Goal: Information Seeking & Learning: Learn about a topic

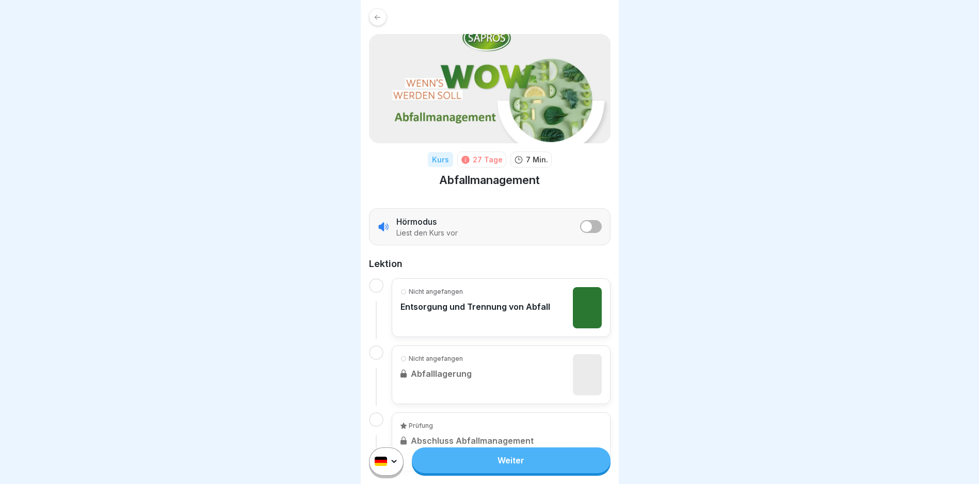
click at [500, 468] on link "Weiter" at bounding box center [511, 461] width 198 height 26
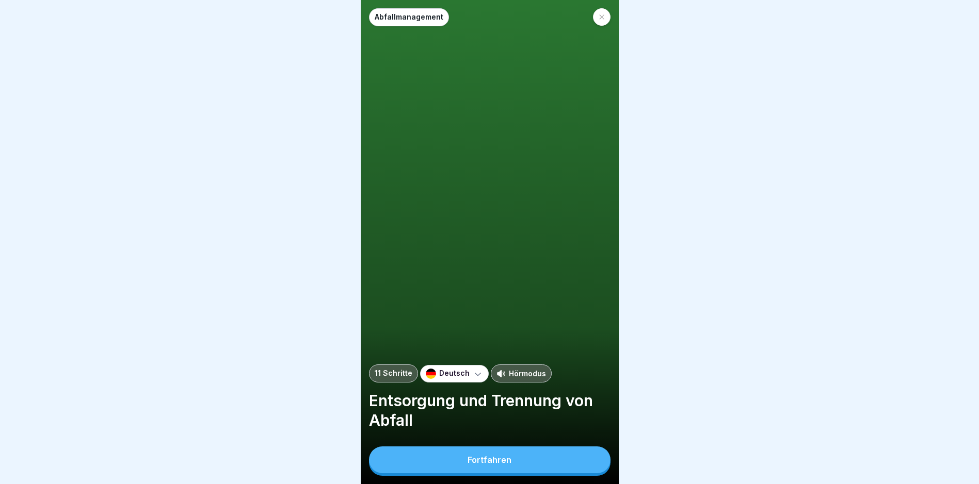
click at [500, 465] on div "Fortfahren" at bounding box center [489, 460] width 44 height 9
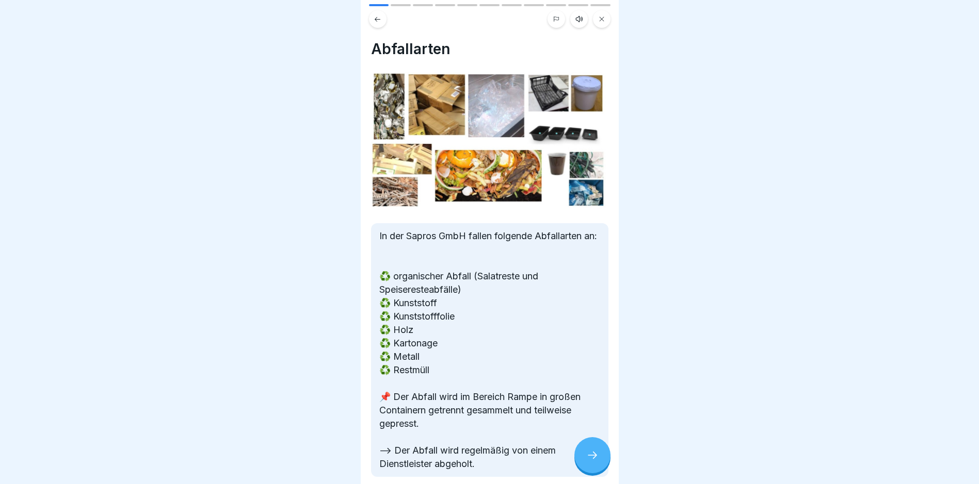
click at [597, 458] on div at bounding box center [592, 455] width 36 height 36
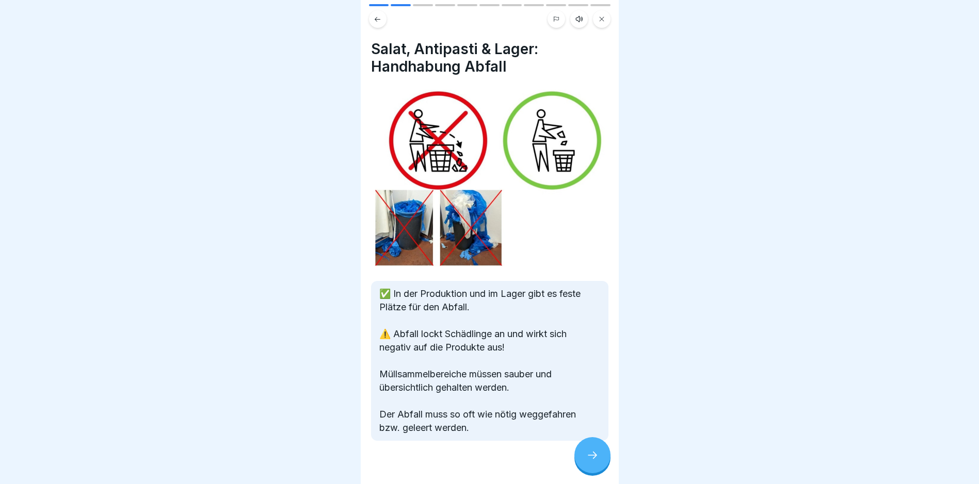
click at [591, 461] on icon at bounding box center [592, 455] width 12 height 12
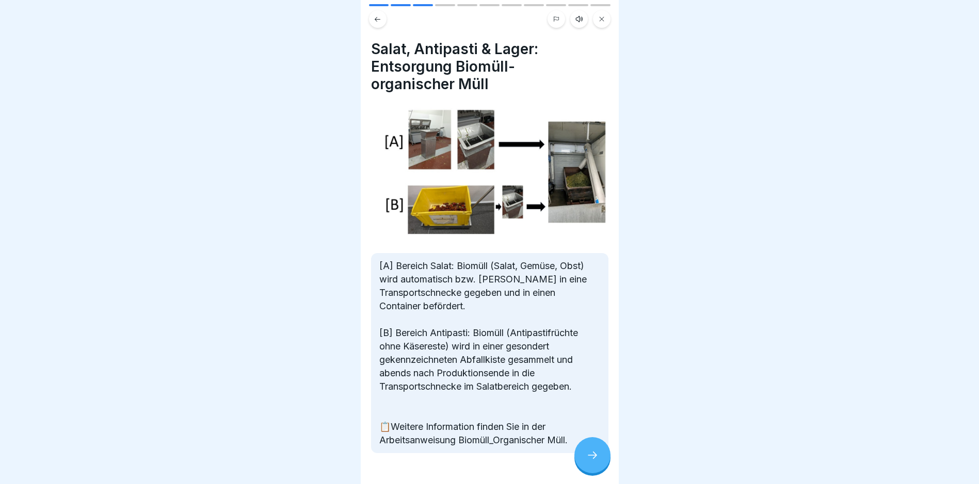
click at [601, 458] on div at bounding box center [592, 455] width 36 height 36
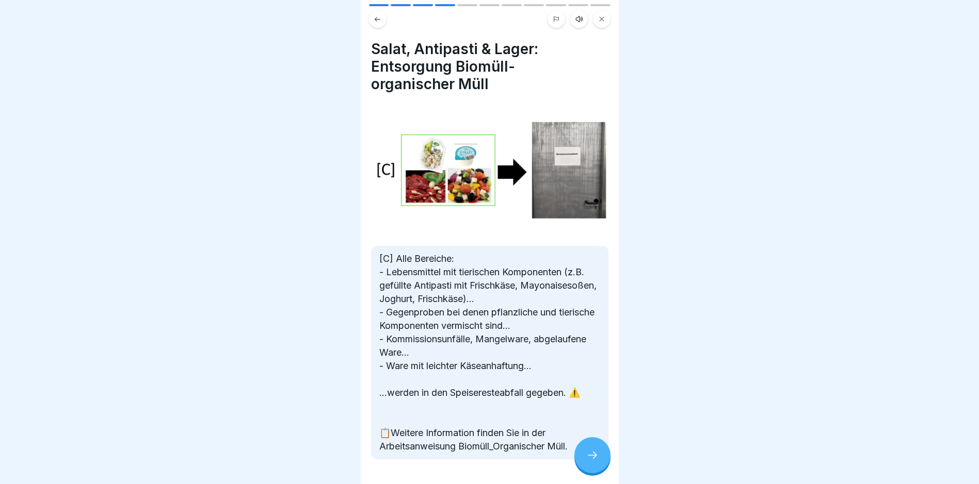
click at [601, 458] on div at bounding box center [592, 455] width 36 height 36
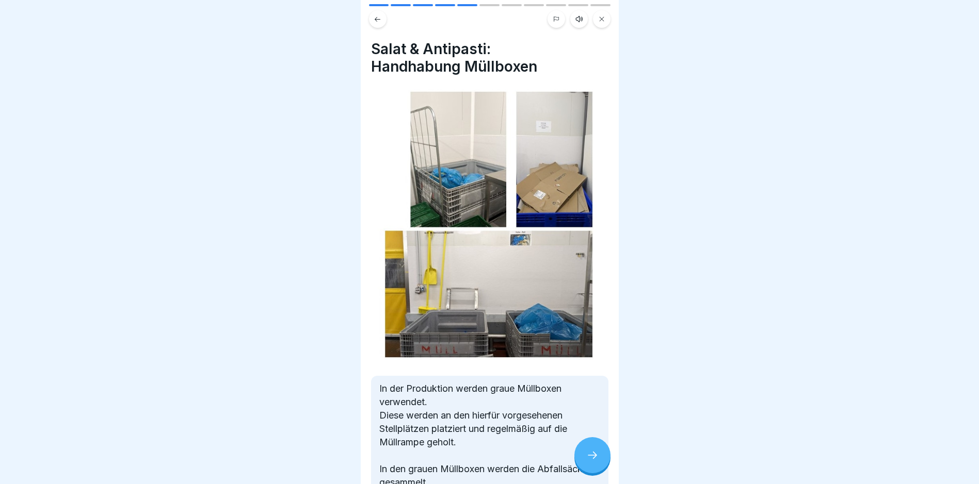
click at [601, 458] on div at bounding box center [592, 455] width 36 height 36
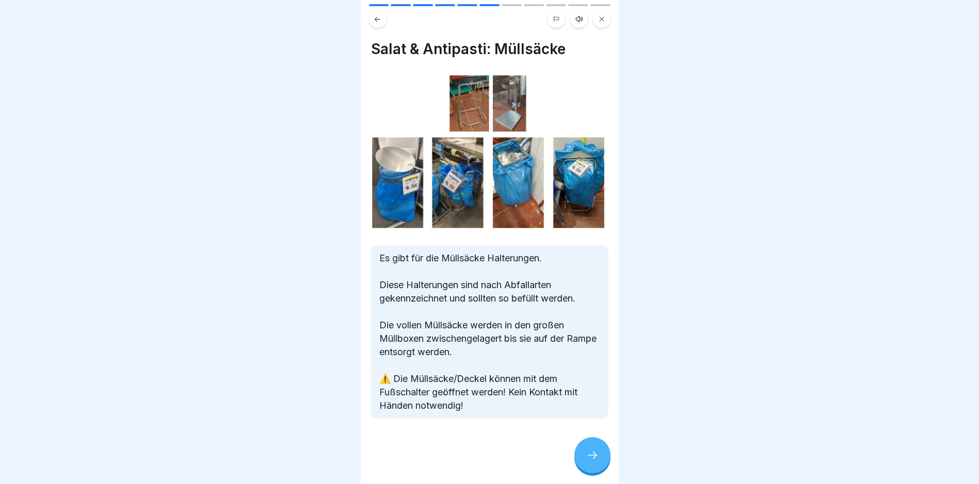
click at [598, 460] on icon at bounding box center [592, 455] width 12 height 12
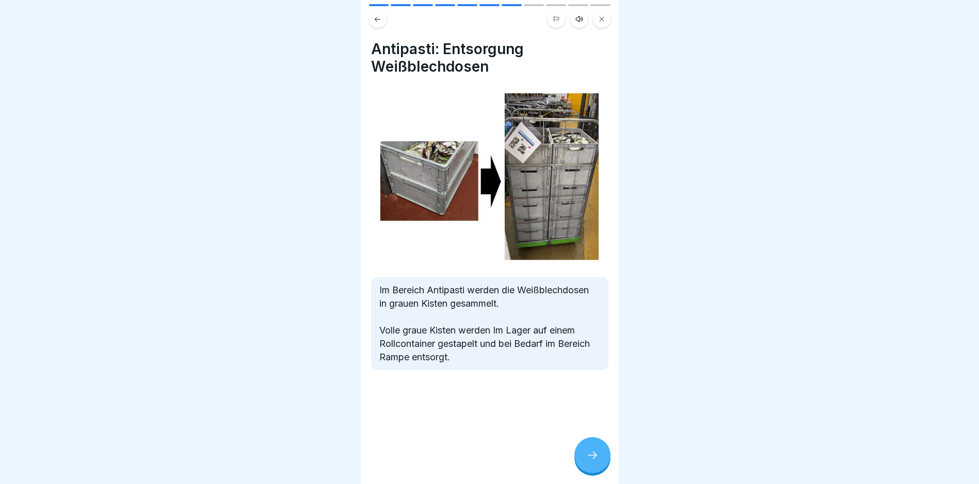
click at [592, 460] on icon at bounding box center [592, 455] width 12 height 12
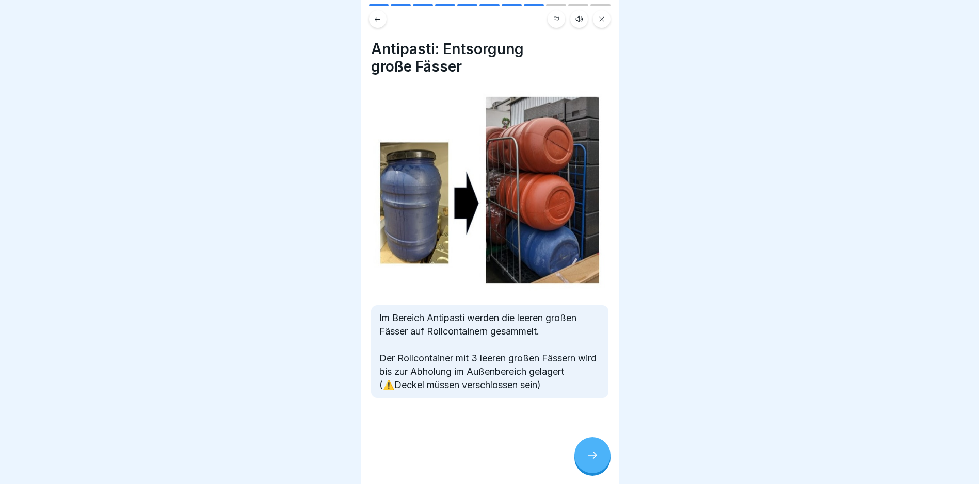
click at [587, 460] on icon at bounding box center [592, 455] width 12 height 12
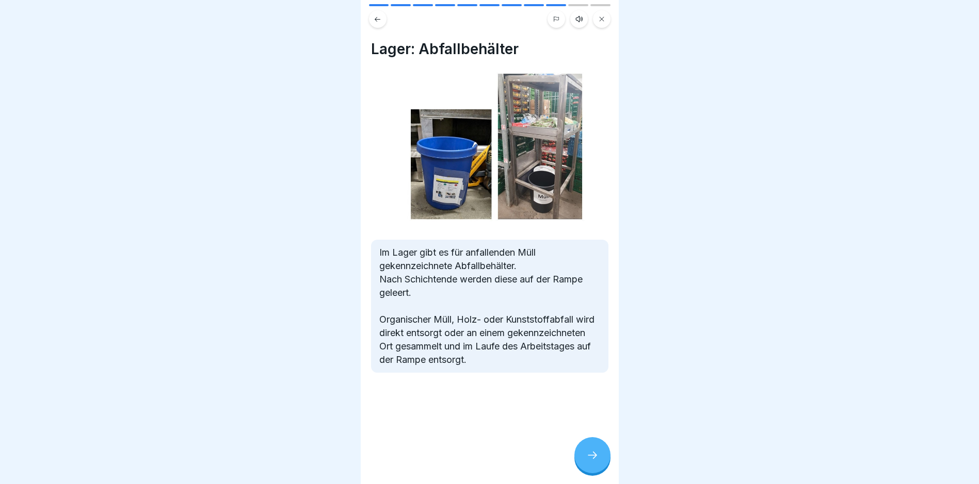
click at [587, 460] on icon at bounding box center [592, 455] width 12 height 12
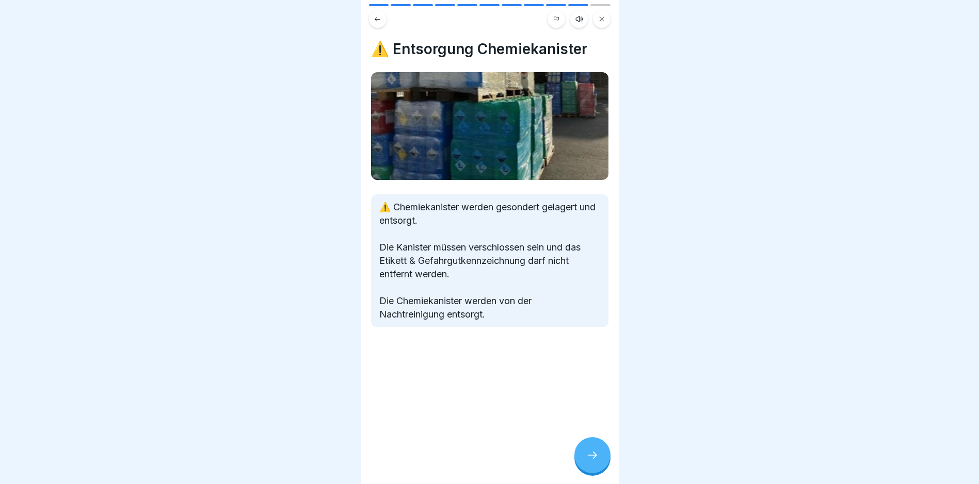
click at [586, 460] on icon at bounding box center [592, 455] width 12 height 12
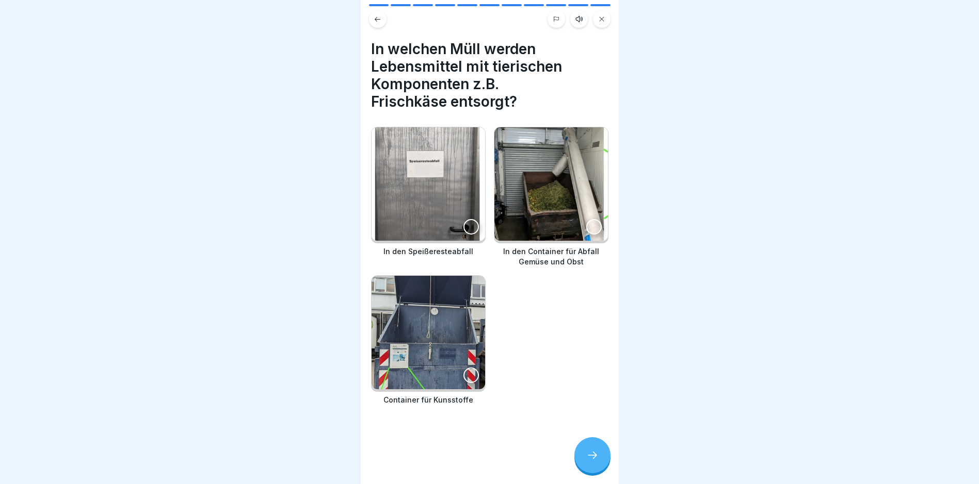
click at [586, 460] on icon at bounding box center [592, 455] width 12 height 12
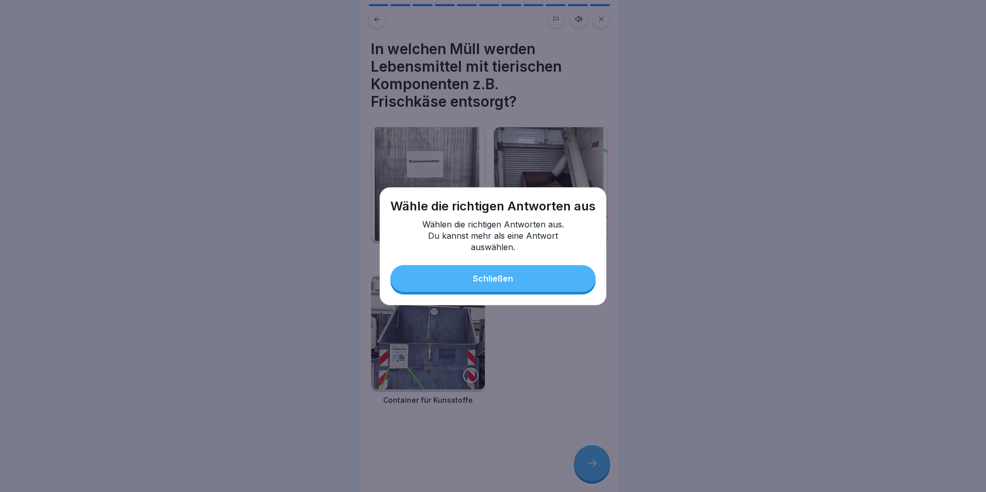
click at [481, 283] on div "Schließen" at bounding box center [493, 278] width 40 height 9
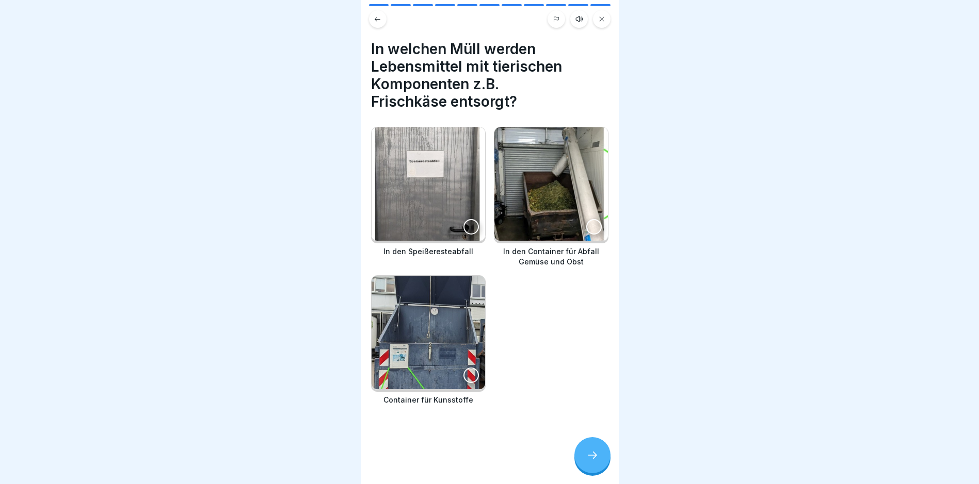
click at [586, 223] on div at bounding box center [593, 226] width 15 height 15
click at [594, 462] on icon at bounding box center [592, 455] width 12 height 12
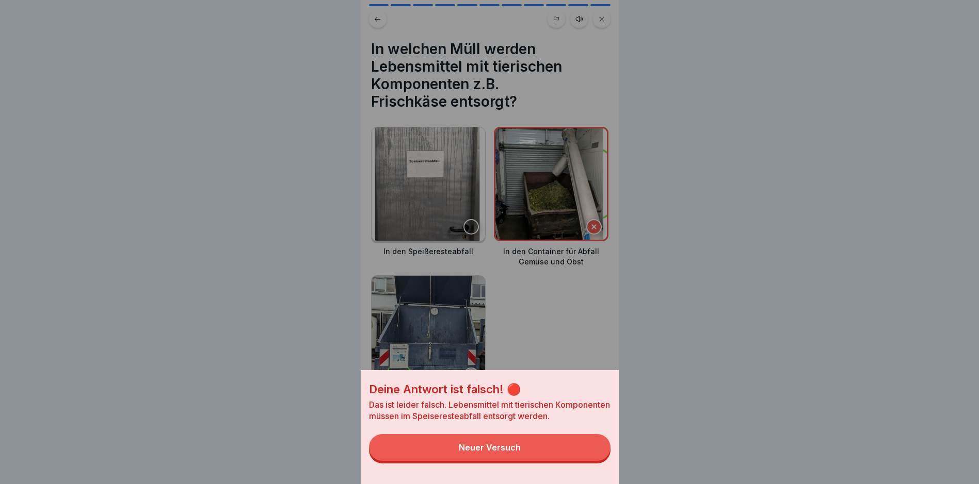
click at [497, 449] on button "Neuer Versuch" at bounding box center [489, 447] width 241 height 27
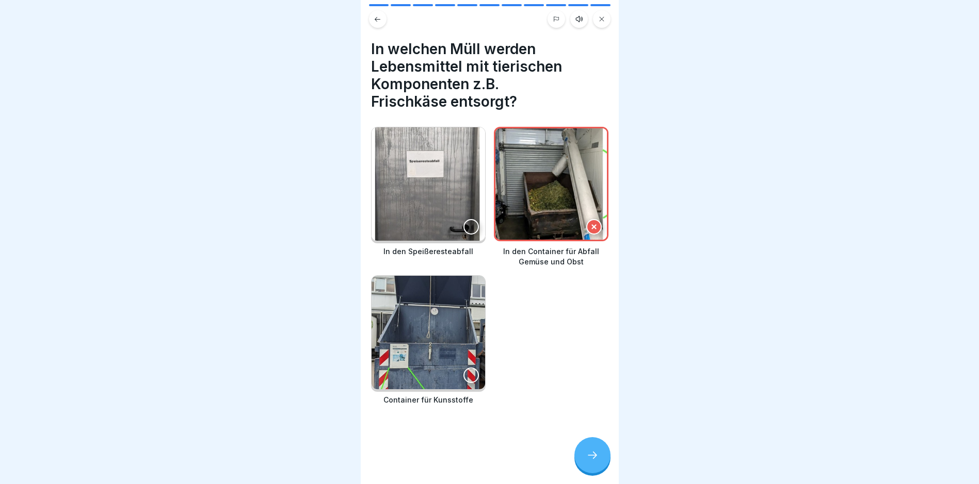
click at [469, 219] on div at bounding box center [470, 226] width 15 height 15
click at [588, 459] on icon at bounding box center [592, 455] width 12 height 12
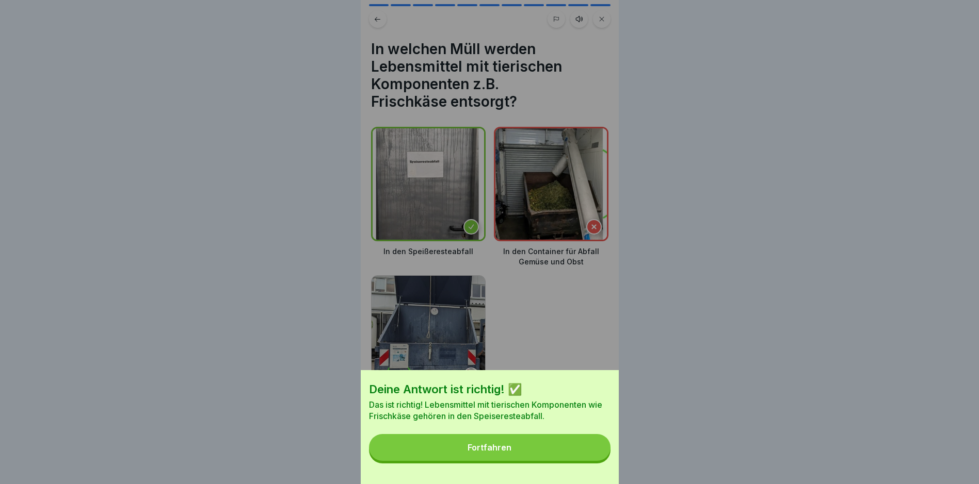
click at [489, 449] on button "Fortfahren" at bounding box center [489, 447] width 241 height 27
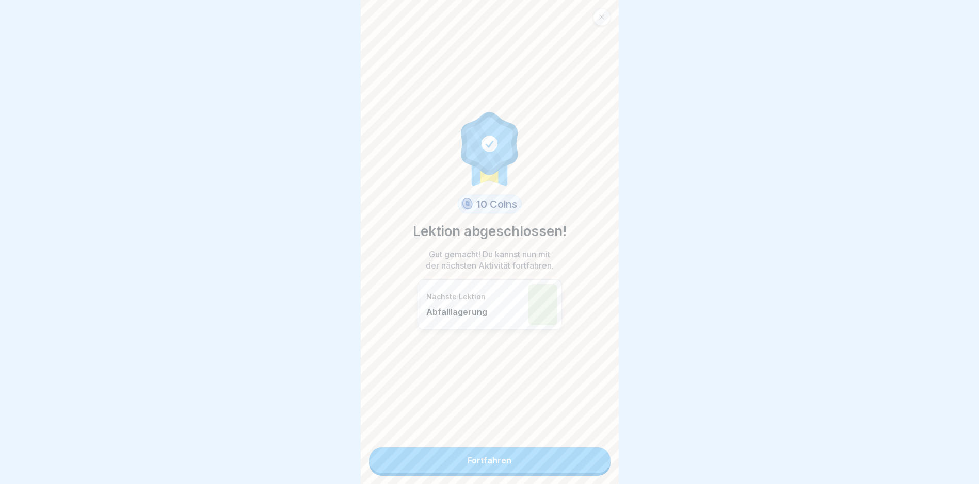
click at [487, 462] on link "Fortfahren" at bounding box center [489, 461] width 241 height 26
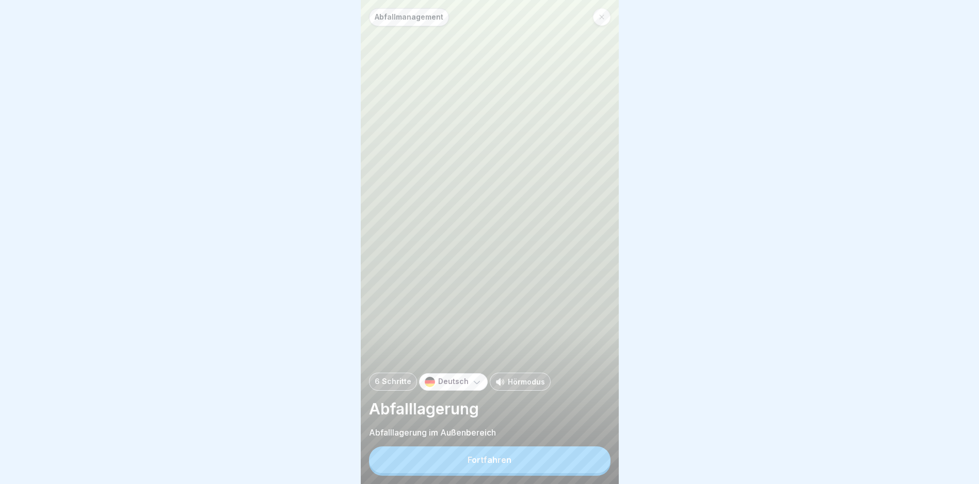
click at [477, 465] on div "Fortfahren" at bounding box center [489, 460] width 44 height 9
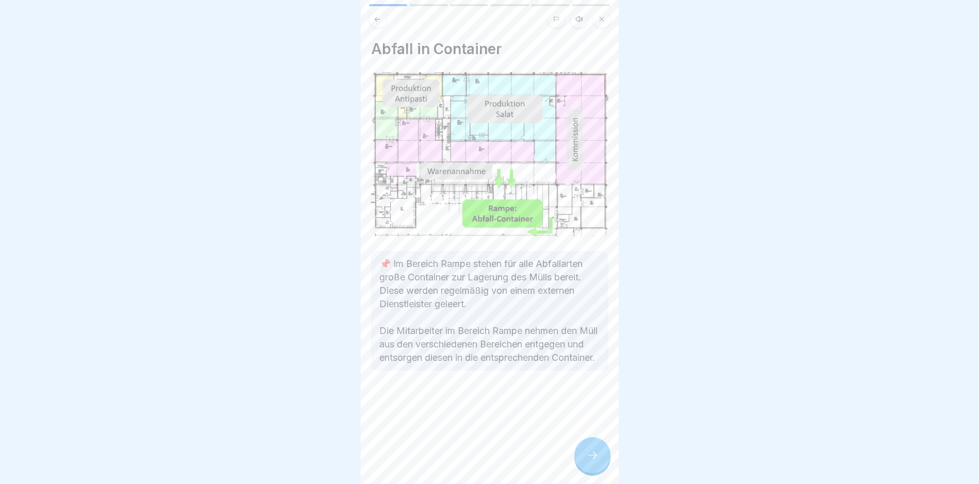
click at [609, 461] on div at bounding box center [592, 455] width 36 height 36
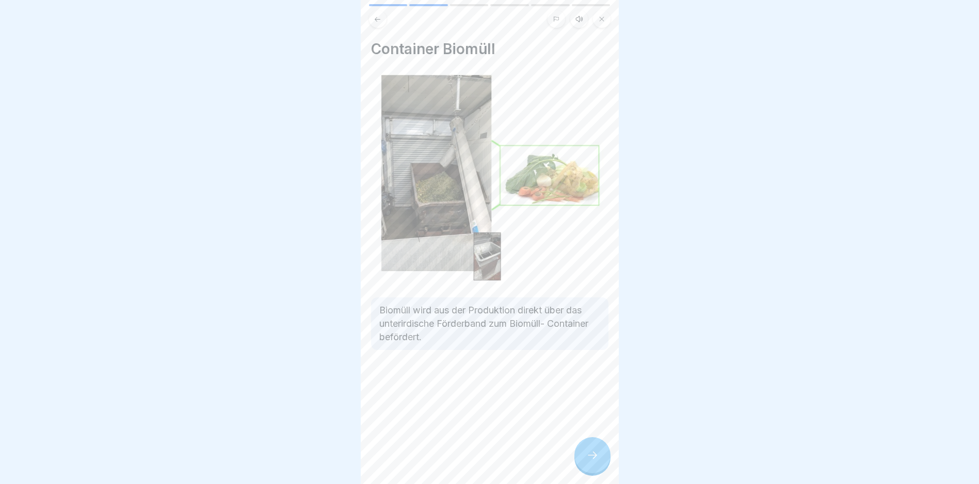
click at [590, 461] on icon at bounding box center [592, 455] width 12 height 12
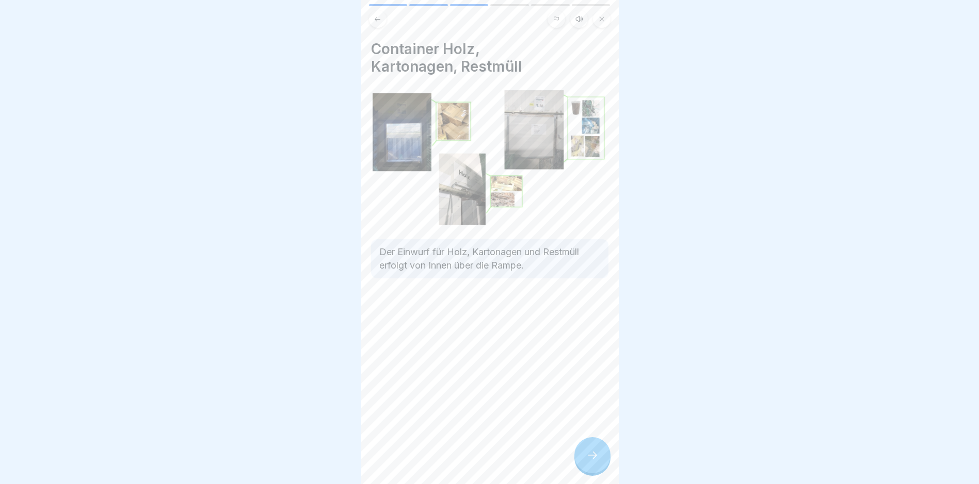
click at [590, 461] on icon at bounding box center [592, 455] width 12 height 12
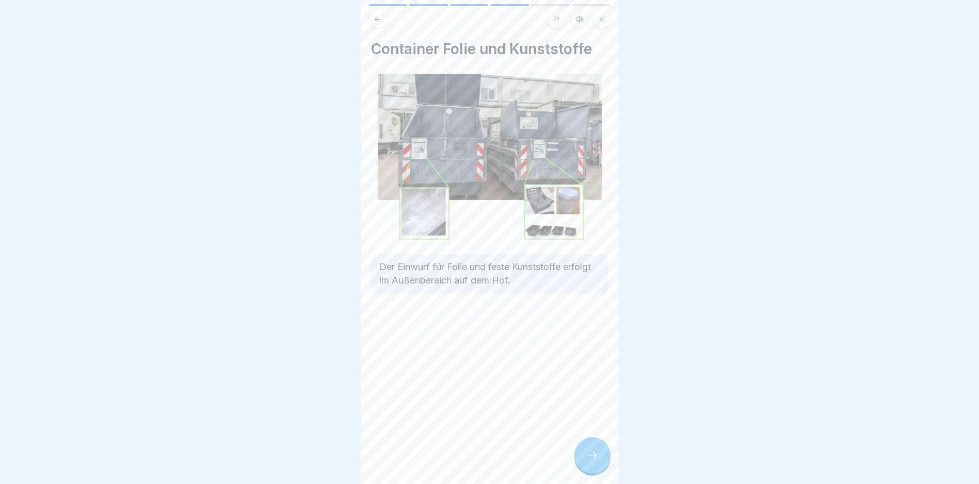
click at [590, 461] on icon at bounding box center [592, 455] width 12 height 12
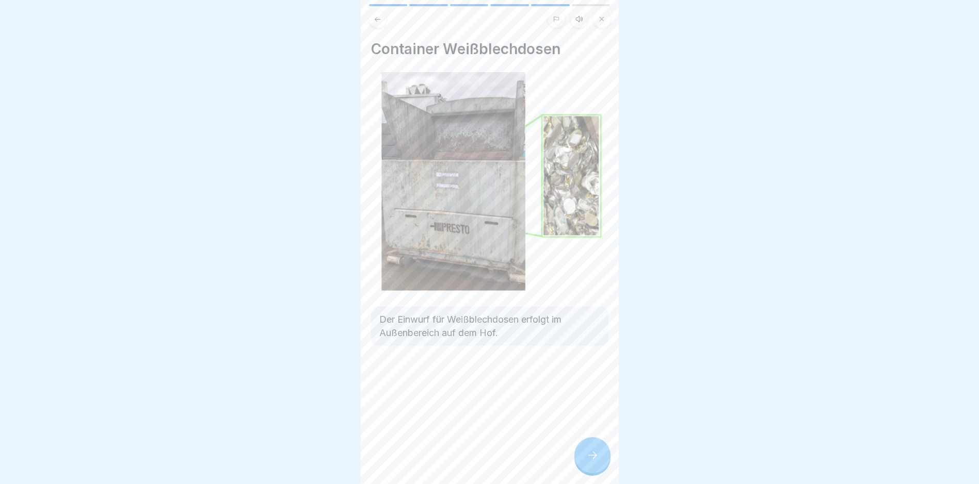
click at [590, 461] on icon at bounding box center [592, 455] width 12 height 12
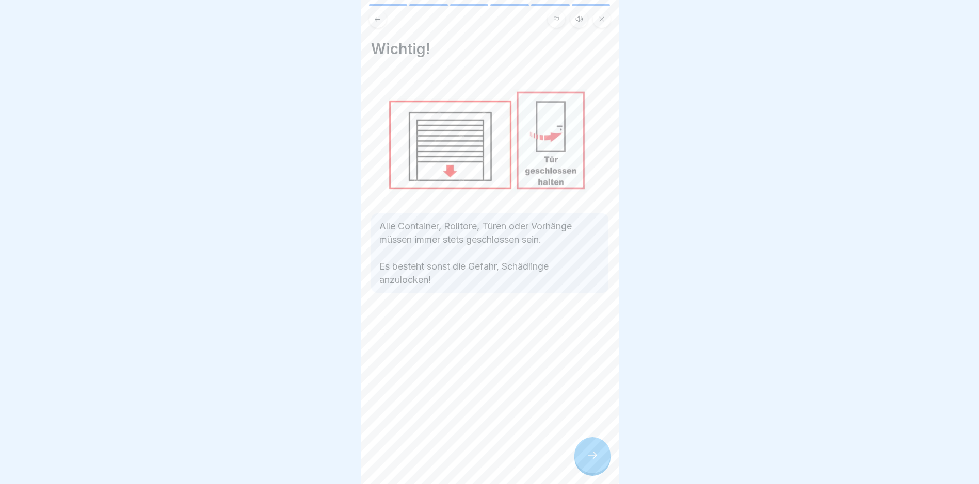
click at [590, 461] on icon at bounding box center [592, 455] width 12 height 12
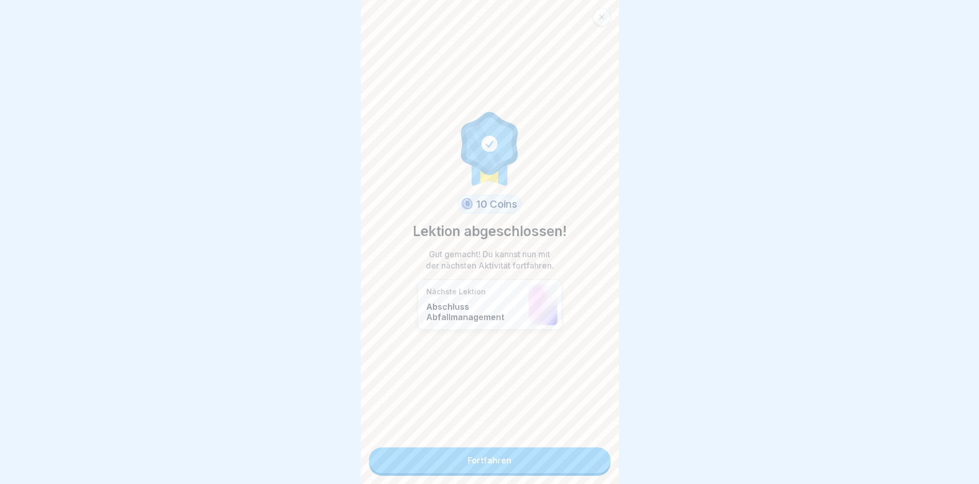
click at [494, 462] on link "Fortfahren" at bounding box center [489, 461] width 241 height 26
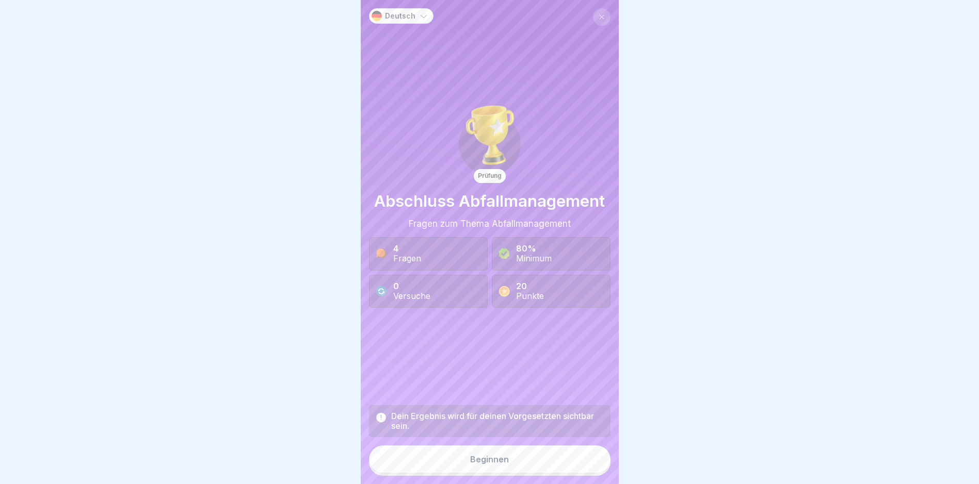
click at [483, 464] on div "Beginnen" at bounding box center [489, 459] width 39 height 9
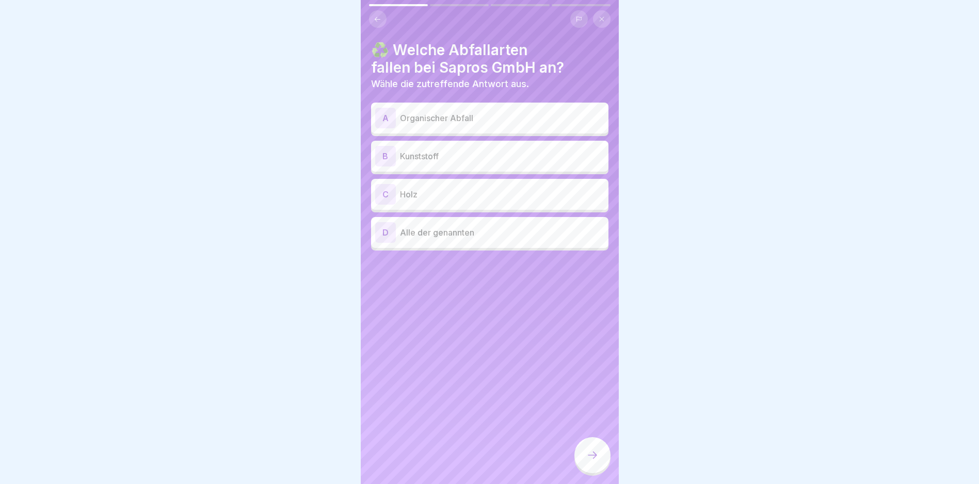
click at [428, 112] on p "Organischer Abfall" at bounding box center [502, 118] width 204 height 12
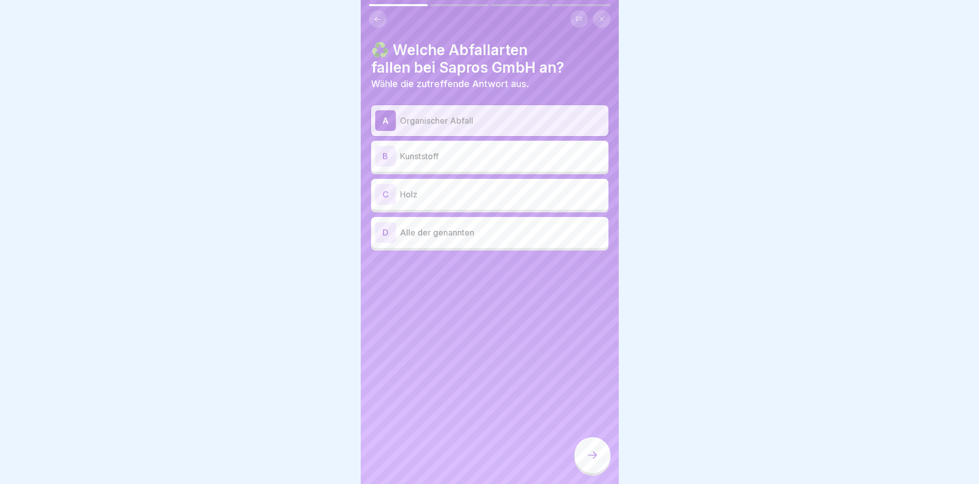
click at [419, 154] on p "Kunststoff" at bounding box center [502, 156] width 204 height 12
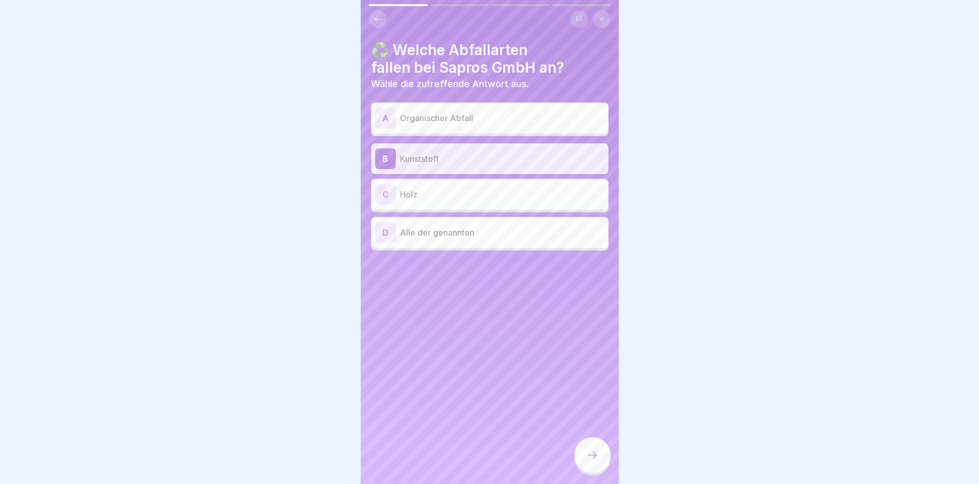
click at [422, 188] on p "Holz" at bounding box center [502, 194] width 204 height 12
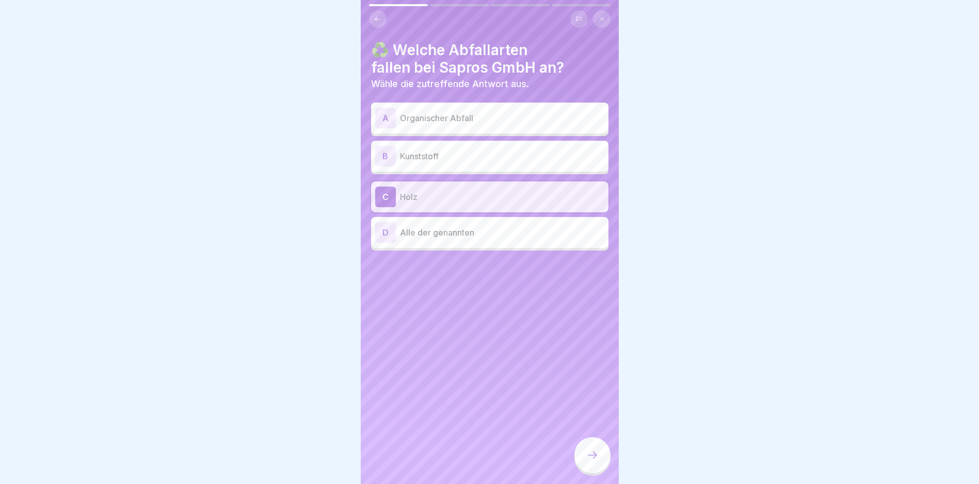
click at [401, 234] on p "Alle der genannten" at bounding box center [502, 232] width 204 height 12
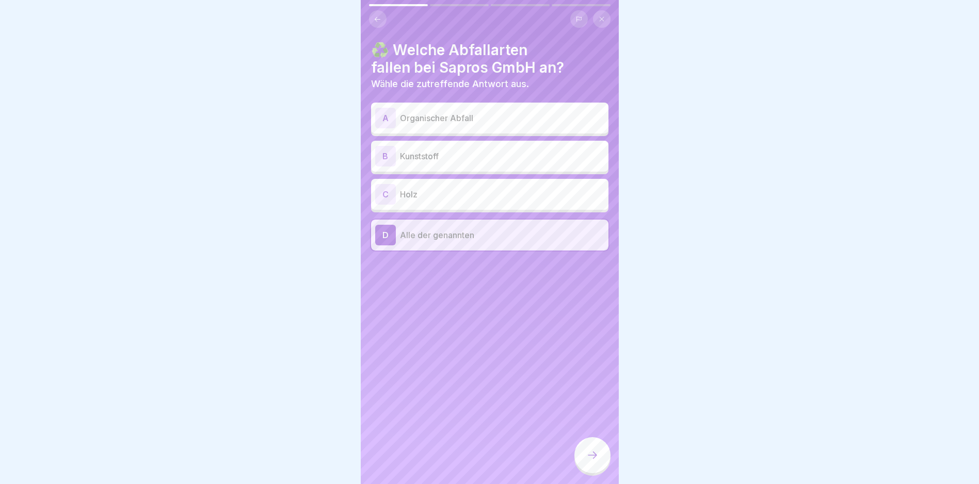
click at [602, 465] on div at bounding box center [592, 455] width 36 height 36
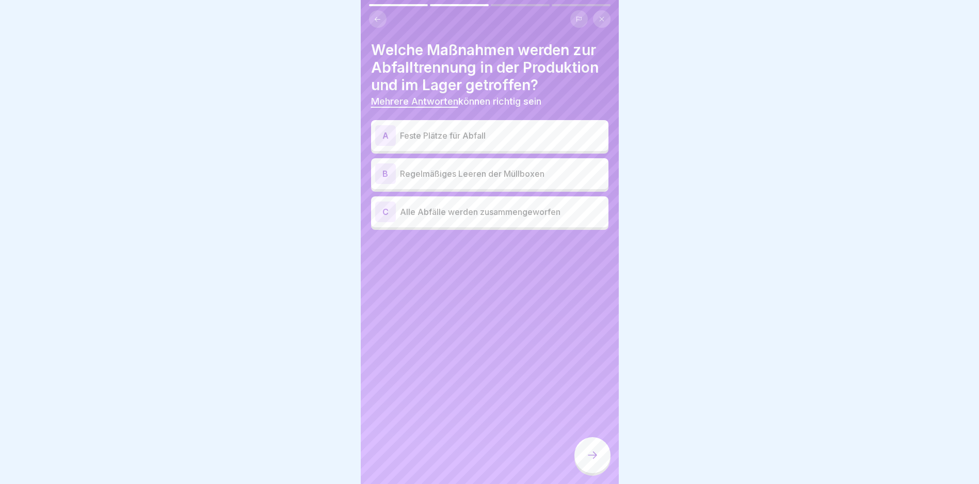
click at [385, 136] on div "A" at bounding box center [385, 135] width 21 height 21
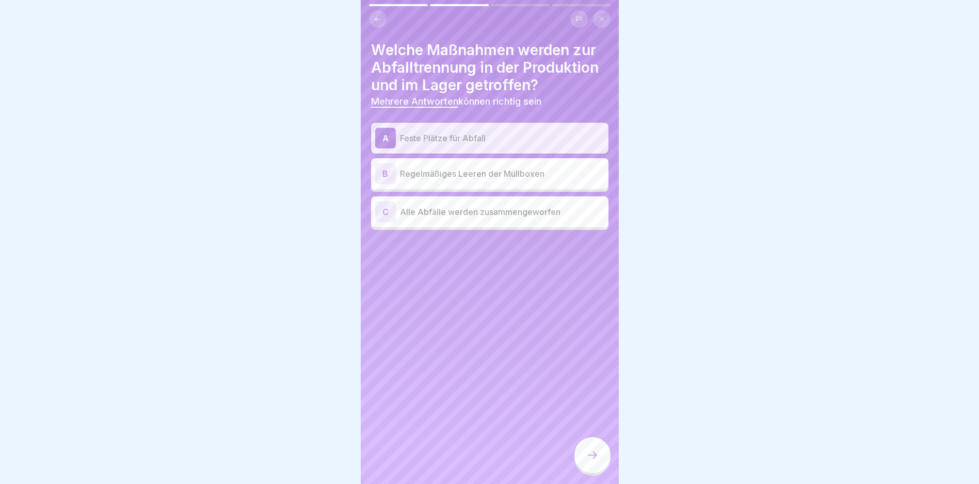
click at [597, 461] on icon at bounding box center [592, 455] width 12 height 12
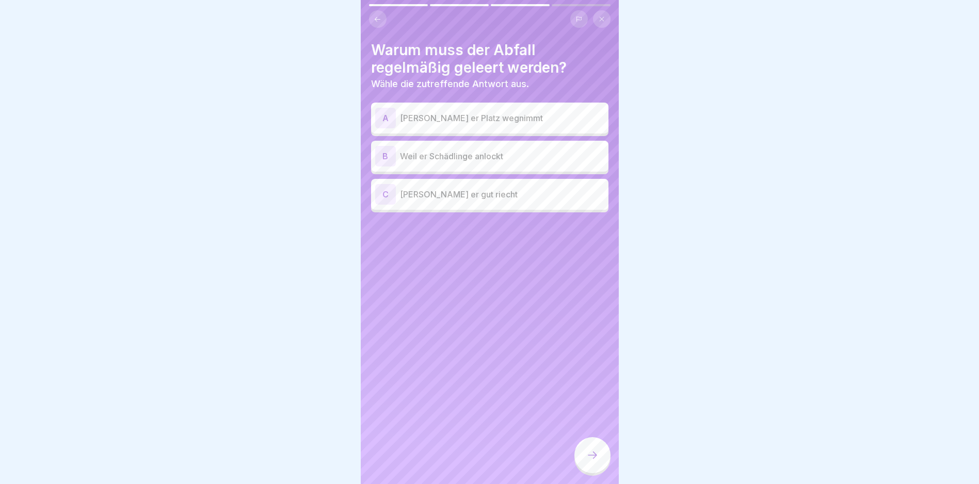
click at [444, 154] on p "Weil er Schädlinge anlockt" at bounding box center [502, 156] width 204 height 12
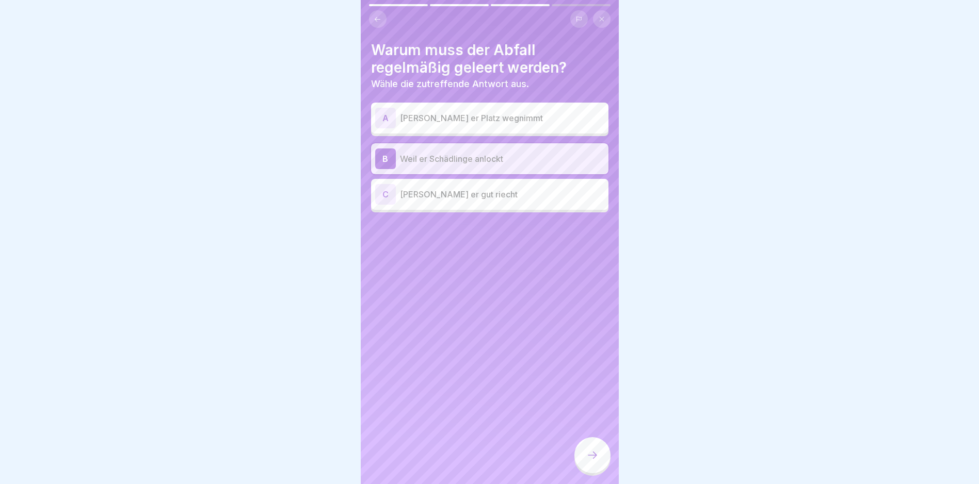
drag, startPoint x: 596, startPoint y: 463, endPoint x: 593, endPoint y: 450, distance: 13.3
click at [596, 462] on icon at bounding box center [592, 455] width 12 height 12
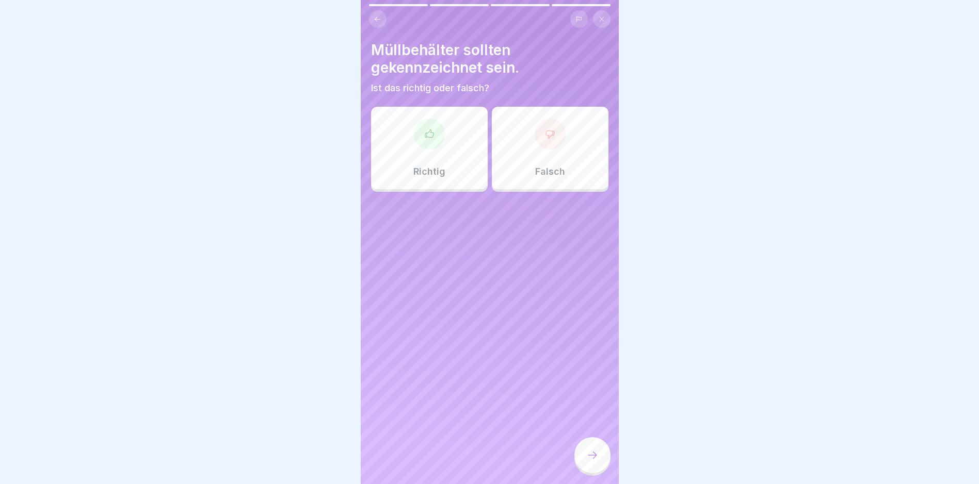
click at [424, 136] on icon at bounding box center [429, 134] width 10 height 10
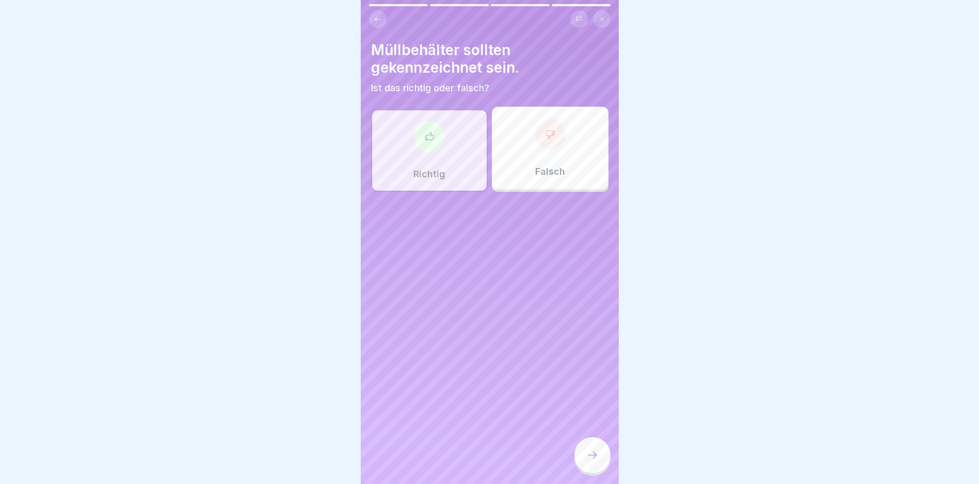
click at [594, 472] on div at bounding box center [592, 455] width 36 height 36
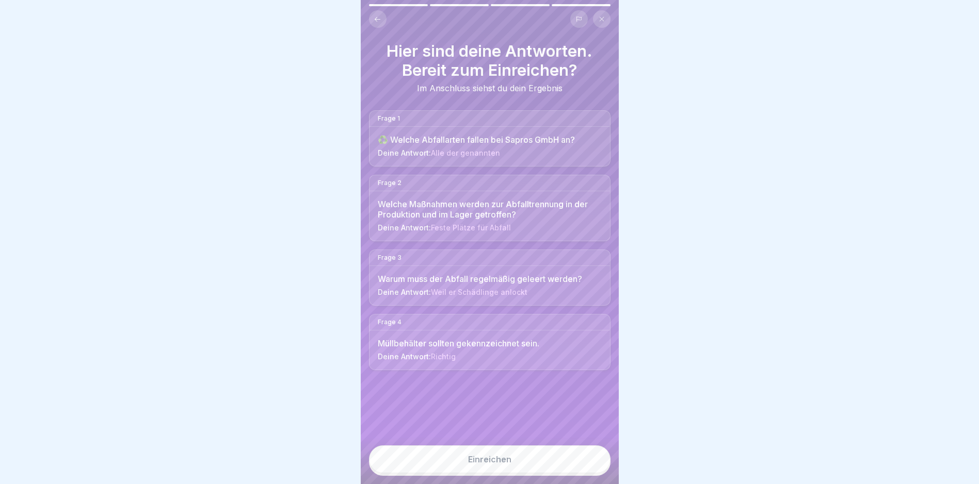
click at [496, 463] on button "Einreichen" at bounding box center [489, 460] width 241 height 28
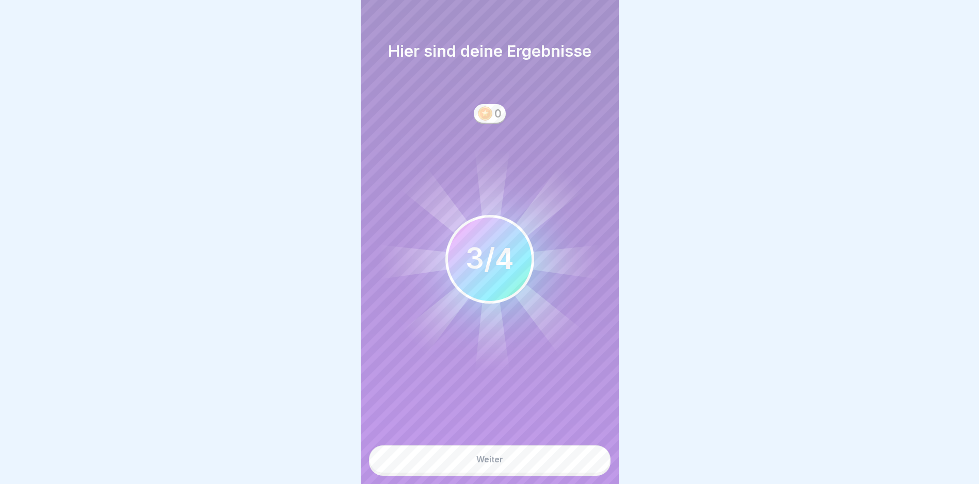
click at [489, 464] on div "Weiter" at bounding box center [489, 459] width 27 height 9
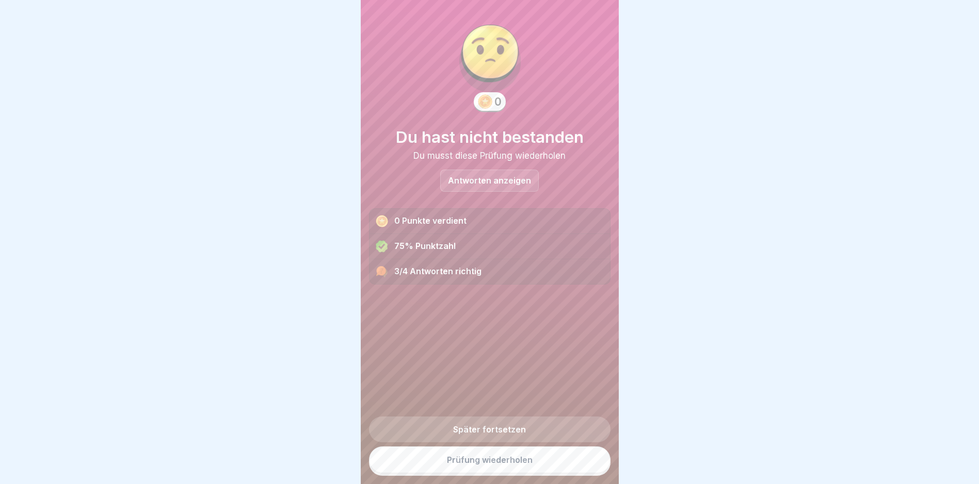
click at [489, 468] on link "Prüfung wiederholen" at bounding box center [489, 460] width 241 height 27
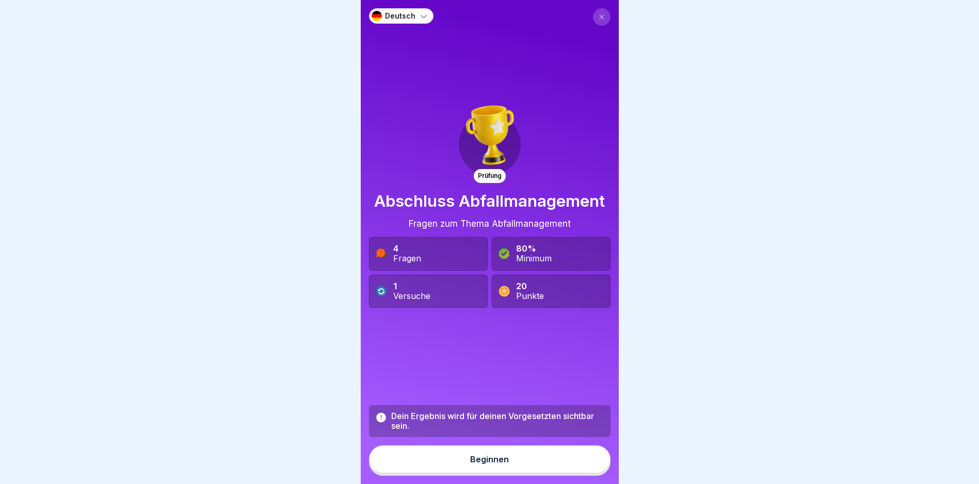
click at [431, 252] on div "4 Fragen" at bounding box center [428, 253] width 119 height 33
click at [490, 464] on div "Beginnen" at bounding box center [489, 459] width 39 height 9
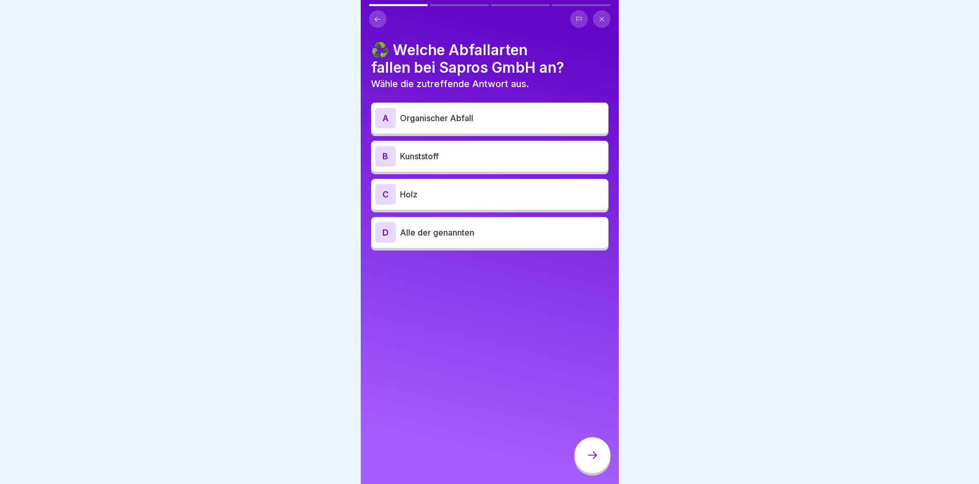
click at [440, 231] on p "Alle der genannten" at bounding box center [502, 232] width 204 height 12
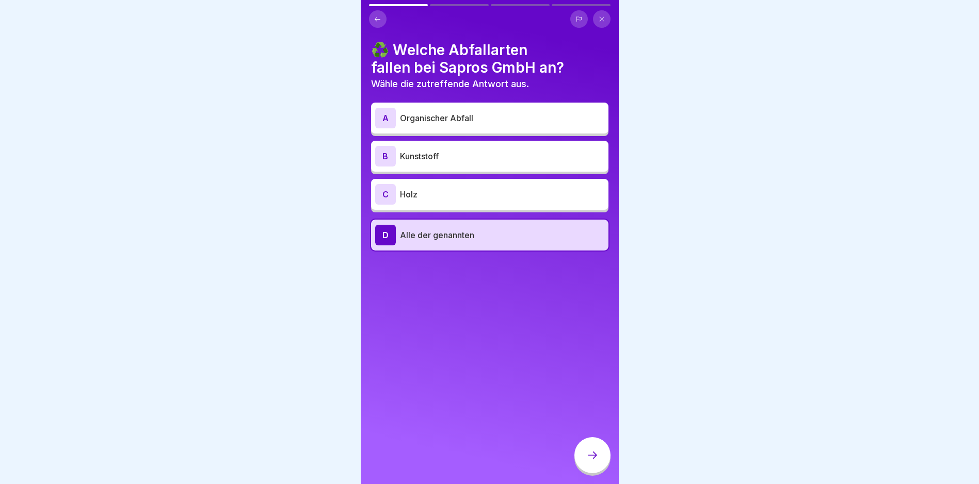
click at [591, 460] on icon at bounding box center [592, 455] width 12 height 12
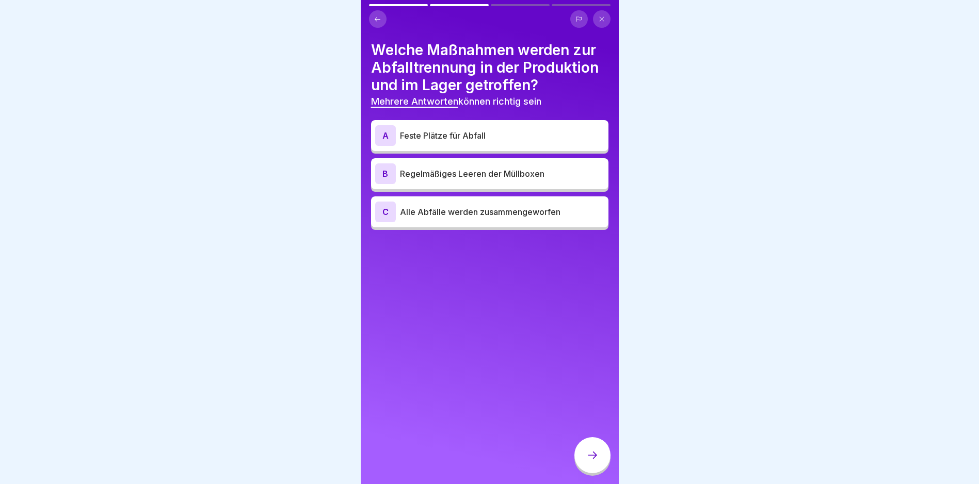
click at [388, 135] on div "A" at bounding box center [385, 135] width 21 height 21
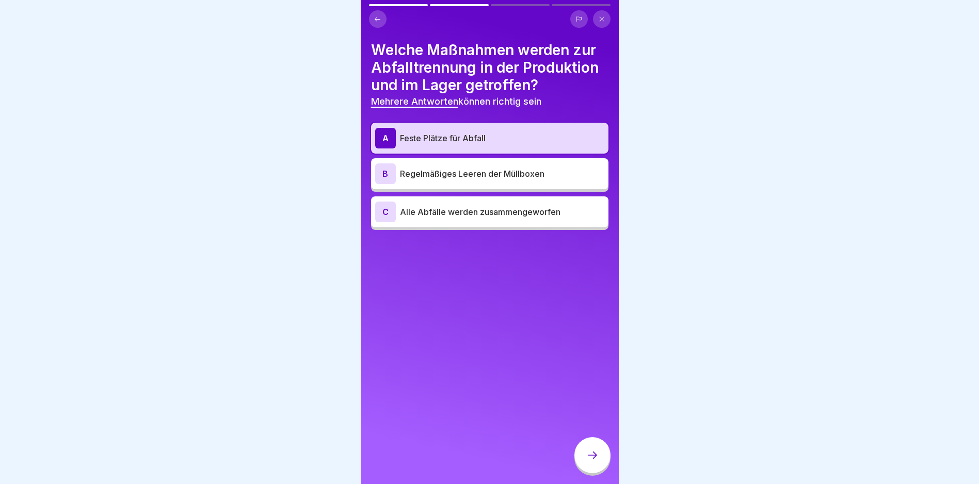
click at [377, 172] on div "B" at bounding box center [385, 174] width 21 height 21
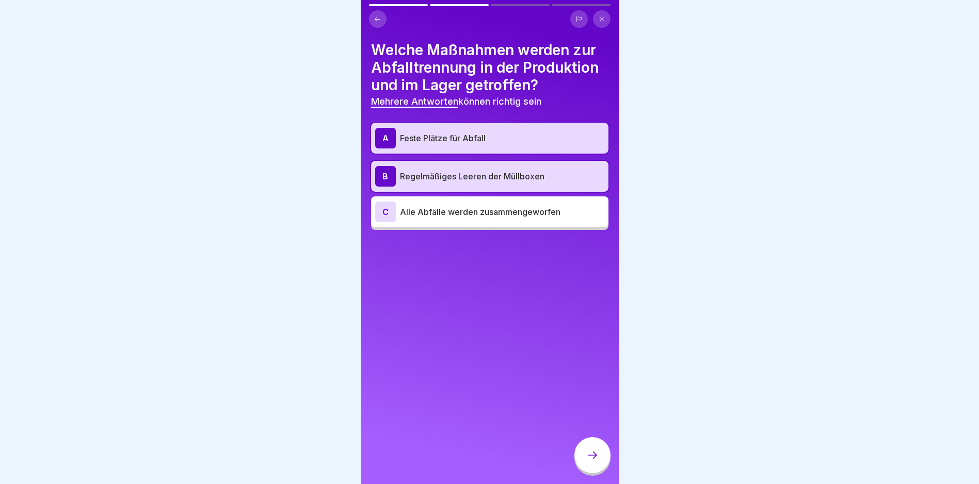
click at [593, 462] on icon at bounding box center [592, 455] width 12 height 12
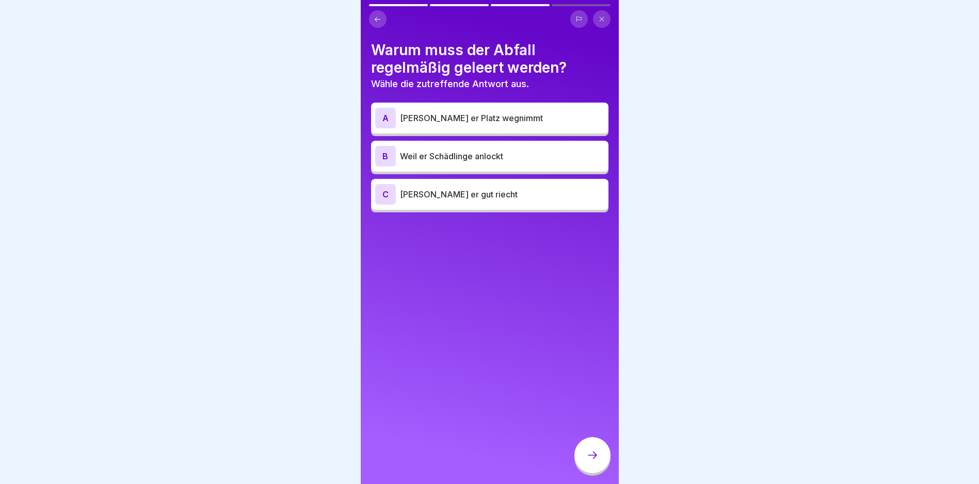
click at [418, 152] on p "Weil er Schädlinge anlockt" at bounding box center [502, 156] width 204 height 12
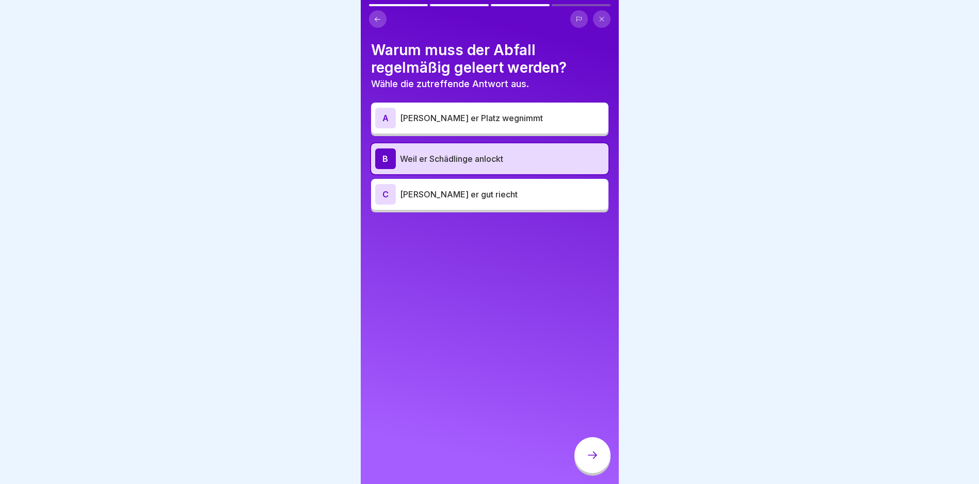
click at [595, 460] on icon at bounding box center [592, 455] width 12 height 12
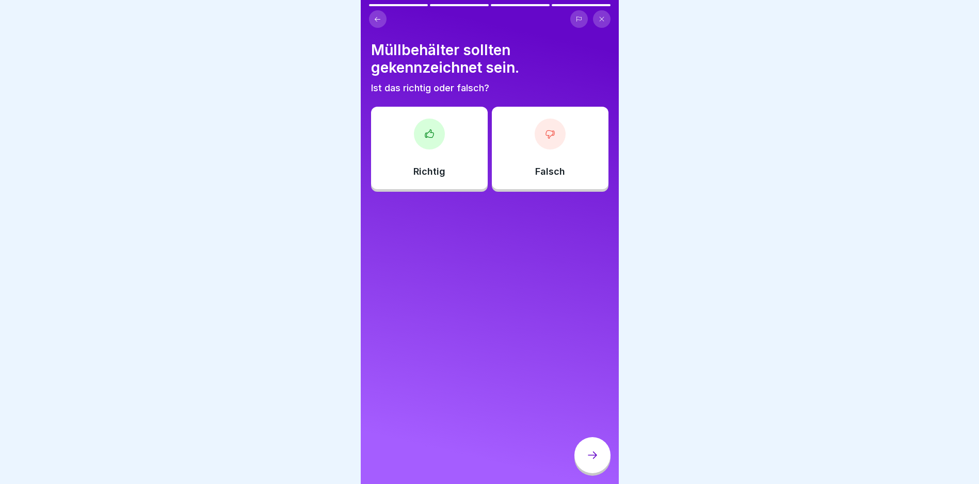
click at [426, 147] on div at bounding box center [429, 134] width 31 height 31
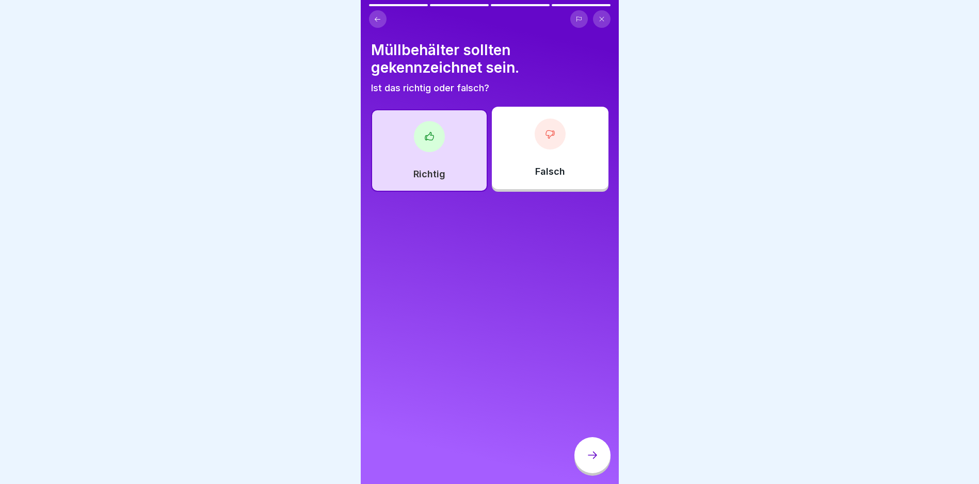
click at [590, 462] on icon at bounding box center [592, 455] width 12 height 12
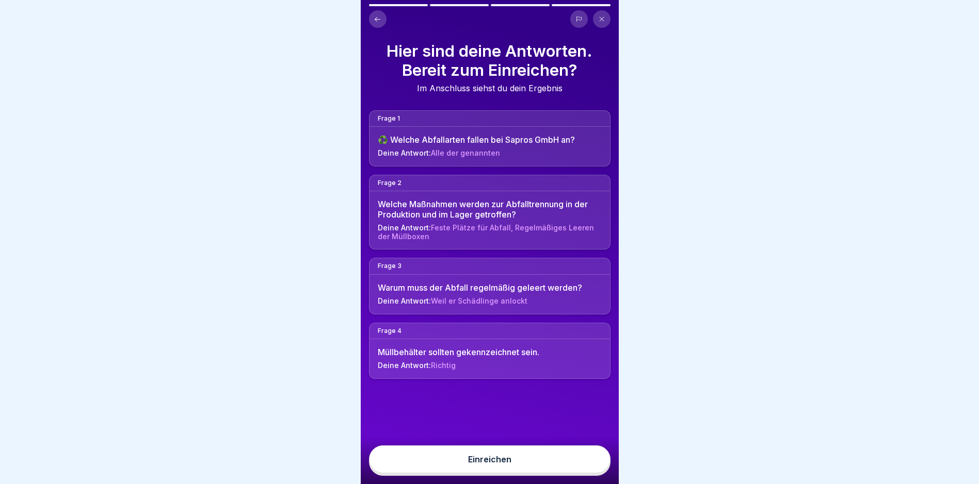
click at [497, 464] on div "Einreichen" at bounding box center [489, 459] width 43 height 9
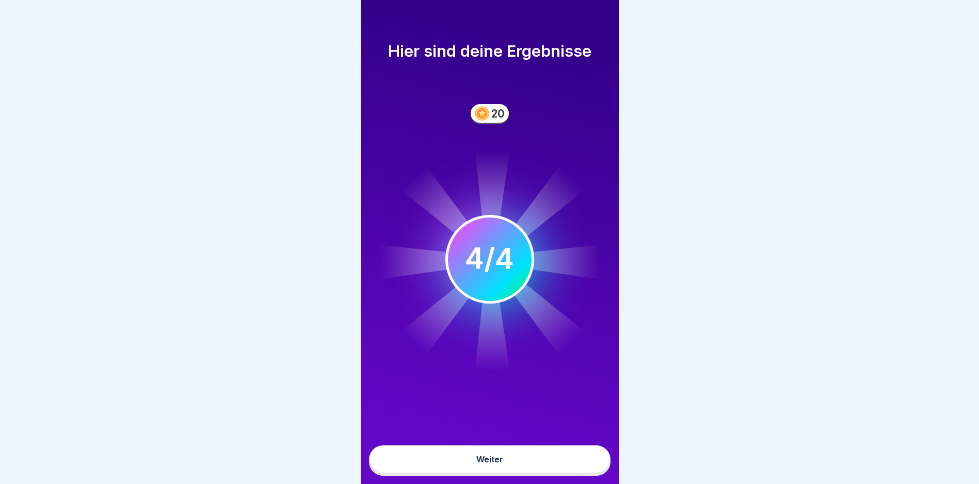
click at [478, 464] on div "Weiter" at bounding box center [489, 459] width 27 height 9
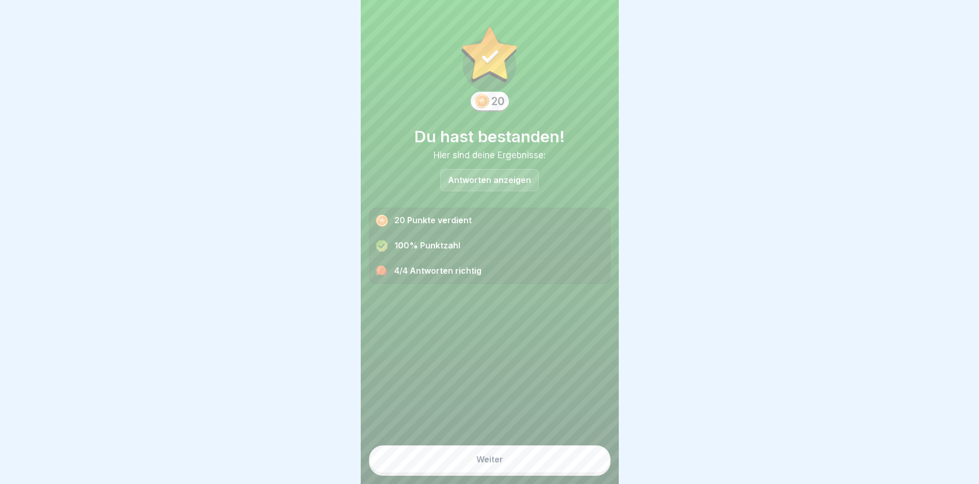
click at [476, 464] on div "Weiter" at bounding box center [489, 459] width 27 height 9
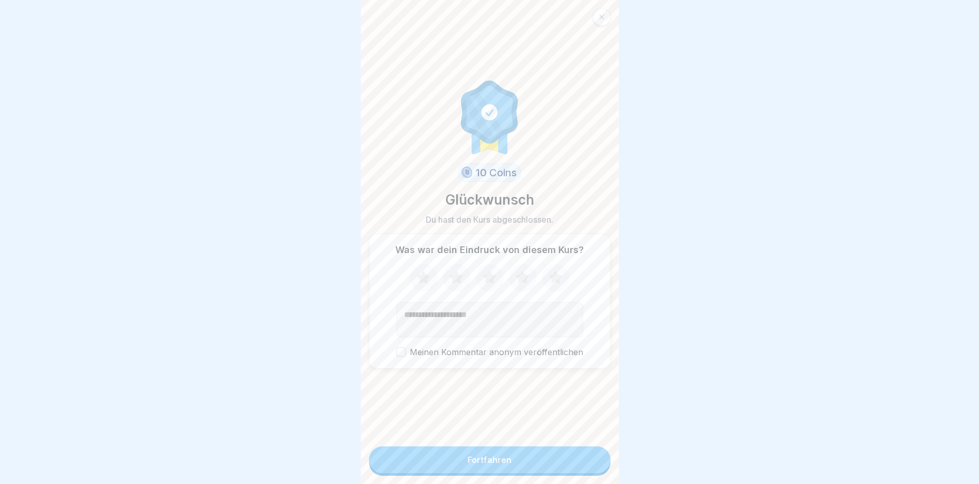
click at [481, 465] on div "Fortfahren" at bounding box center [489, 460] width 44 height 9
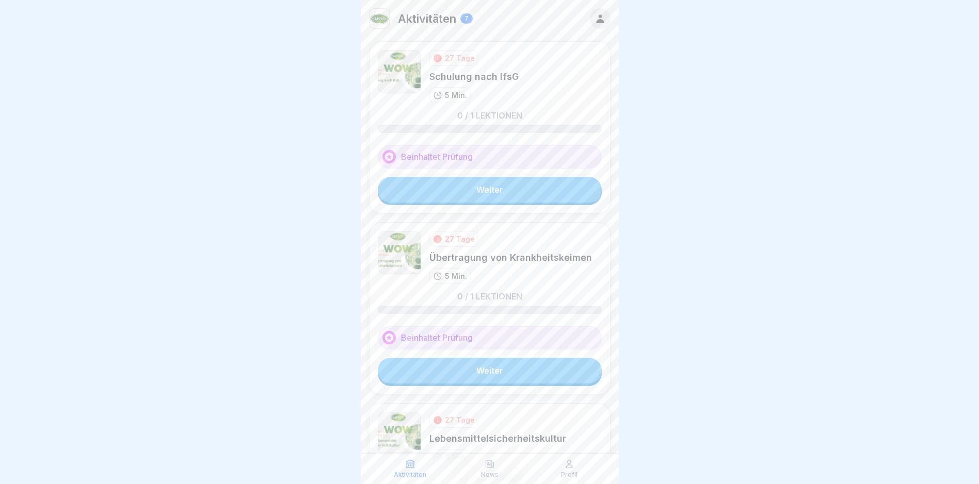
click at [479, 192] on link "Weiter" at bounding box center [490, 190] width 224 height 26
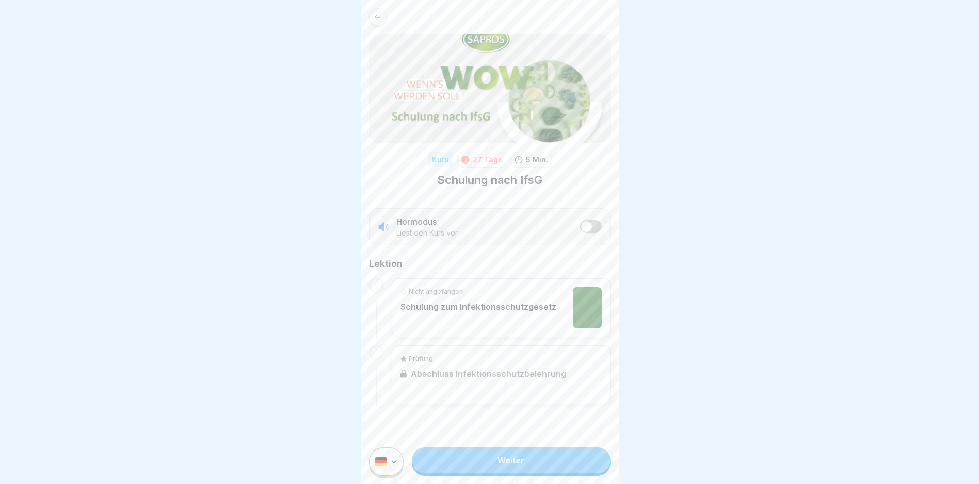
click at [500, 466] on link "Weiter" at bounding box center [511, 461] width 198 height 26
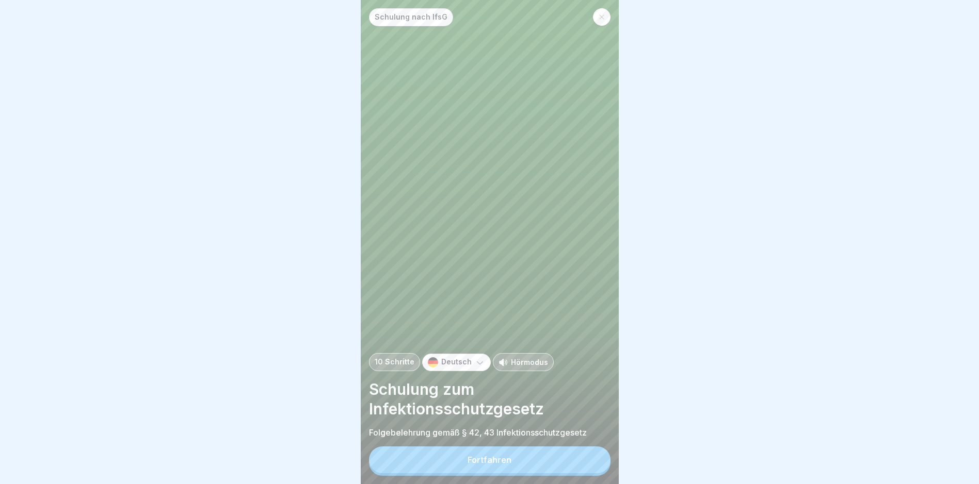
click at [497, 465] on div "Fortfahren" at bounding box center [489, 460] width 44 height 9
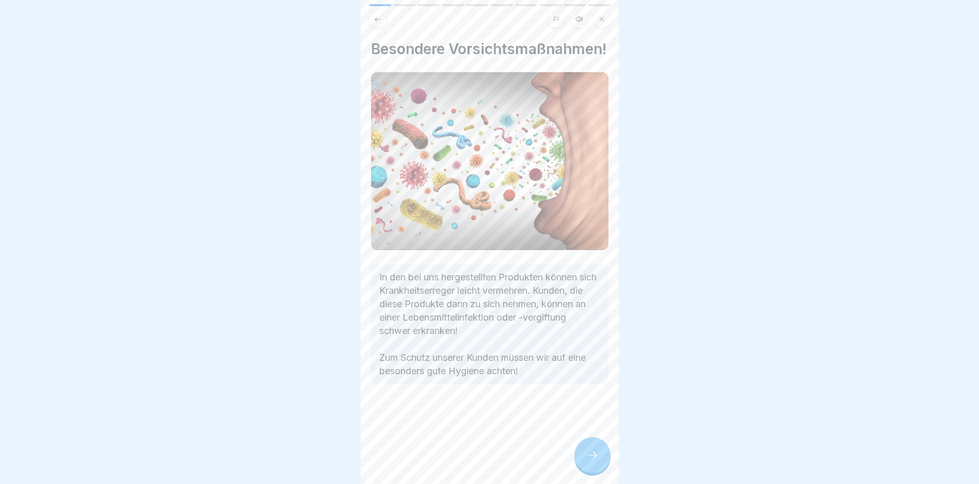
click at [587, 462] on icon at bounding box center [592, 455] width 12 height 12
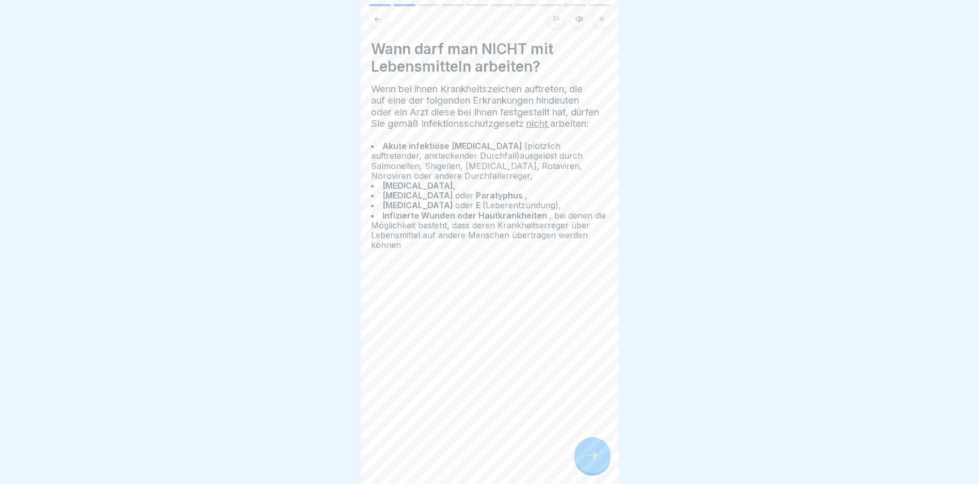
click at [587, 462] on icon at bounding box center [592, 455] width 12 height 12
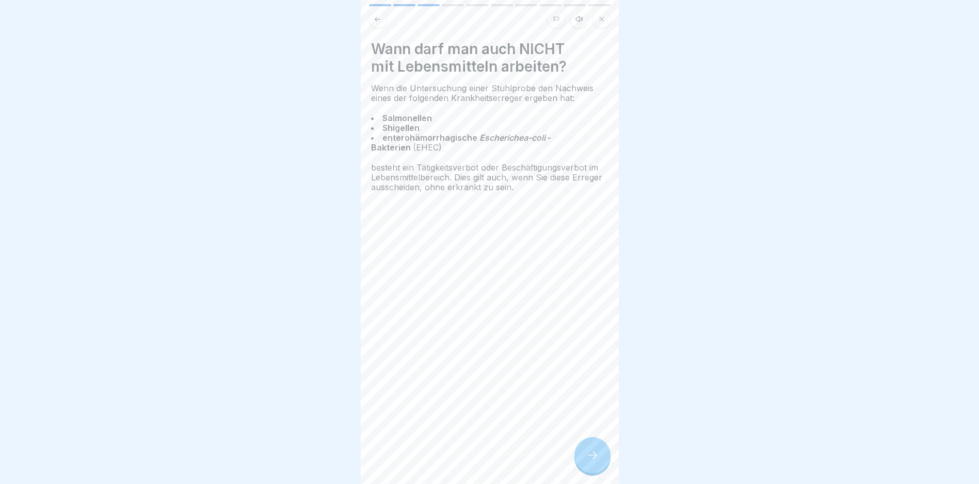
click at [587, 462] on icon at bounding box center [592, 455] width 12 height 12
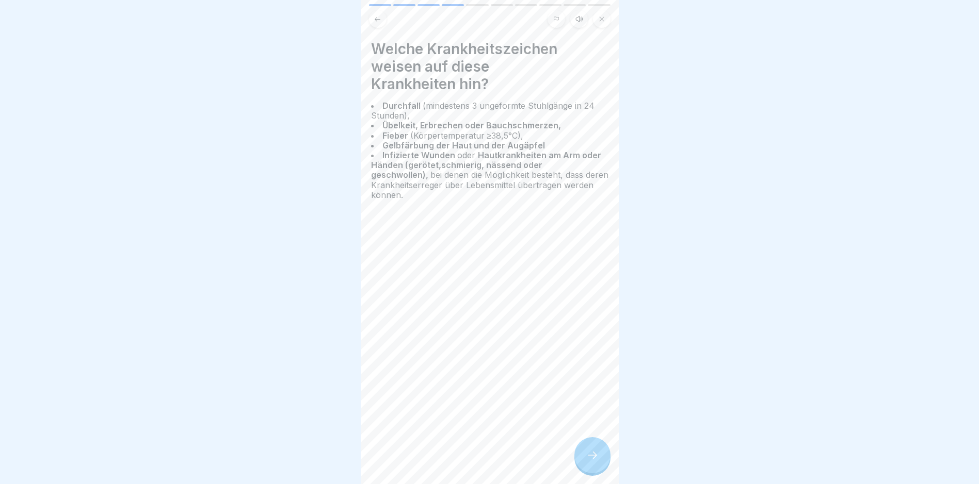
click at [587, 462] on icon at bounding box center [592, 455] width 12 height 12
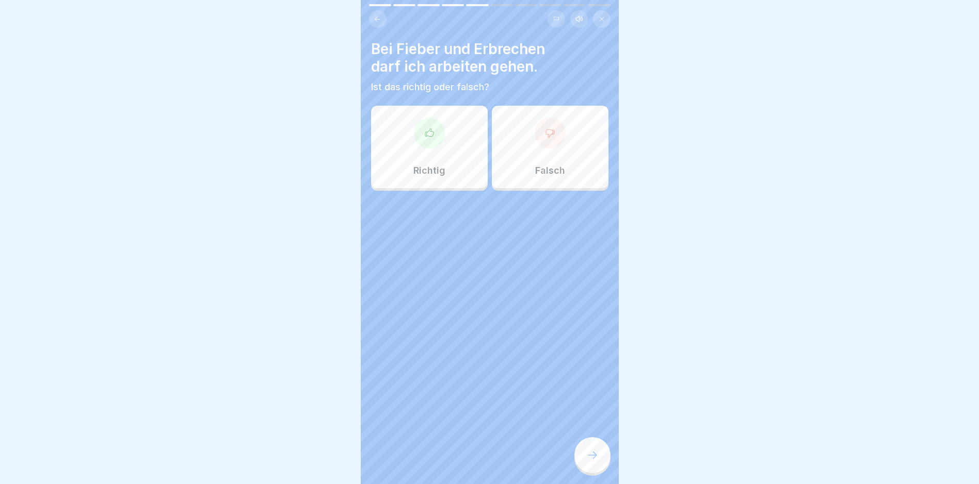
click at [542, 126] on div at bounding box center [549, 133] width 31 height 31
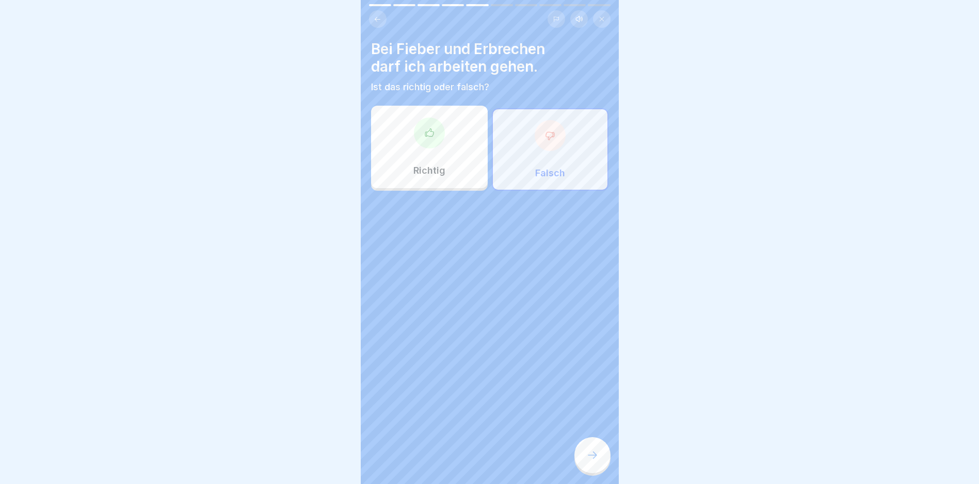
click at [589, 462] on icon at bounding box center [592, 455] width 12 height 12
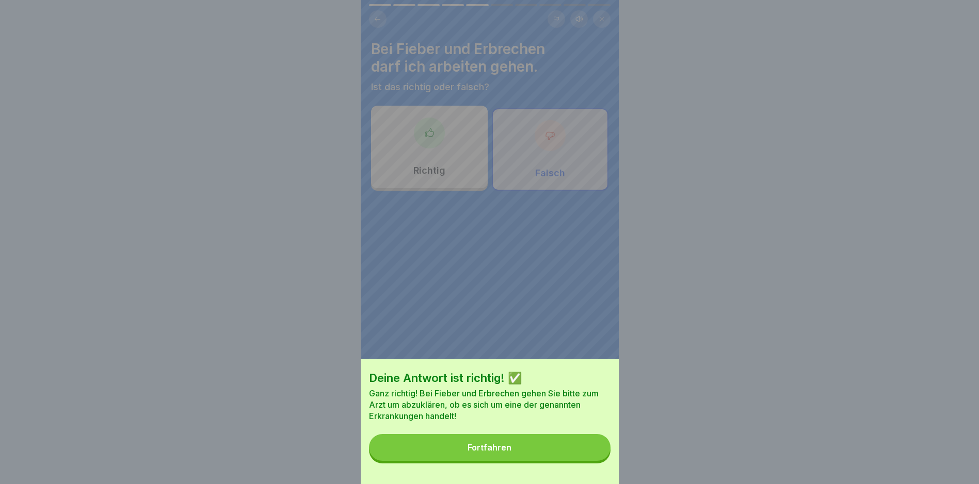
click at [487, 452] on div "Fortfahren" at bounding box center [489, 447] width 44 height 9
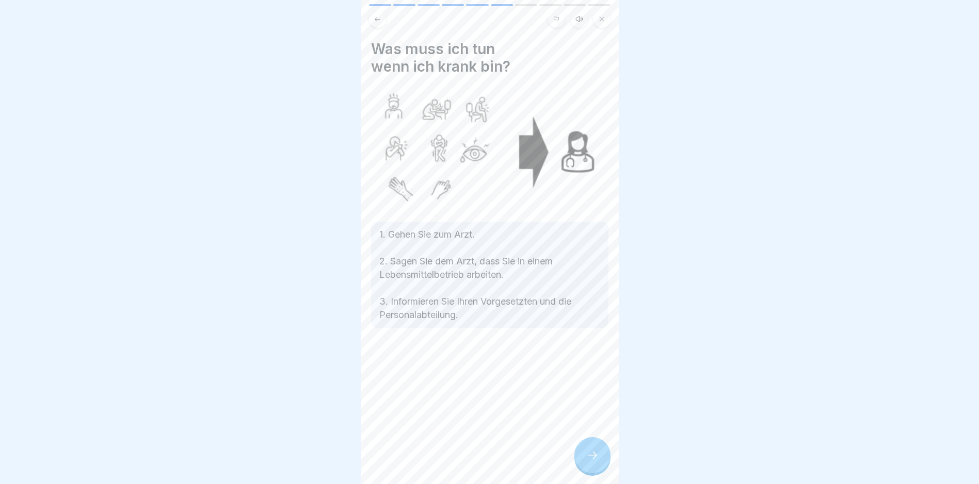
drag, startPoint x: 599, startPoint y: 464, endPoint x: 602, endPoint y: 472, distance: 7.5
click at [601, 470] on div at bounding box center [592, 455] width 36 height 36
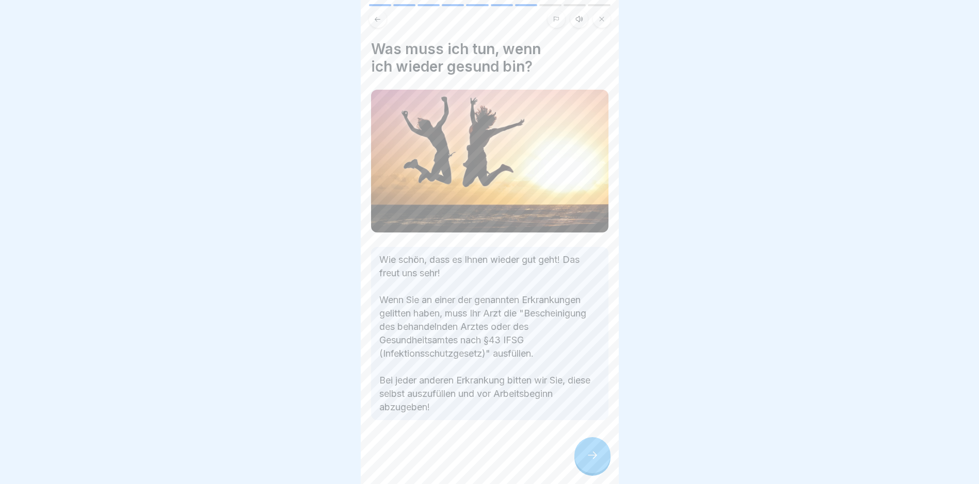
click at [590, 459] on icon at bounding box center [592, 455] width 12 height 12
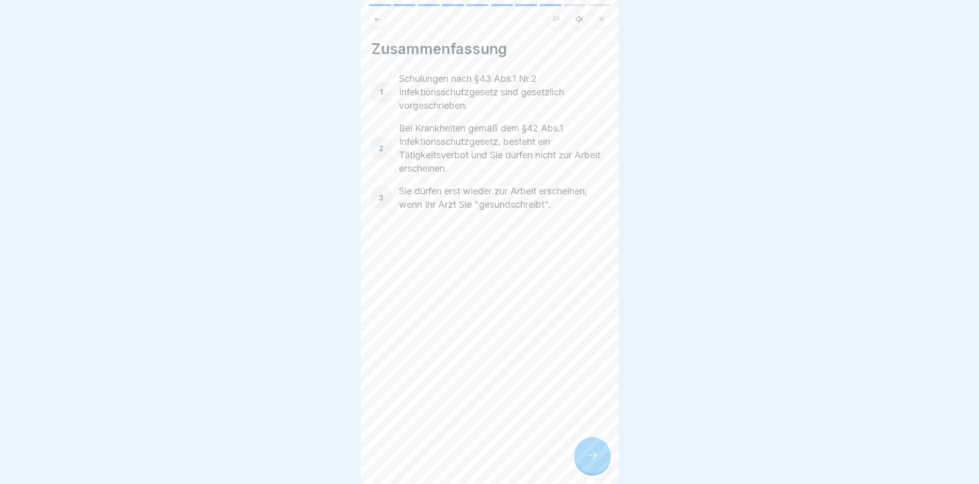
click at [590, 462] on icon at bounding box center [592, 455] width 12 height 12
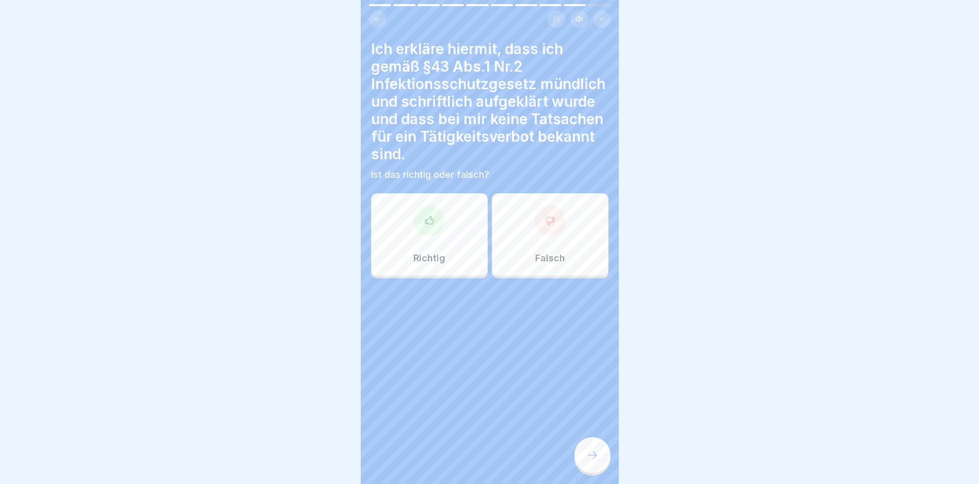
click at [424, 220] on icon at bounding box center [429, 221] width 10 height 10
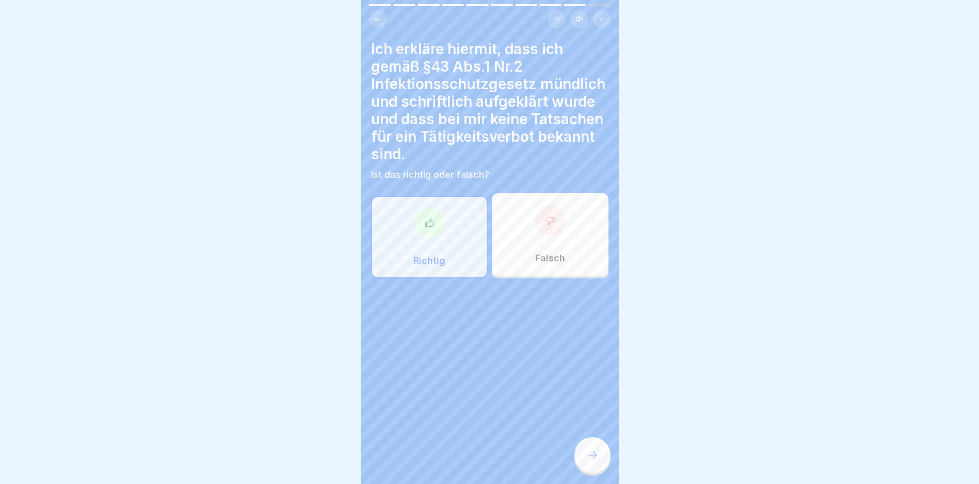
click at [591, 459] on icon at bounding box center [592, 455] width 12 height 12
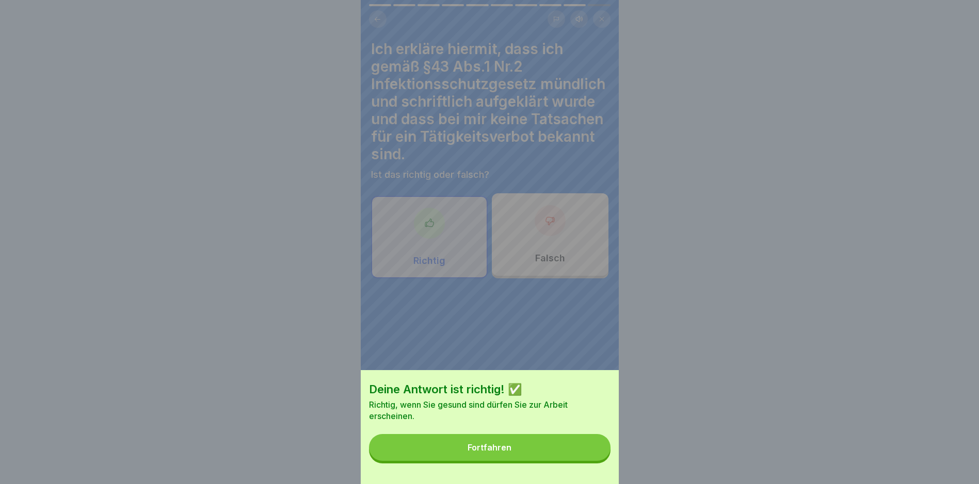
click at [502, 451] on div "Fortfahren" at bounding box center [489, 447] width 44 height 9
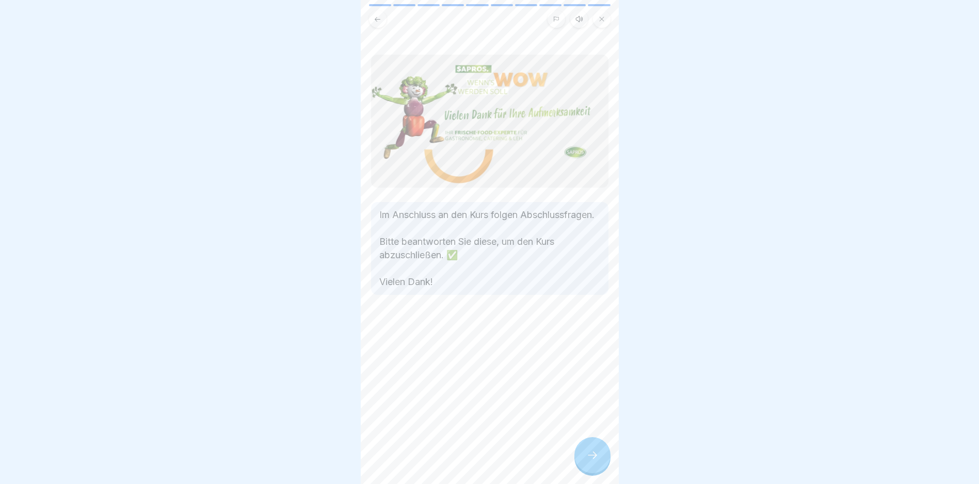
click at [589, 455] on div at bounding box center [592, 455] width 36 height 36
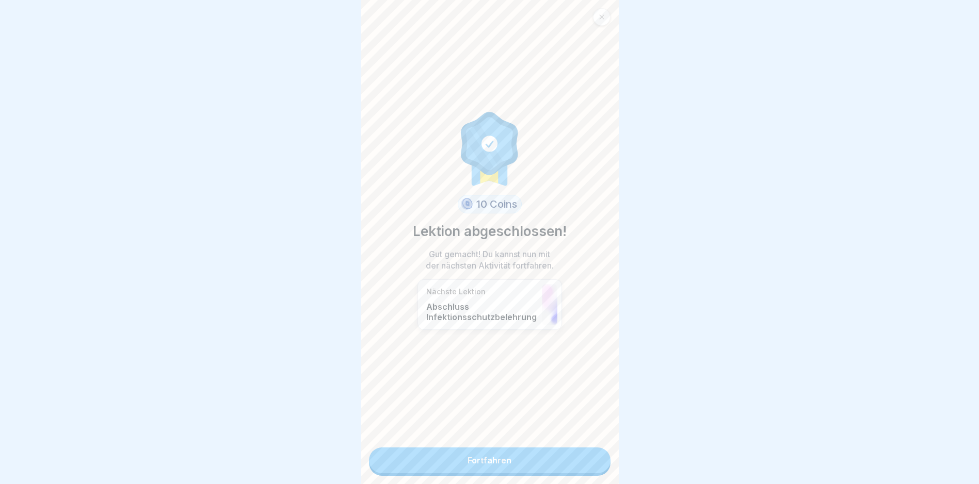
click at [489, 459] on link "Fortfahren" at bounding box center [489, 461] width 241 height 26
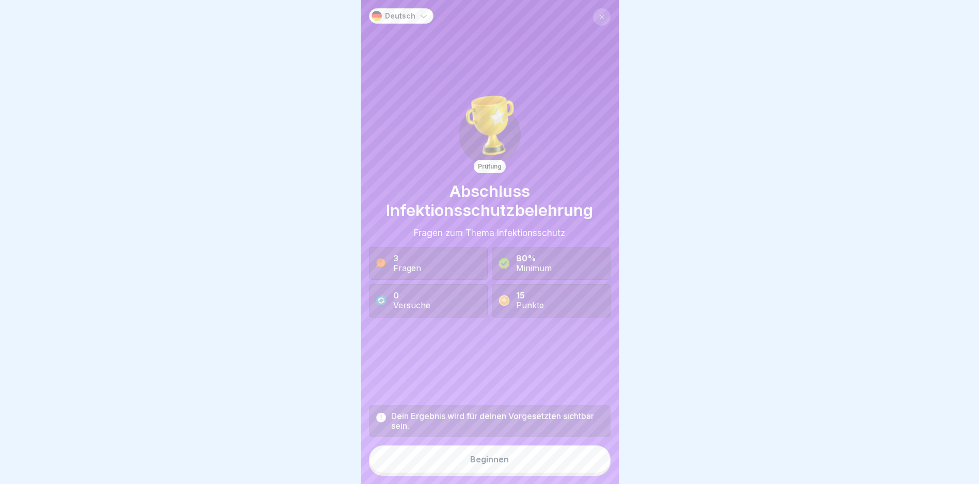
click at [471, 464] on div "Beginnen" at bounding box center [489, 459] width 39 height 9
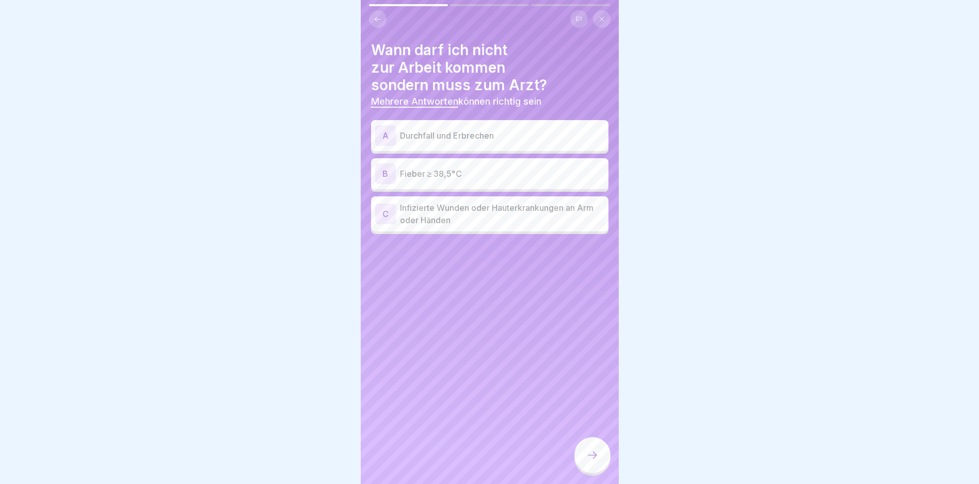
click at [422, 128] on div "A Durchfall und Erbrechen" at bounding box center [489, 135] width 229 height 21
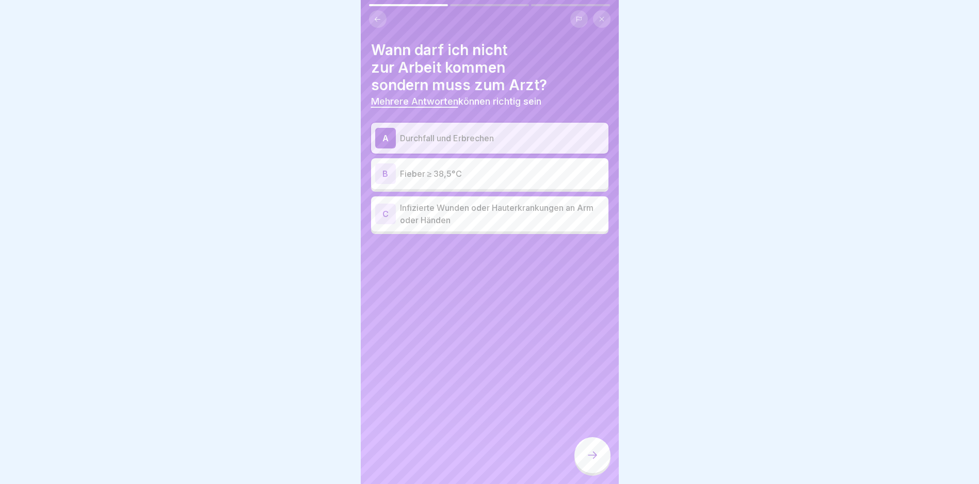
click at [406, 176] on p "Fieber ≥ 38,5°C" at bounding box center [502, 174] width 204 height 12
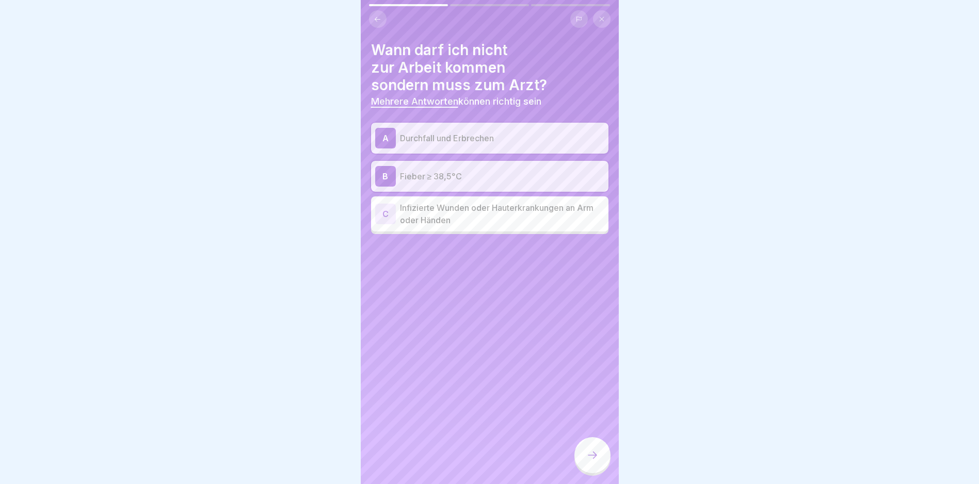
click at [383, 216] on div "C" at bounding box center [385, 214] width 21 height 21
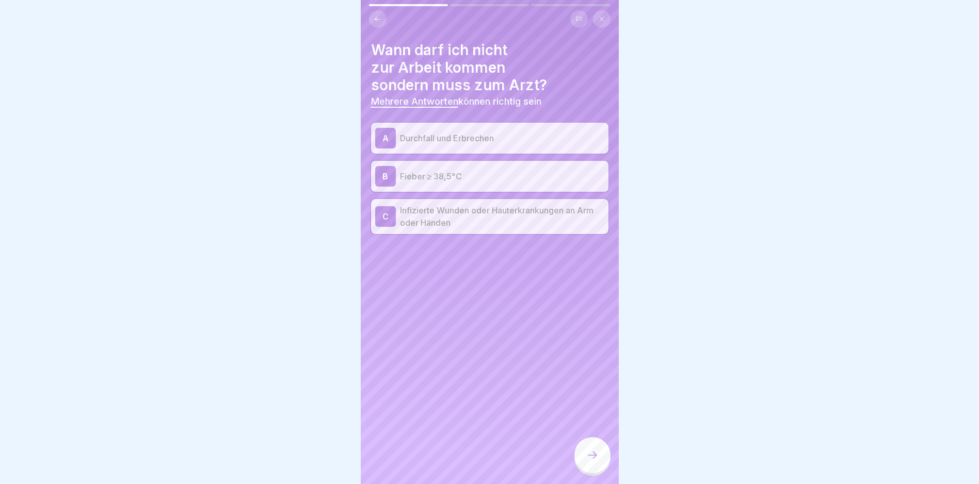
click at [586, 463] on div at bounding box center [592, 455] width 36 height 36
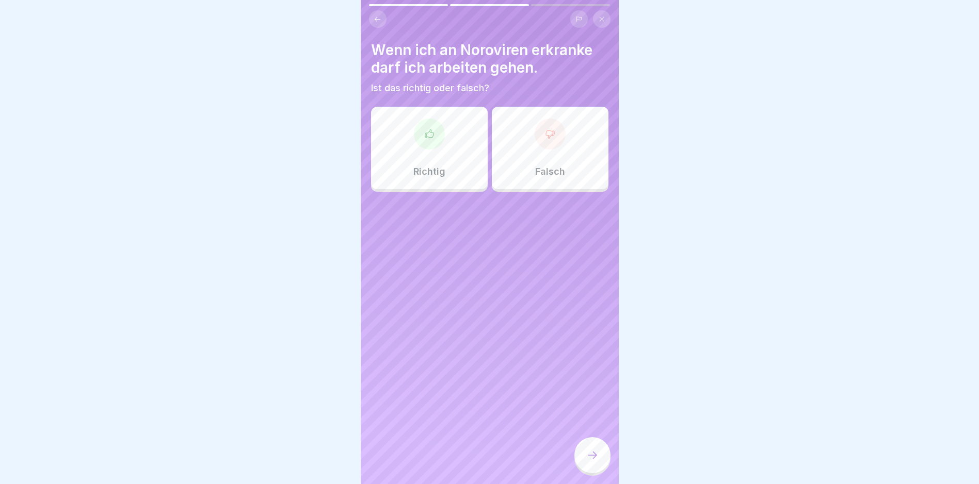
click at [546, 137] on icon at bounding box center [550, 134] width 10 height 10
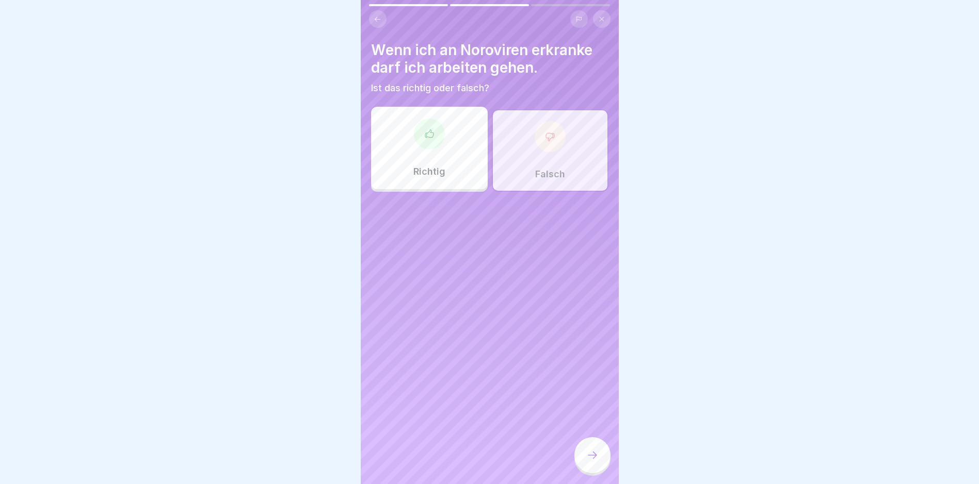
click at [588, 462] on icon at bounding box center [592, 455] width 12 height 12
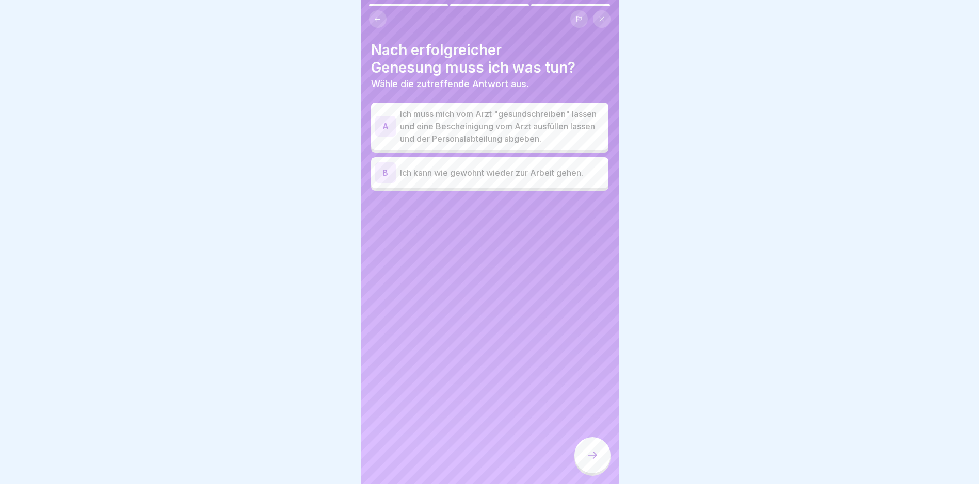
click at [388, 183] on div "B" at bounding box center [385, 173] width 21 height 21
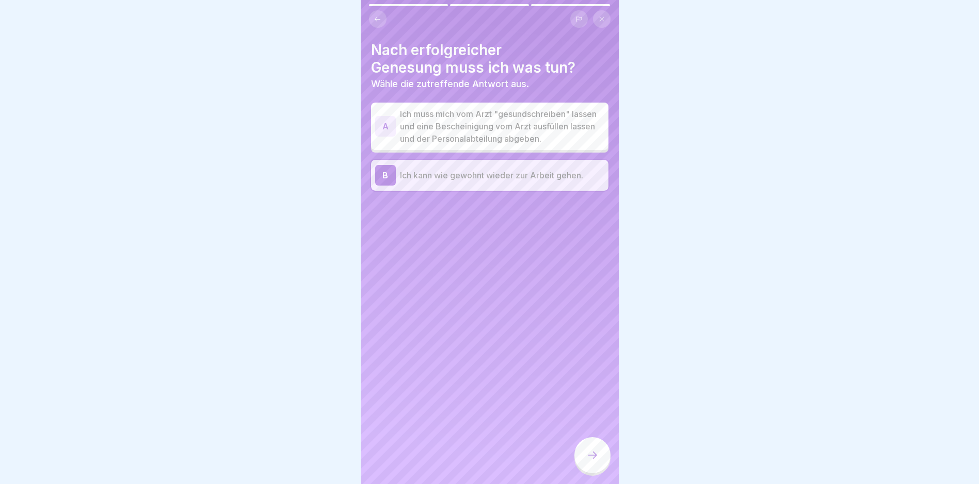
click at [588, 462] on icon at bounding box center [592, 455] width 12 height 12
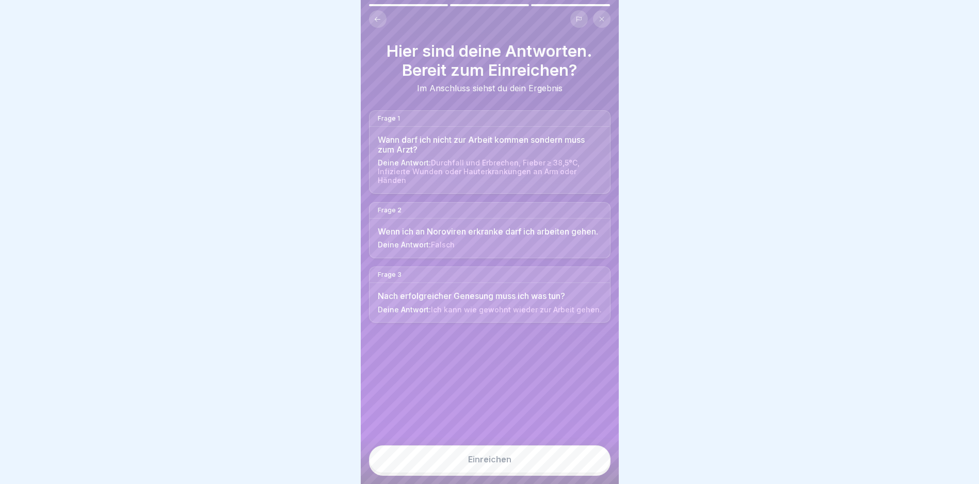
click at [483, 464] on div "Einreichen" at bounding box center [489, 459] width 43 height 9
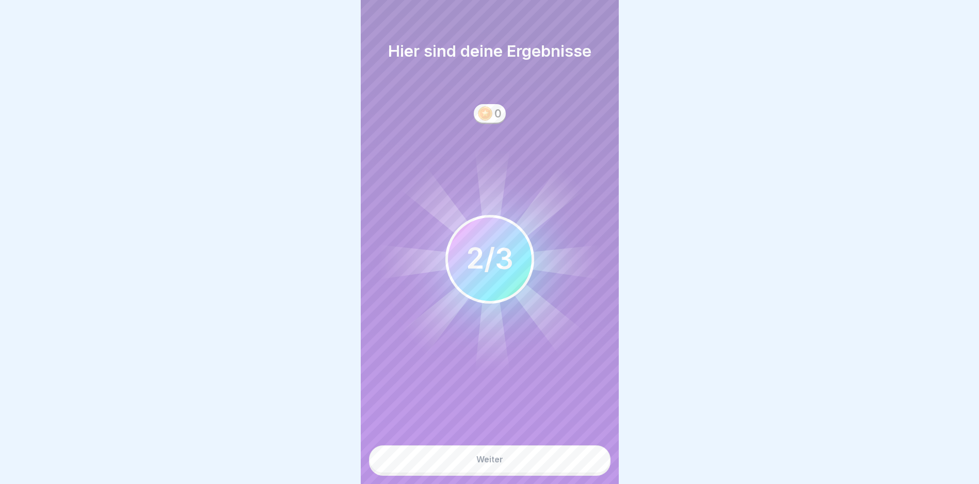
click at [489, 464] on div "Weiter" at bounding box center [489, 459] width 27 height 9
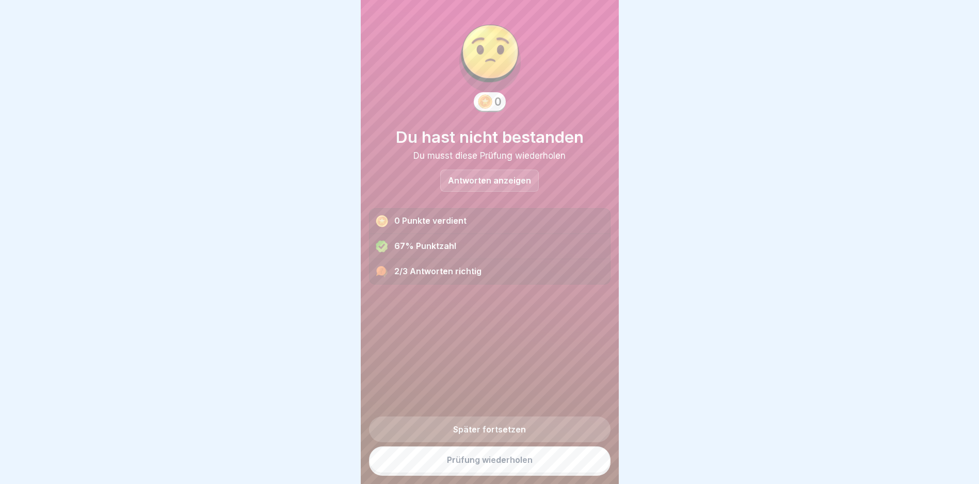
click at [486, 466] on link "Prüfung wiederholen" at bounding box center [489, 460] width 241 height 27
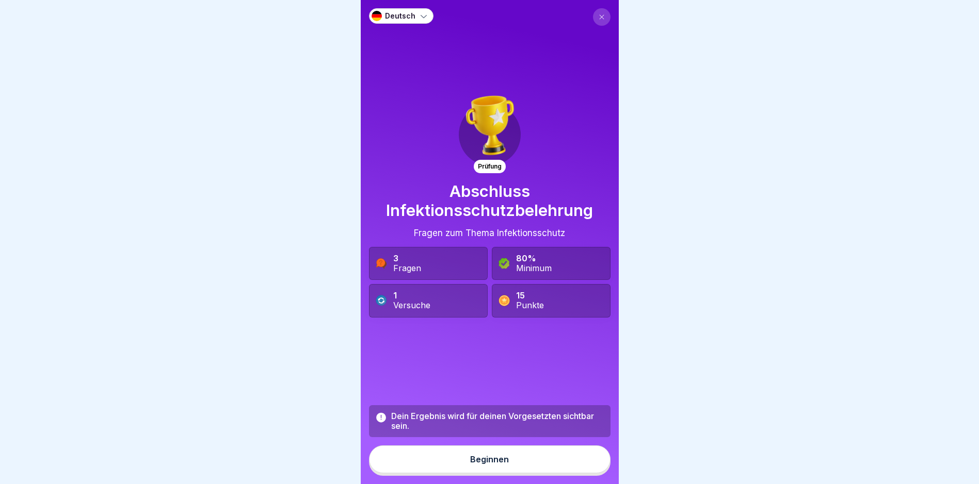
click at [472, 464] on div "Beginnen" at bounding box center [489, 459] width 39 height 9
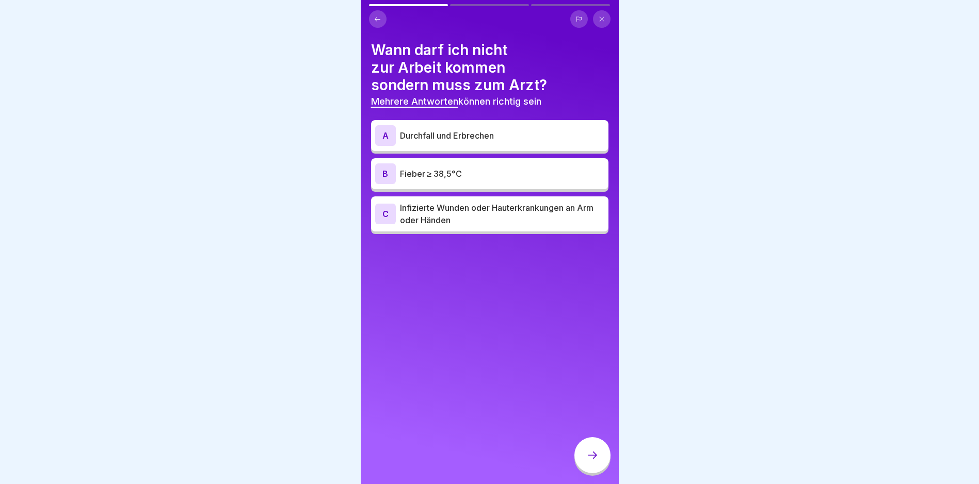
click at [432, 136] on p "Durchfall und Erbrechen" at bounding box center [502, 135] width 204 height 12
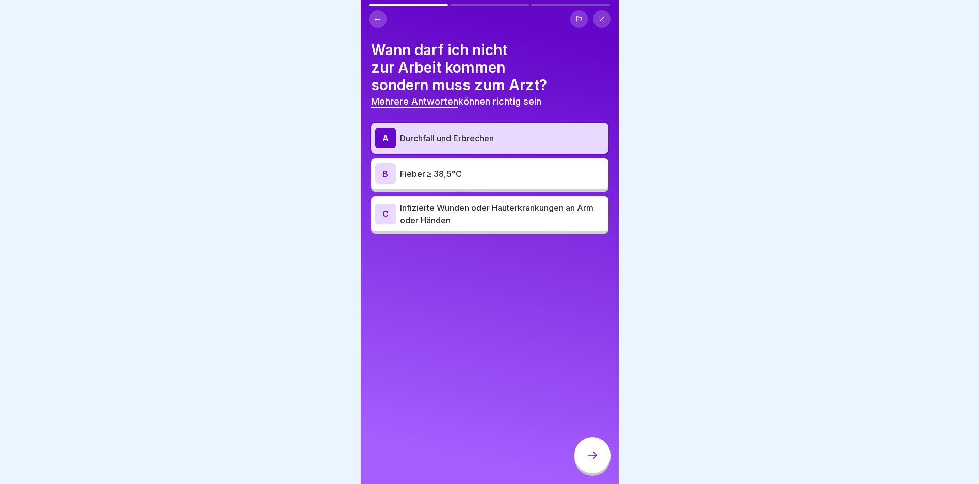
click at [414, 177] on p "Fieber ≥ 38,5°C" at bounding box center [502, 174] width 204 height 12
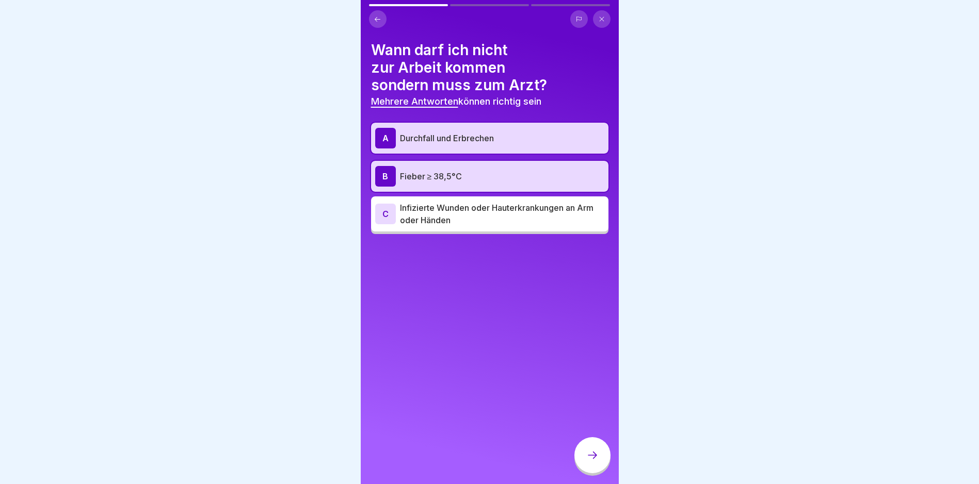
click at [413, 206] on p "Infizierte Wunden oder Hauterkrankungen an Arm oder Händen" at bounding box center [502, 214] width 204 height 25
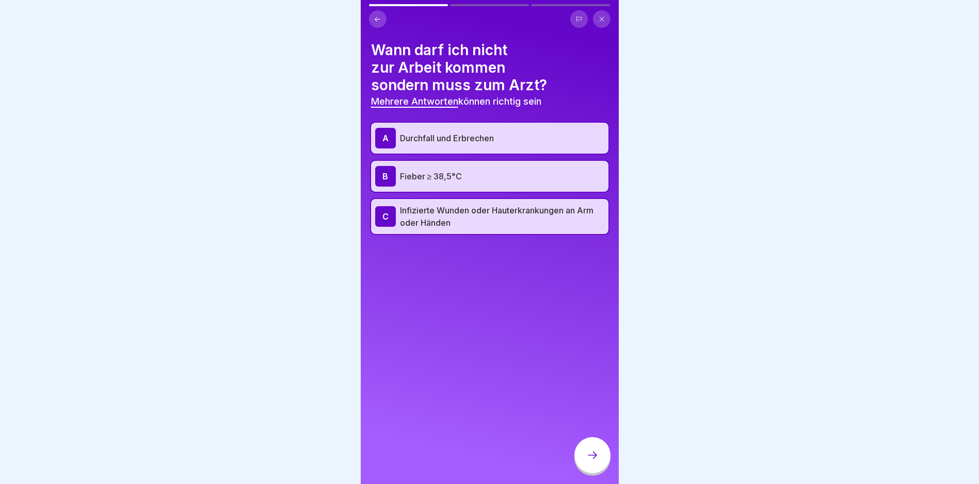
click at [590, 461] on icon at bounding box center [592, 455] width 12 height 12
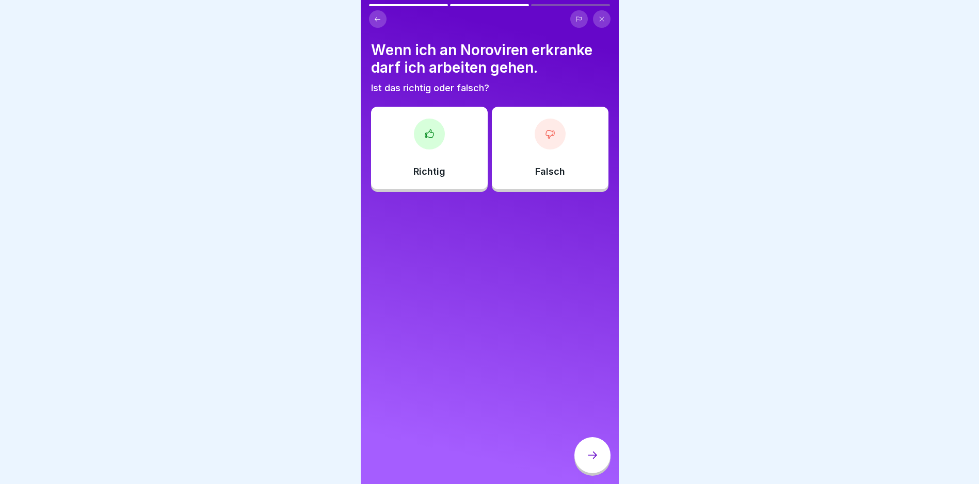
click at [554, 133] on div at bounding box center [549, 134] width 31 height 31
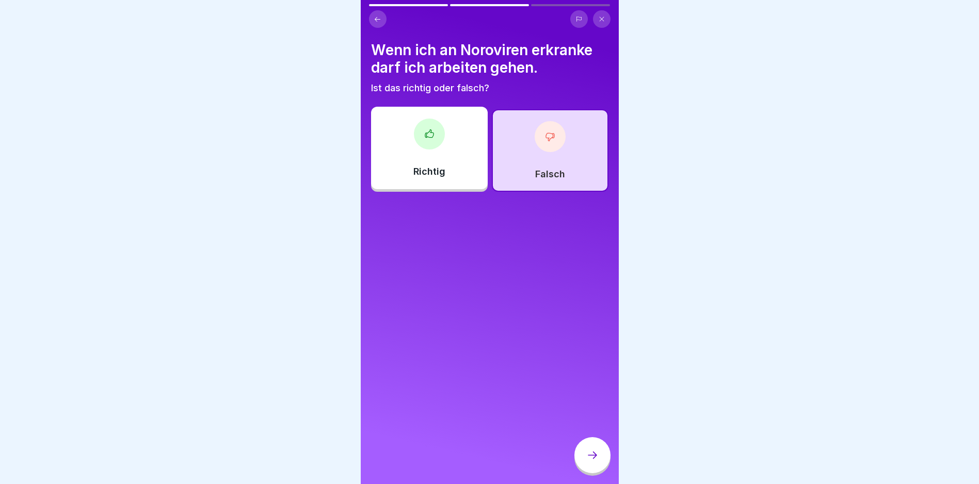
click at [595, 462] on icon at bounding box center [592, 455] width 12 height 12
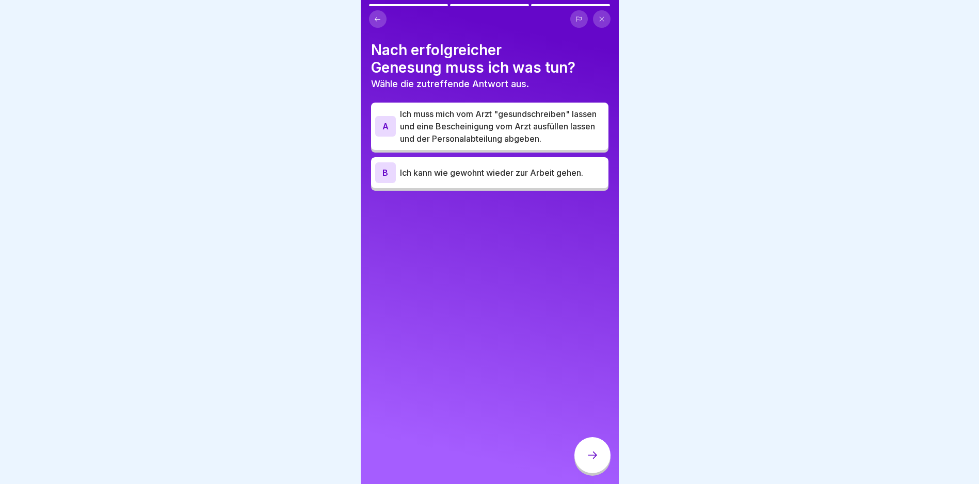
click at [395, 124] on div "A" at bounding box center [385, 126] width 21 height 21
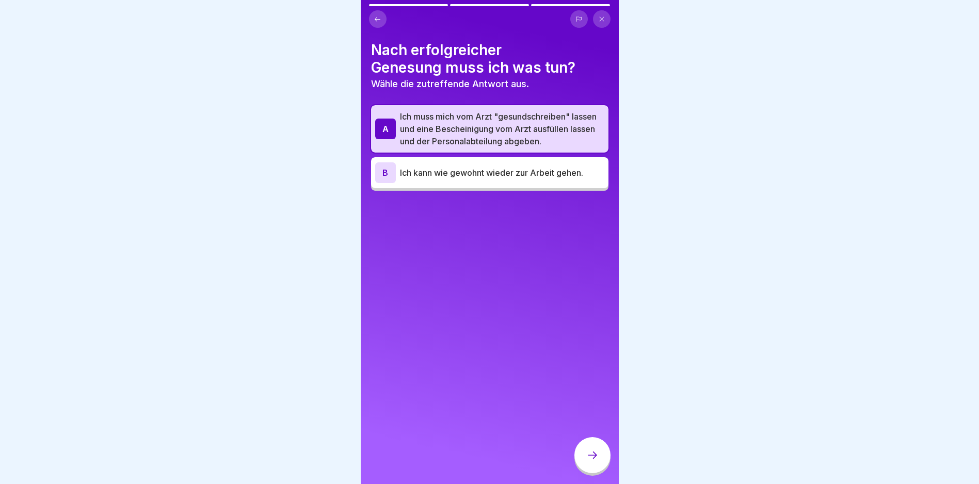
click at [392, 182] on div "B" at bounding box center [385, 173] width 21 height 21
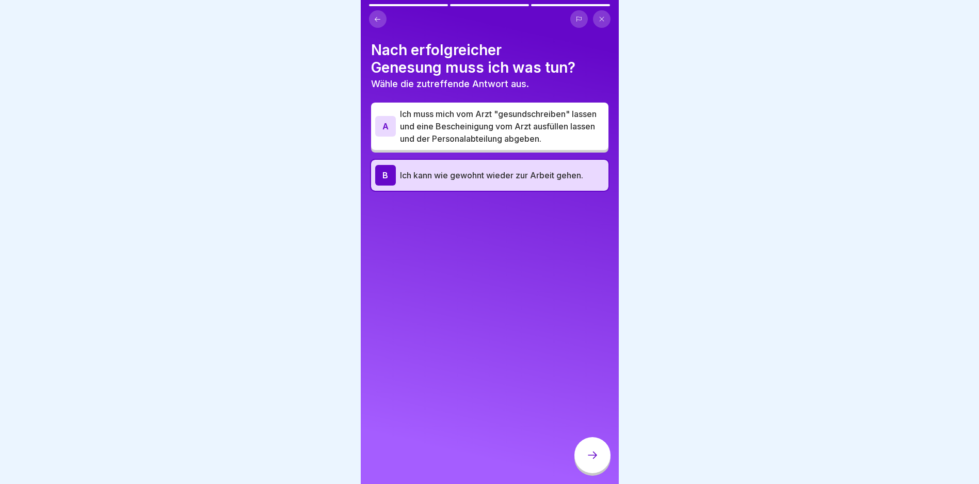
click at [389, 125] on div "A" at bounding box center [385, 126] width 21 height 21
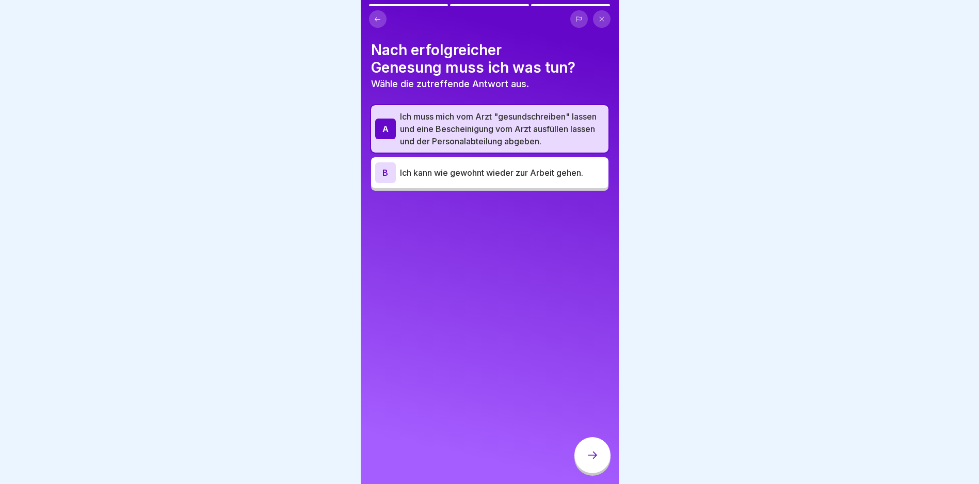
click at [587, 462] on icon at bounding box center [592, 455] width 12 height 12
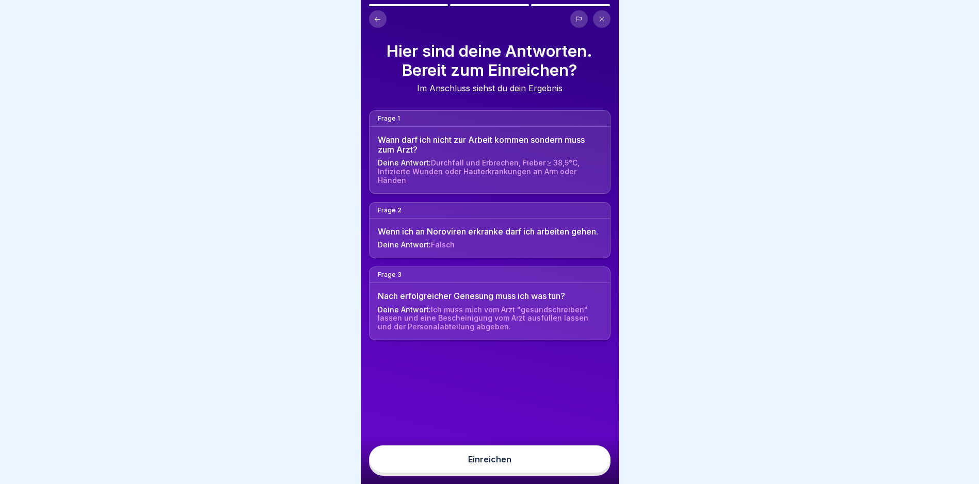
click at [469, 464] on div "Einreichen" at bounding box center [489, 459] width 43 height 9
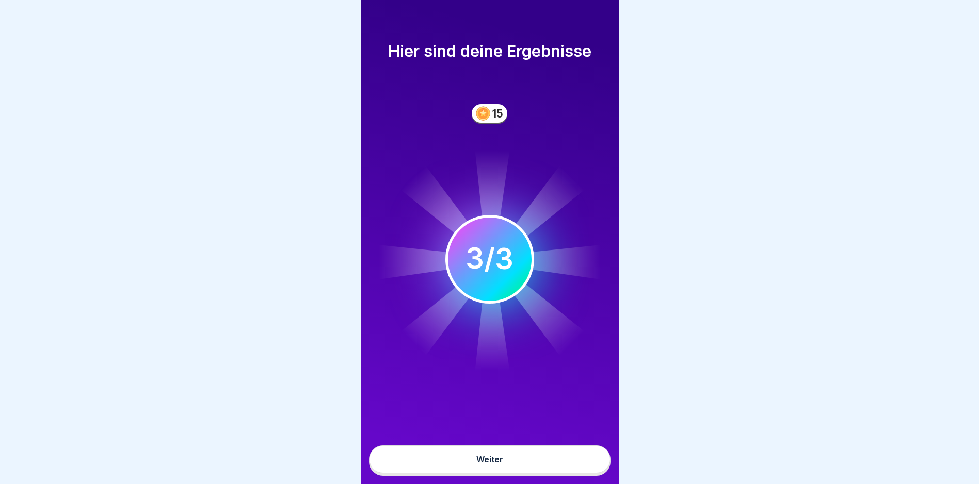
click at [492, 463] on button "Weiter" at bounding box center [489, 460] width 241 height 28
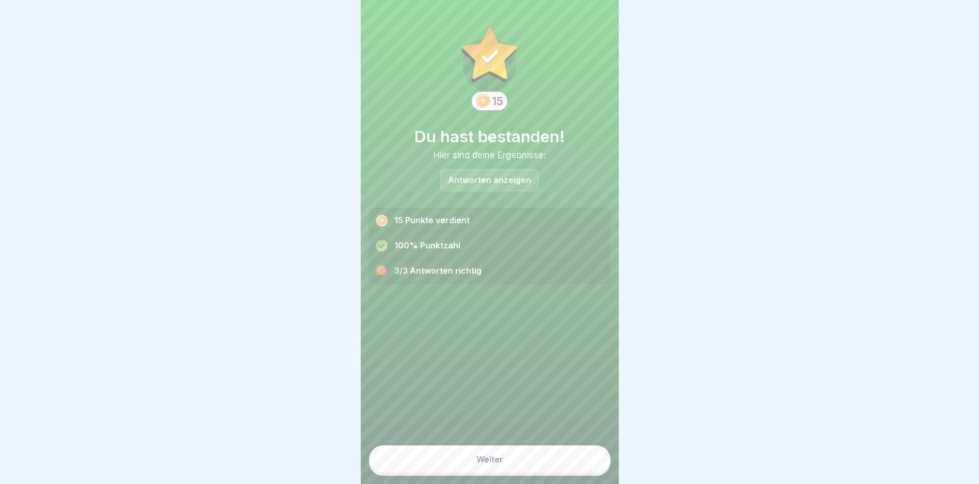
click at [467, 465] on button "Weiter" at bounding box center [489, 460] width 241 height 28
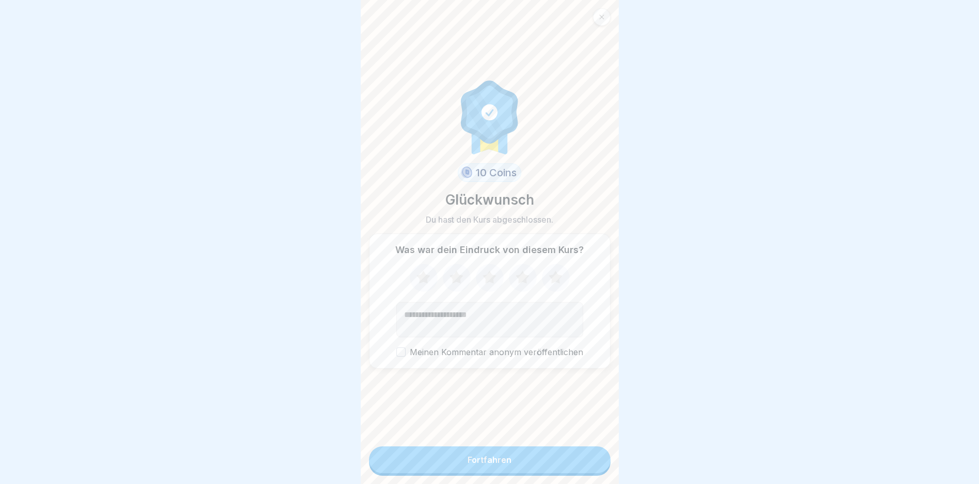
click at [469, 465] on div "Fortfahren" at bounding box center [489, 460] width 44 height 9
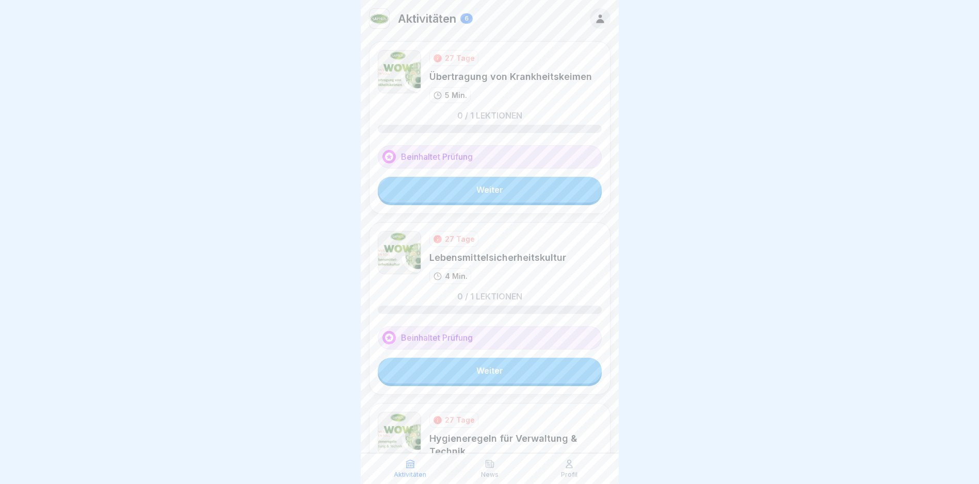
click at [470, 185] on link "Weiter" at bounding box center [490, 190] width 224 height 26
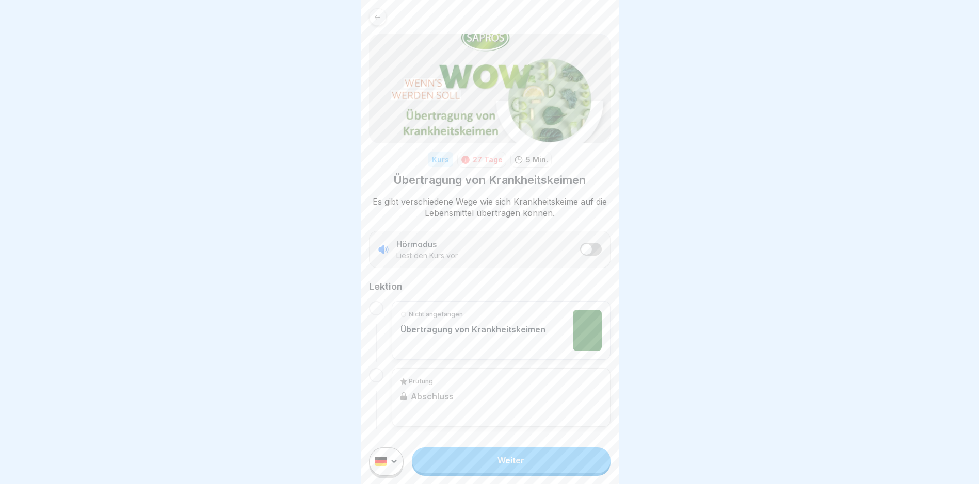
click at [491, 468] on link "Weiter" at bounding box center [511, 461] width 198 height 26
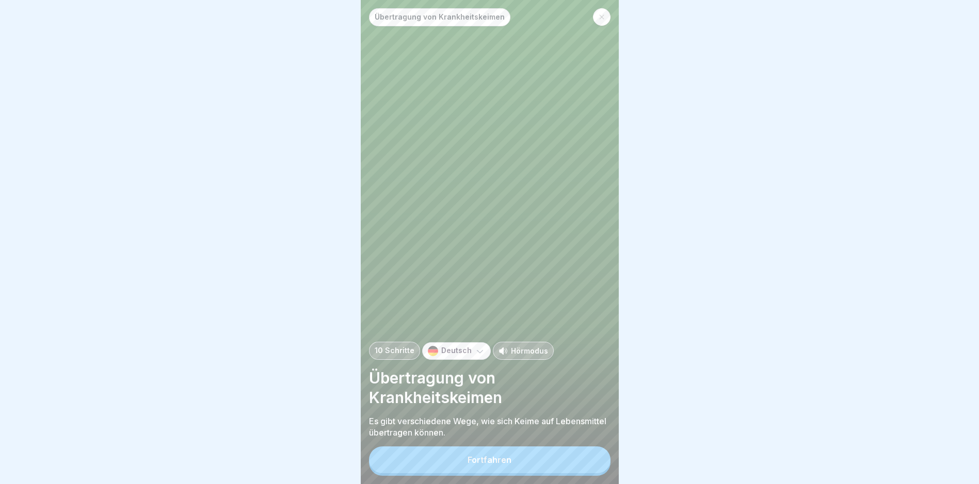
click at [492, 465] on div "Fortfahren" at bounding box center [489, 460] width 44 height 9
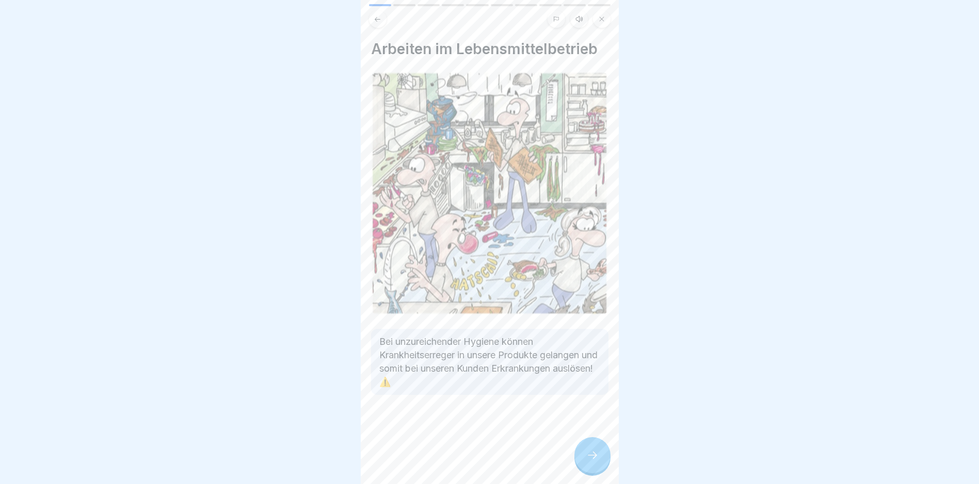
click at [586, 462] on icon at bounding box center [592, 455] width 12 height 12
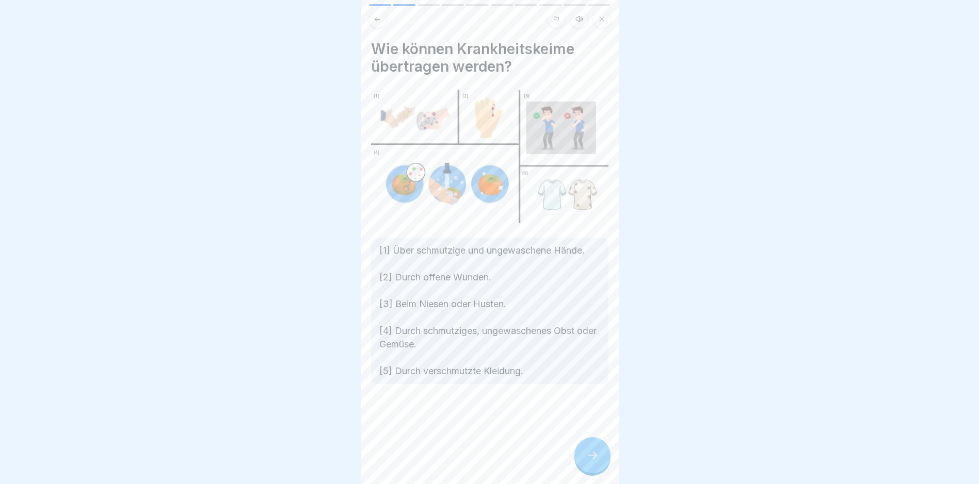
click at [586, 462] on icon at bounding box center [592, 455] width 12 height 12
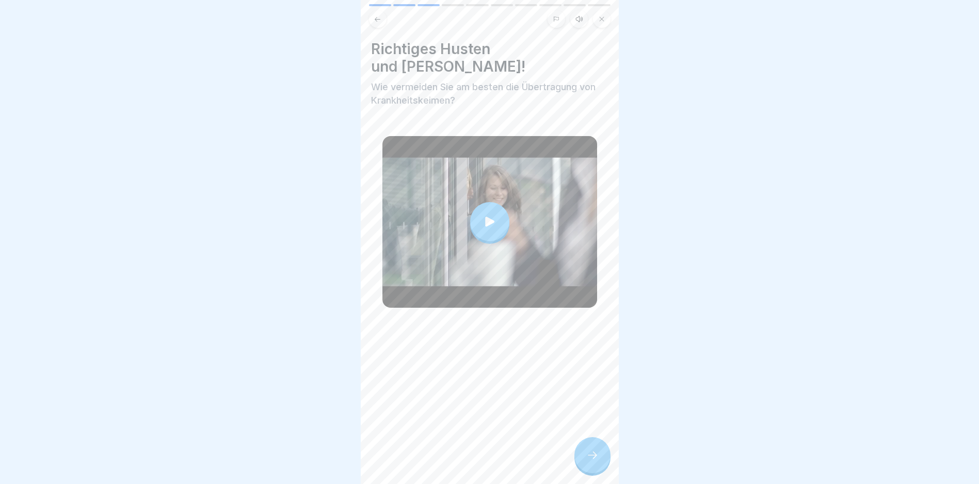
click at [586, 462] on icon at bounding box center [592, 455] width 12 height 12
click at [581, 459] on div at bounding box center [592, 455] width 36 height 36
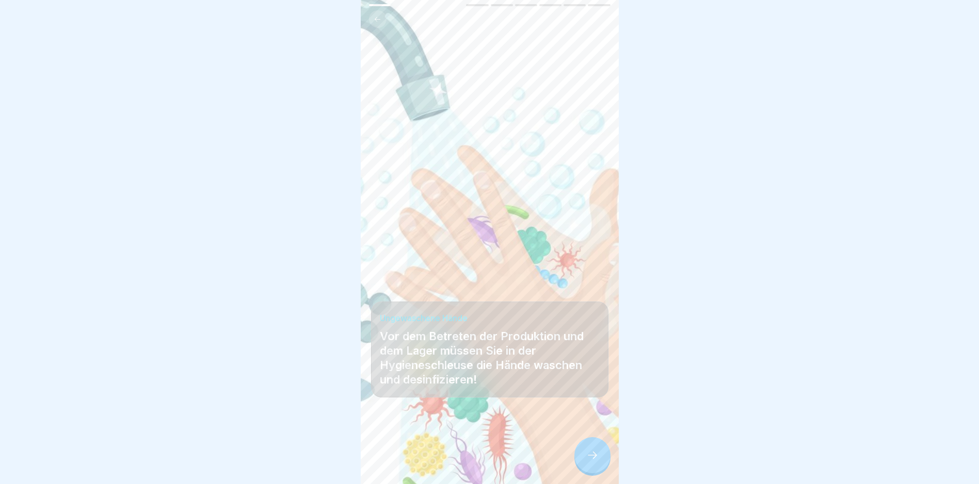
click at [589, 462] on icon at bounding box center [592, 455] width 12 height 12
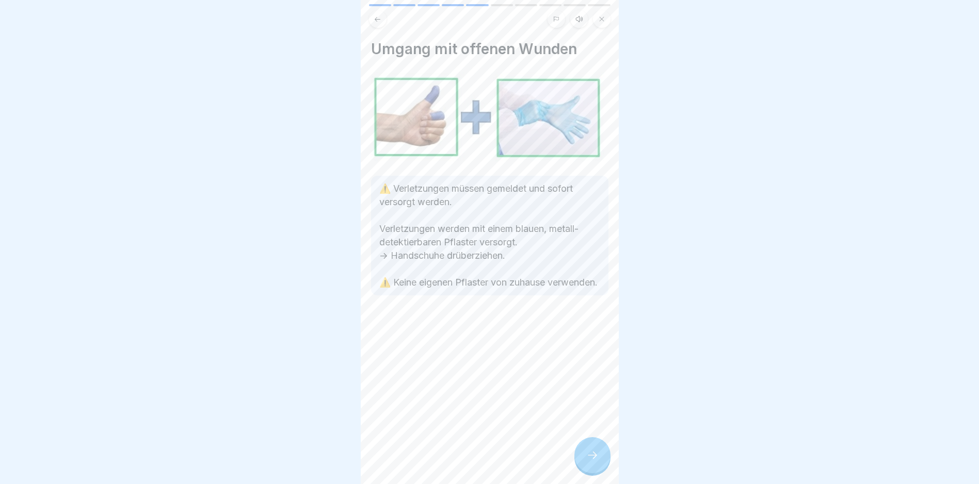
drag, startPoint x: 594, startPoint y: 464, endPoint x: 591, endPoint y: 458, distance: 6.9
click at [594, 462] on icon at bounding box center [592, 455] width 12 height 12
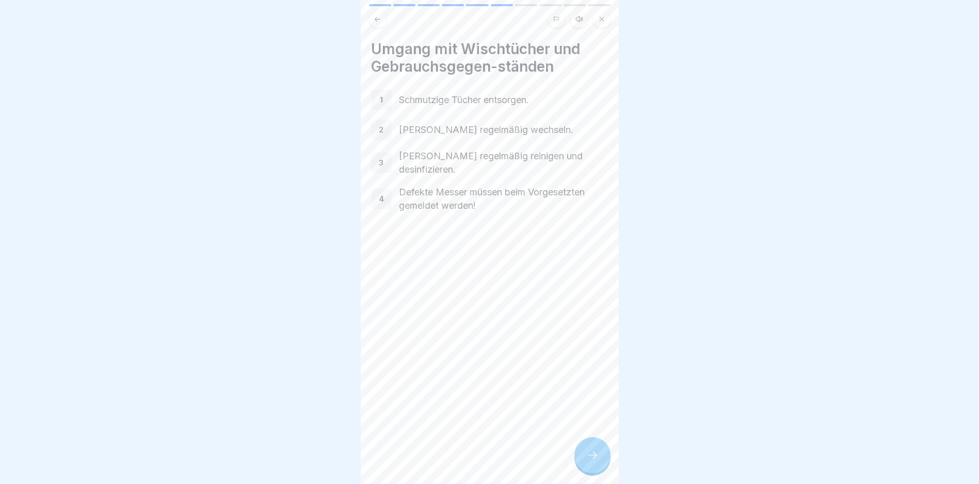
click at [590, 459] on icon at bounding box center [592, 455] width 12 height 12
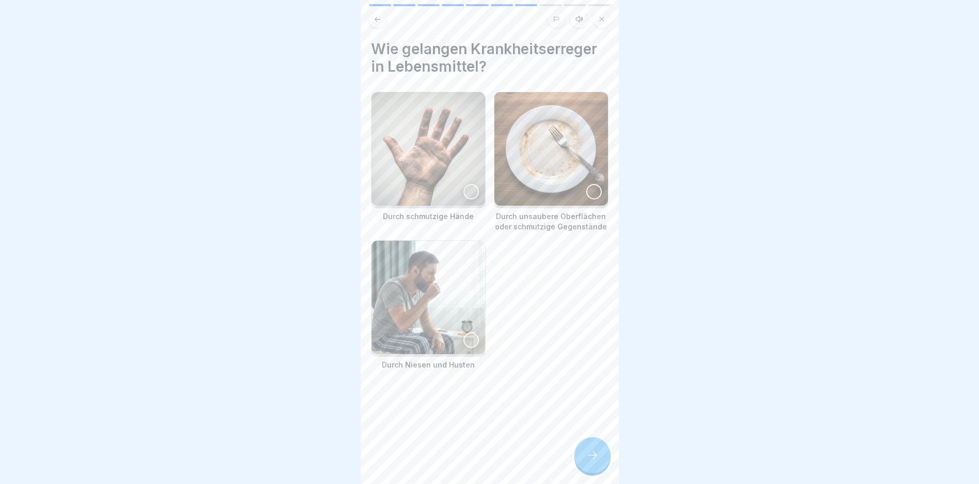
click at [590, 459] on icon at bounding box center [592, 455] width 12 height 12
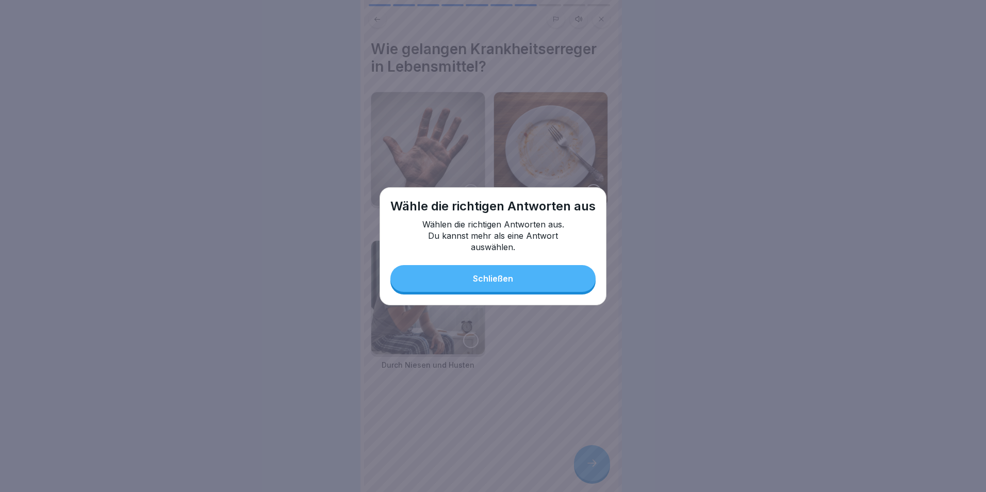
click at [492, 273] on button "Schließen" at bounding box center [493, 278] width 205 height 27
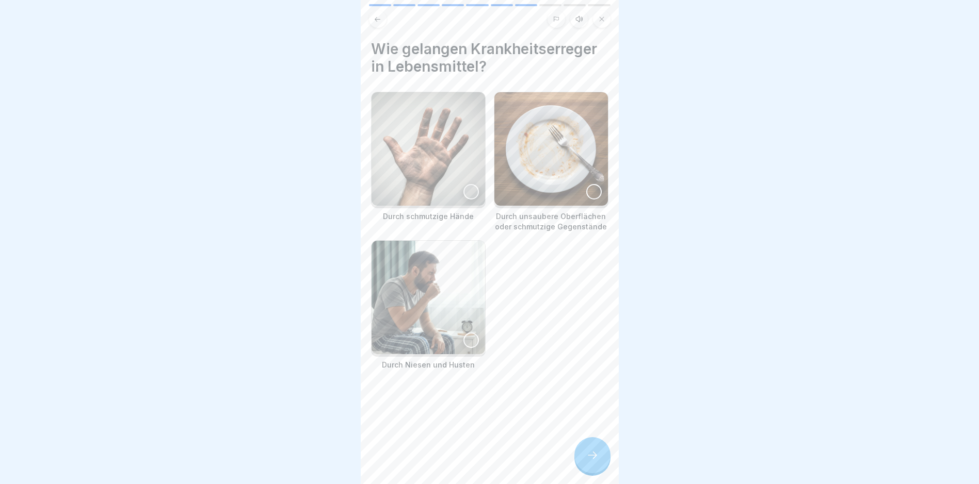
click at [467, 184] on div at bounding box center [470, 191] width 15 height 15
click at [464, 333] on div at bounding box center [470, 340] width 15 height 15
click at [586, 186] on div at bounding box center [593, 191] width 15 height 15
click at [585, 466] on div at bounding box center [592, 455] width 36 height 36
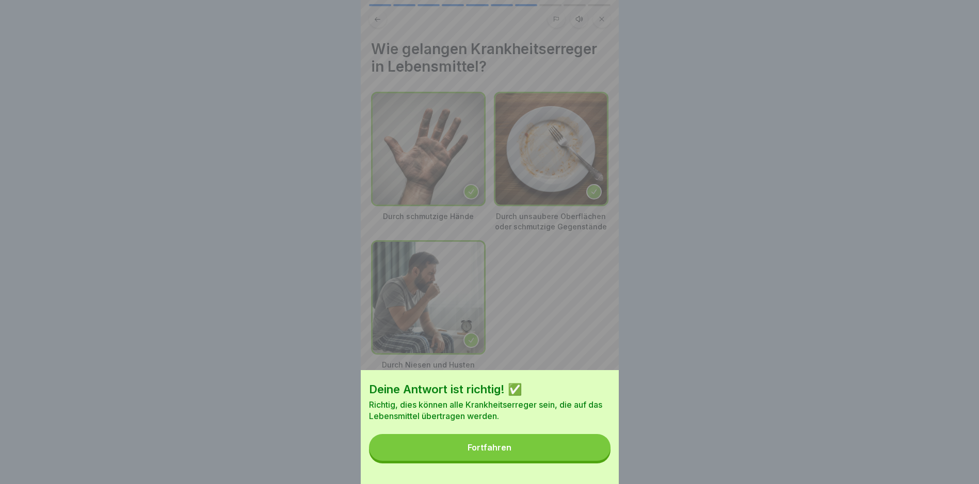
click at [480, 448] on button "Fortfahren" at bounding box center [489, 447] width 241 height 27
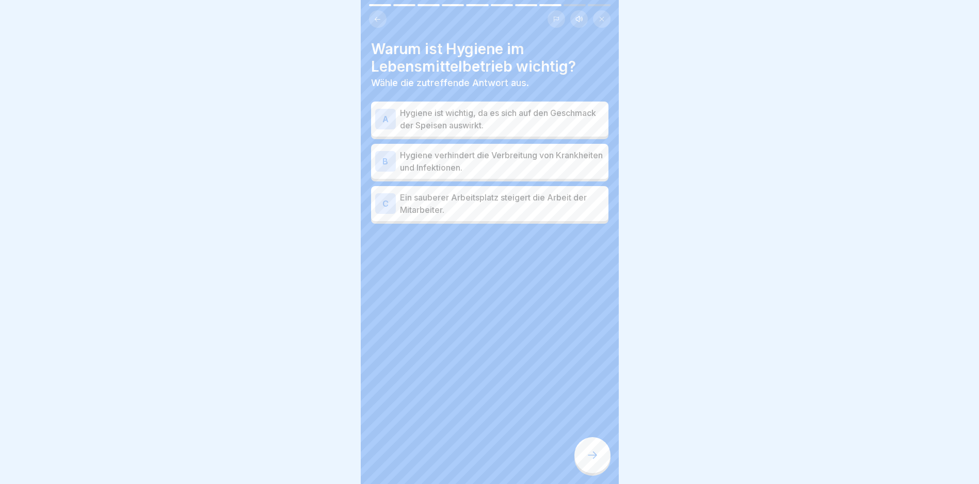
click at [390, 155] on div "B" at bounding box center [385, 161] width 21 height 21
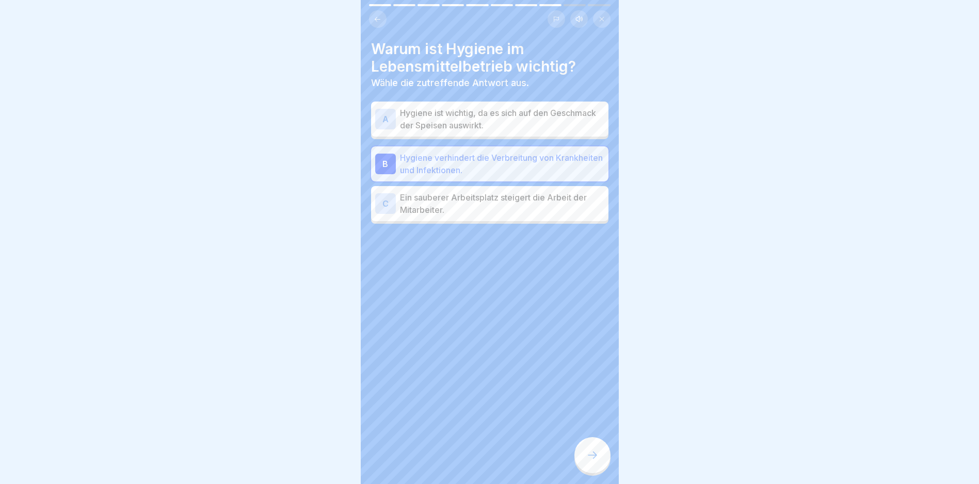
click at [595, 460] on icon at bounding box center [592, 455] width 12 height 12
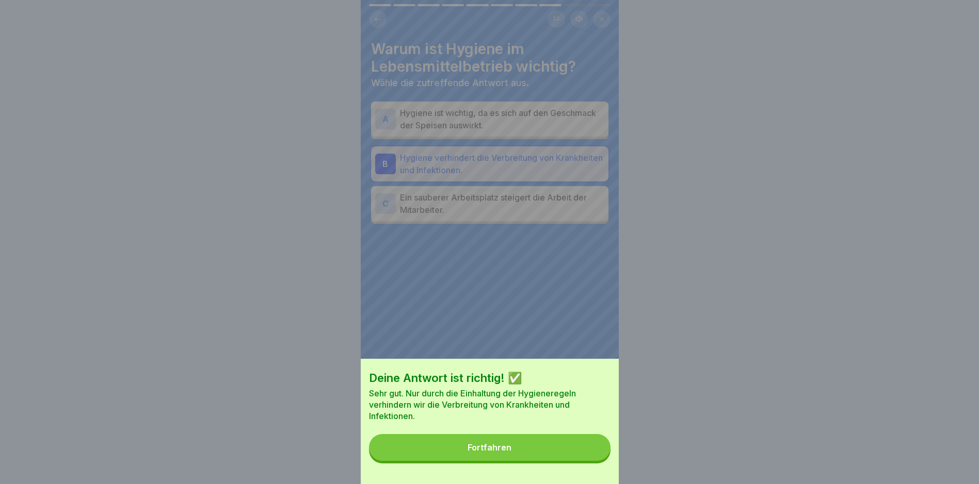
click at [506, 452] on div "Fortfahren" at bounding box center [489, 447] width 44 height 9
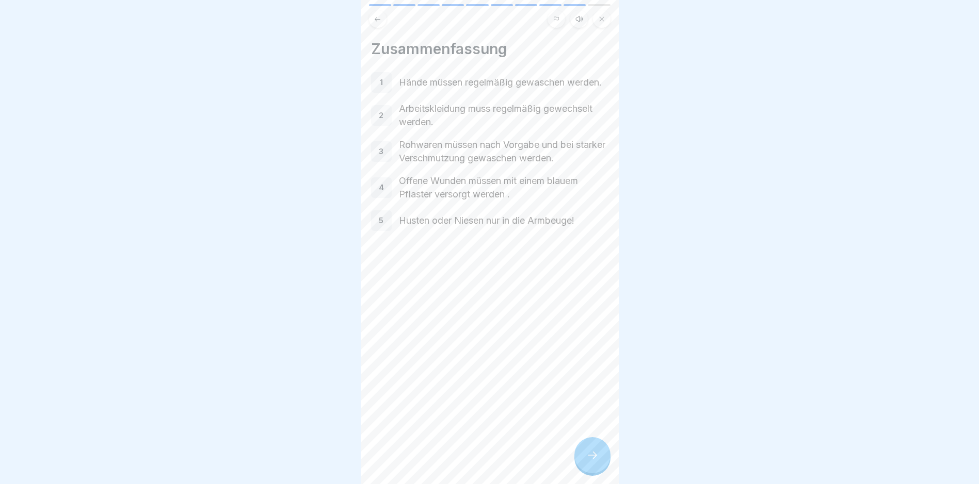
click at [589, 462] on icon at bounding box center [592, 455] width 12 height 12
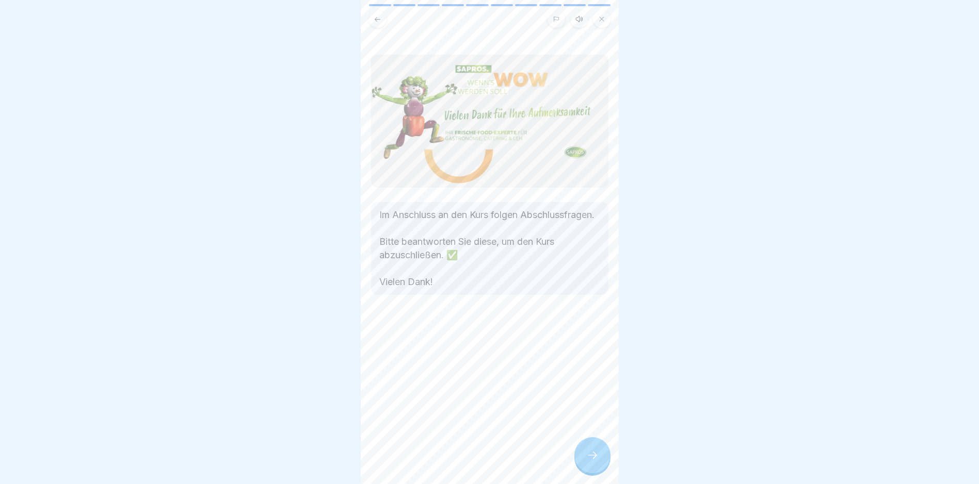
click at [588, 462] on icon at bounding box center [592, 455] width 12 height 12
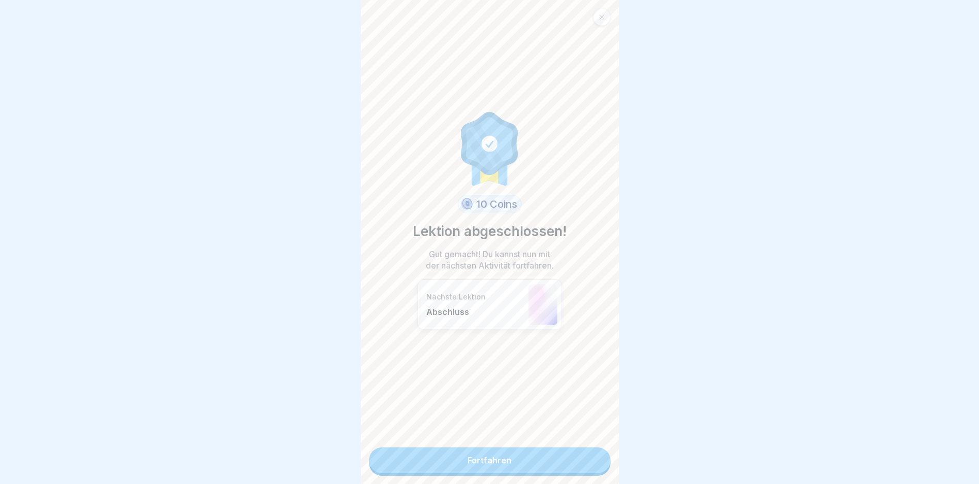
click at [508, 462] on link "Fortfahren" at bounding box center [489, 461] width 241 height 26
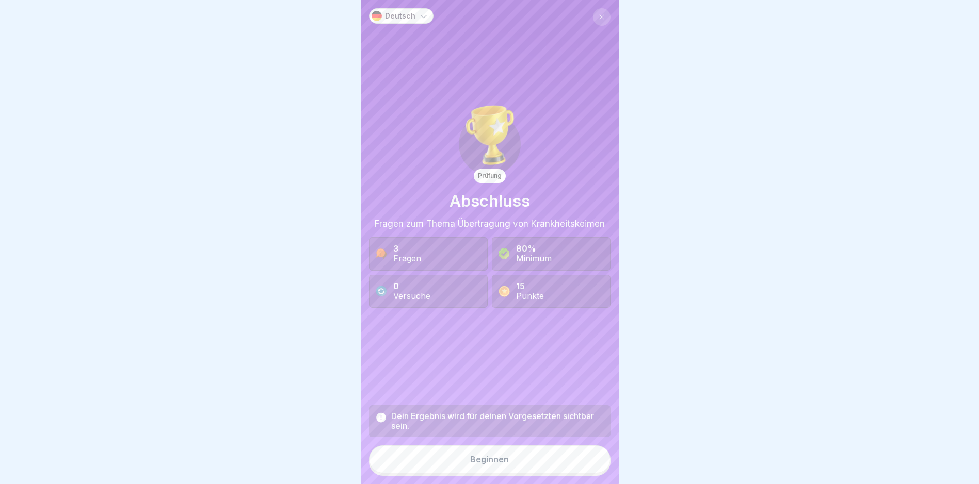
click at [475, 462] on button "Beginnen" at bounding box center [489, 460] width 241 height 28
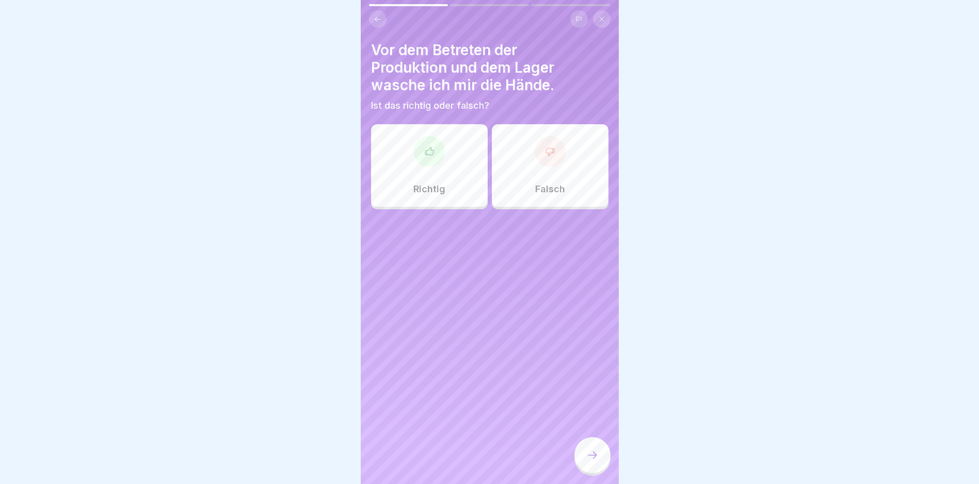
click at [424, 153] on icon at bounding box center [429, 152] width 10 height 10
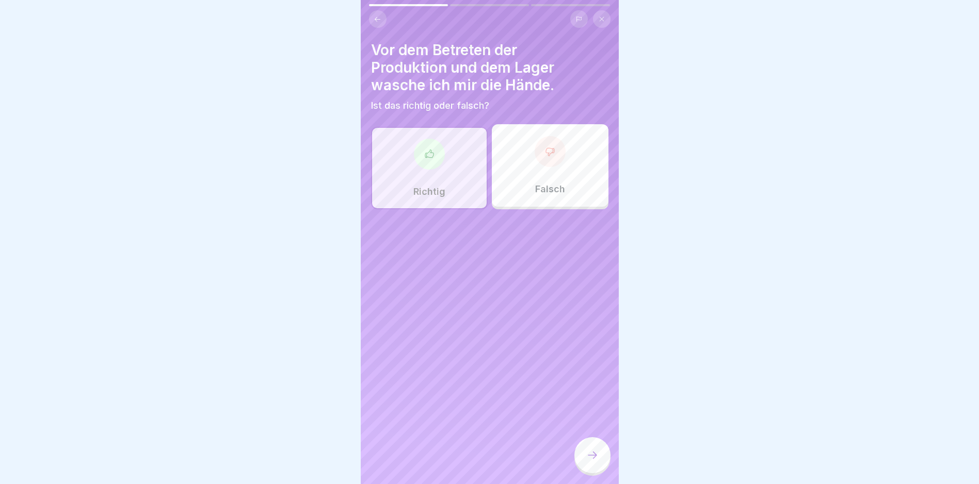
click at [589, 462] on icon at bounding box center [592, 455] width 12 height 12
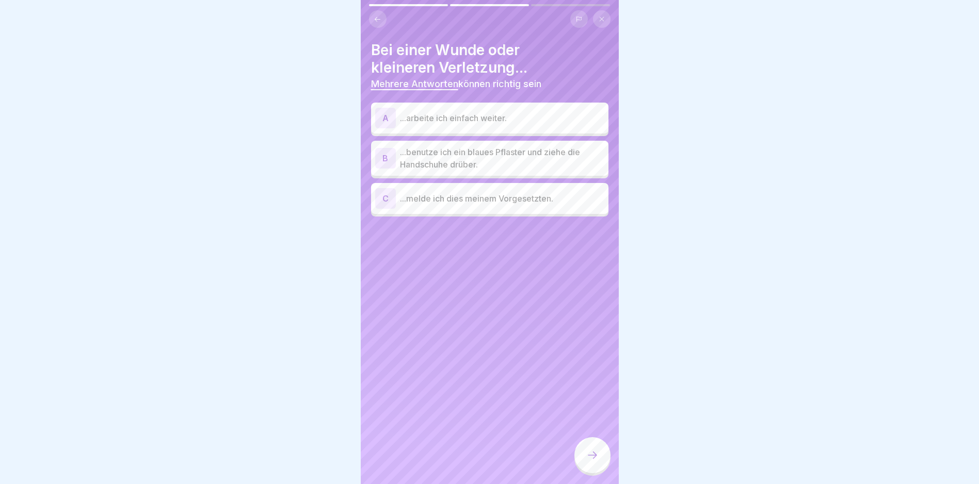
click at [386, 156] on div "B" at bounding box center [385, 158] width 21 height 21
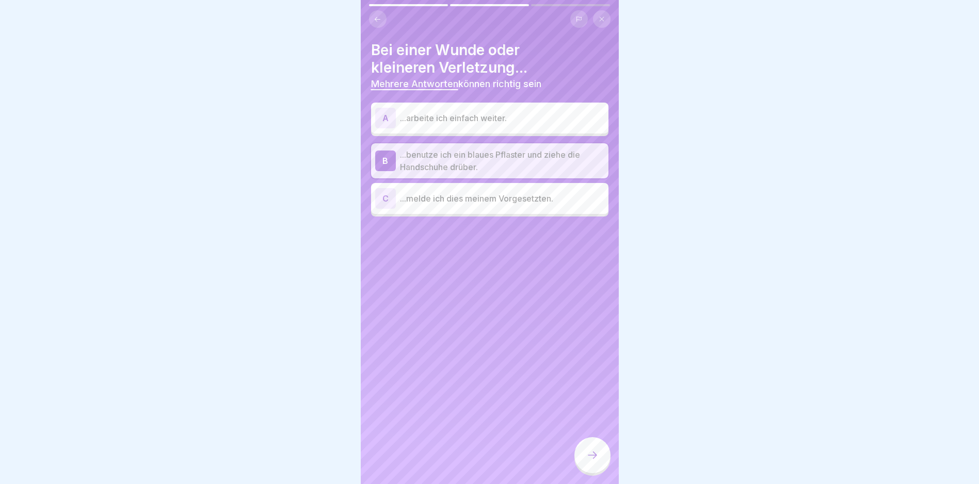
click at [587, 453] on div at bounding box center [592, 455] width 36 height 36
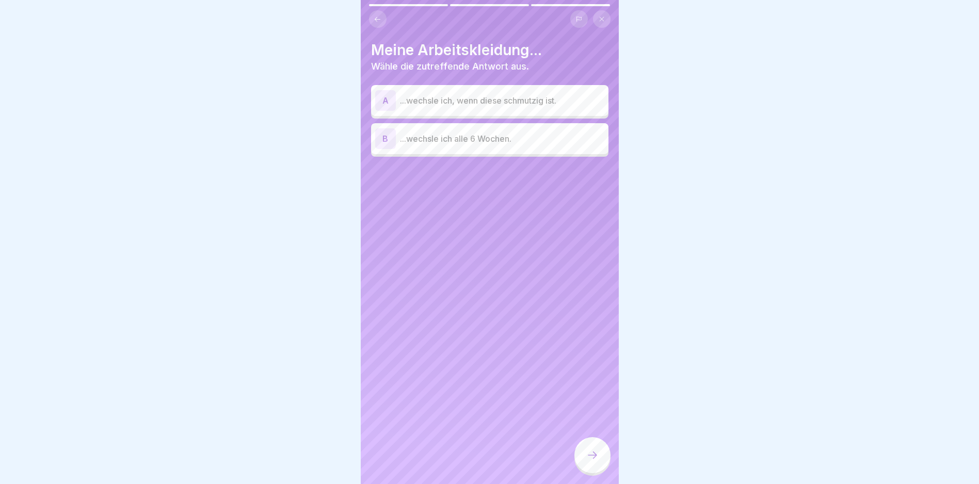
click at [388, 138] on div "B" at bounding box center [385, 138] width 21 height 21
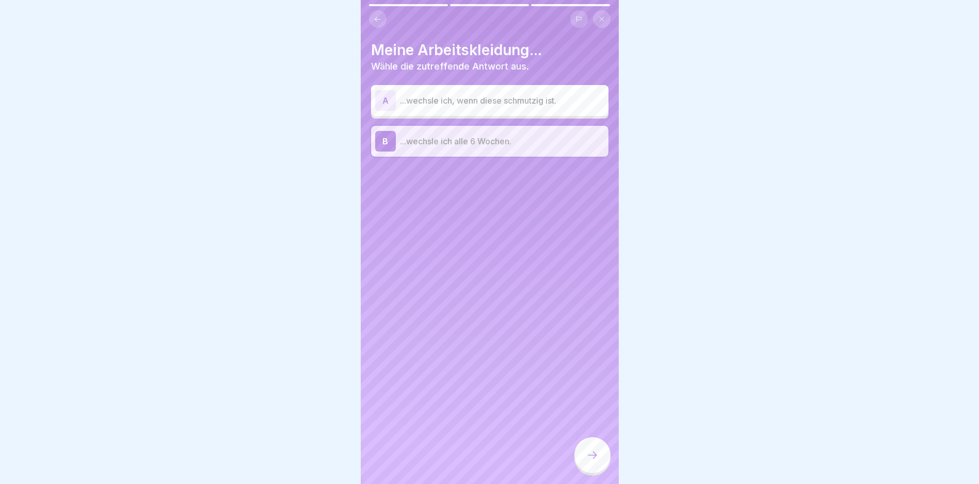
click at [390, 140] on div "B" at bounding box center [385, 141] width 21 height 21
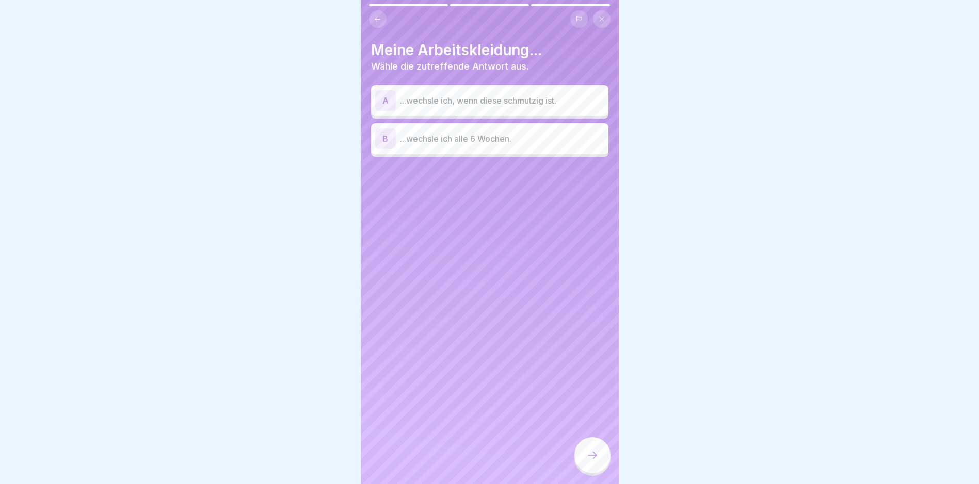
click at [387, 98] on div "A" at bounding box center [385, 100] width 21 height 21
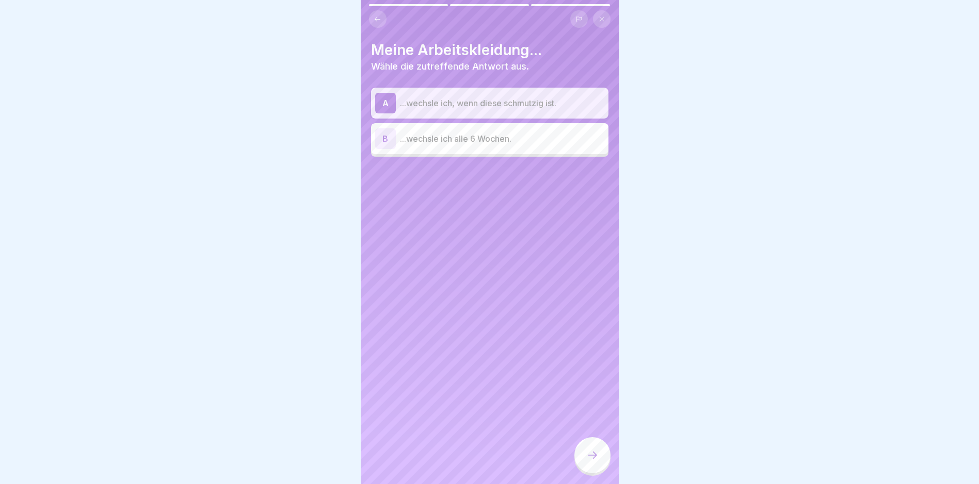
click at [593, 462] on icon at bounding box center [592, 455] width 12 height 12
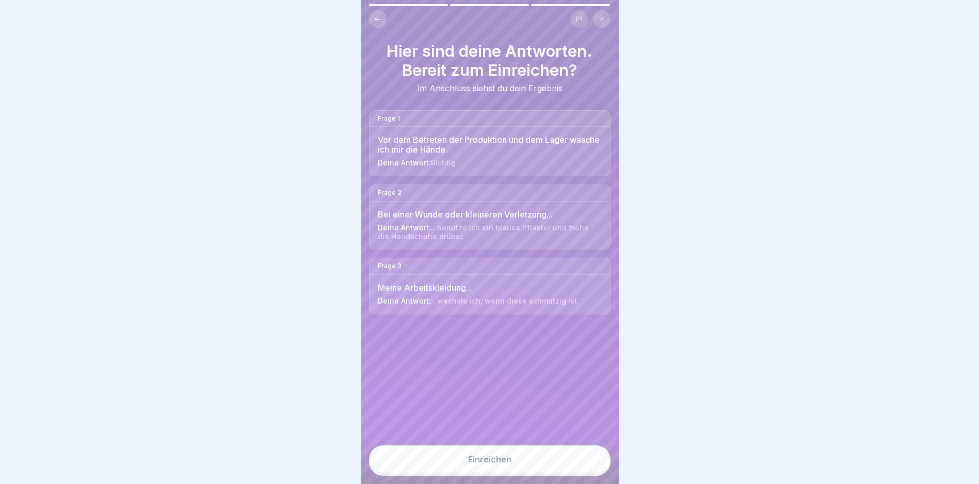
click at [455, 468] on button "Einreichen" at bounding box center [489, 460] width 241 height 28
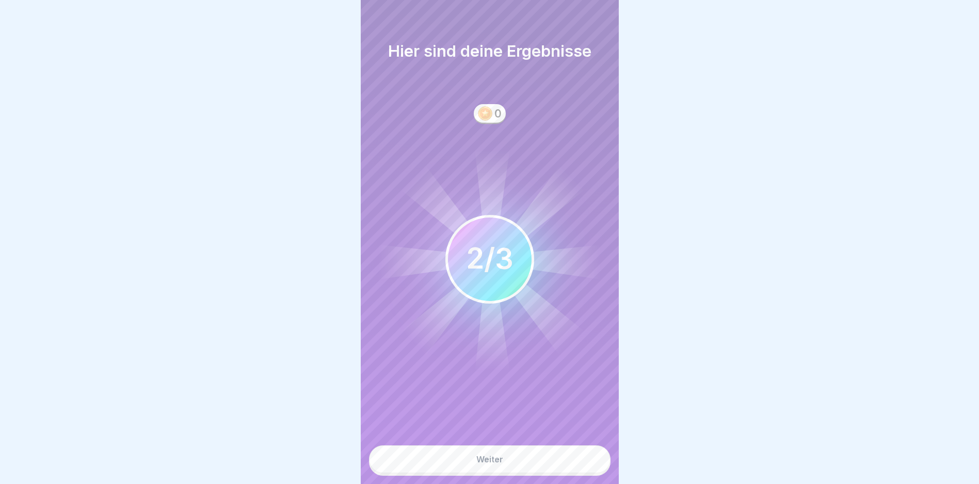
click at [478, 464] on div "Weiter" at bounding box center [489, 459] width 27 height 9
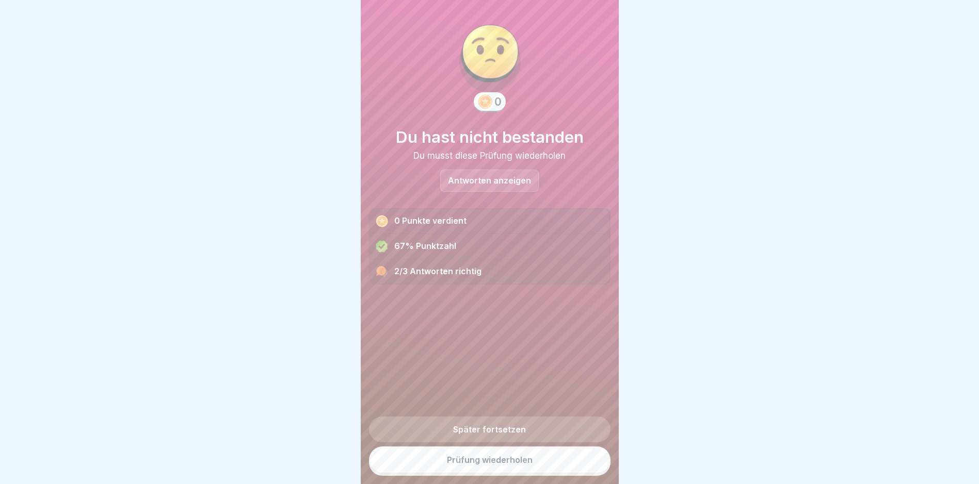
click at [474, 472] on link "Prüfung wiederholen" at bounding box center [489, 460] width 241 height 27
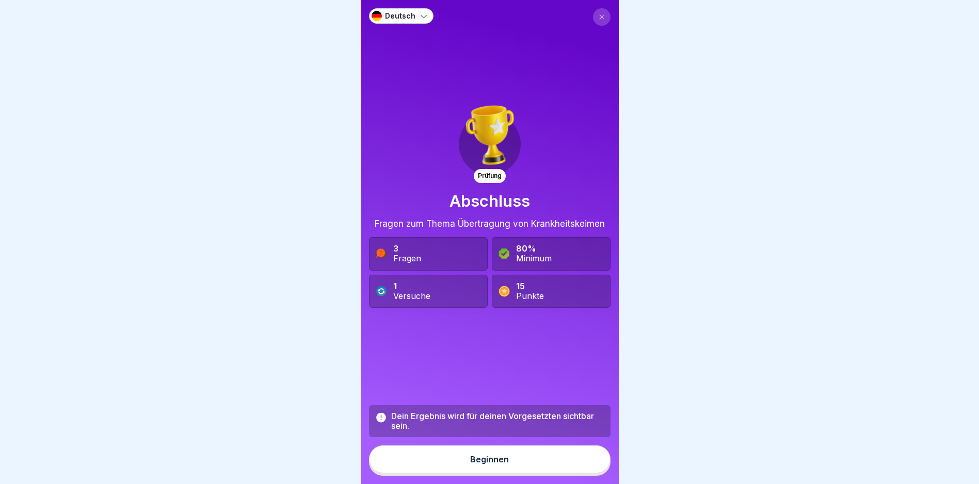
click at [461, 462] on button "Beginnen" at bounding box center [489, 460] width 241 height 28
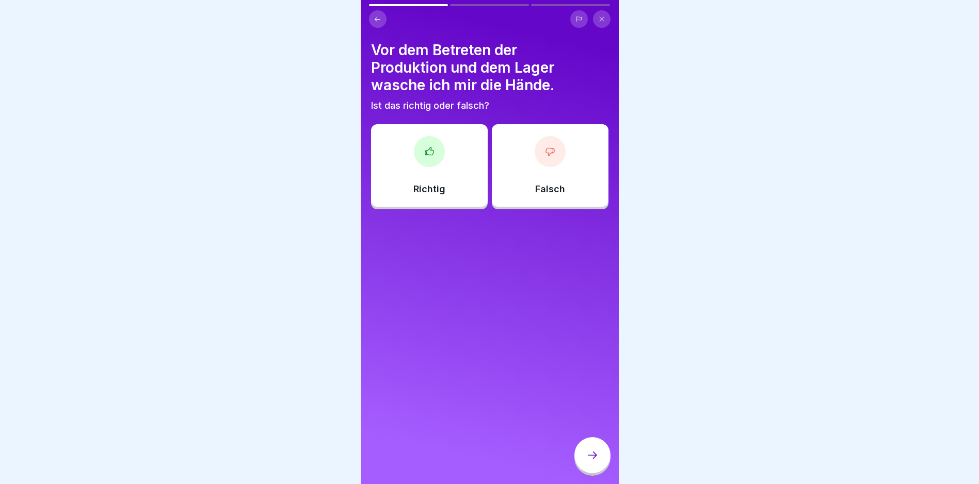
click at [429, 158] on div at bounding box center [429, 151] width 31 height 31
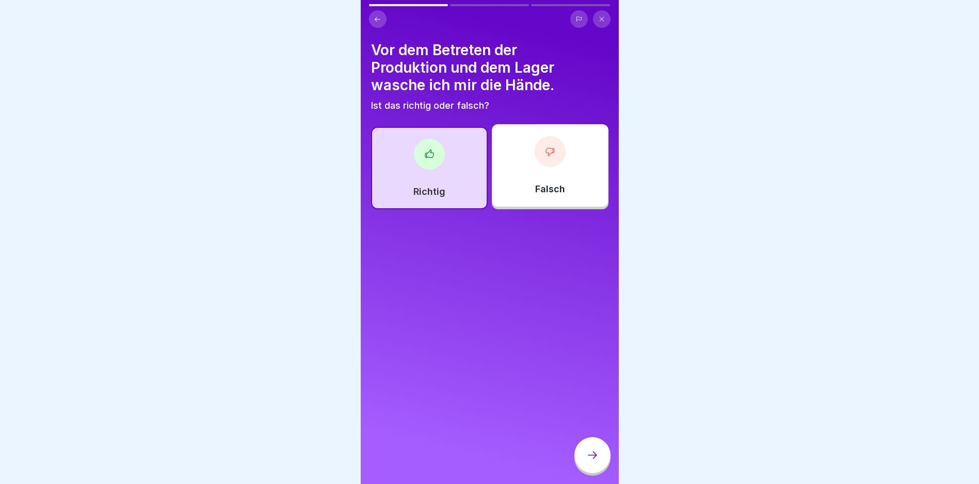
click at [588, 461] on icon at bounding box center [592, 455] width 12 height 12
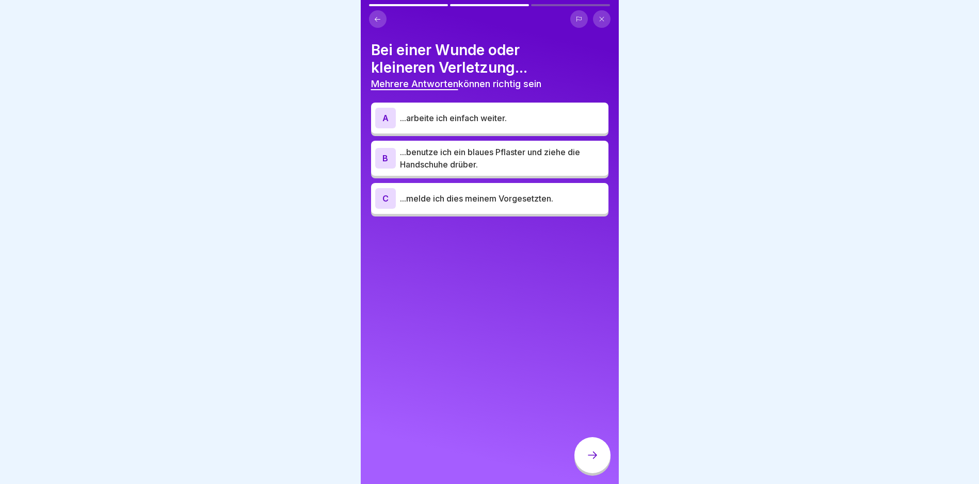
click at [384, 159] on div "B" at bounding box center [385, 158] width 21 height 21
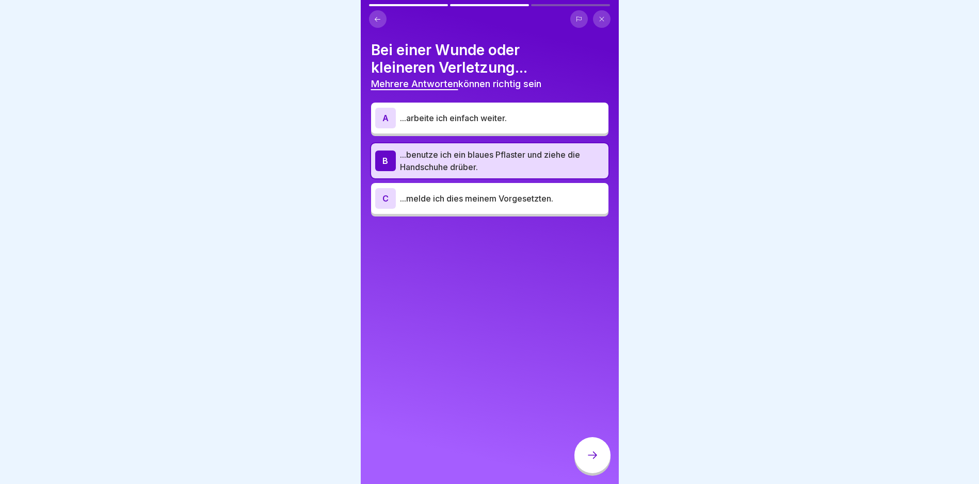
click at [393, 203] on div "C" at bounding box center [385, 198] width 21 height 21
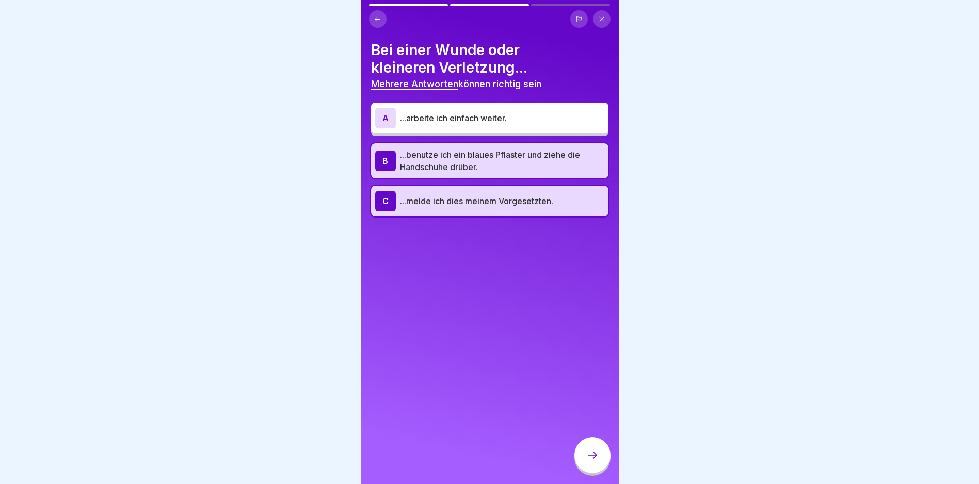
click at [580, 456] on div at bounding box center [592, 455] width 36 height 36
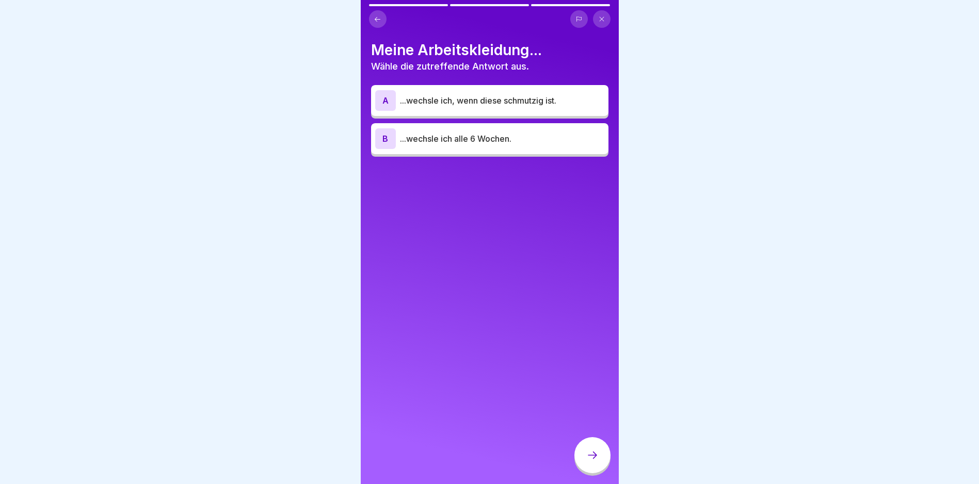
click at [411, 98] on p "...wechsle ich, wenn diese schmutzig ist." at bounding box center [502, 100] width 204 height 12
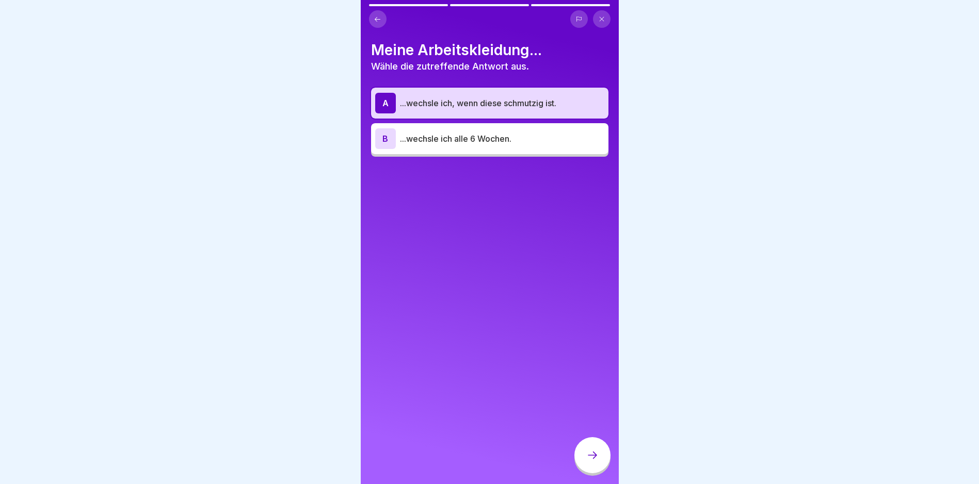
click at [586, 459] on icon at bounding box center [592, 455] width 12 height 12
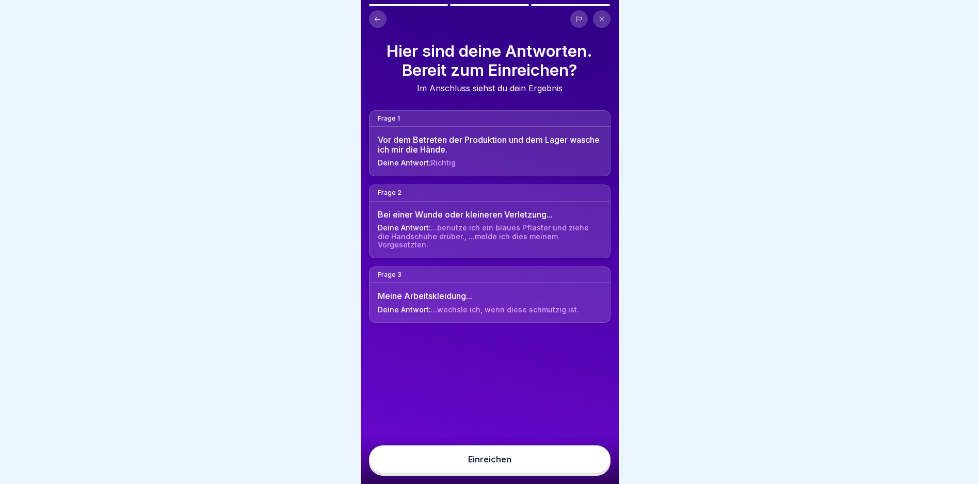
click at [480, 462] on button "Einreichen" at bounding box center [489, 460] width 241 height 28
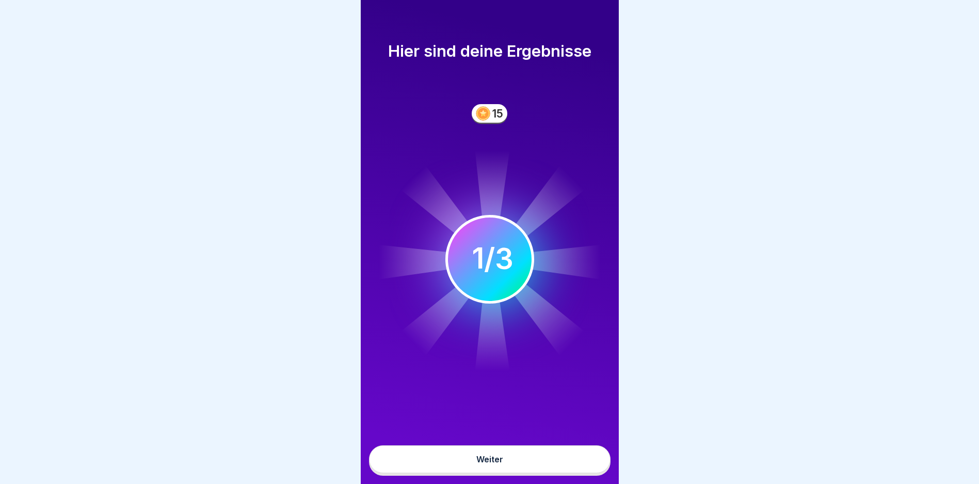
click at [483, 464] on div "Weiter" at bounding box center [489, 459] width 27 height 9
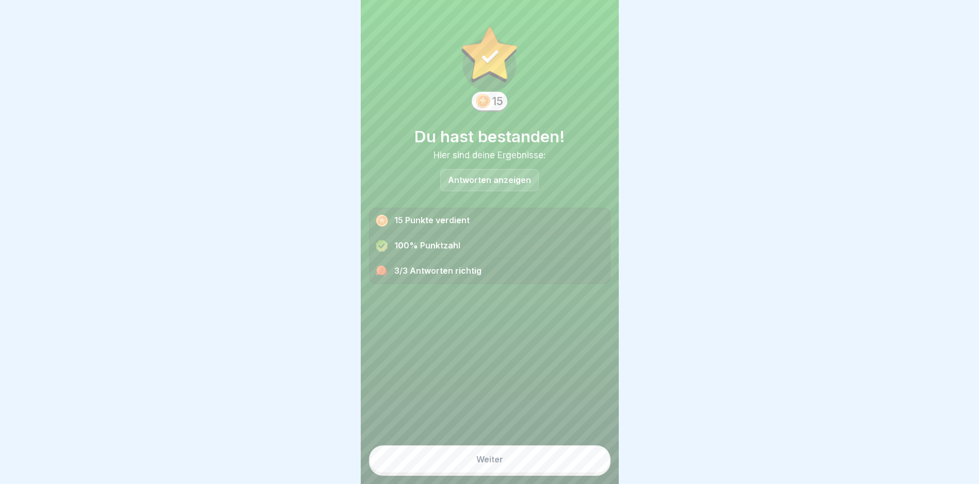
click at [484, 464] on div "Weiter" at bounding box center [489, 459] width 27 height 9
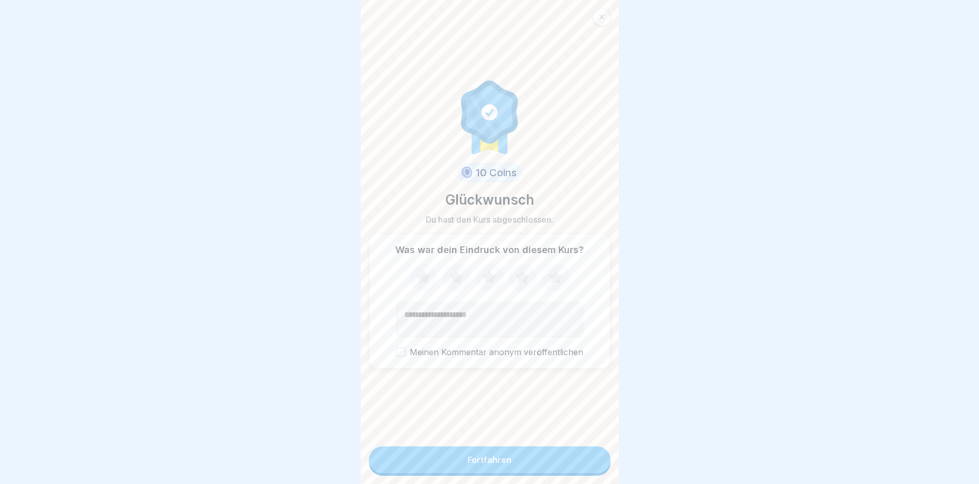
click at [474, 465] on div "Fortfahren" at bounding box center [489, 460] width 44 height 9
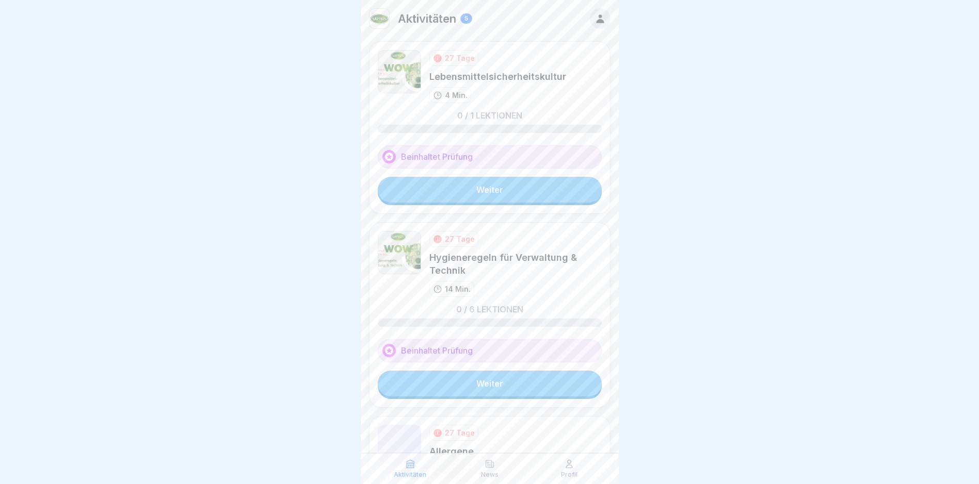
click at [473, 187] on link "Weiter" at bounding box center [490, 190] width 224 height 26
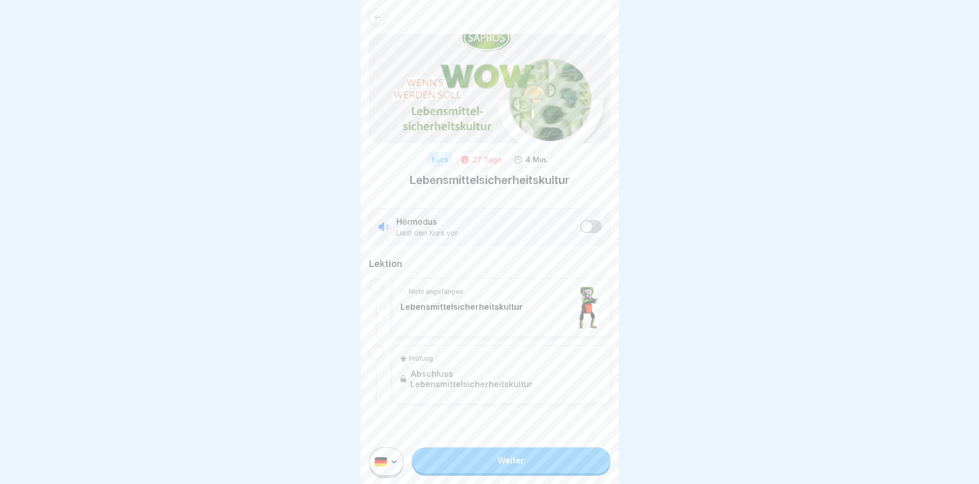
click at [491, 474] on link "Weiter" at bounding box center [511, 461] width 198 height 26
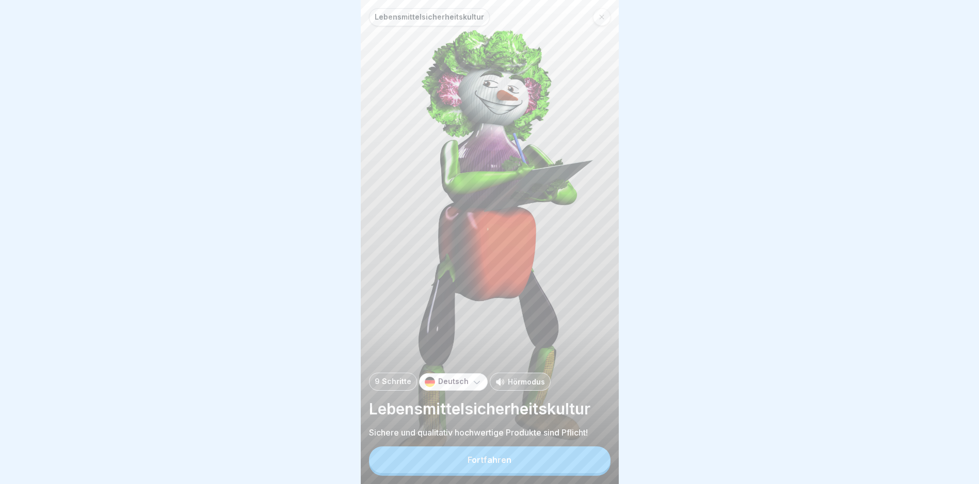
click at [500, 462] on button "Fortfahren" at bounding box center [489, 460] width 241 height 27
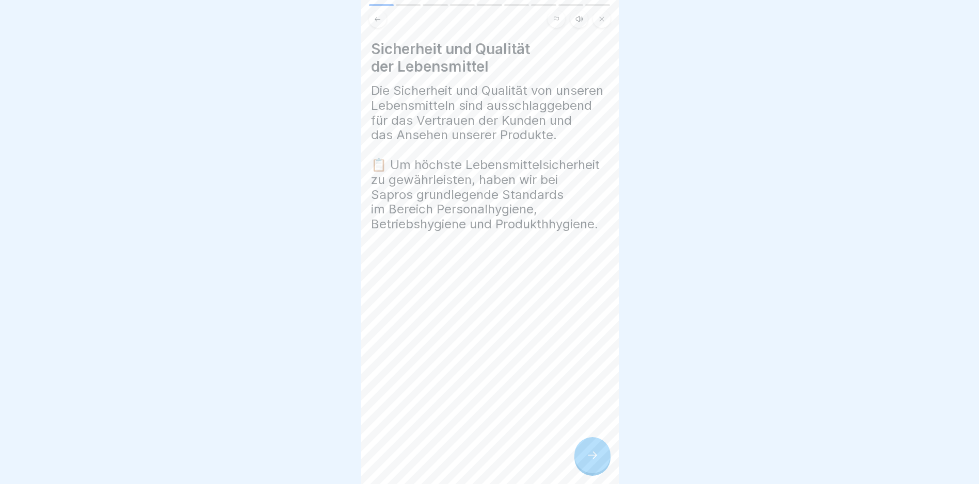
click at [590, 460] on icon at bounding box center [592, 455] width 12 height 12
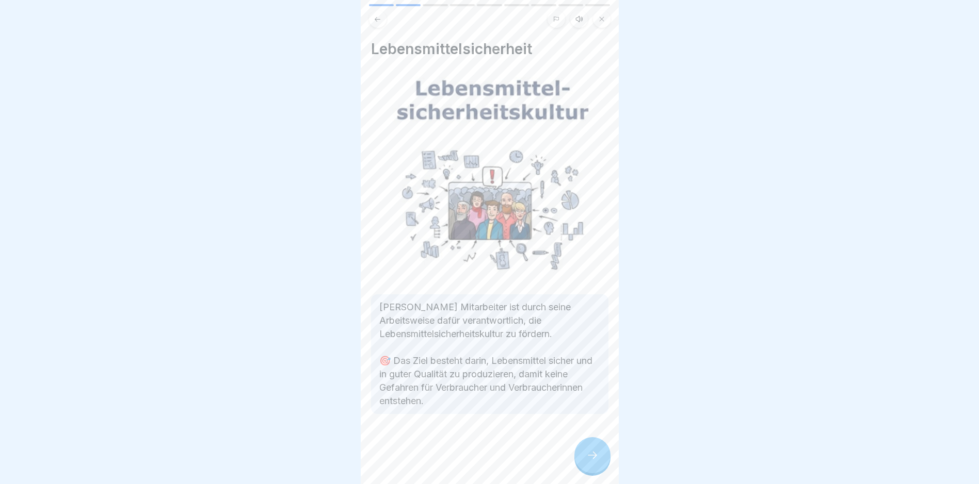
click at [590, 460] on icon at bounding box center [592, 455] width 12 height 12
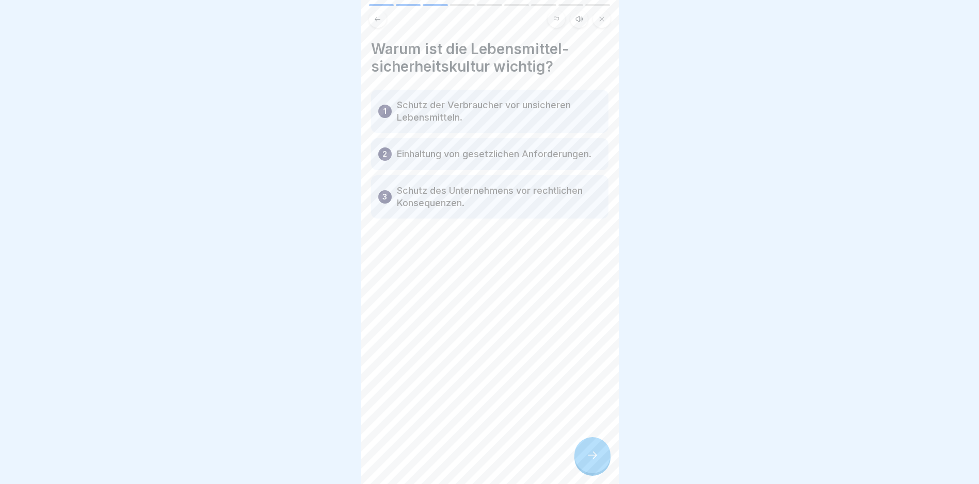
click at [594, 462] on icon at bounding box center [592, 455] width 12 height 12
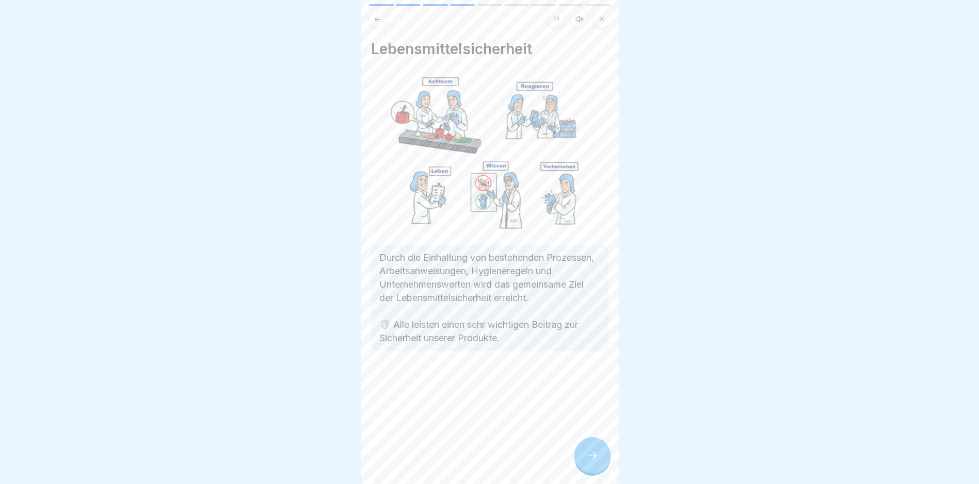
click at [589, 455] on div at bounding box center [592, 455] width 36 height 36
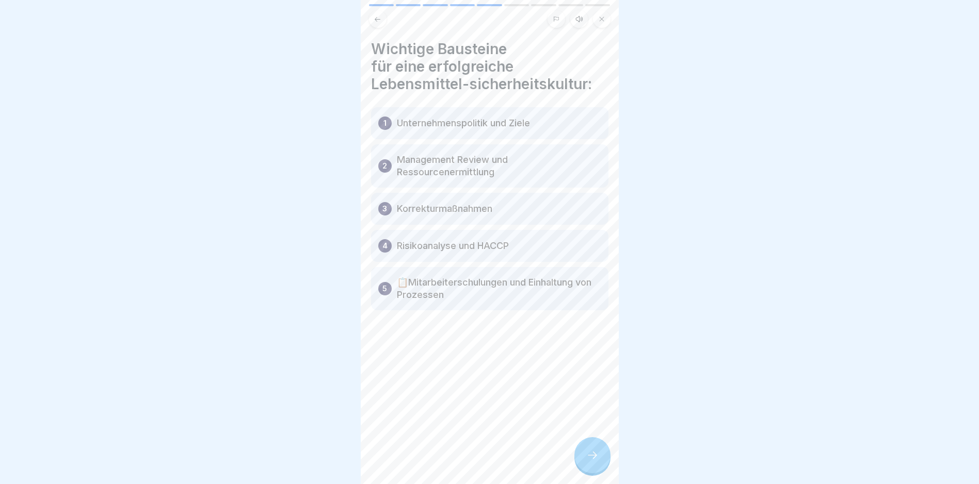
click at [587, 460] on icon at bounding box center [592, 455] width 12 height 12
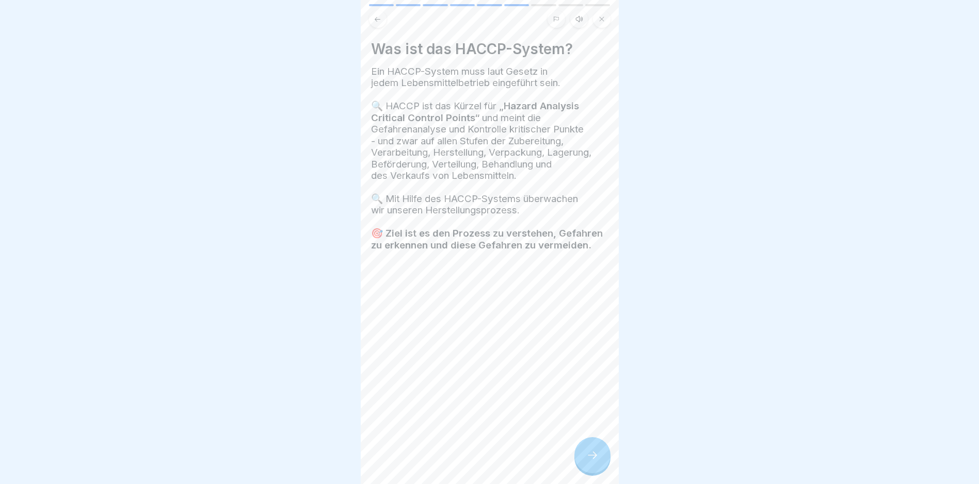
click at [587, 460] on icon at bounding box center [592, 455] width 12 height 12
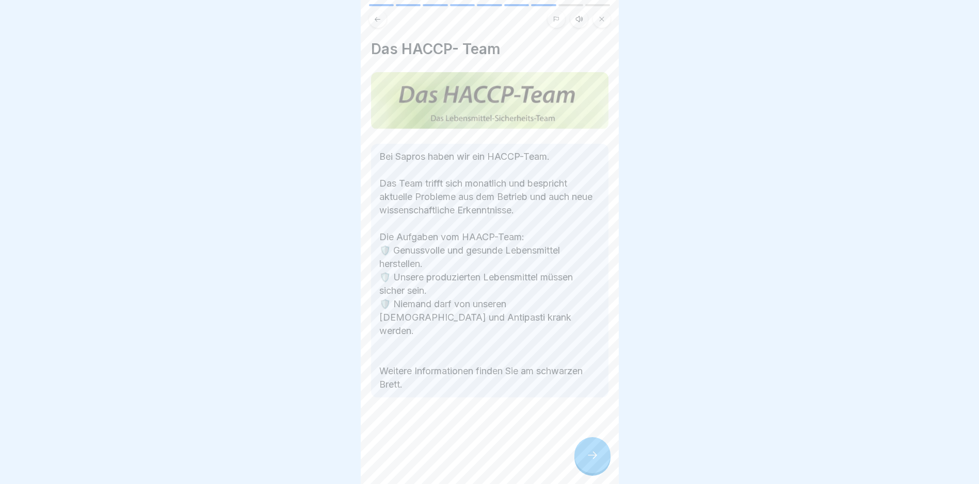
click at [587, 462] on icon at bounding box center [592, 455] width 12 height 12
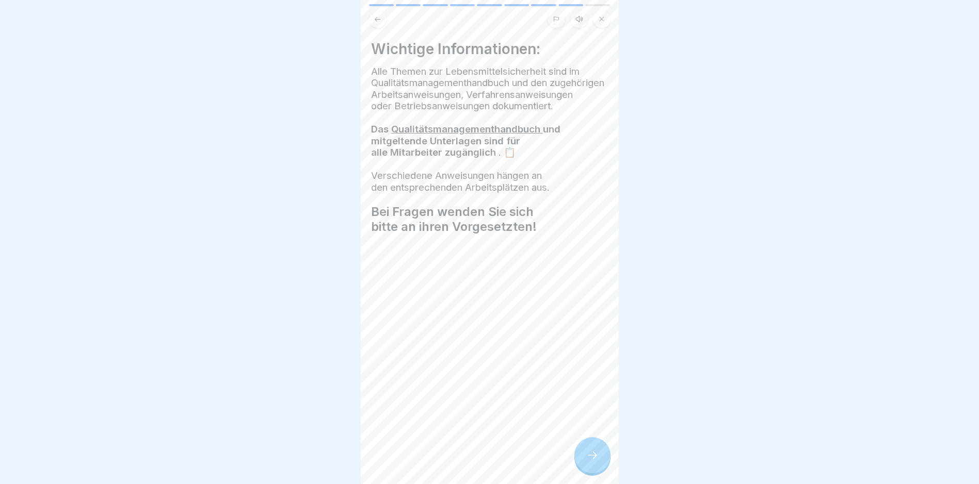
click at [587, 462] on icon at bounding box center [592, 455] width 12 height 12
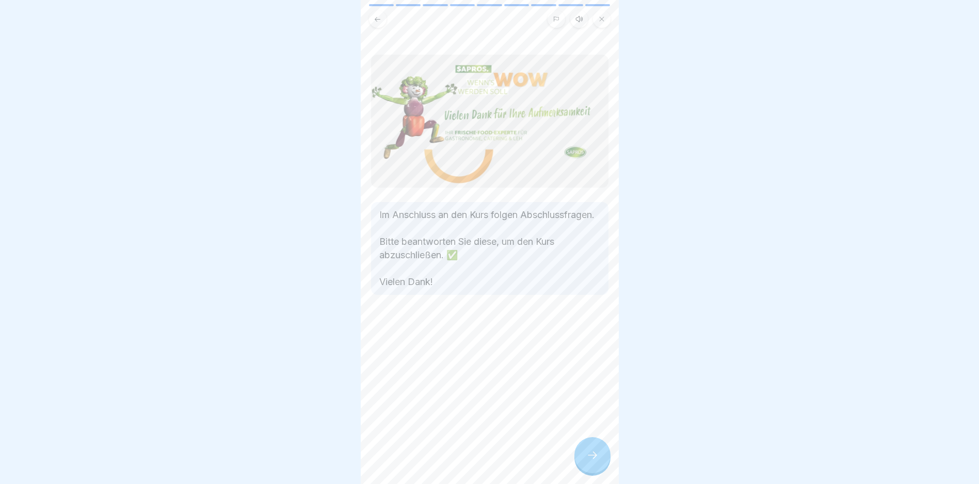
click at [587, 462] on icon at bounding box center [592, 455] width 12 height 12
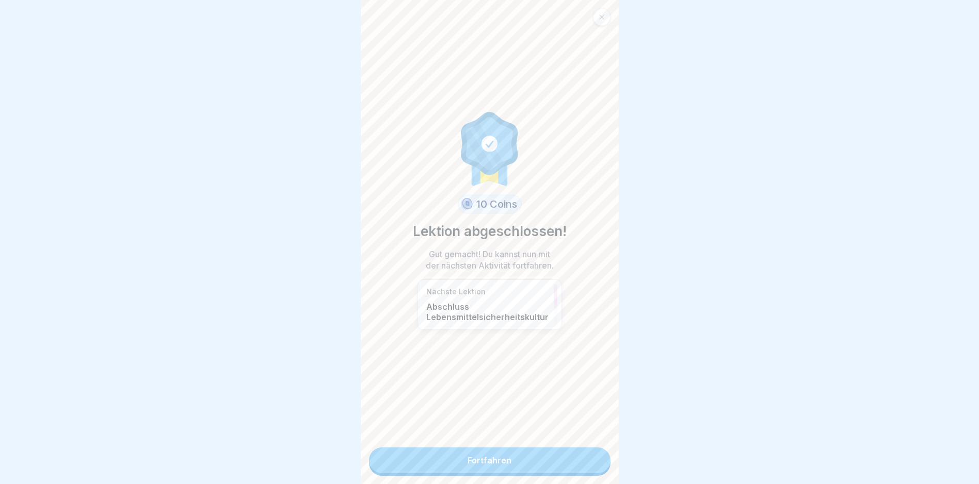
click at [500, 459] on link "Fortfahren" at bounding box center [489, 461] width 241 height 26
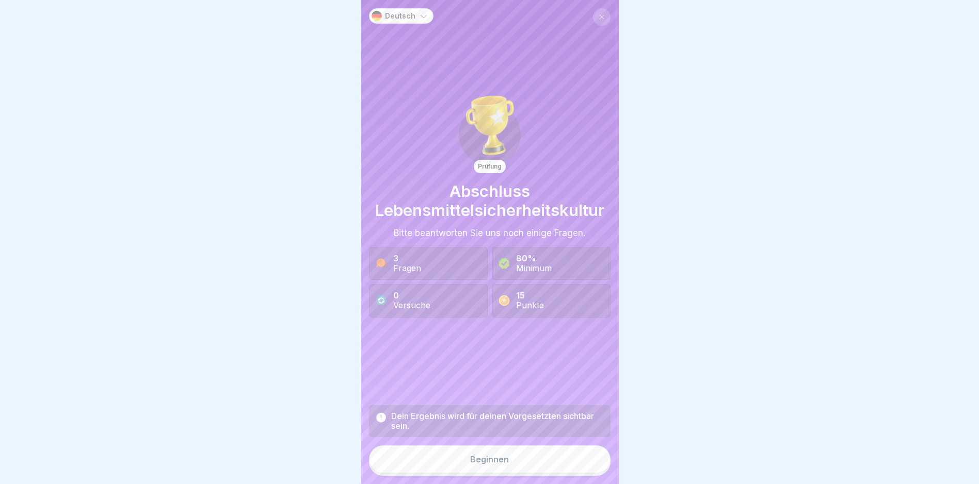
click at [483, 473] on button "Beginnen" at bounding box center [489, 460] width 241 height 28
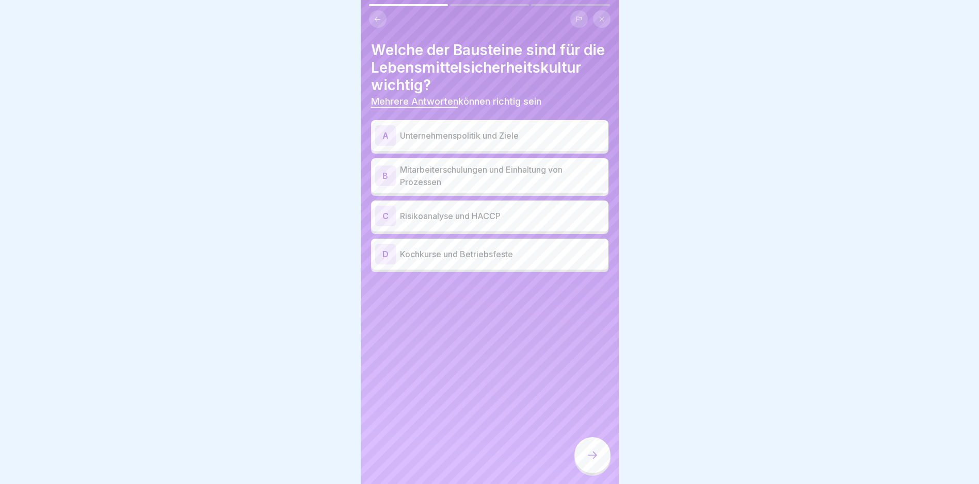
click at [383, 146] on div "A" at bounding box center [385, 135] width 21 height 21
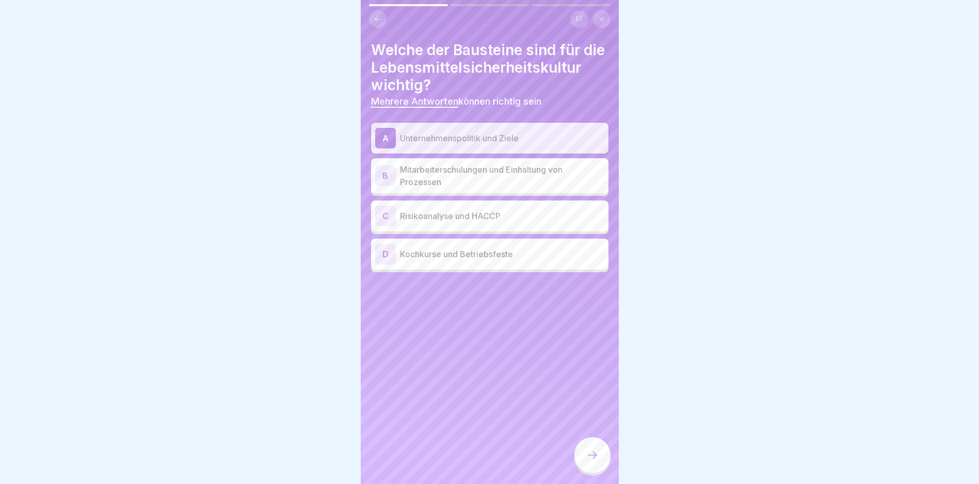
click at [389, 186] on div "B" at bounding box center [385, 176] width 21 height 21
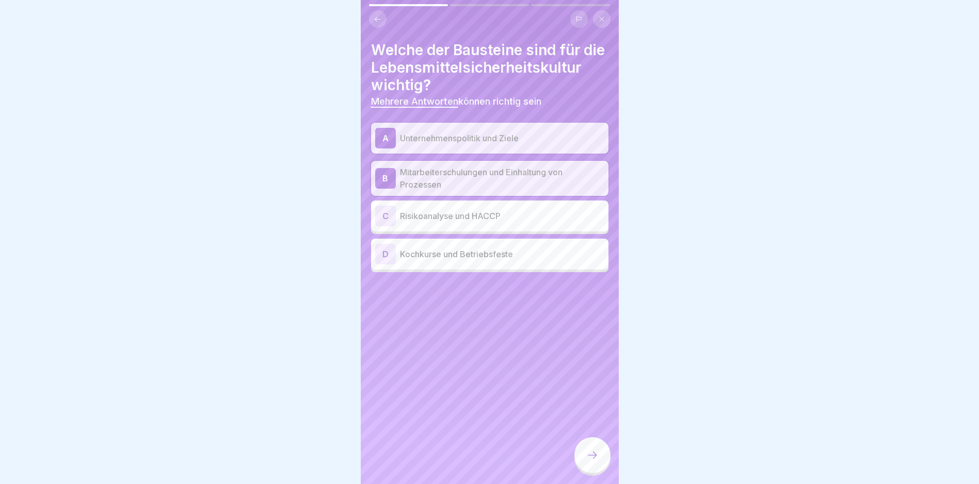
click at [379, 226] on div "C" at bounding box center [385, 216] width 21 height 21
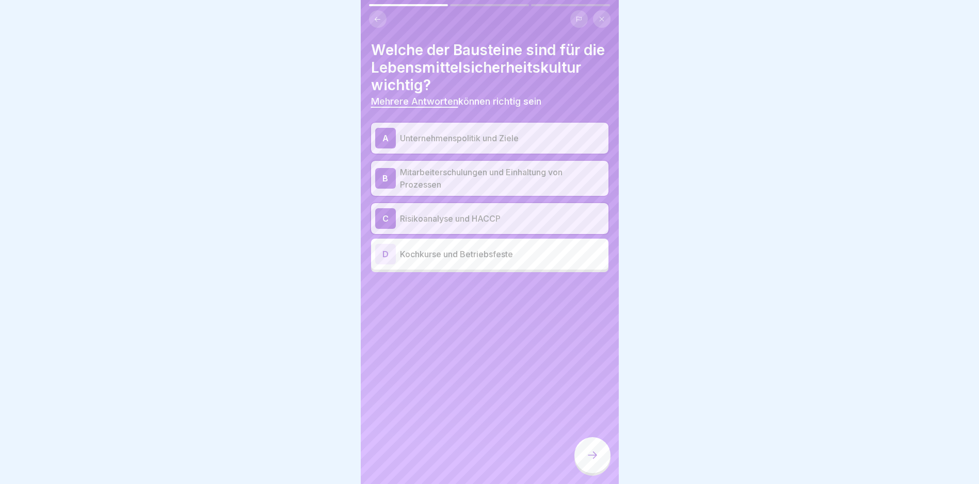
click at [382, 265] on div "D" at bounding box center [385, 254] width 21 height 21
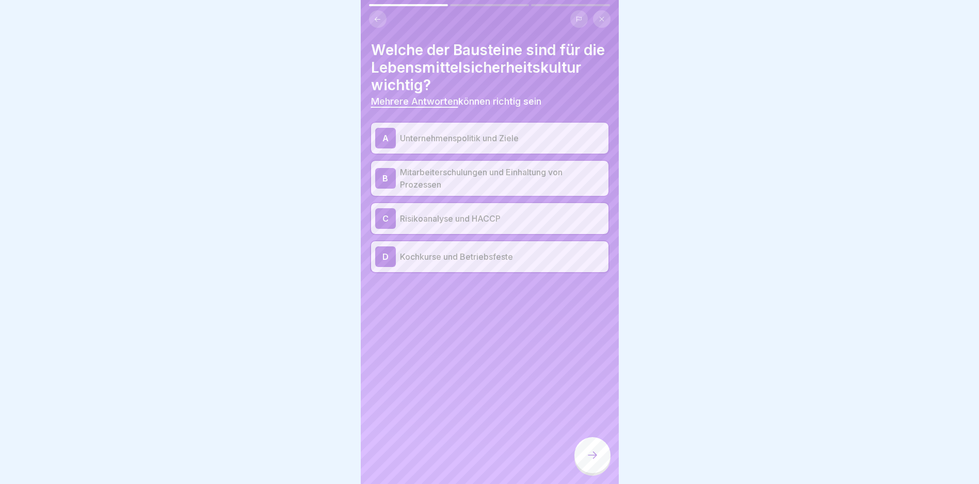
click at [382, 267] on div "D" at bounding box center [385, 257] width 21 height 21
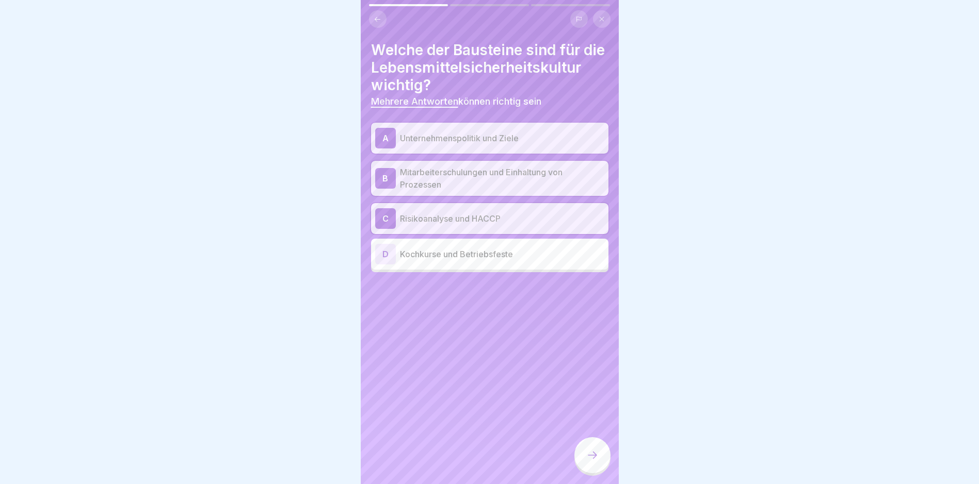
click at [593, 461] on icon at bounding box center [592, 455] width 12 height 12
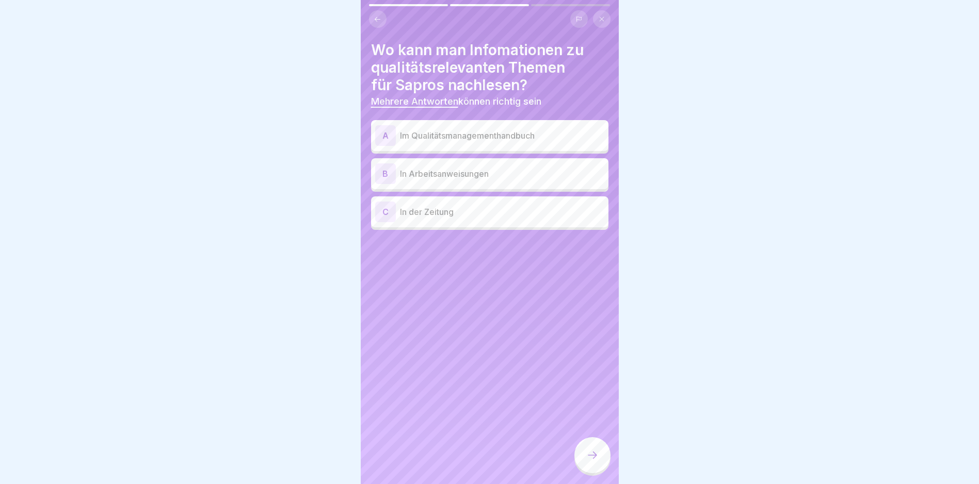
click at [388, 133] on div "A" at bounding box center [385, 135] width 21 height 21
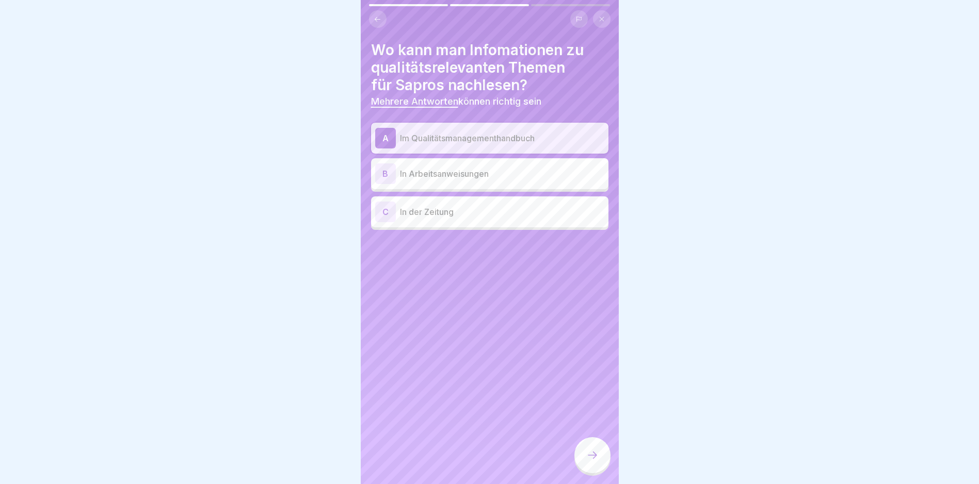
click at [385, 168] on div "B" at bounding box center [385, 174] width 21 height 21
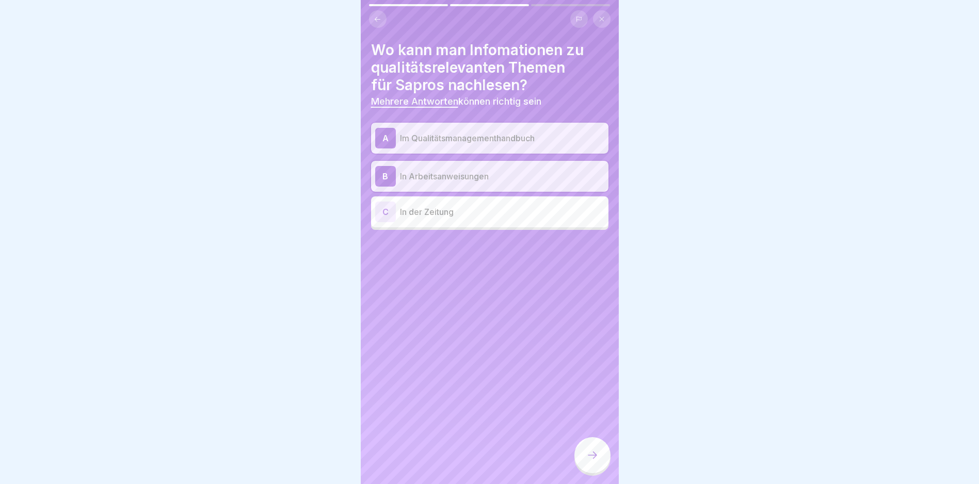
click at [605, 461] on div at bounding box center [592, 455] width 36 height 36
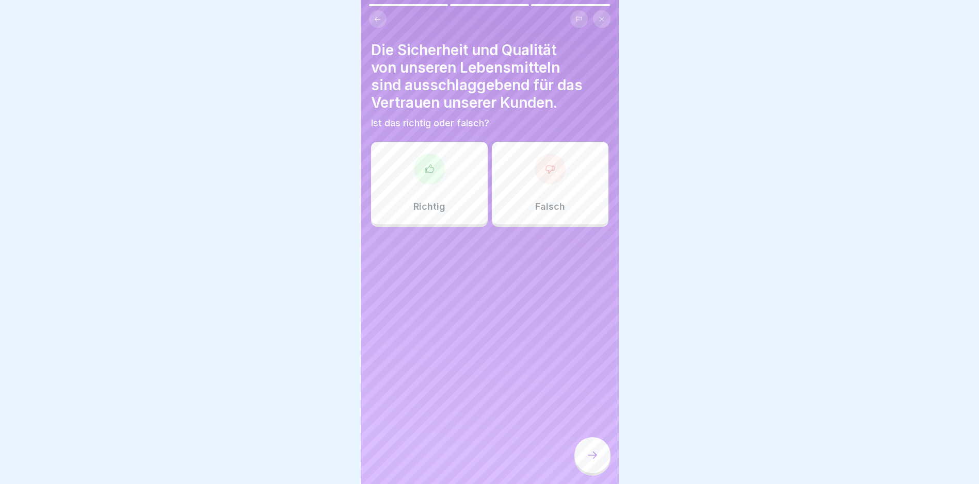
click at [542, 180] on div at bounding box center [549, 169] width 31 height 31
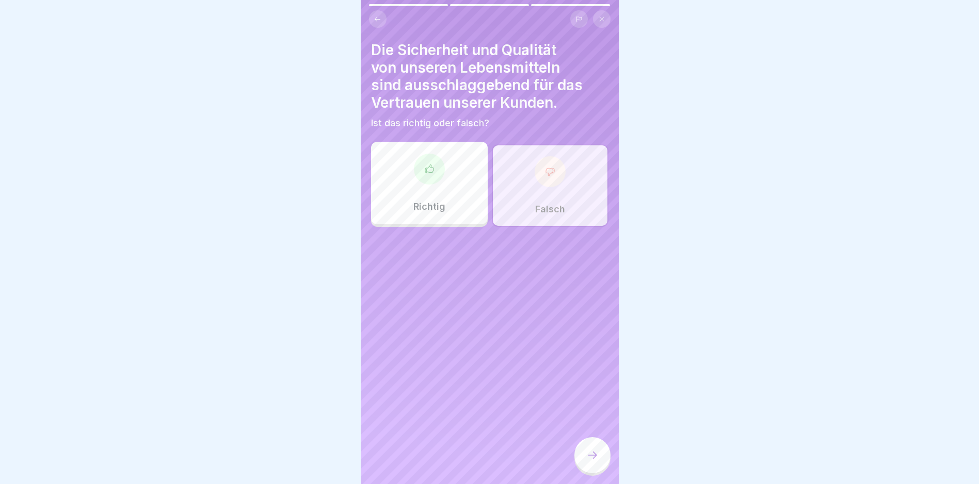
click at [428, 171] on icon at bounding box center [429, 169] width 10 height 10
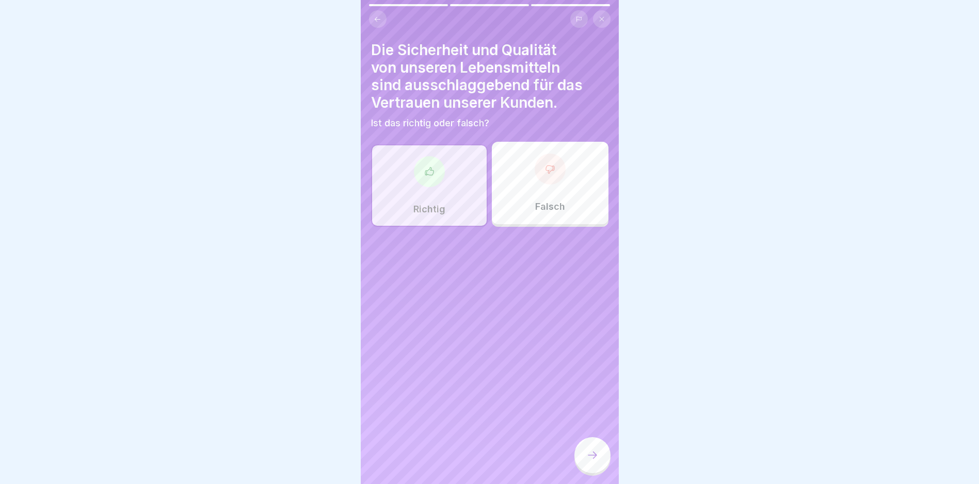
click at [587, 462] on icon at bounding box center [592, 455] width 12 height 12
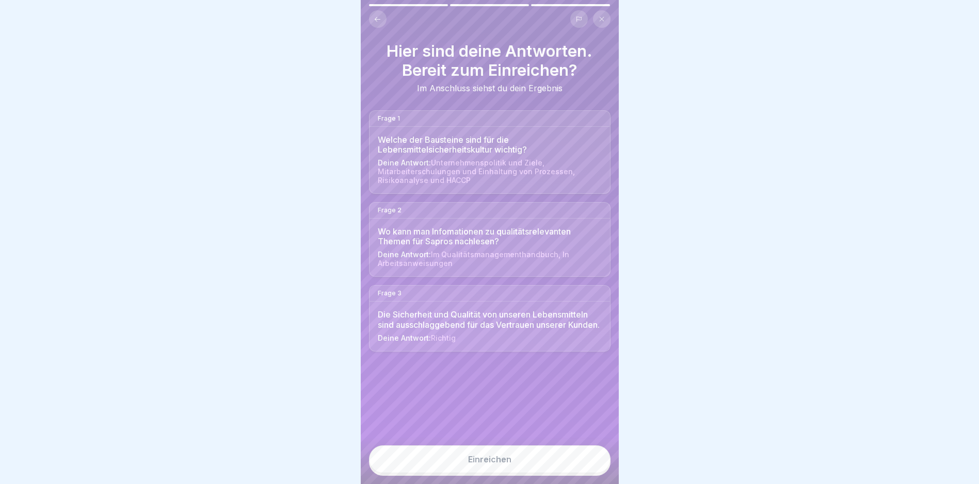
click at [484, 464] on div "Einreichen" at bounding box center [489, 459] width 43 height 9
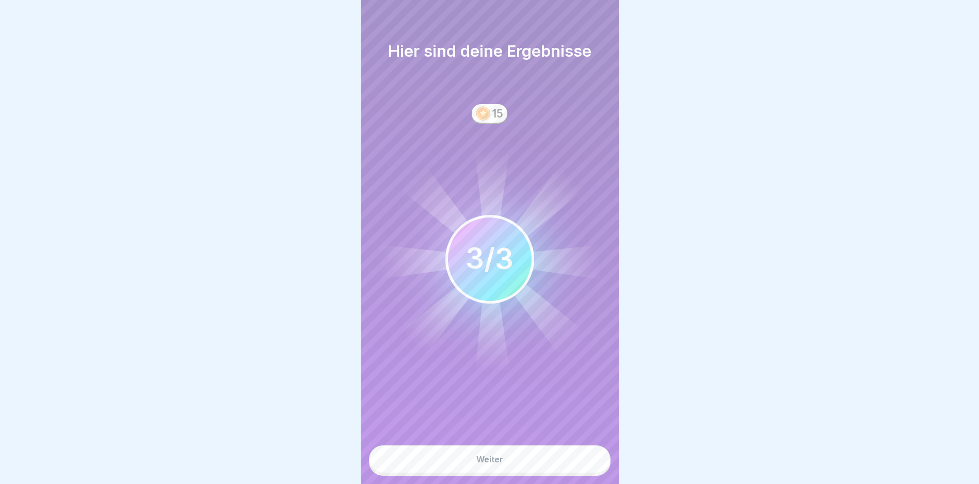
click at [478, 464] on div "Weiter" at bounding box center [489, 459] width 27 height 9
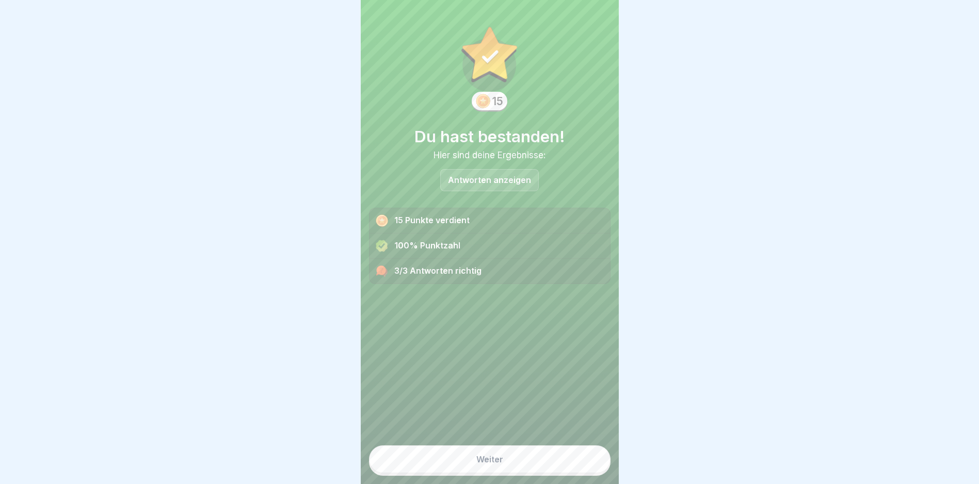
click at [473, 474] on button "Weiter" at bounding box center [489, 460] width 241 height 28
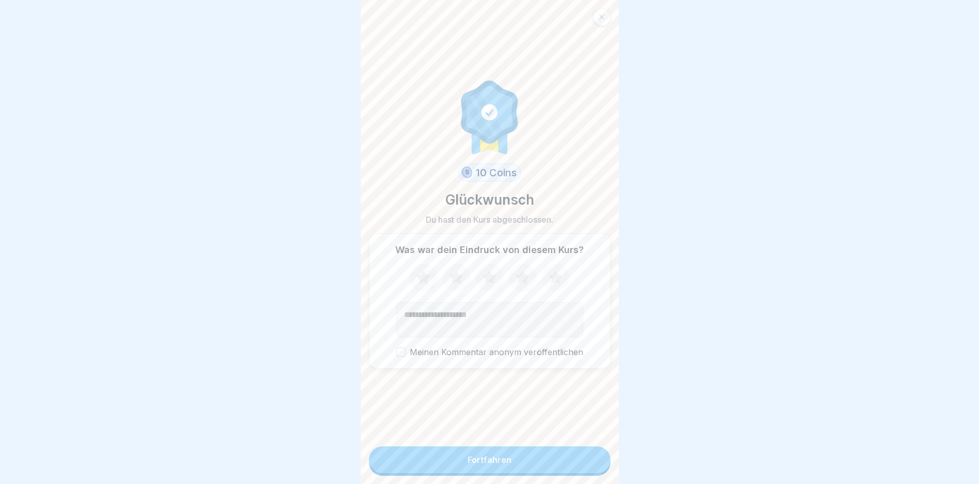
click at [476, 460] on button "Fortfahren" at bounding box center [489, 460] width 241 height 27
click at [472, 465] on div "Fortfahren" at bounding box center [489, 460] width 44 height 9
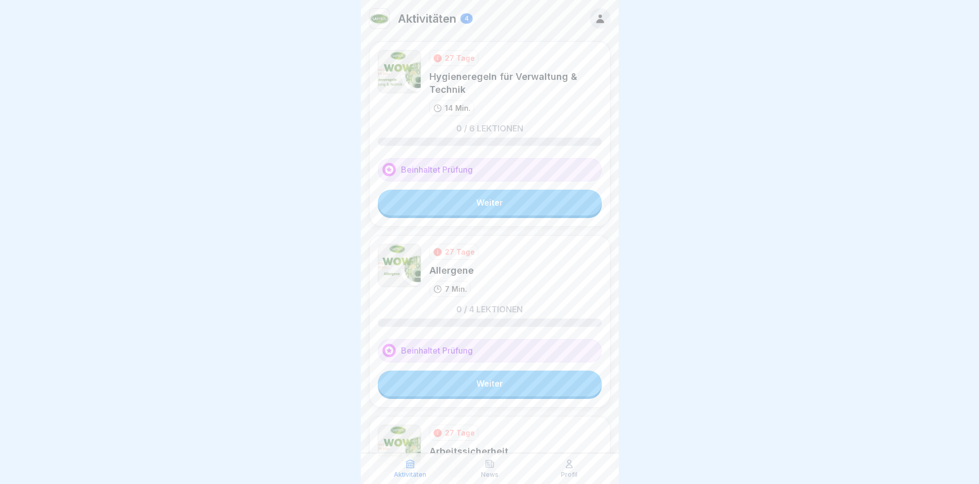
click at [465, 199] on link "Weiter" at bounding box center [490, 203] width 224 height 26
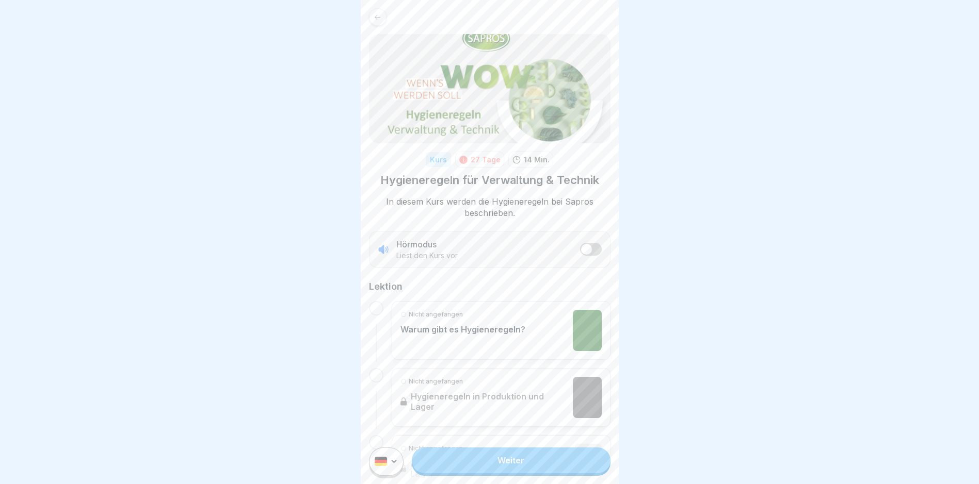
click at [470, 468] on link "Weiter" at bounding box center [511, 461] width 198 height 26
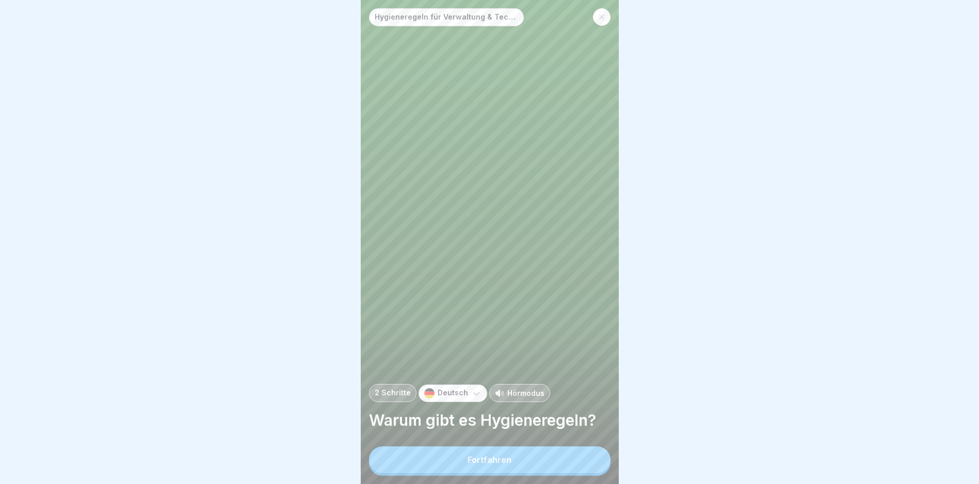
click at [470, 465] on div "Fortfahren" at bounding box center [489, 460] width 44 height 9
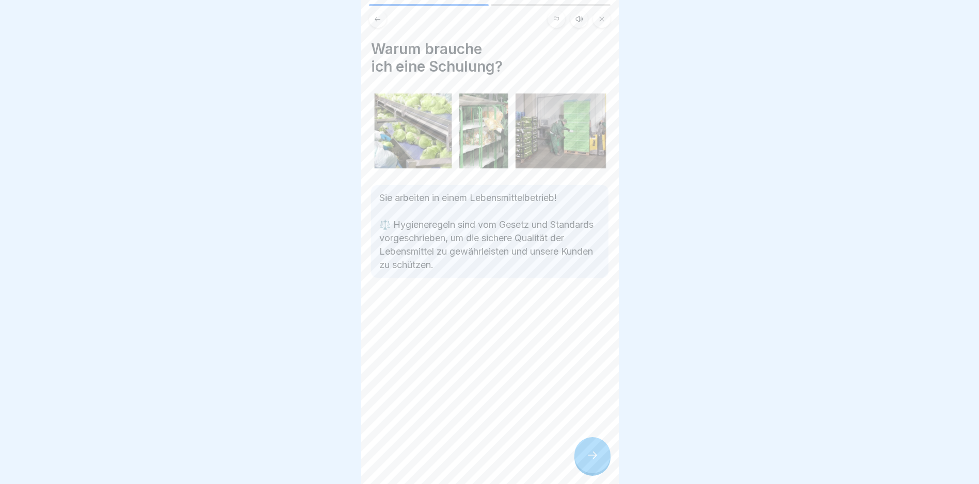
click at [600, 462] on div at bounding box center [592, 455] width 36 height 36
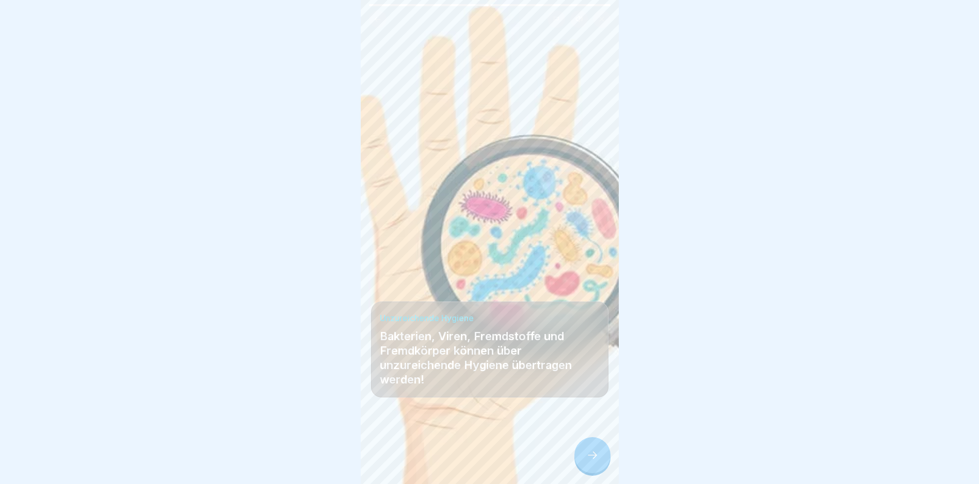
click at [593, 462] on icon at bounding box center [592, 455] width 12 height 12
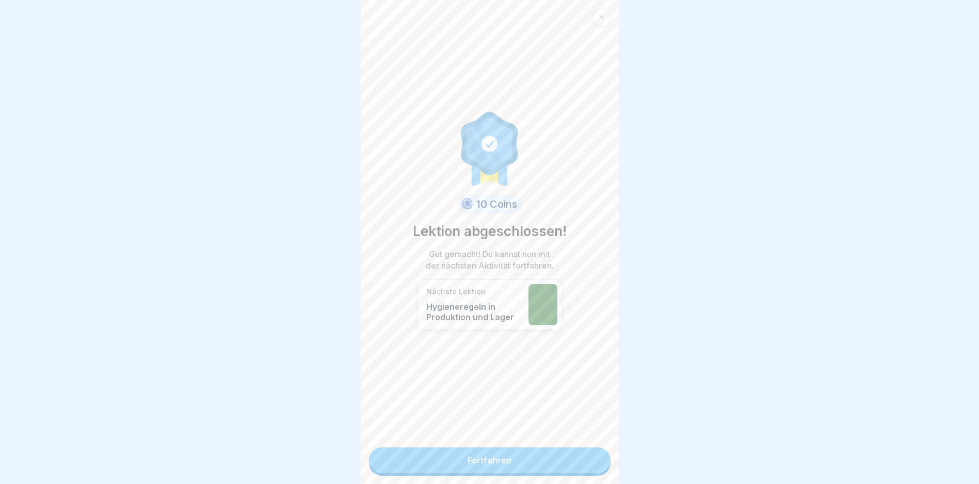
click at [490, 461] on link "Fortfahren" at bounding box center [489, 461] width 241 height 26
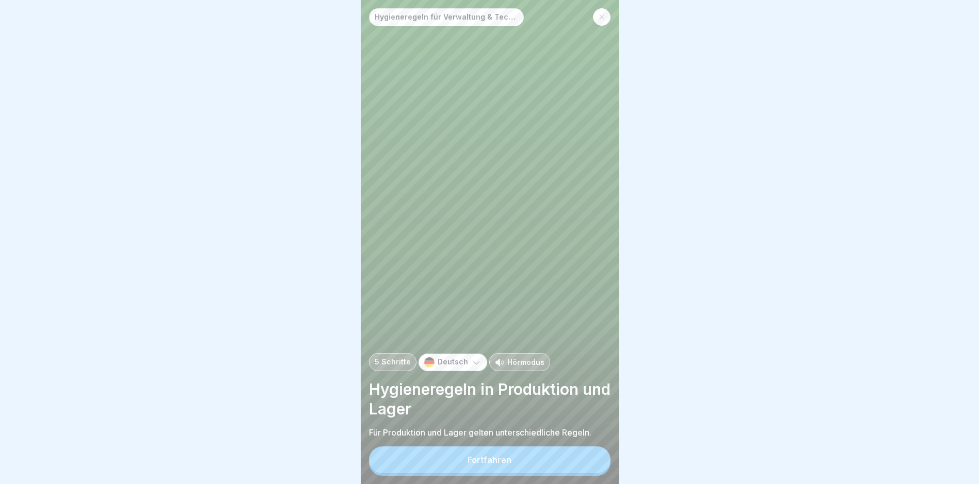
click at [477, 463] on button "Fortfahren" at bounding box center [489, 460] width 241 height 27
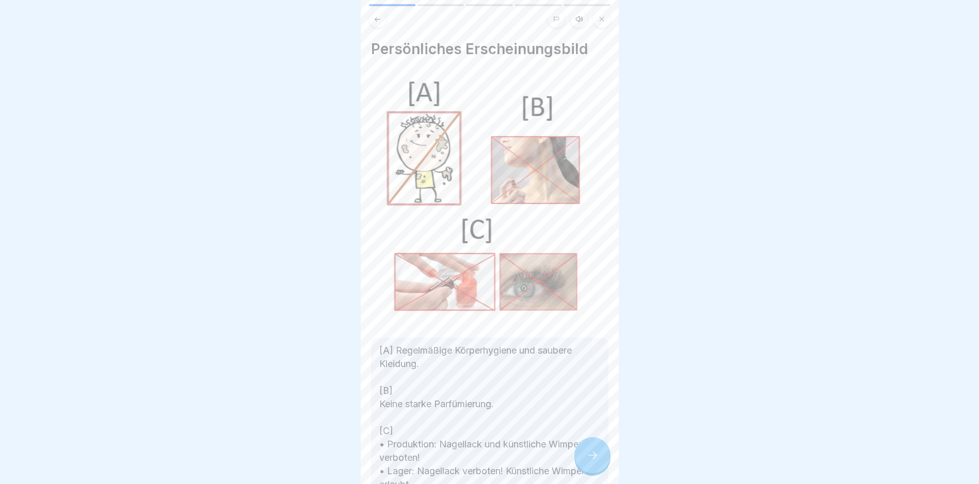
click at [584, 462] on div at bounding box center [592, 455] width 36 height 36
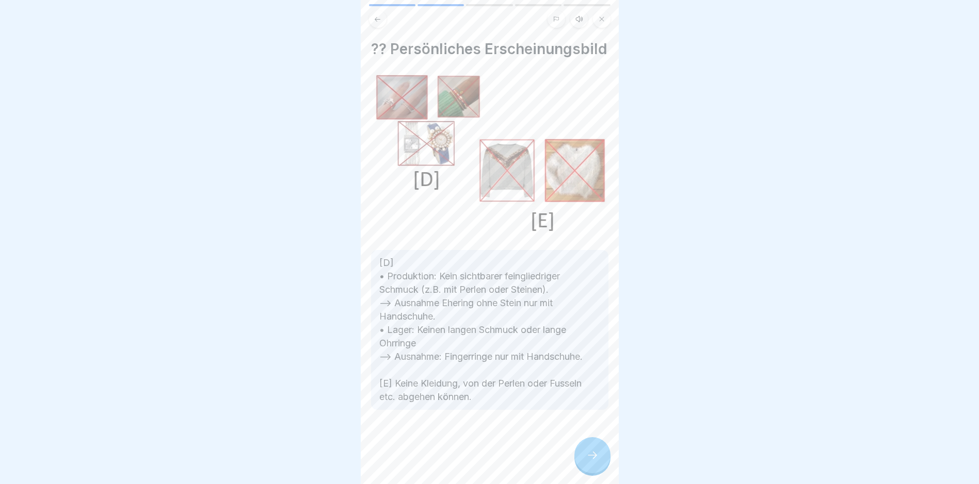
click at [584, 462] on div at bounding box center [592, 455] width 36 height 36
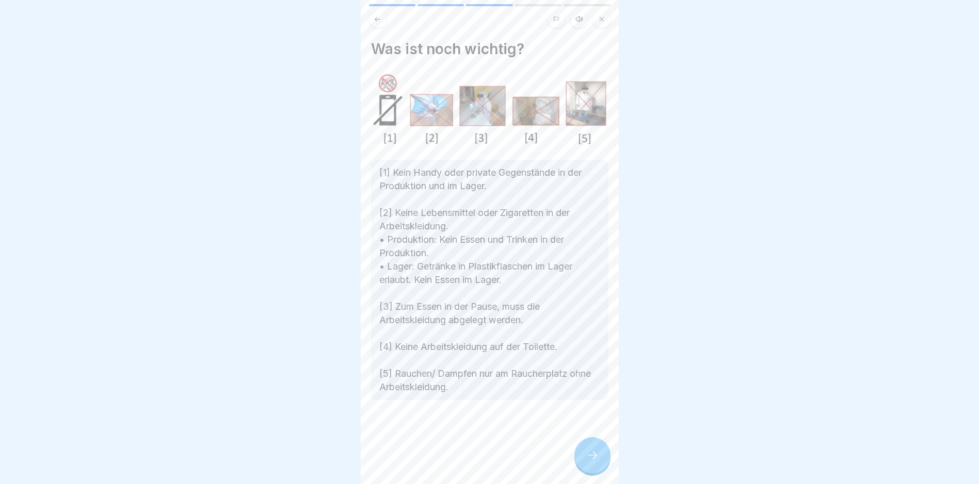
click at [584, 462] on div at bounding box center [592, 455] width 36 height 36
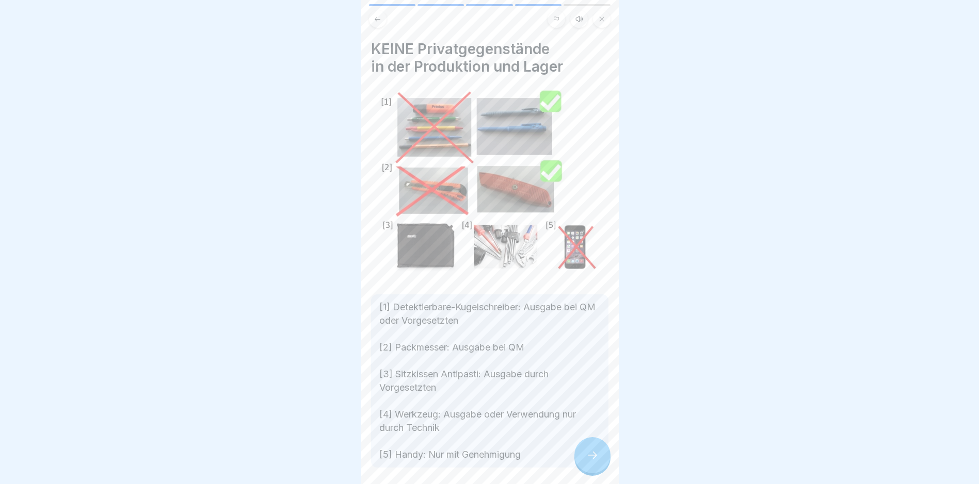
click at [584, 462] on div at bounding box center [592, 455] width 36 height 36
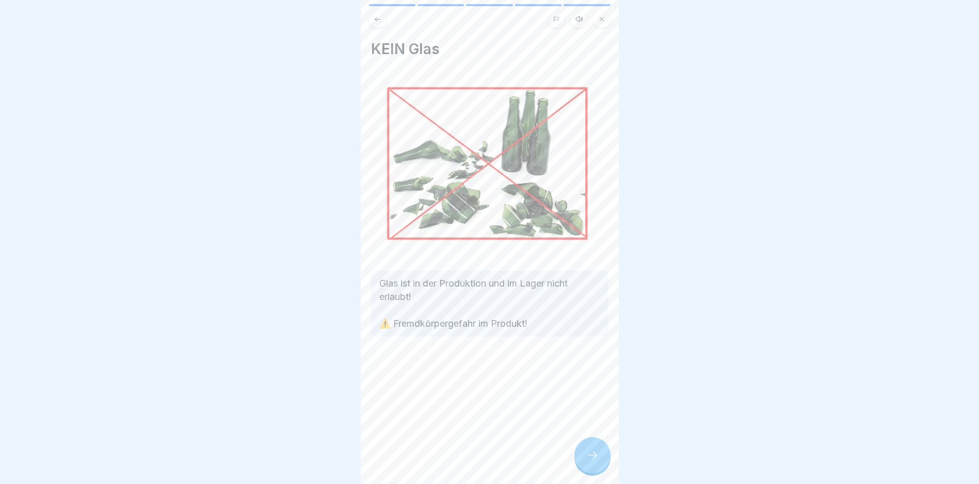
click at [584, 462] on div at bounding box center [592, 455] width 36 height 36
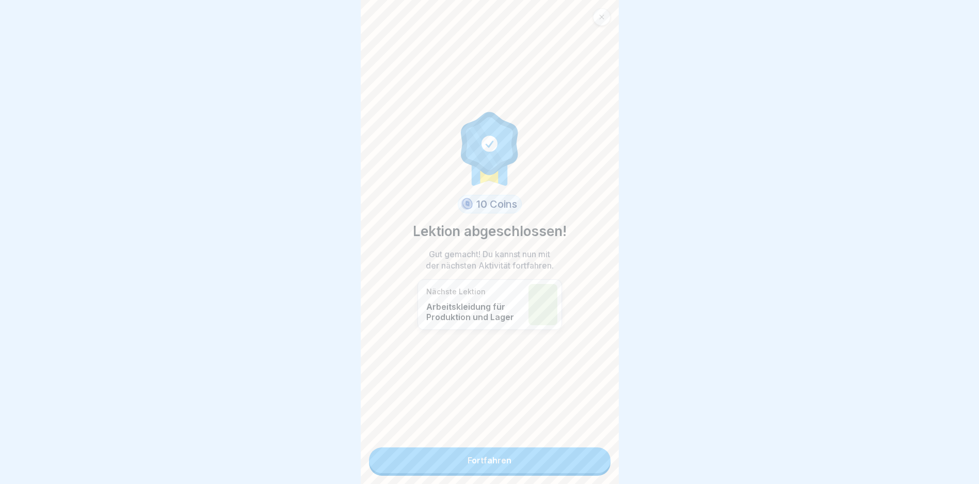
click at [483, 463] on link "Fortfahren" at bounding box center [489, 461] width 241 height 26
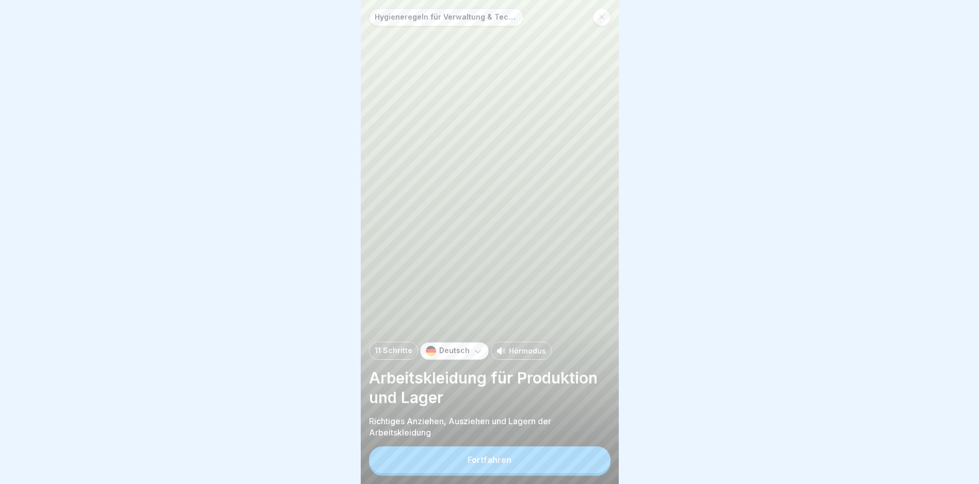
click at [490, 464] on div "Fortfahren" at bounding box center [489, 460] width 44 height 9
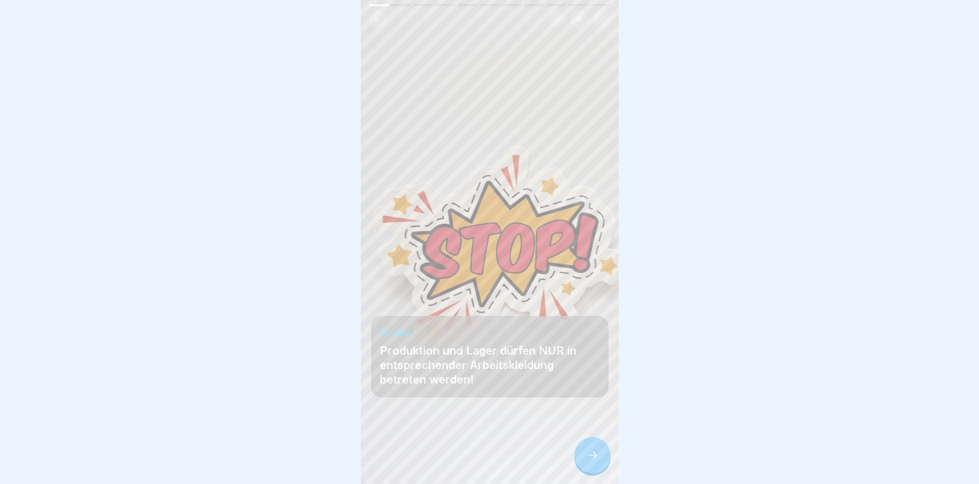
click at [599, 458] on div at bounding box center [592, 455] width 36 height 36
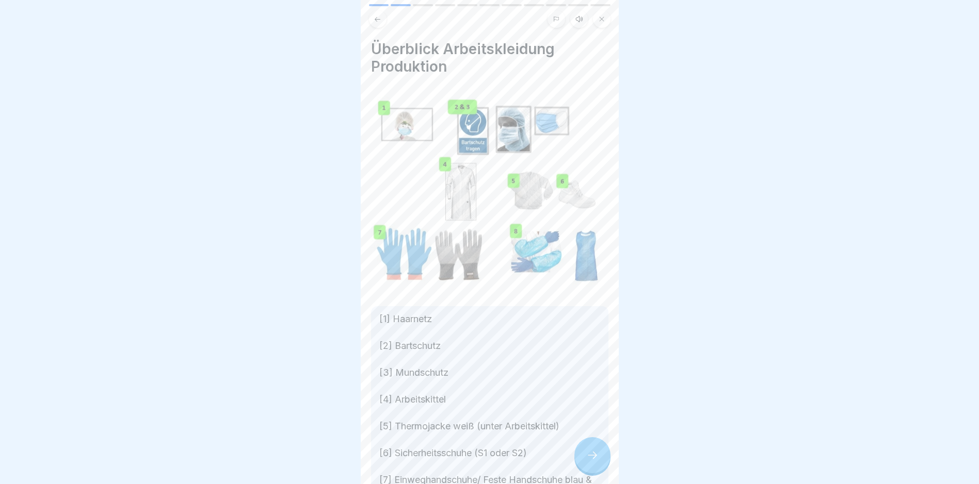
click at [597, 457] on div at bounding box center [592, 455] width 36 height 36
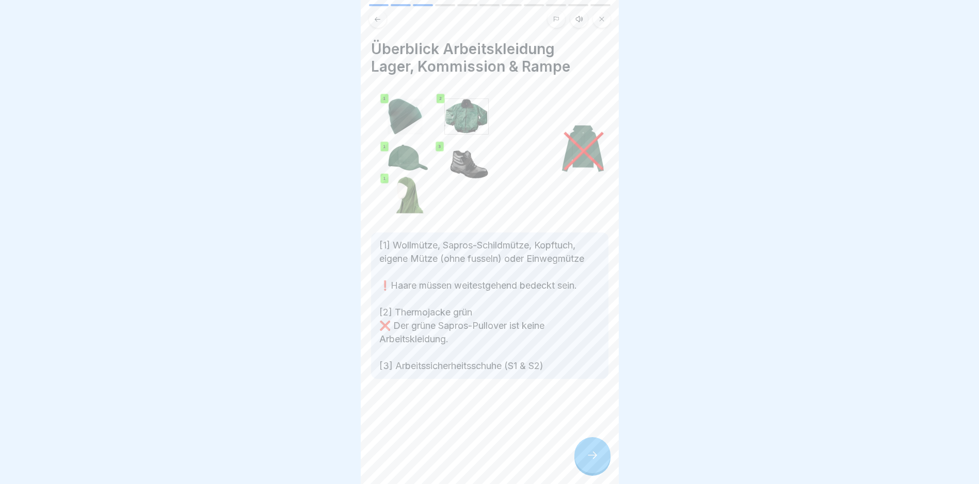
click at [597, 457] on div at bounding box center [592, 455] width 36 height 36
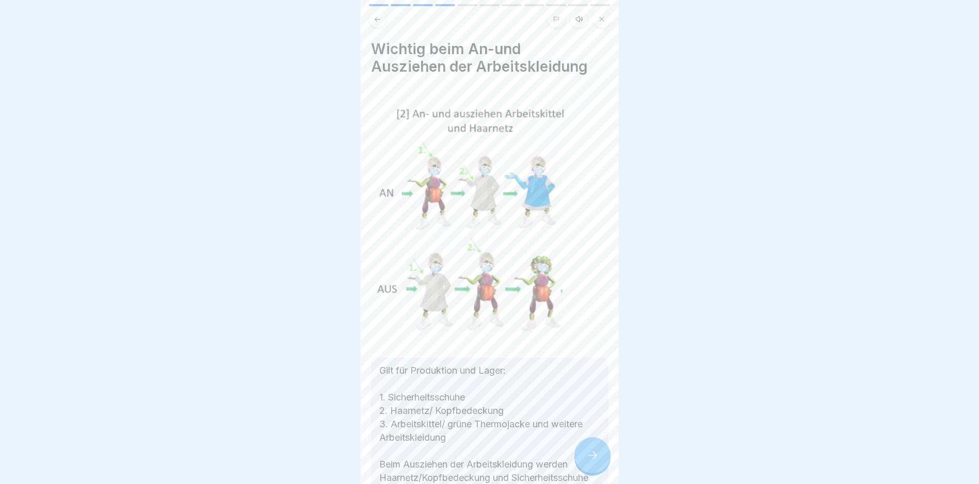
click at [597, 457] on div at bounding box center [592, 455] width 36 height 36
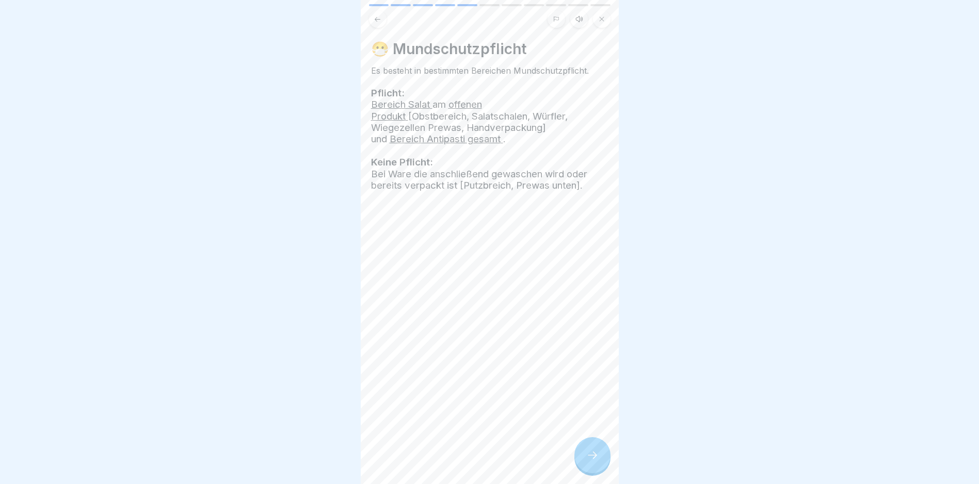
click at [597, 457] on div at bounding box center [592, 455] width 36 height 36
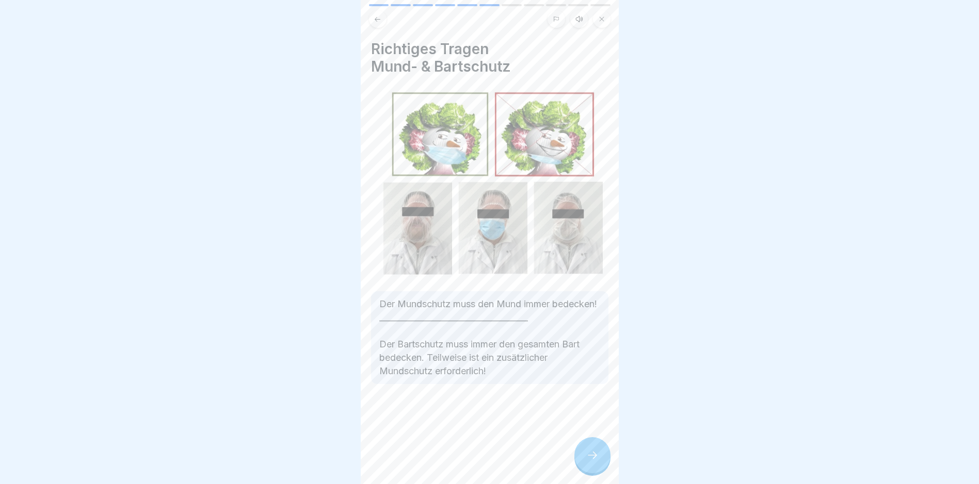
click at [597, 457] on div at bounding box center [592, 455] width 36 height 36
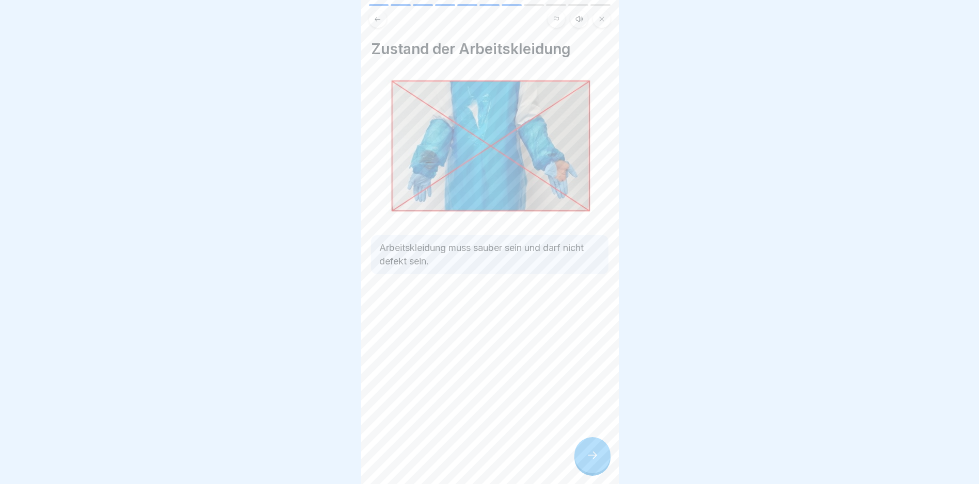
click at [597, 457] on div at bounding box center [592, 455] width 36 height 36
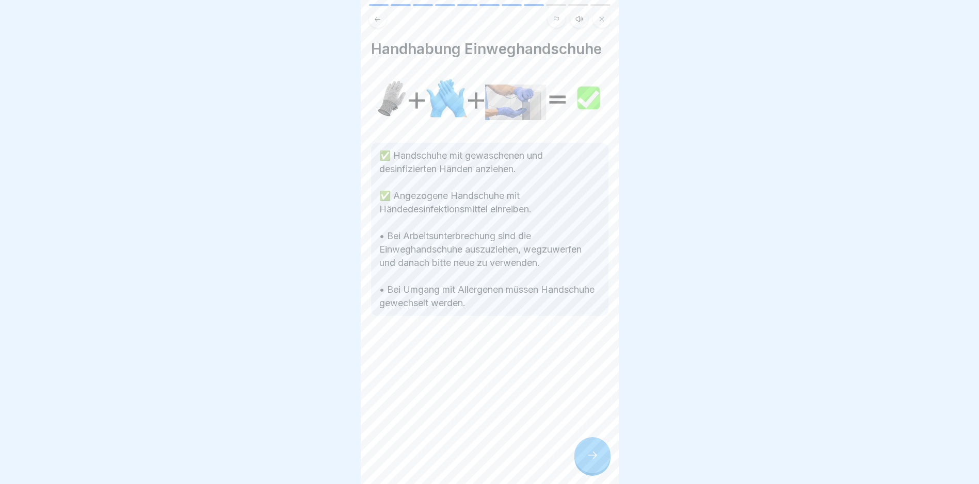
click at [597, 457] on div at bounding box center [592, 455] width 36 height 36
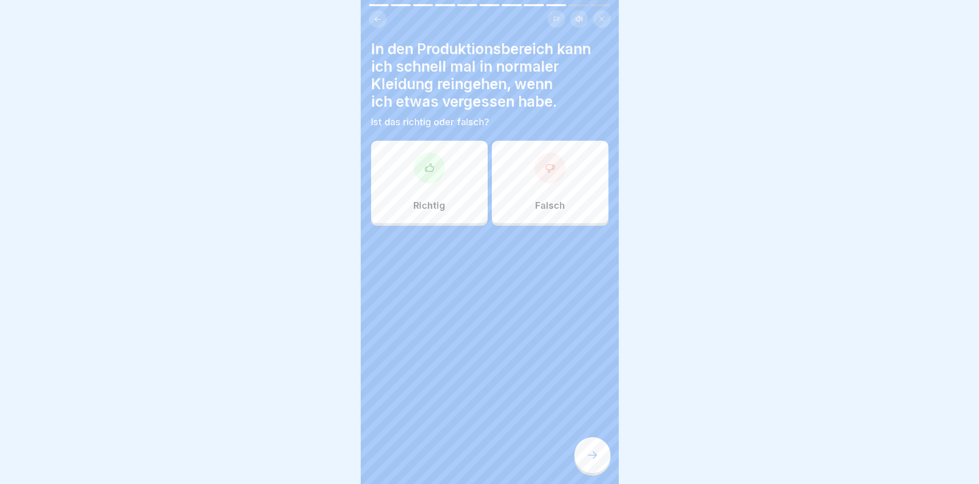
drag, startPoint x: 597, startPoint y: 457, endPoint x: 463, endPoint y: 321, distance: 191.2
click at [464, 321] on div "Hygieneregeln für Verwaltung & Technik 11 Schritte Deutsch Hörmodus Arbeitsklei…" at bounding box center [490, 242] width 258 height 484
click at [534, 166] on div at bounding box center [549, 168] width 31 height 31
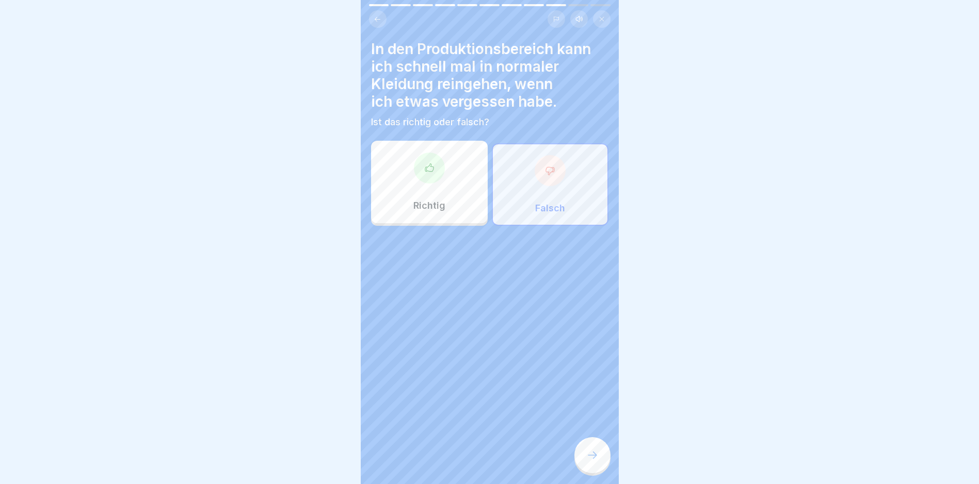
click at [596, 466] on div at bounding box center [592, 455] width 36 height 36
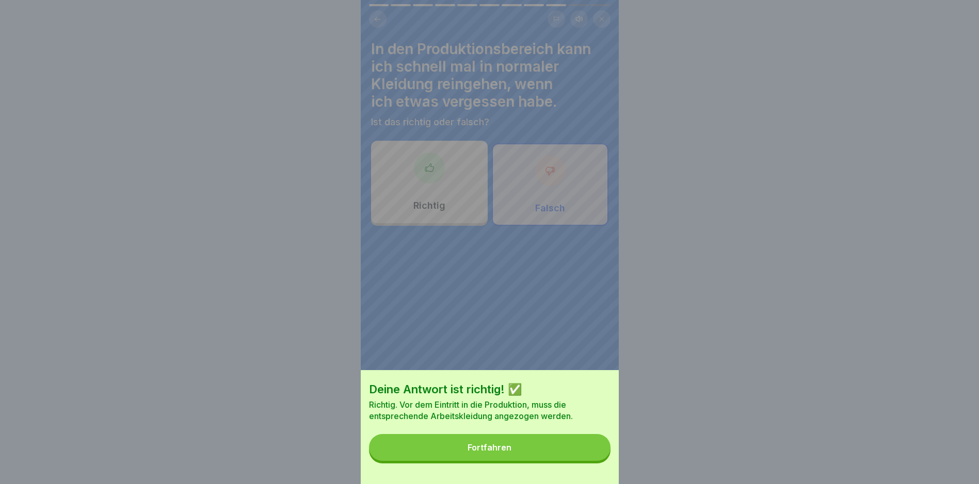
click at [472, 452] on div "Fortfahren" at bounding box center [489, 447] width 44 height 9
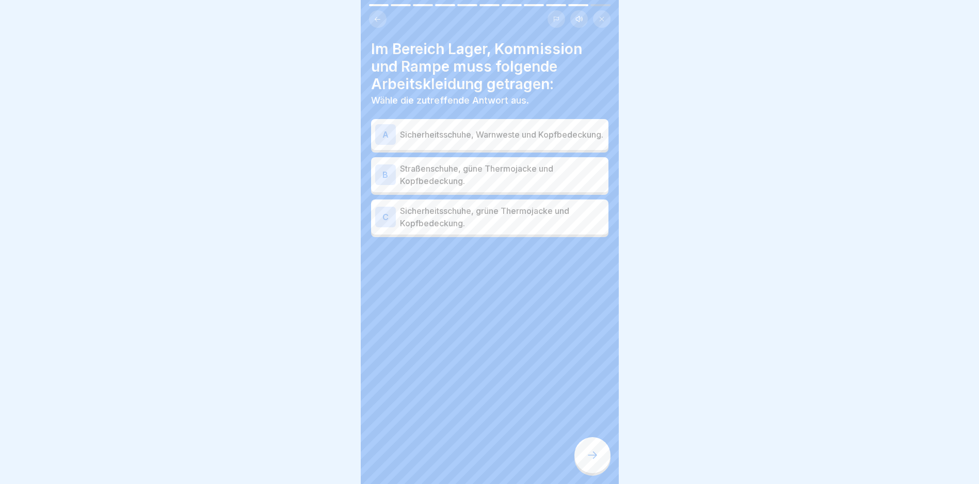
click at [395, 133] on div "A" at bounding box center [385, 134] width 21 height 21
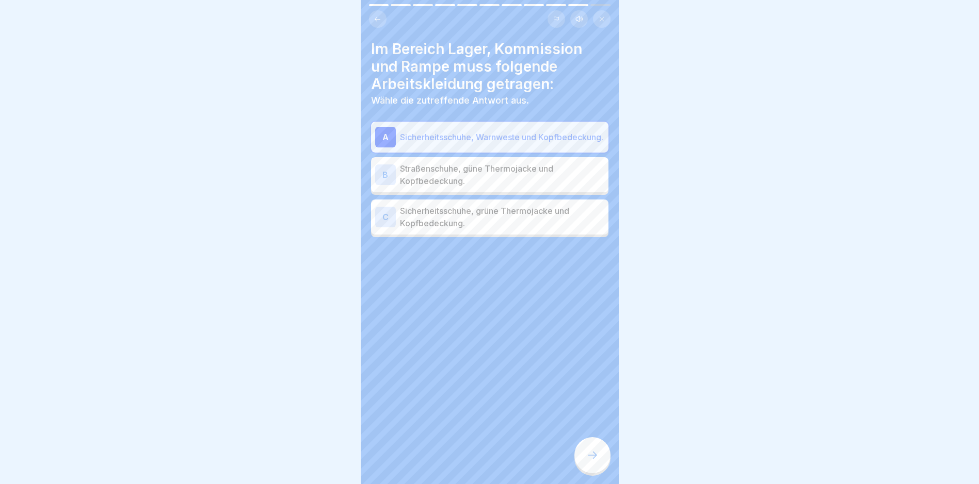
click at [589, 462] on icon at bounding box center [592, 455] width 12 height 12
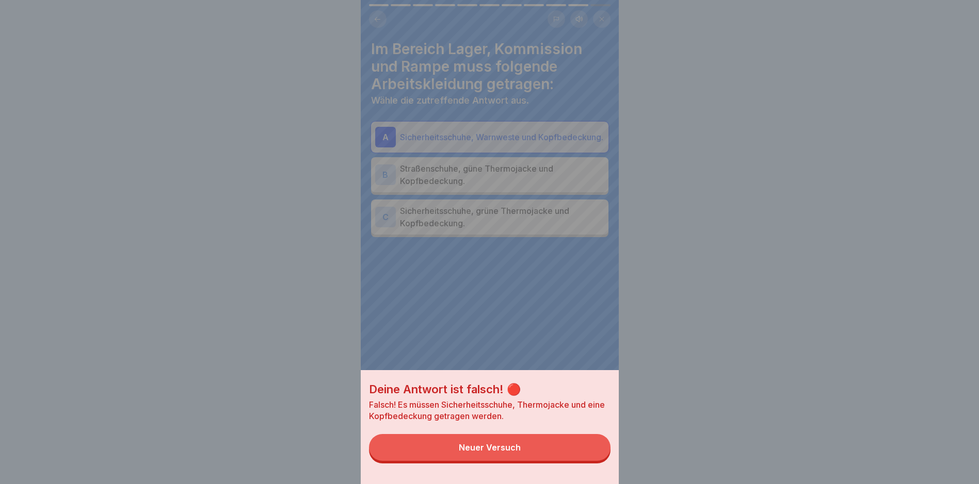
click at [496, 452] on div "Neuer Versuch" at bounding box center [490, 447] width 62 height 9
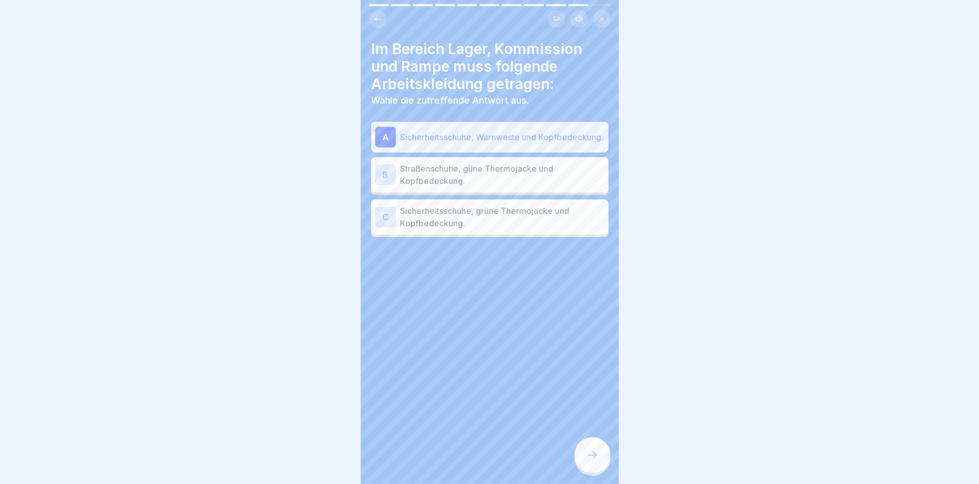
click at [386, 217] on div "C" at bounding box center [385, 217] width 21 height 21
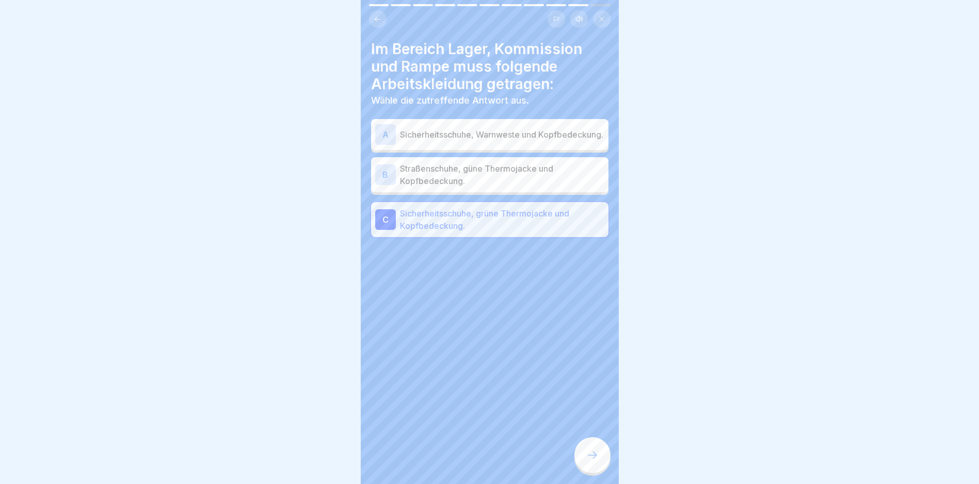
click at [592, 473] on div at bounding box center [592, 455] width 36 height 36
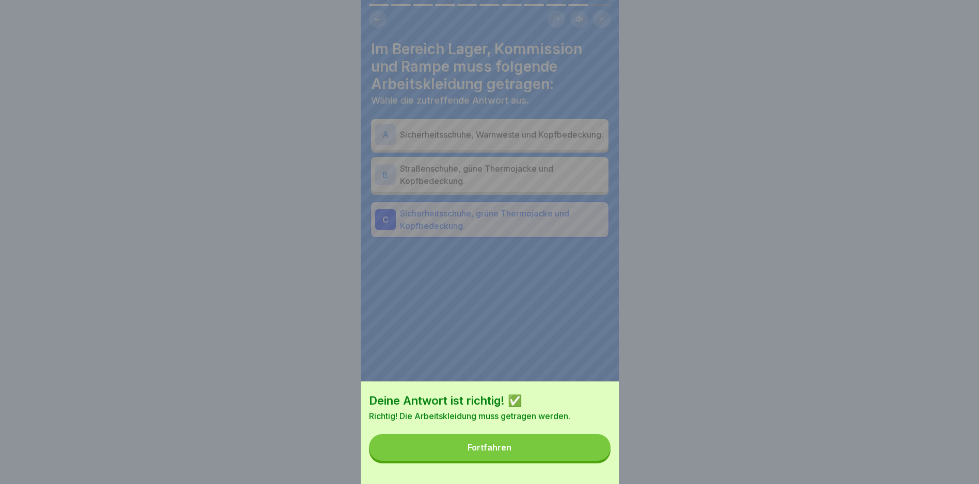
click at [480, 452] on div "Fortfahren" at bounding box center [489, 447] width 44 height 9
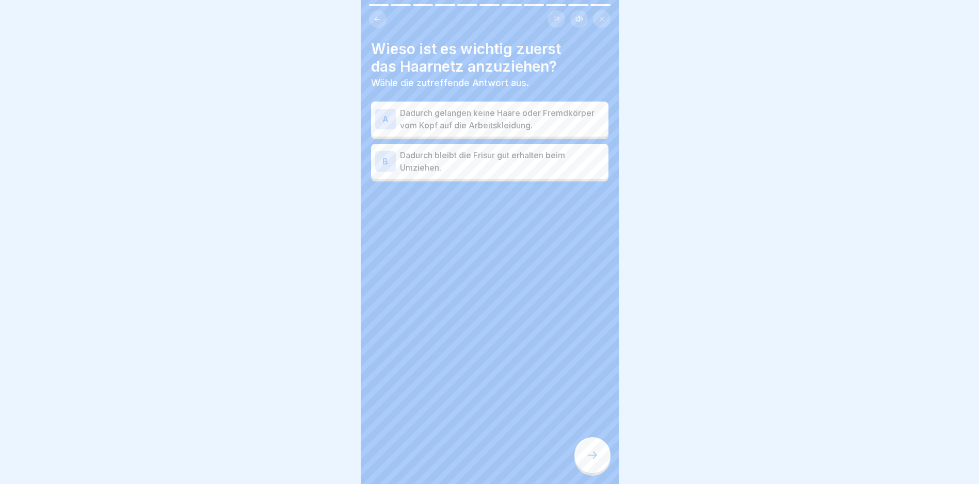
click at [389, 119] on div "A" at bounding box center [385, 119] width 21 height 21
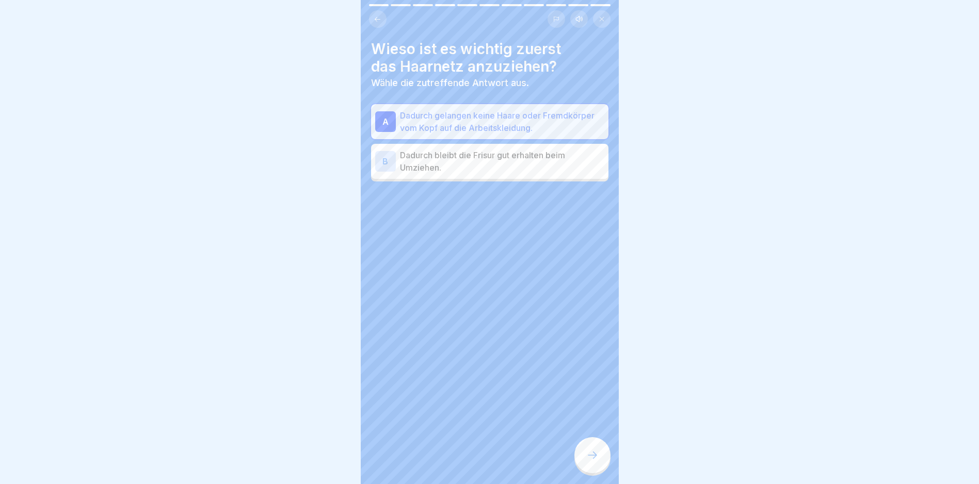
click at [582, 463] on div at bounding box center [592, 455] width 36 height 36
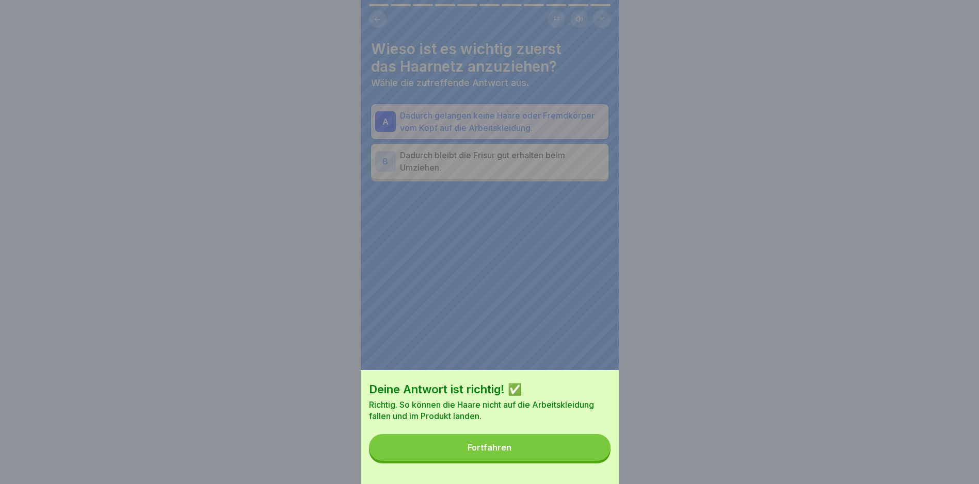
click at [505, 452] on div "Fortfahren" at bounding box center [489, 447] width 44 height 9
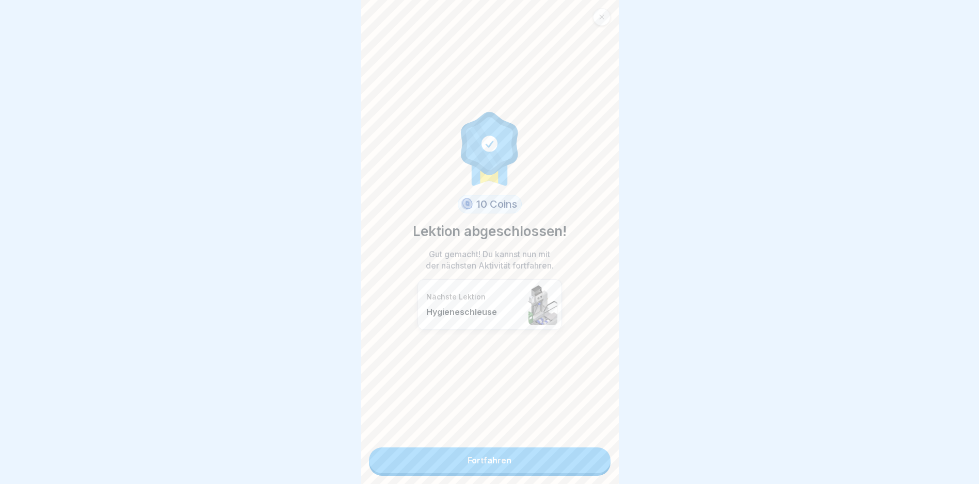
click at [482, 459] on link "Fortfahren" at bounding box center [489, 461] width 241 height 26
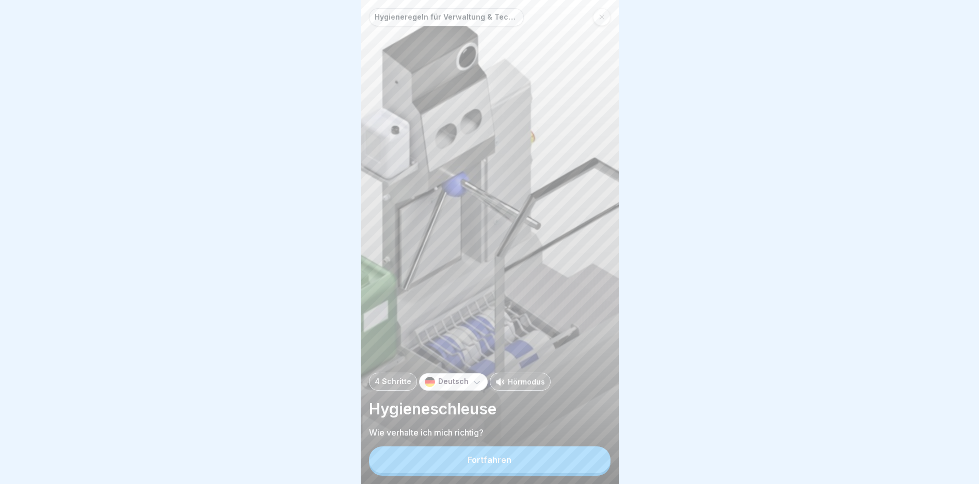
click at [490, 465] on div "Fortfahren" at bounding box center [489, 460] width 44 height 9
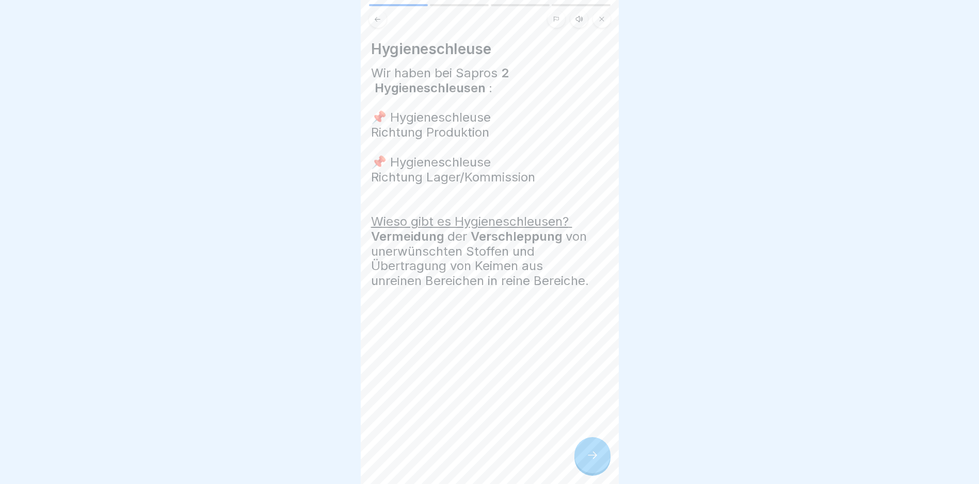
click at [594, 455] on div at bounding box center [592, 455] width 36 height 36
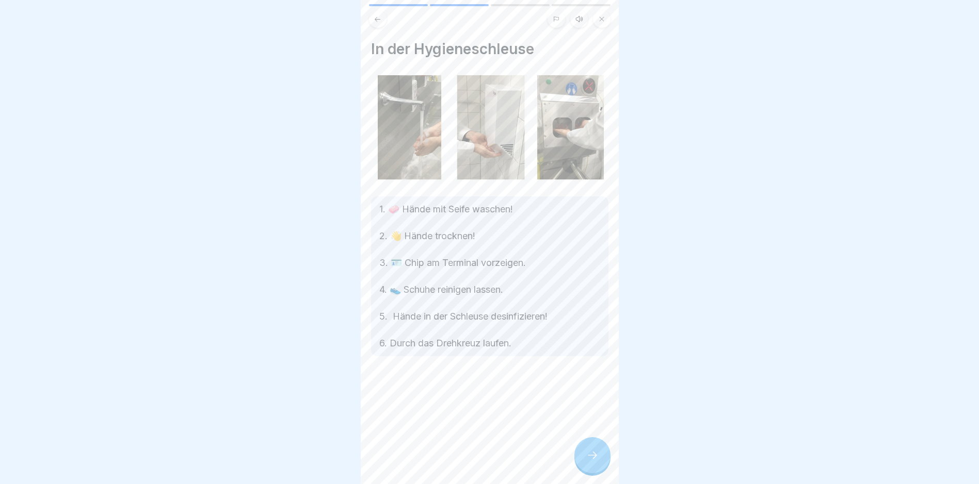
click at [594, 454] on div at bounding box center [592, 455] width 36 height 36
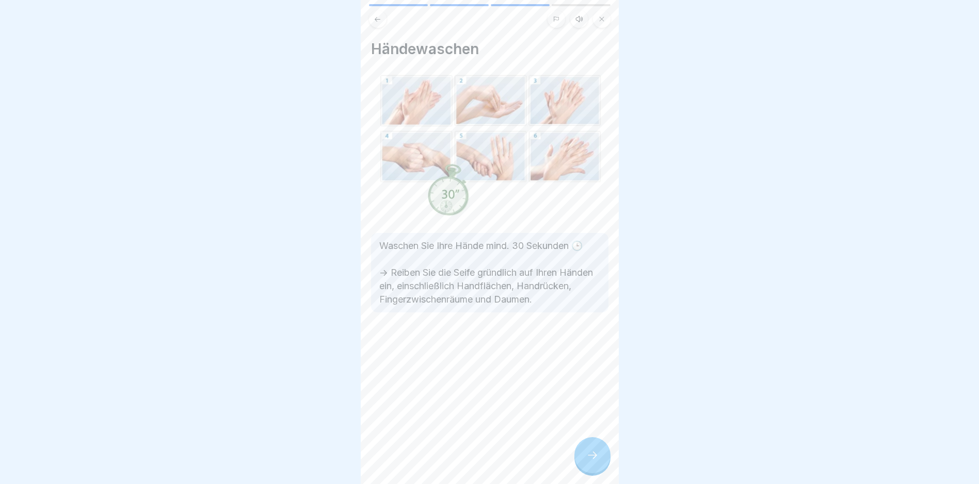
click at [594, 454] on div at bounding box center [592, 455] width 36 height 36
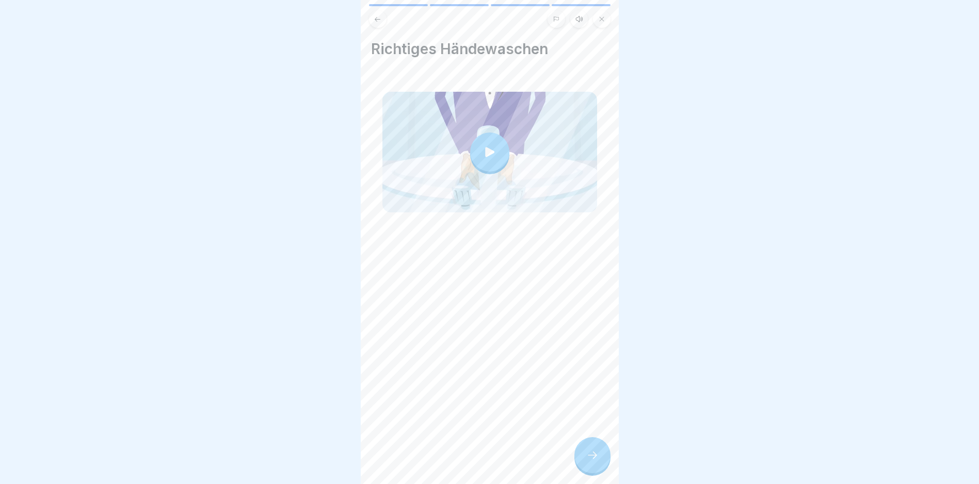
click at [594, 454] on div at bounding box center [592, 455] width 36 height 36
click at [592, 450] on div at bounding box center [592, 455] width 36 height 36
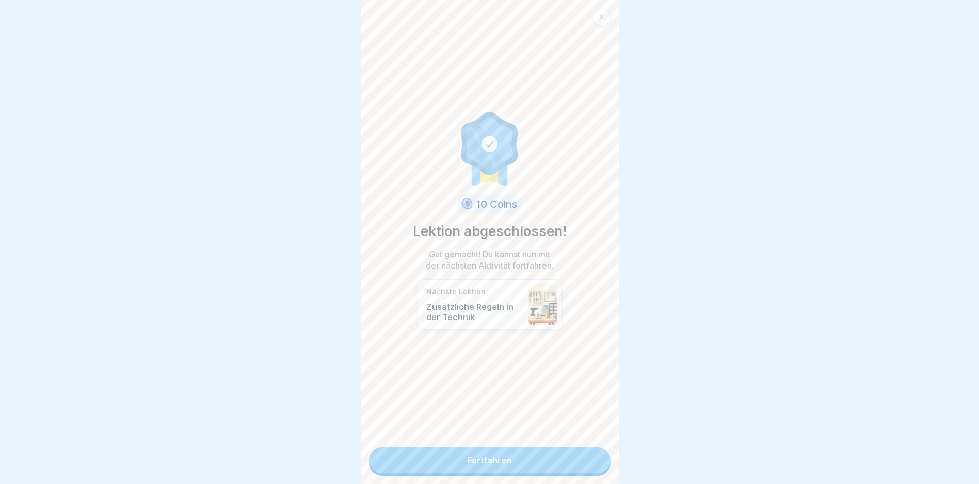
click at [488, 450] on link "Fortfahren" at bounding box center [489, 461] width 241 height 26
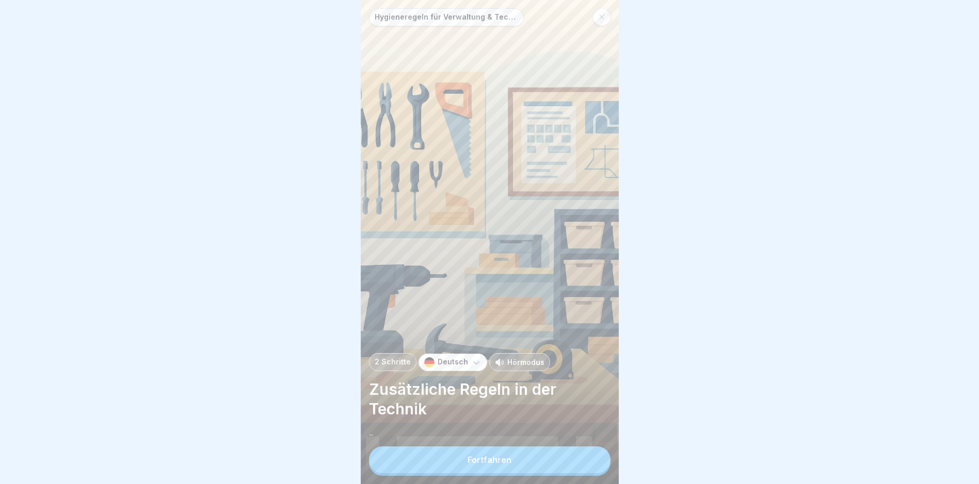
click at [493, 465] on div "Fortfahren" at bounding box center [489, 460] width 44 height 9
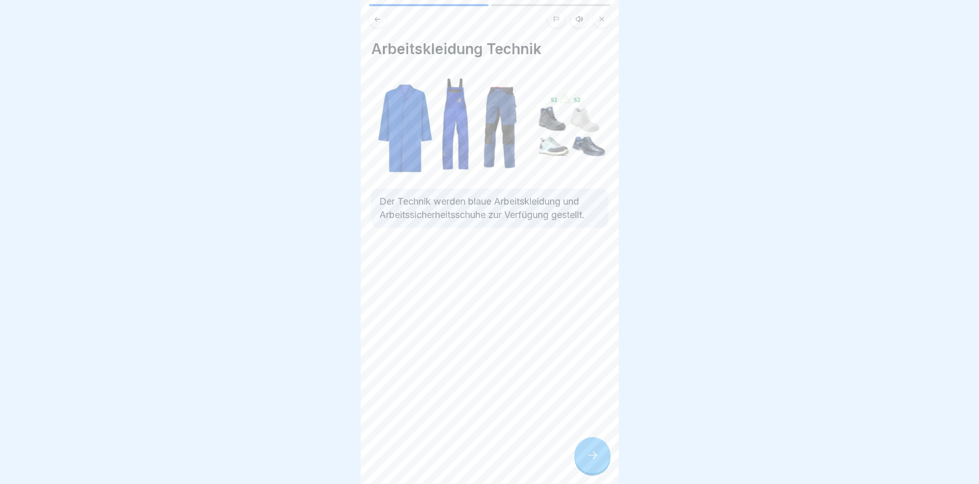
click at [596, 458] on div at bounding box center [592, 455] width 36 height 36
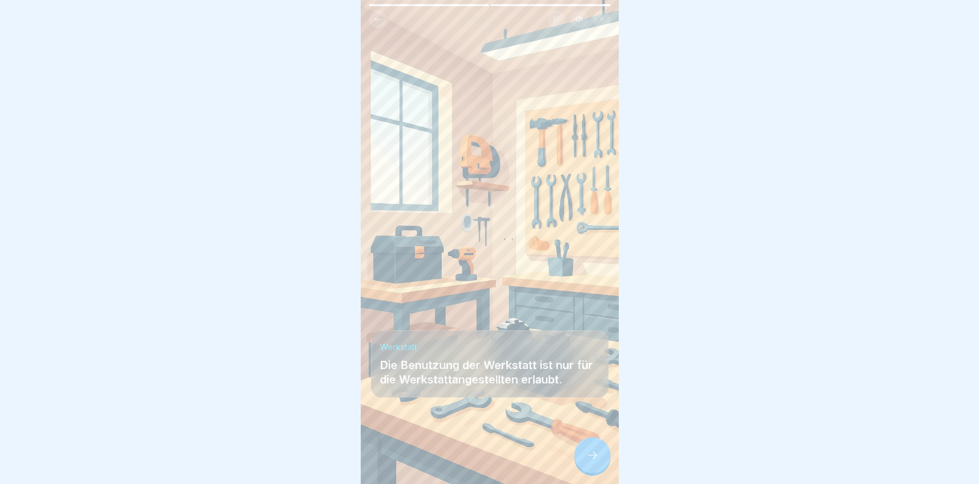
click at [593, 461] on icon at bounding box center [592, 455] width 12 height 12
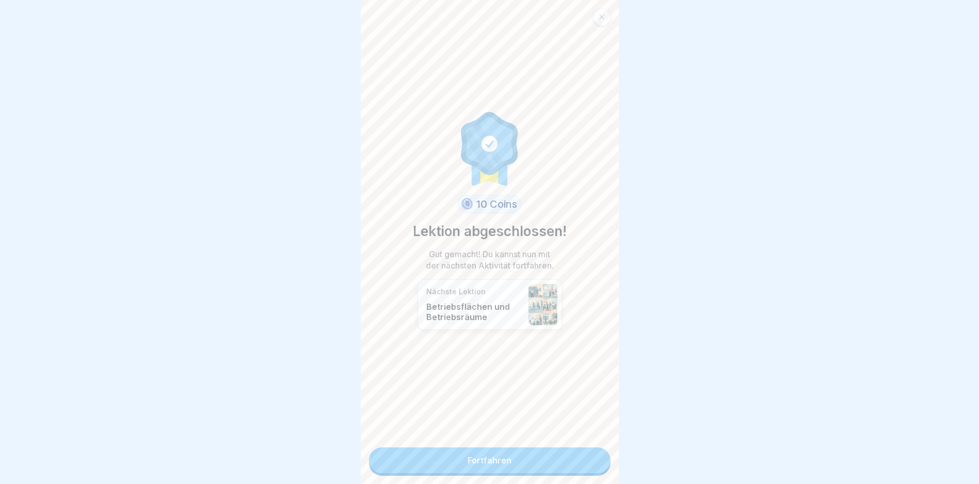
click at [509, 464] on link "Fortfahren" at bounding box center [489, 461] width 241 height 26
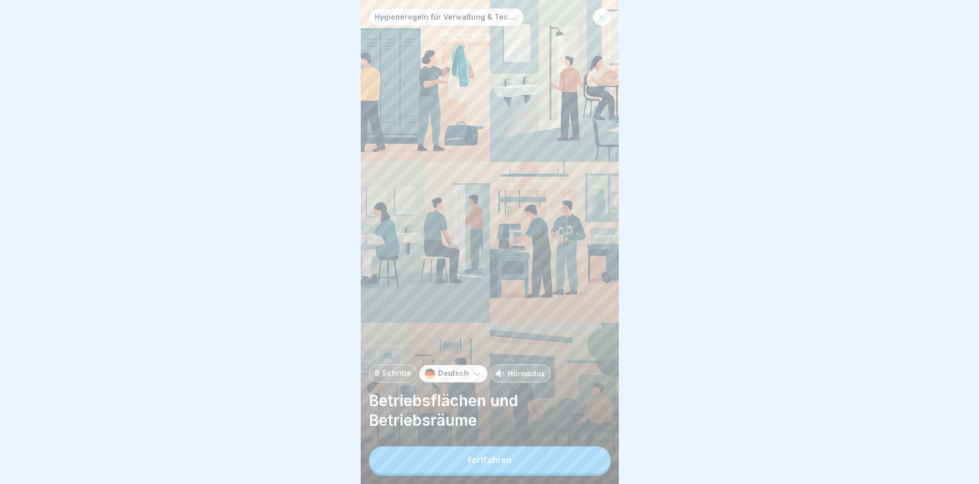
click at [499, 463] on button "Fortfahren" at bounding box center [489, 460] width 241 height 27
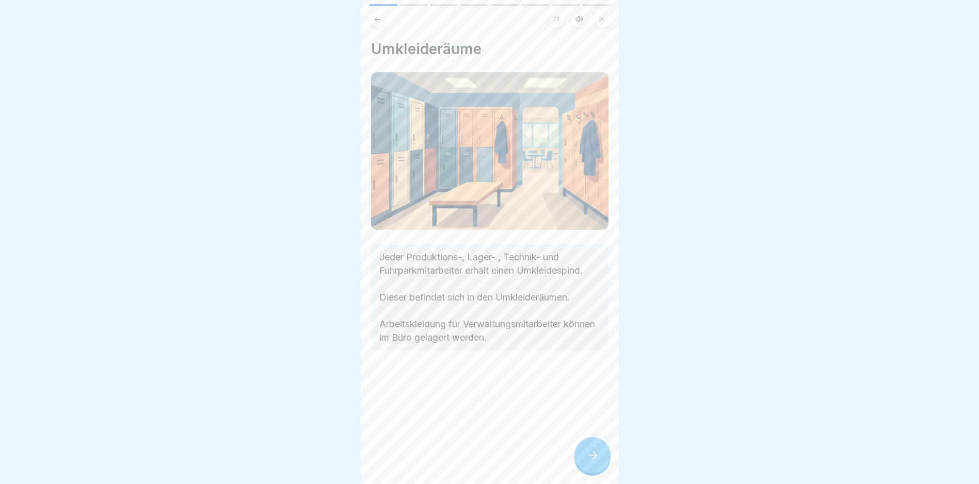
click at [596, 461] on icon at bounding box center [592, 455] width 12 height 12
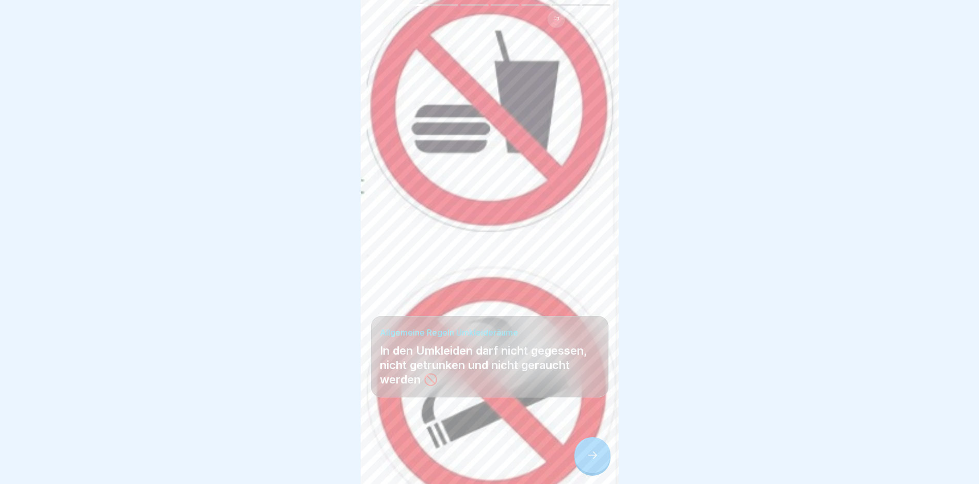
click at [590, 462] on icon at bounding box center [592, 455] width 12 height 12
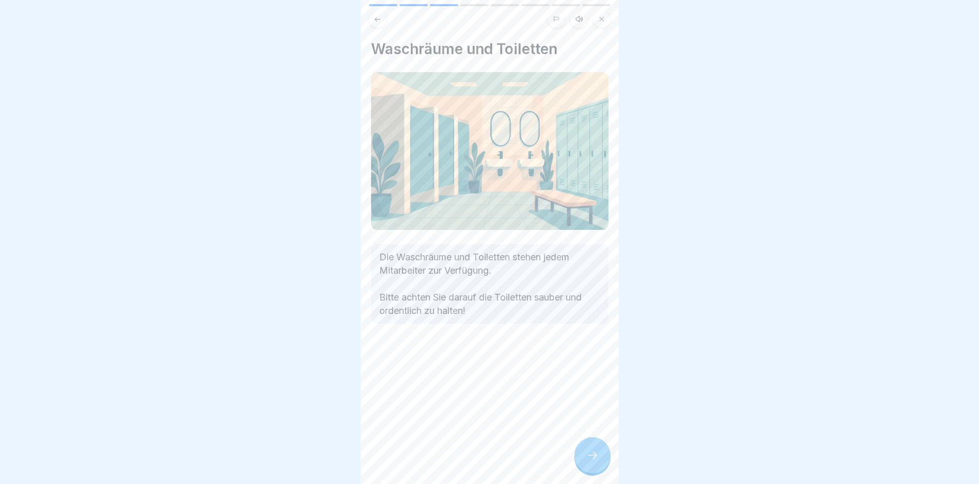
click at [592, 461] on icon at bounding box center [592, 455] width 12 height 12
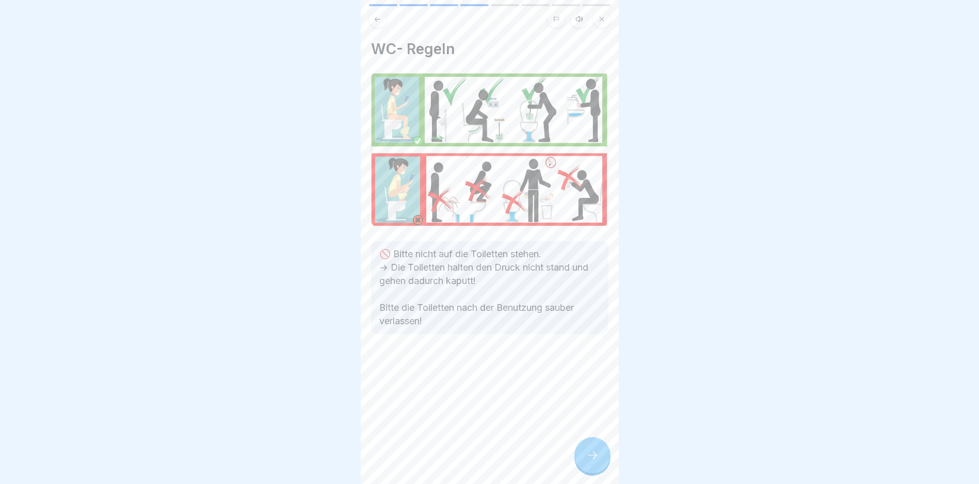
click at [592, 461] on icon at bounding box center [592, 455] width 12 height 12
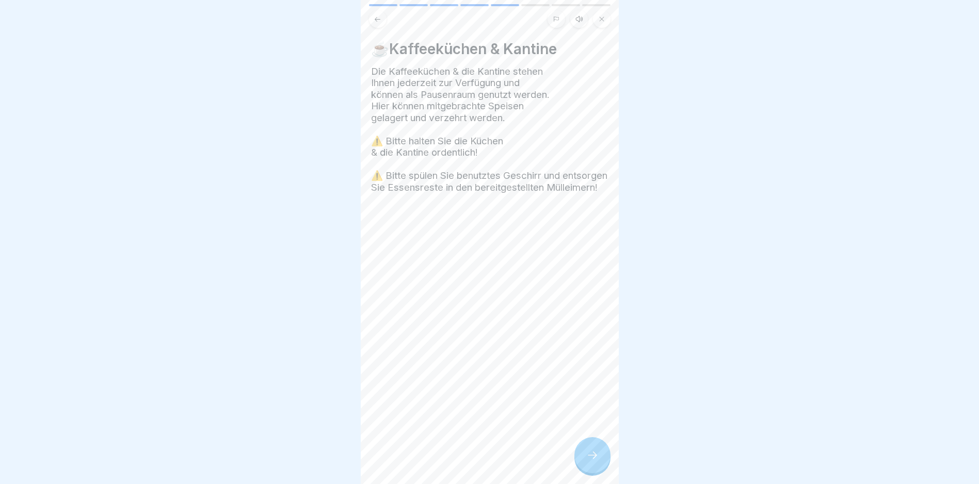
click at [592, 461] on icon at bounding box center [592, 455] width 12 height 12
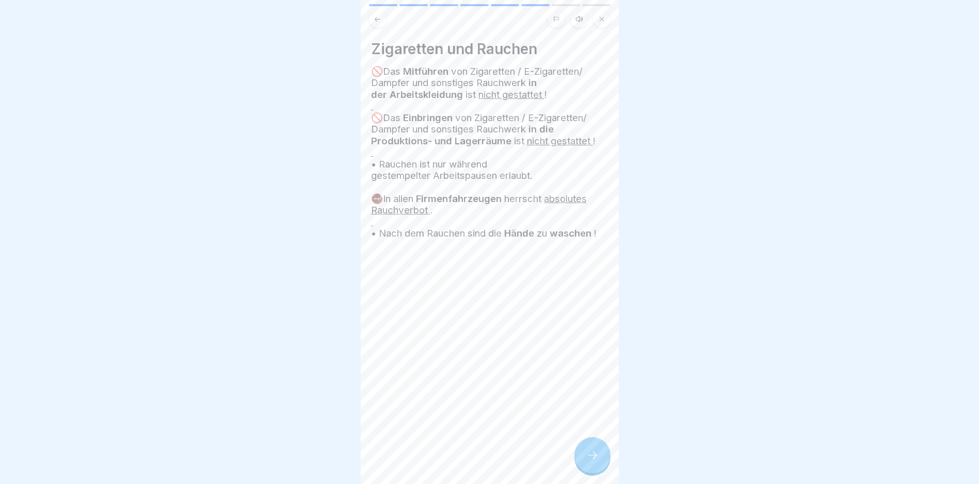
click at [592, 461] on icon at bounding box center [592, 455] width 12 height 12
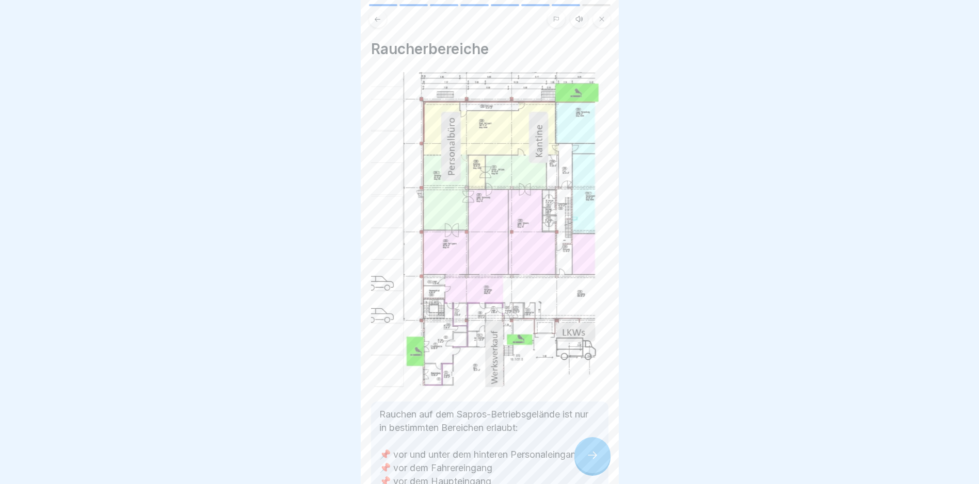
click at [592, 461] on icon at bounding box center [592, 455] width 12 height 12
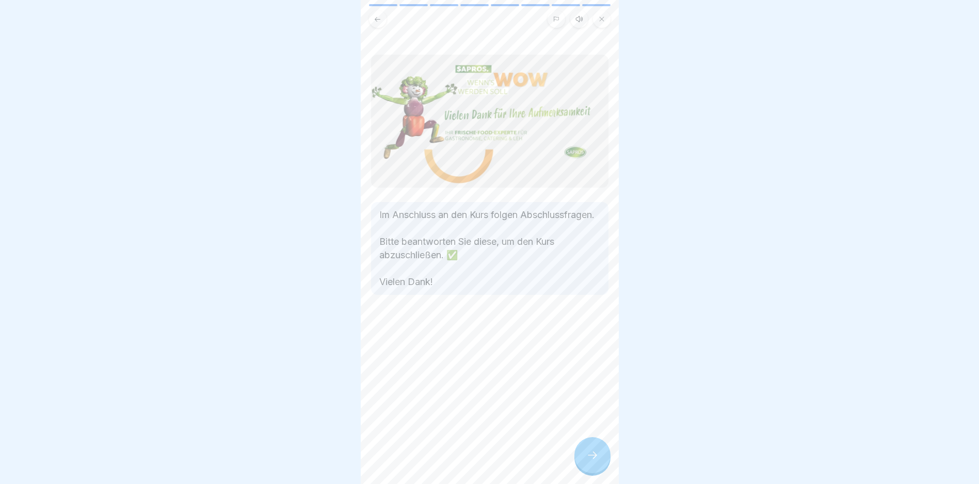
click at [592, 461] on icon at bounding box center [592, 455] width 12 height 12
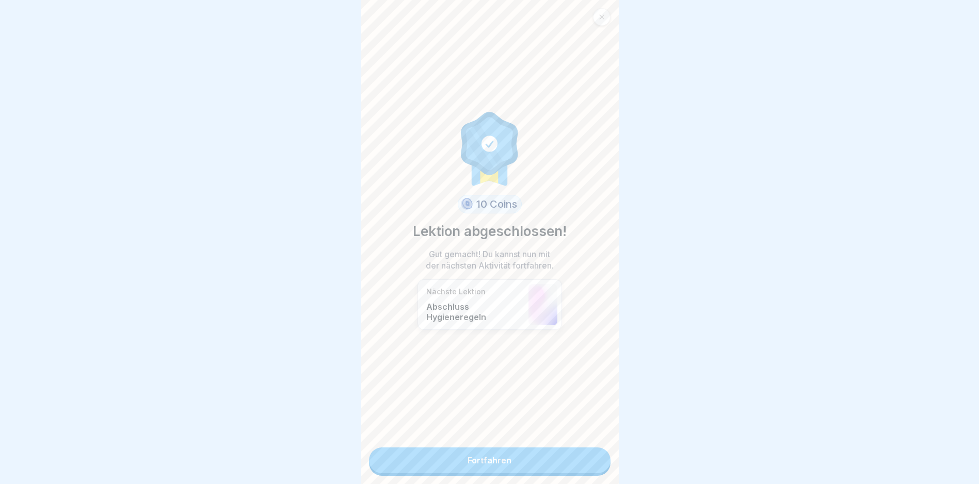
click at [488, 465] on link "Fortfahren" at bounding box center [489, 461] width 241 height 26
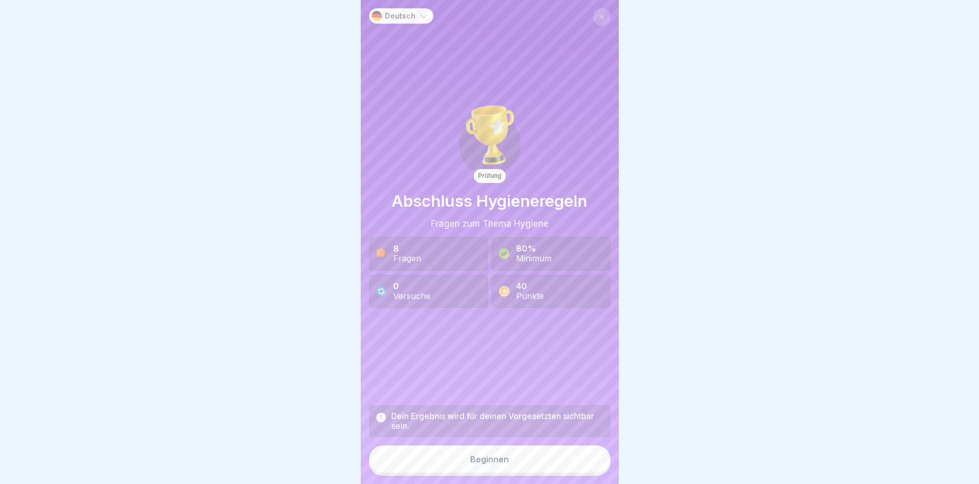
click at [493, 463] on button "Beginnen" at bounding box center [489, 460] width 241 height 28
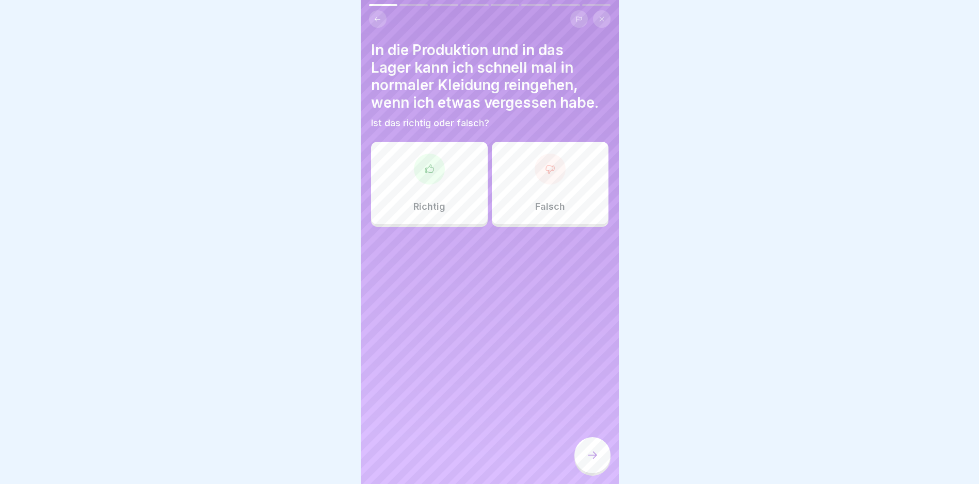
click at [550, 171] on div at bounding box center [549, 169] width 31 height 31
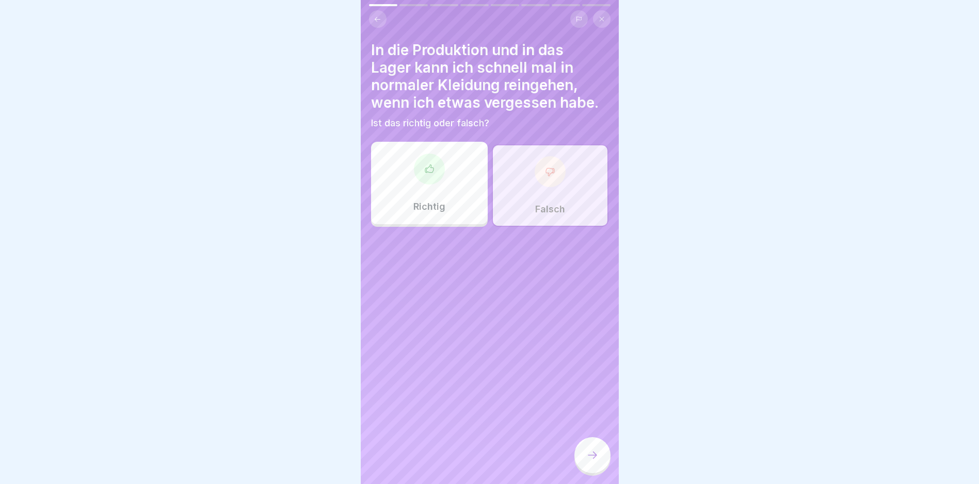
click at [588, 460] on icon at bounding box center [592, 455] width 12 height 12
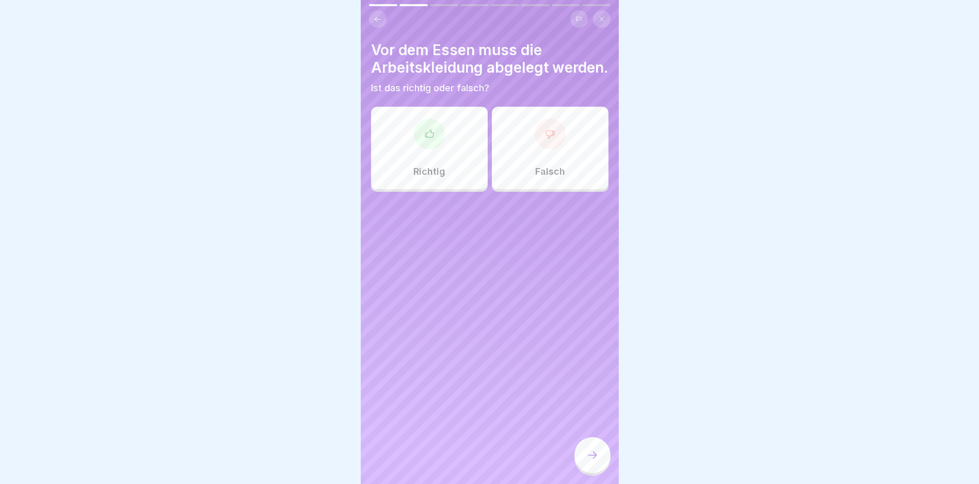
click at [429, 139] on icon at bounding box center [429, 134] width 10 height 10
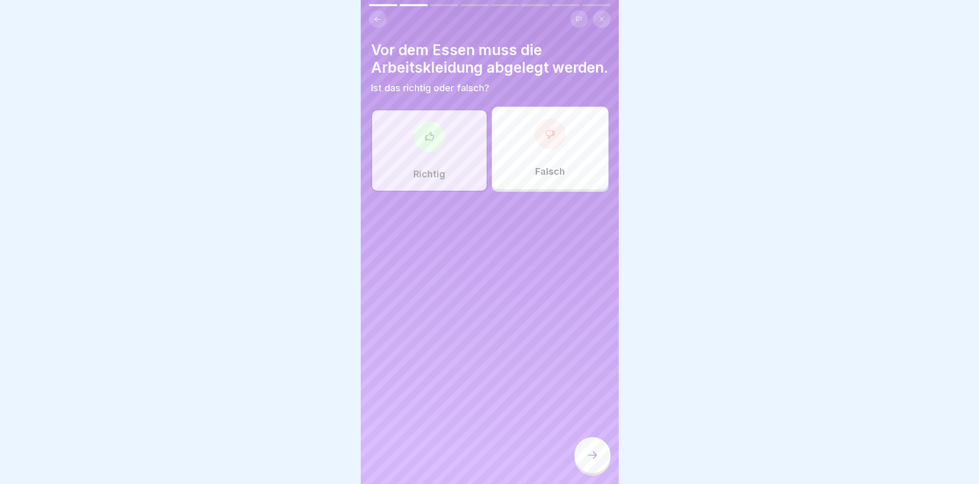
click at [591, 461] on icon at bounding box center [592, 455] width 12 height 12
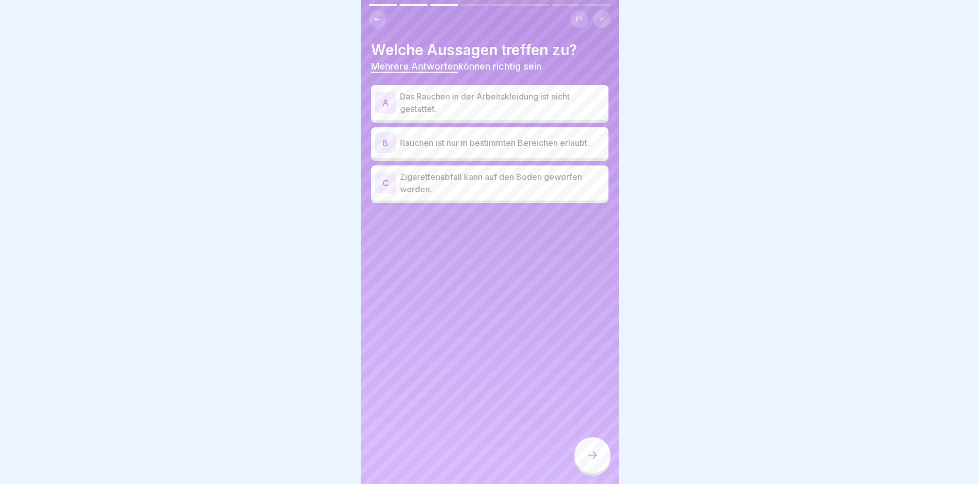
click at [383, 139] on div "B" at bounding box center [385, 143] width 21 height 21
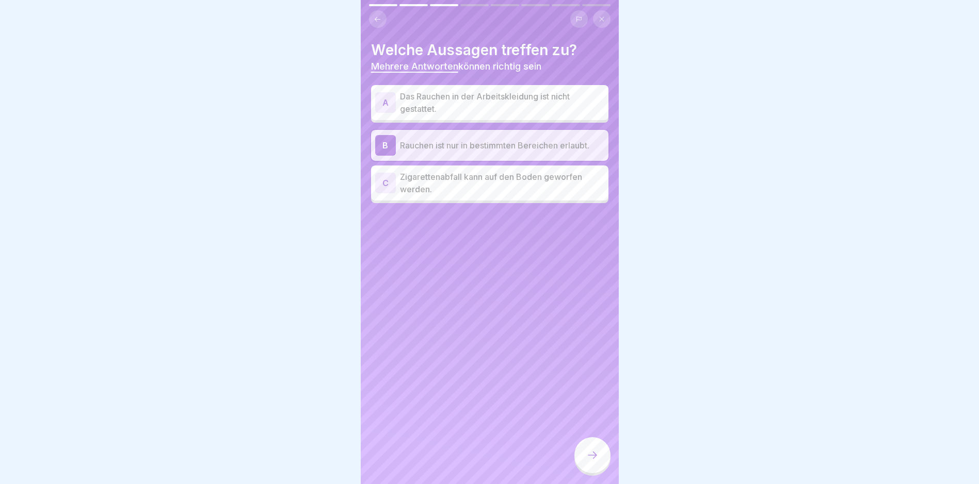
click at [591, 470] on div at bounding box center [592, 455] width 36 height 36
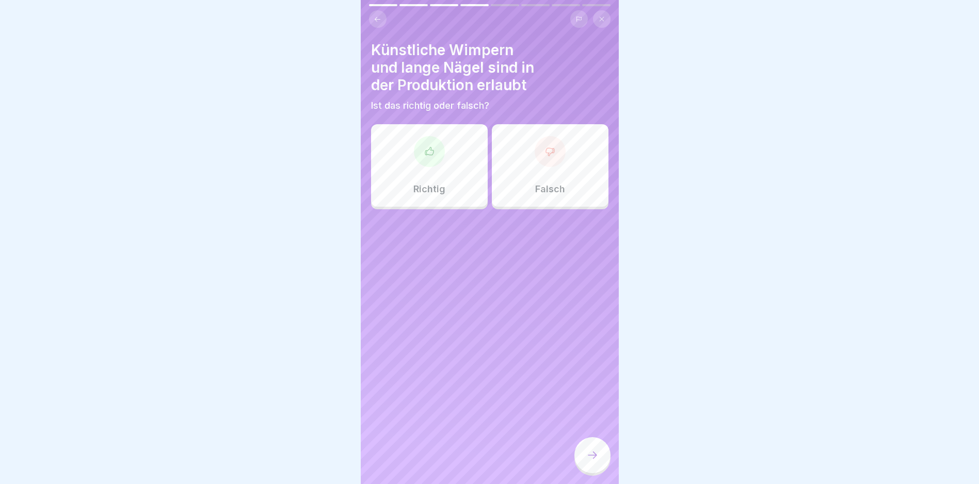
click at [545, 149] on icon at bounding box center [550, 152] width 10 height 10
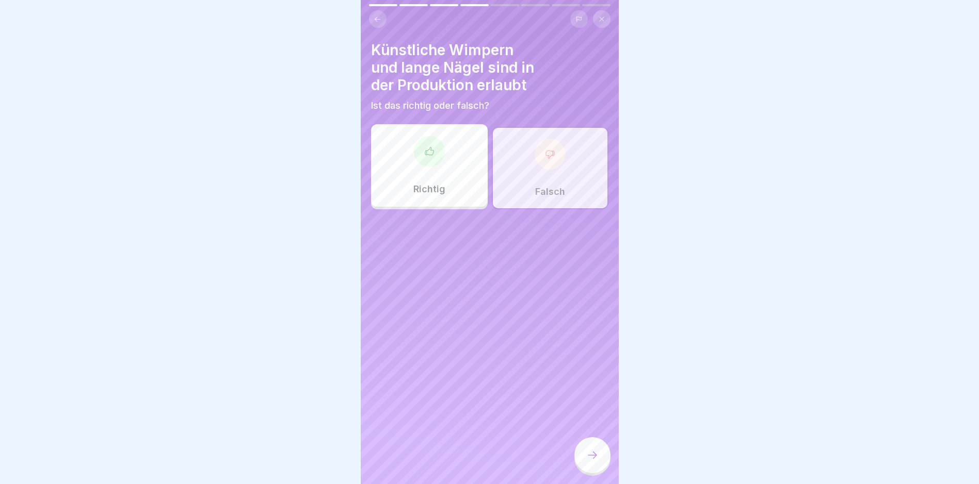
click at [591, 462] on icon at bounding box center [592, 455] width 12 height 12
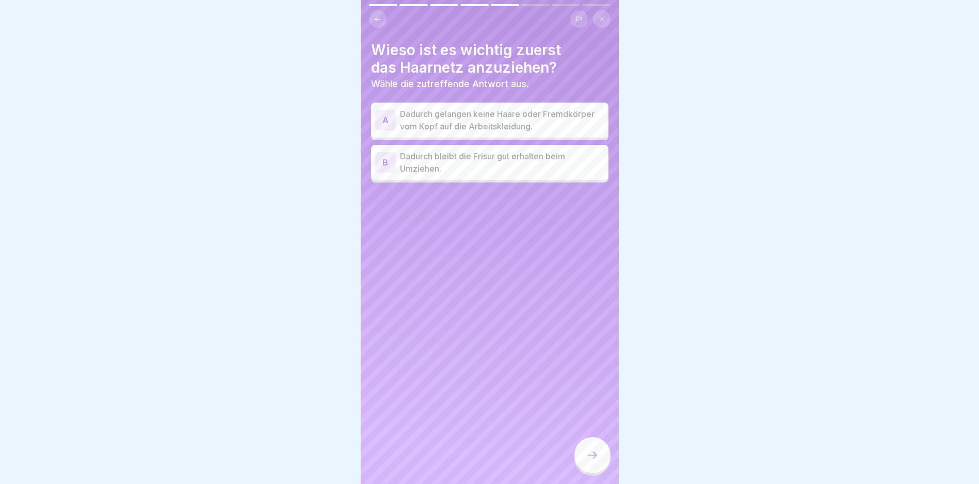
click at [390, 118] on div "A" at bounding box center [385, 120] width 21 height 21
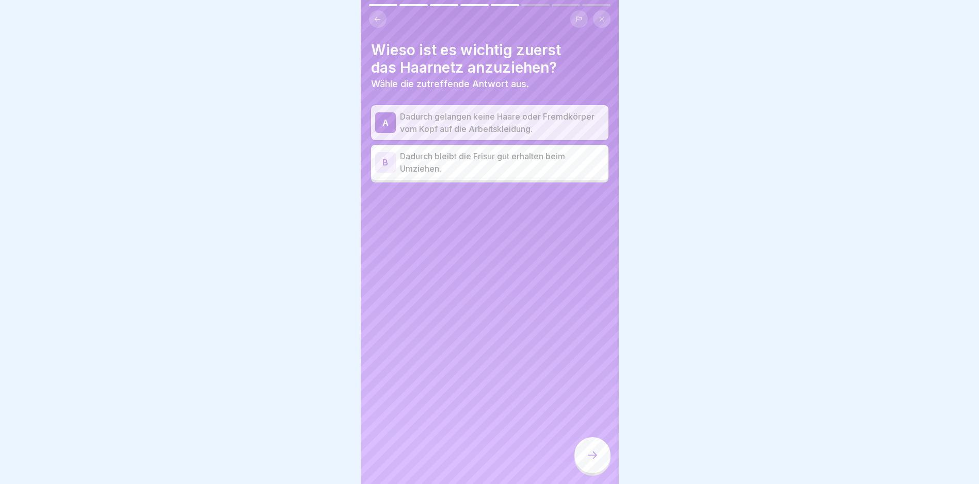
click at [584, 461] on div at bounding box center [592, 455] width 36 height 36
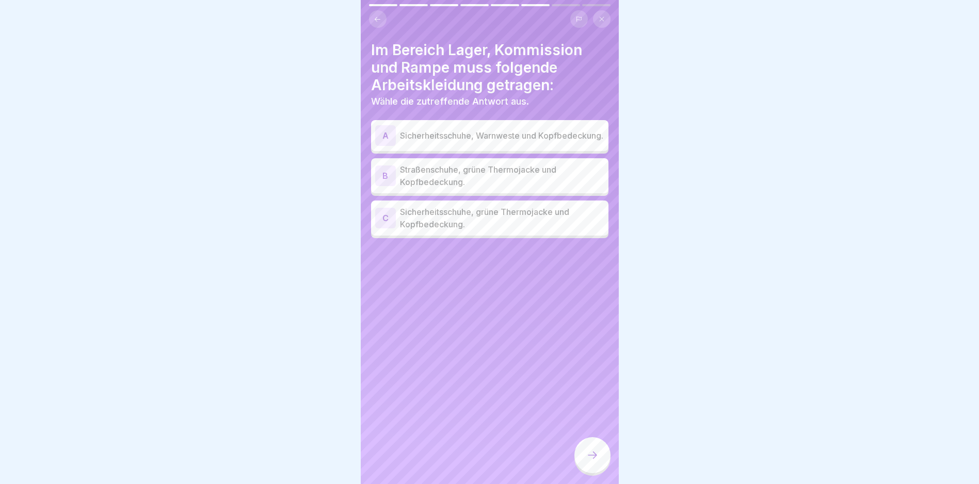
click at [383, 136] on div "A" at bounding box center [385, 135] width 21 height 21
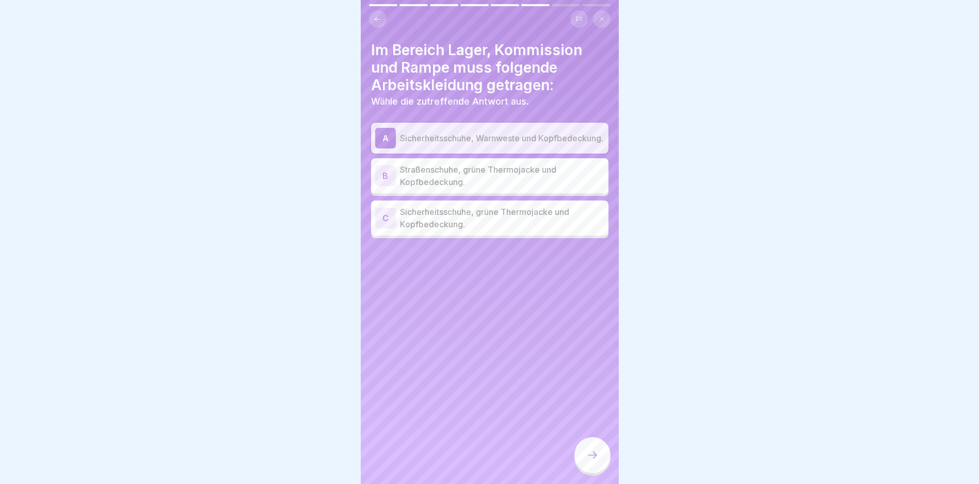
click at [592, 462] on icon at bounding box center [592, 455] width 12 height 12
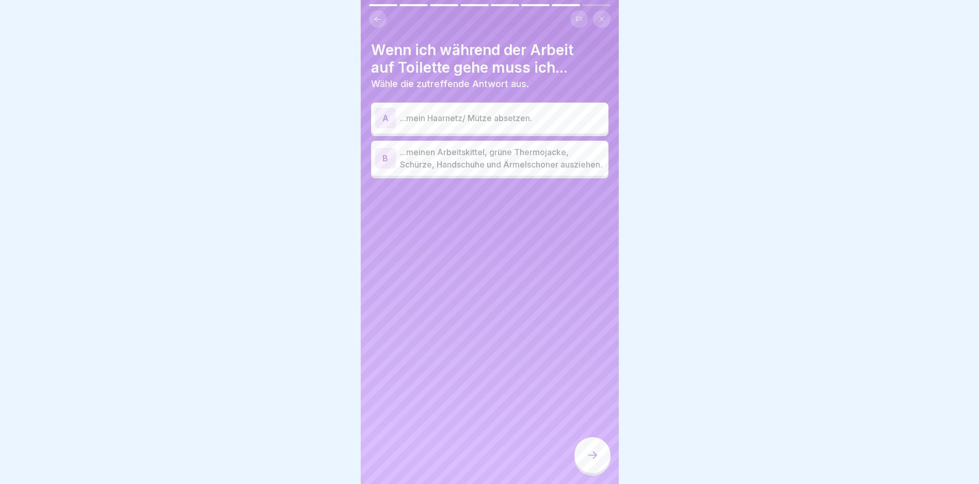
click at [391, 117] on div "A" at bounding box center [385, 118] width 21 height 21
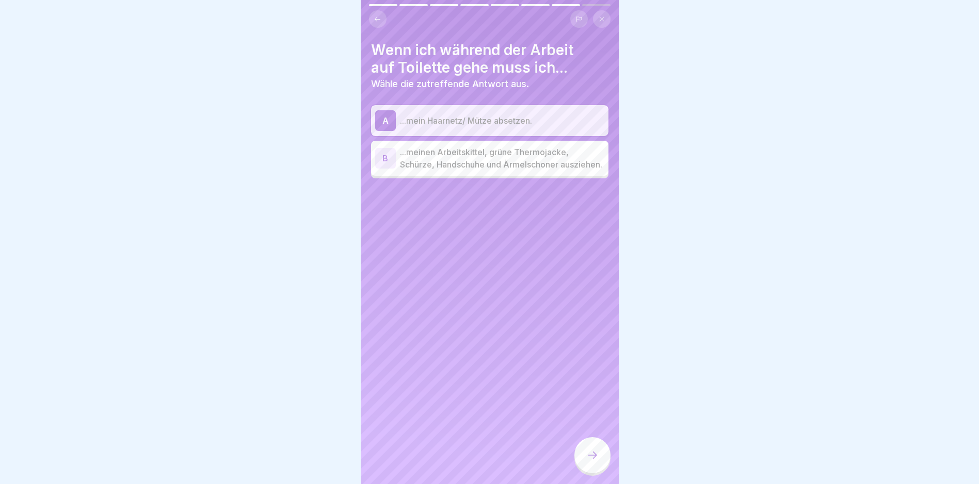
click at [389, 166] on div "B" at bounding box center [385, 158] width 21 height 21
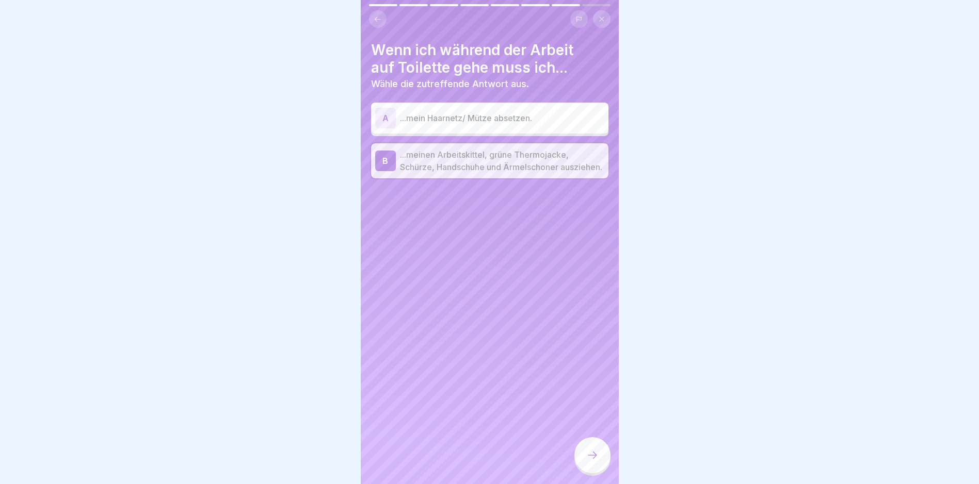
click at [592, 459] on icon at bounding box center [592, 455] width 12 height 12
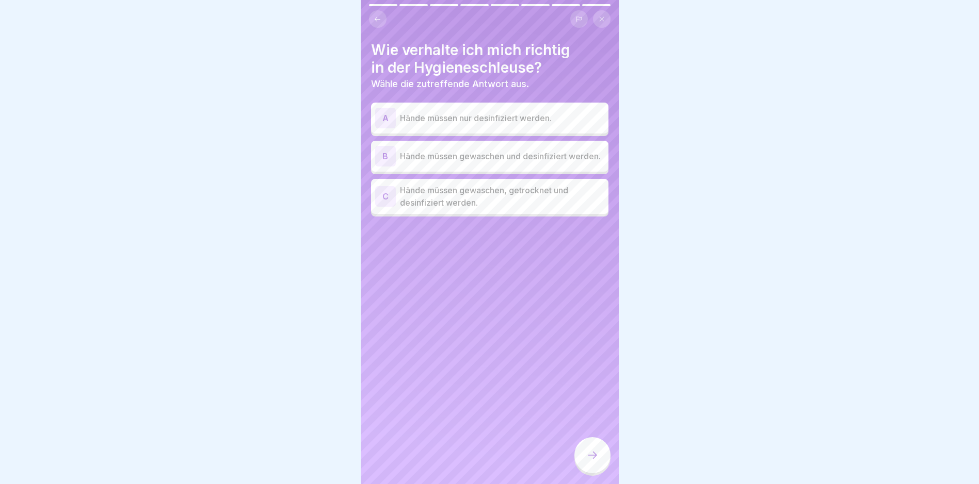
click at [381, 196] on div "C" at bounding box center [385, 196] width 21 height 21
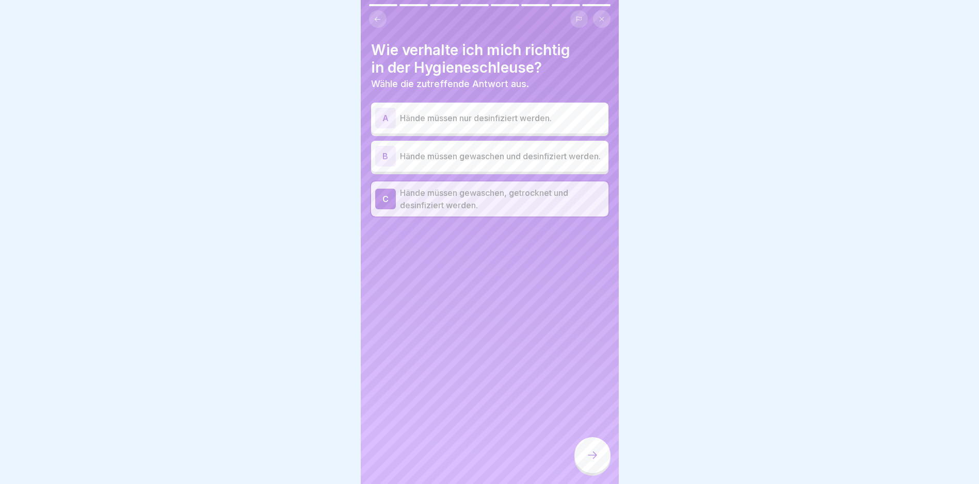
drag, startPoint x: 589, startPoint y: 464, endPoint x: 587, endPoint y: 449, distance: 14.7
click at [590, 462] on icon at bounding box center [592, 455] width 12 height 12
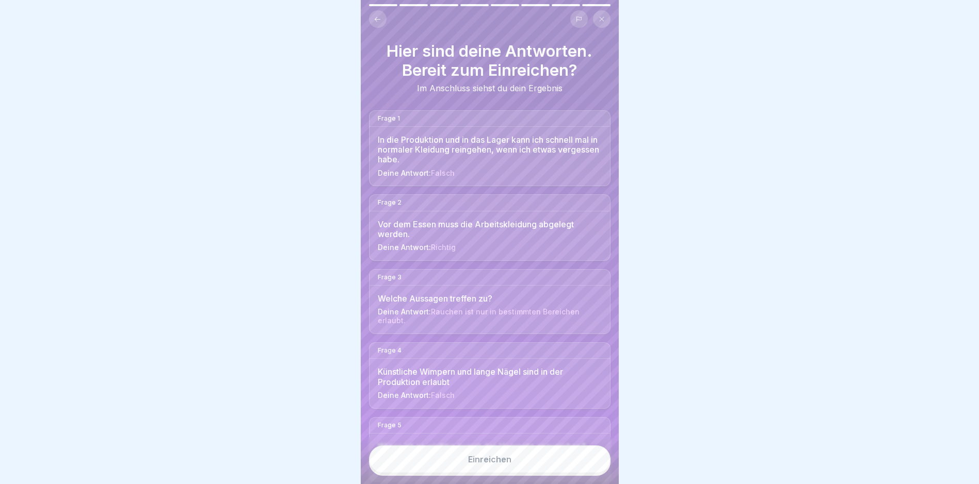
click at [451, 470] on button "Einreichen" at bounding box center [489, 460] width 241 height 28
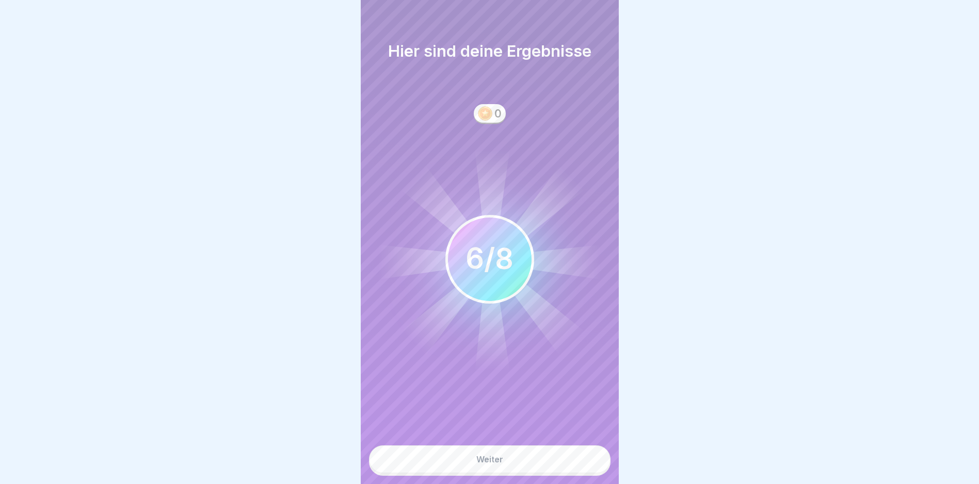
click at [474, 465] on button "Weiter" at bounding box center [489, 460] width 241 height 28
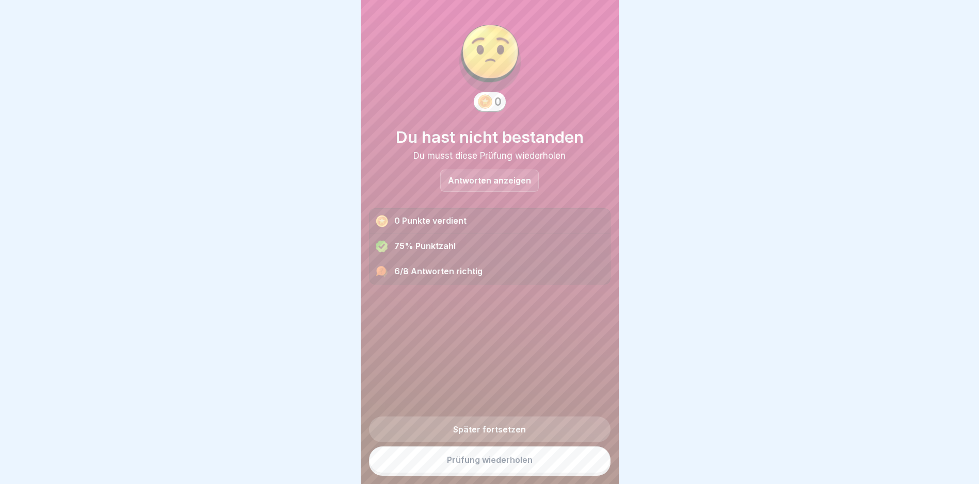
click at [464, 472] on link "Prüfung wiederholen" at bounding box center [489, 460] width 241 height 27
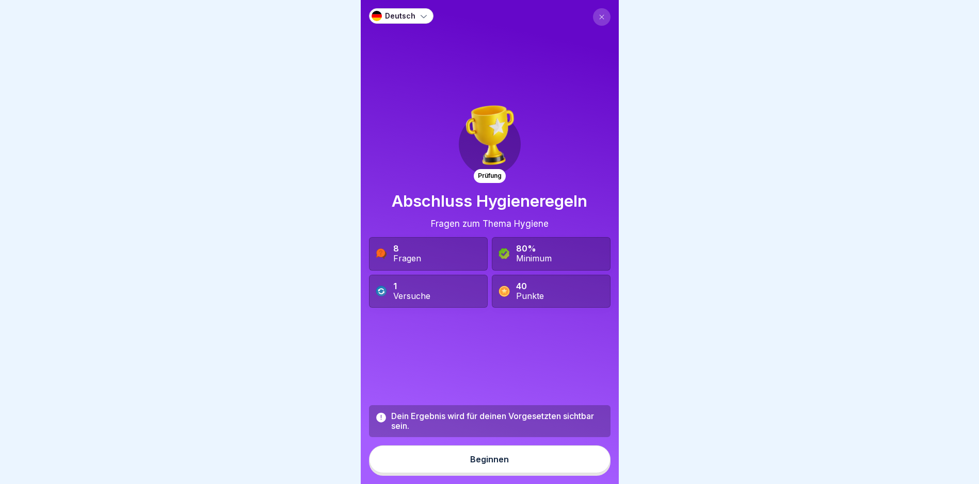
click at [464, 465] on button "Beginnen" at bounding box center [489, 460] width 241 height 28
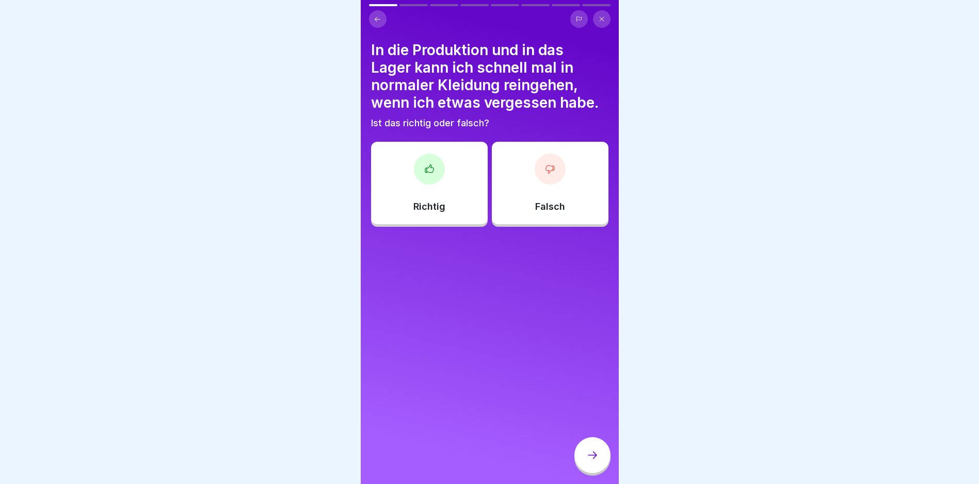
click at [548, 174] on div at bounding box center [549, 169] width 31 height 31
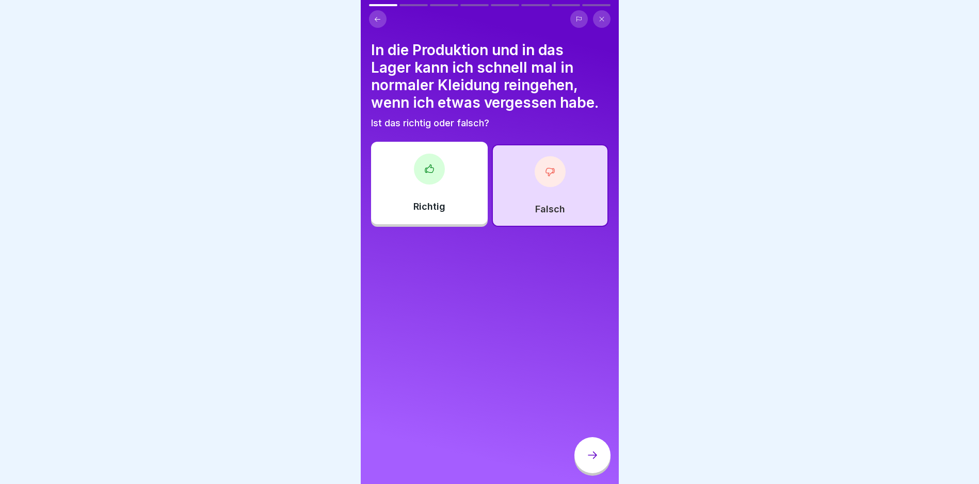
drag, startPoint x: 593, startPoint y: 472, endPoint x: 587, endPoint y: 460, distance: 13.4
click at [593, 469] on div at bounding box center [592, 455] width 36 height 36
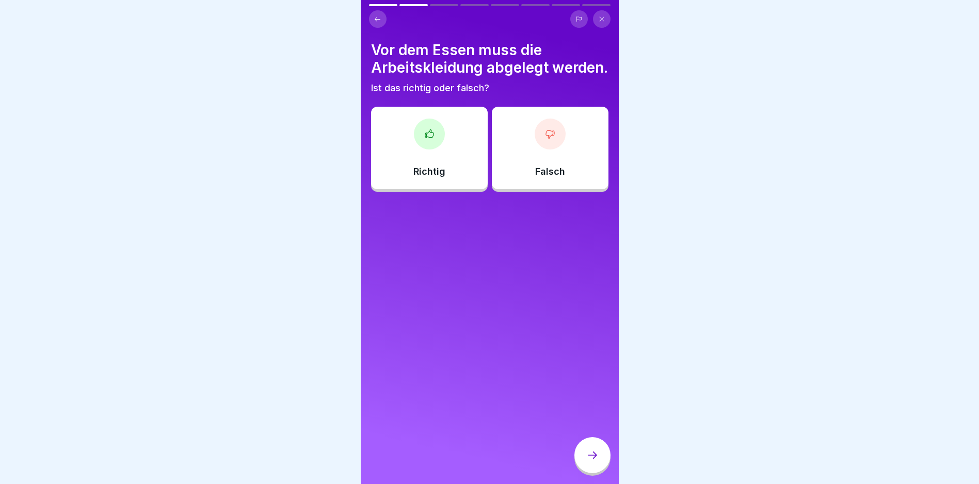
click at [425, 139] on icon at bounding box center [429, 134] width 10 height 10
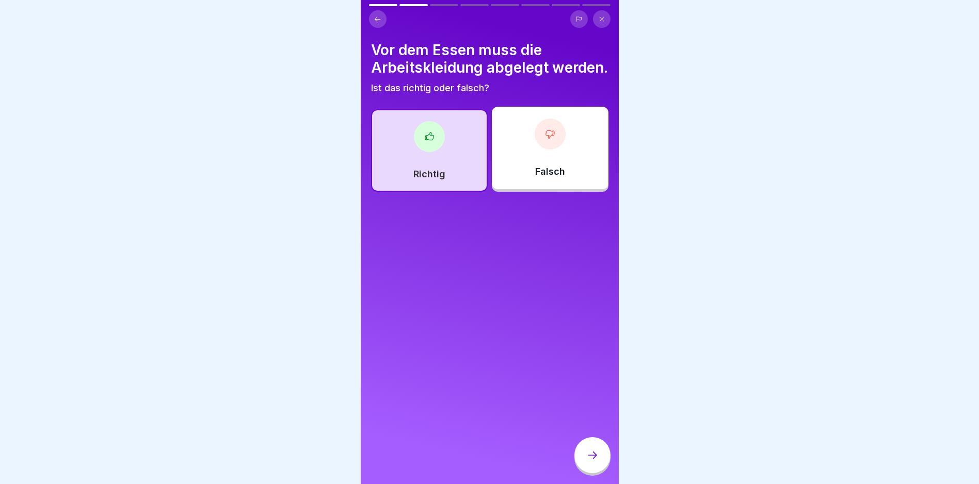
click at [589, 459] on icon at bounding box center [592, 455] width 12 height 12
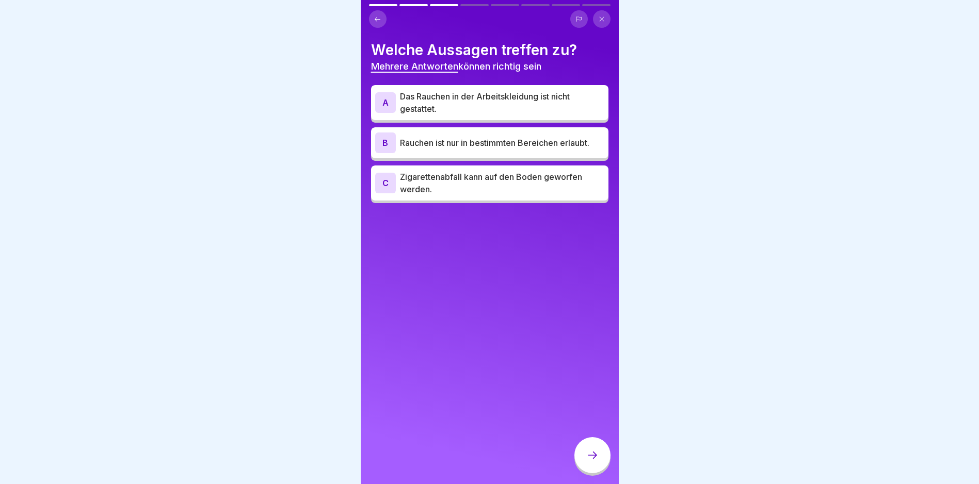
click at [387, 106] on div "A" at bounding box center [385, 102] width 21 height 21
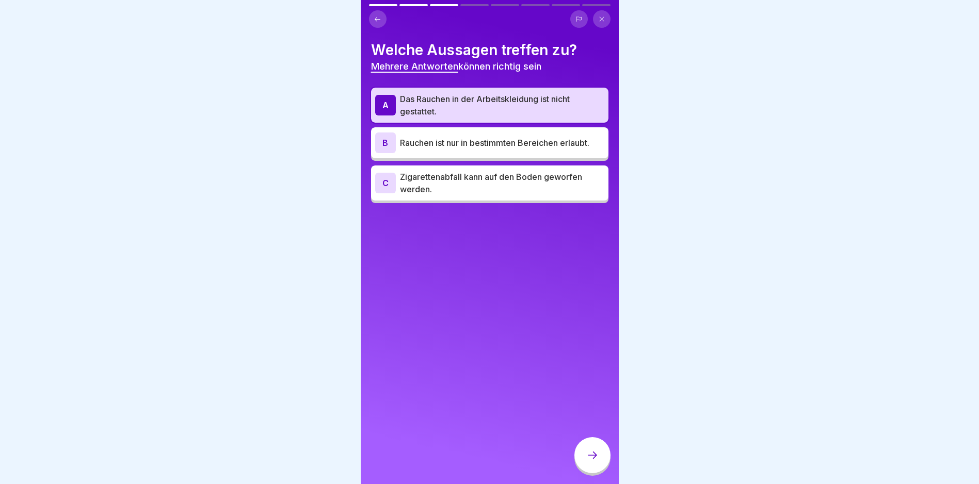
click at [384, 137] on div "B" at bounding box center [385, 143] width 21 height 21
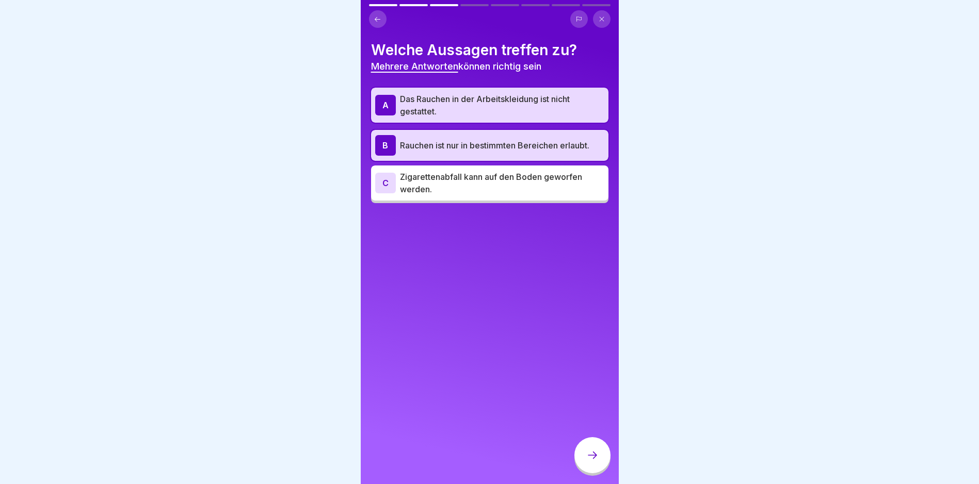
drag, startPoint x: 597, startPoint y: 462, endPoint x: 591, endPoint y: 457, distance: 8.1
click at [598, 461] on icon at bounding box center [592, 455] width 12 height 12
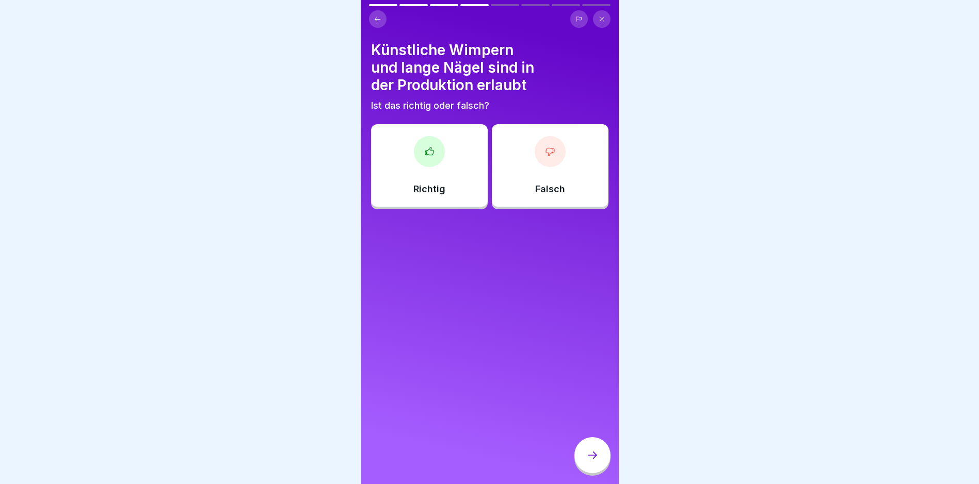
click at [534, 157] on div at bounding box center [549, 151] width 31 height 31
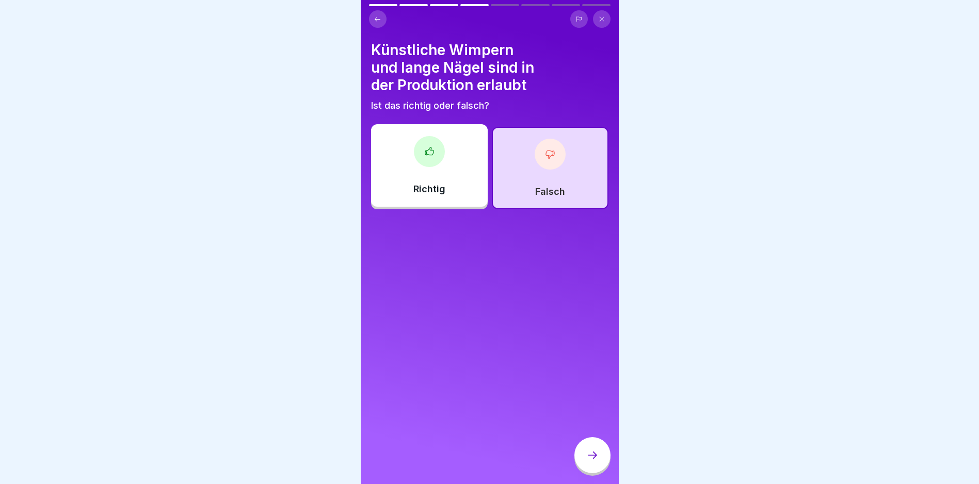
click at [587, 460] on div at bounding box center [592, 455] width 36 height 36
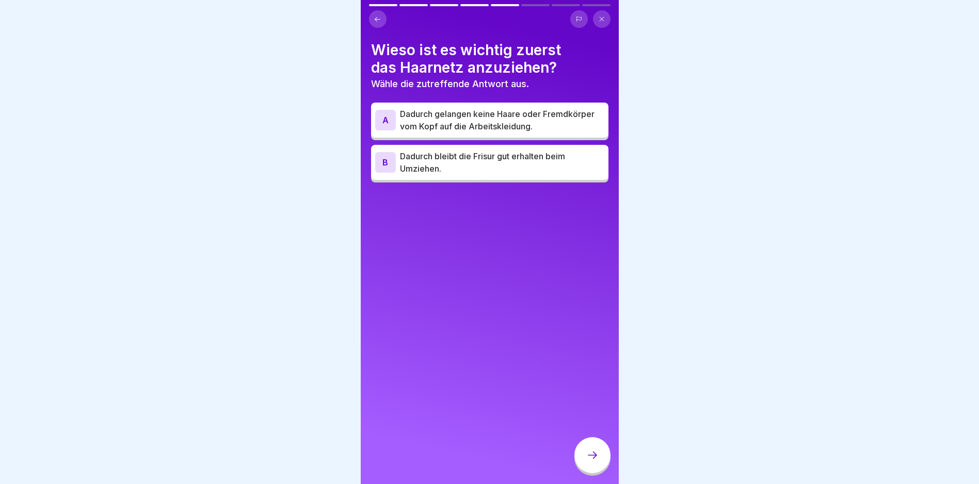
click at [391, 116] on div "A" at bounding box center [385, 120] width 21 height 21
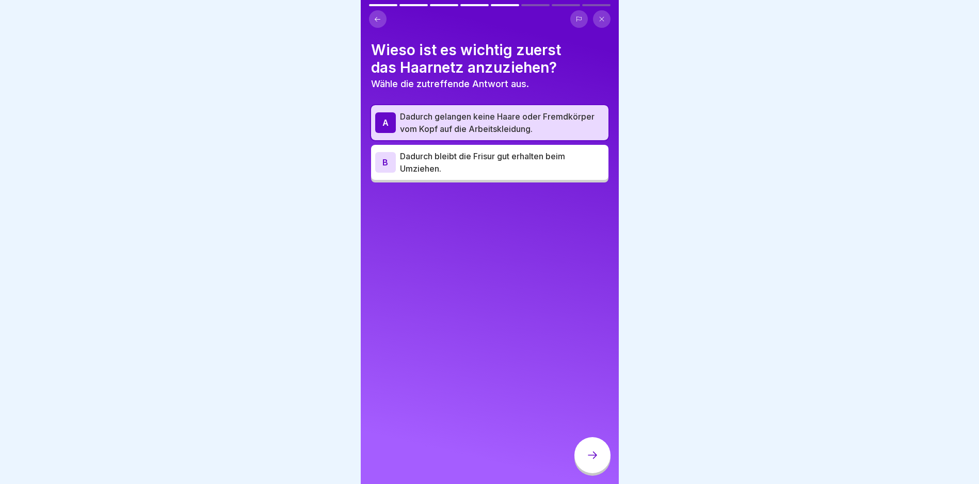
click at [595, 456] on div at bounding box center [592, 455] width 36 height 36
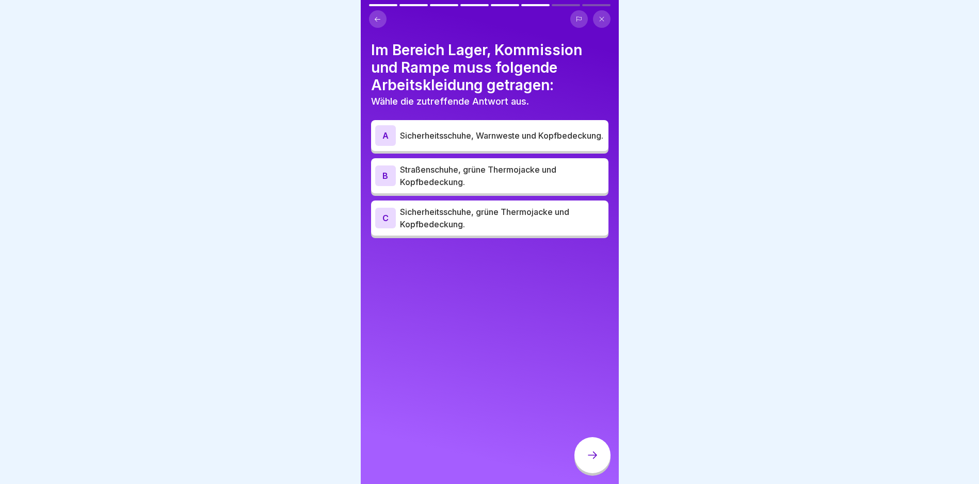
click at [393, 138] on div "A" at bounding box center [385, 135] width 21 height 21
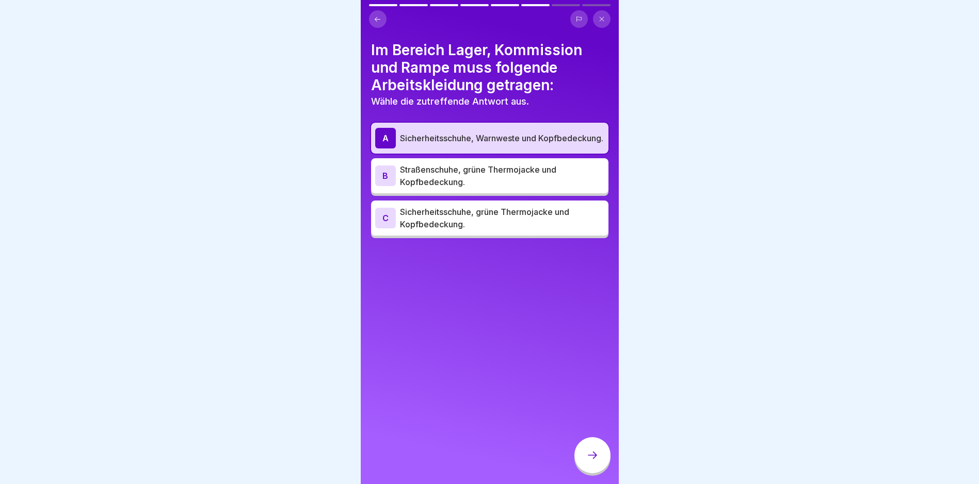
click at [388, 179] on div "B" at bounding box center [385, 176] width 21 height 21
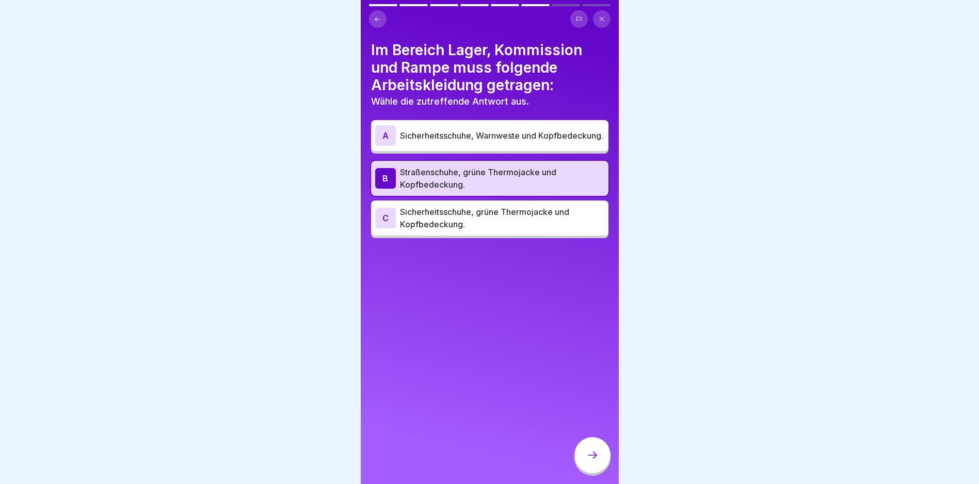
click at [391, 226] on div "C" at bounding box center [385, 218] width 21 height 21
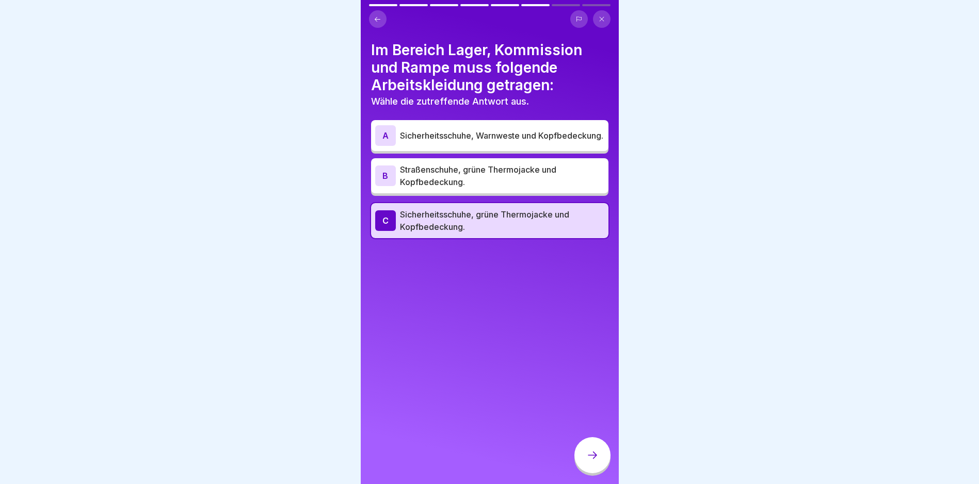
click at [382, 173] on div "B" at bounding box center [385, 176] width 21 height 21
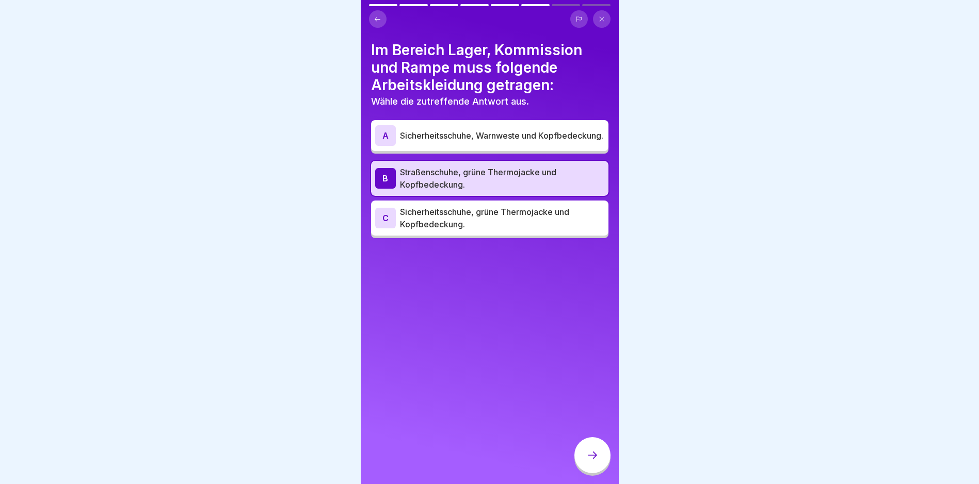
click at [394, 136] on div "A" at bounding box center [385, 135] width 21 height 21
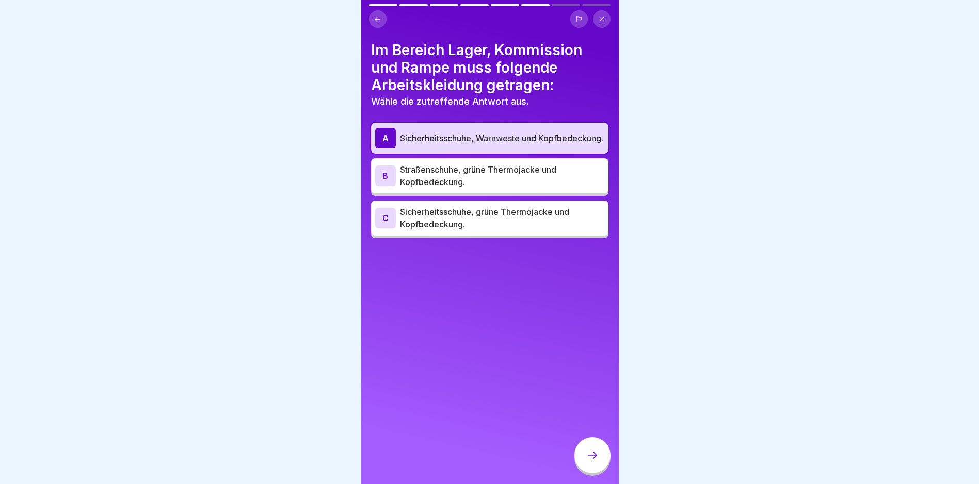
click at [589, 462] on icon at bounding box center [592, 455] width 12 height 12
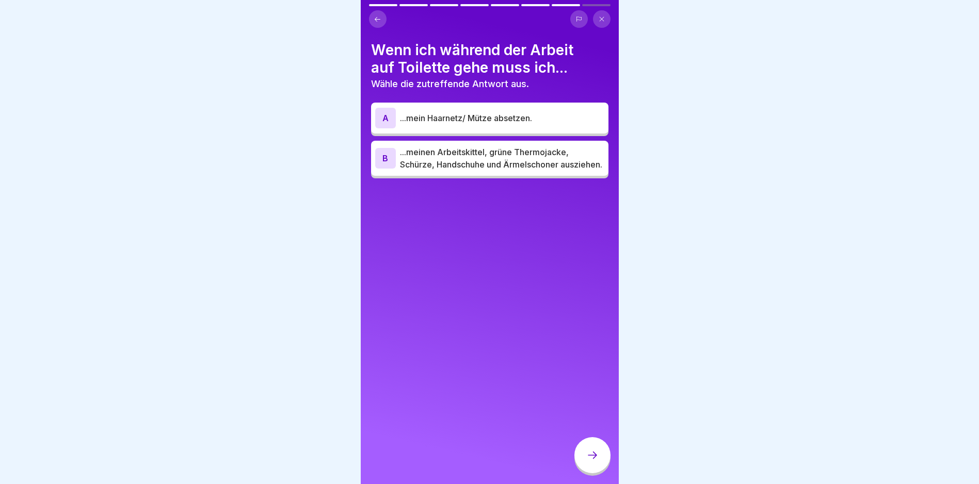
click at [457, 113] on p "...mein Haarnetz/ Mütze absetzen." at bounding box center [502, 118] width 204 height 12
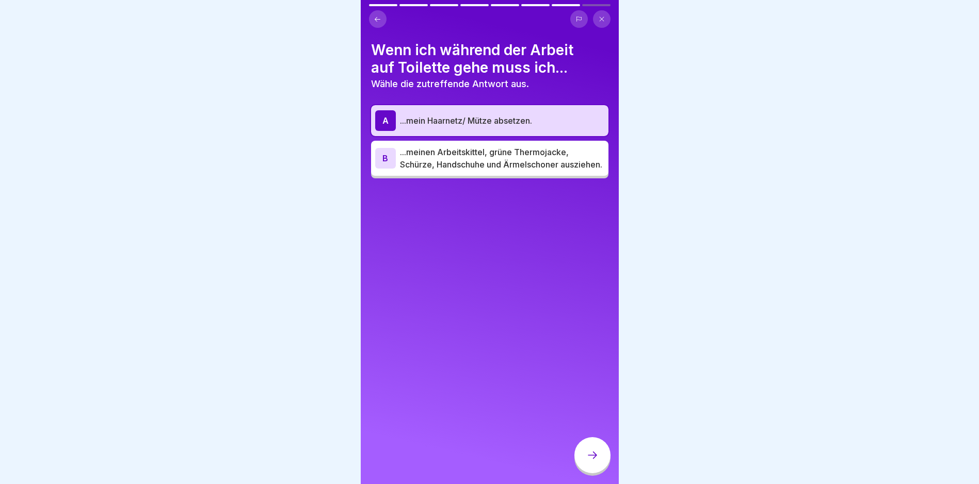
click at [592, 456] on div at bounding box center [592, 455] width 36 height 36
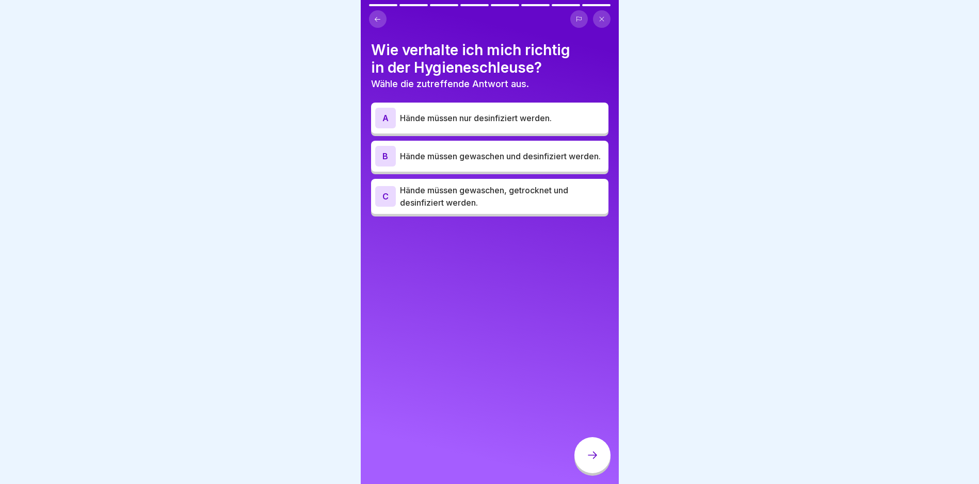
click at [394, 203] on div "C" at bounding box center [385, 196] width 21 height 21
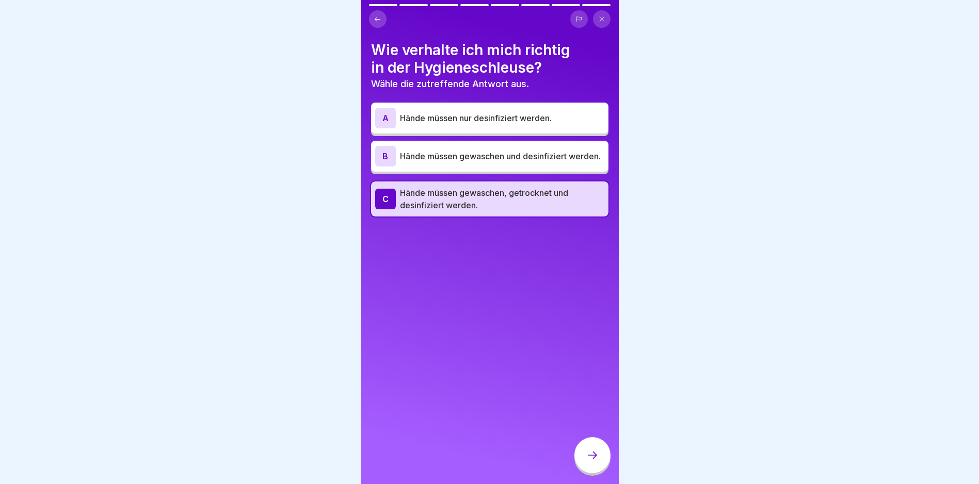
drag, startPoint x: 592, startPoint y: 458, endPoint x: 582, endPoint y: 458, distance: 9.8
click at [591, 459] on icon at bounding box center [592, 455] width 12 height 12
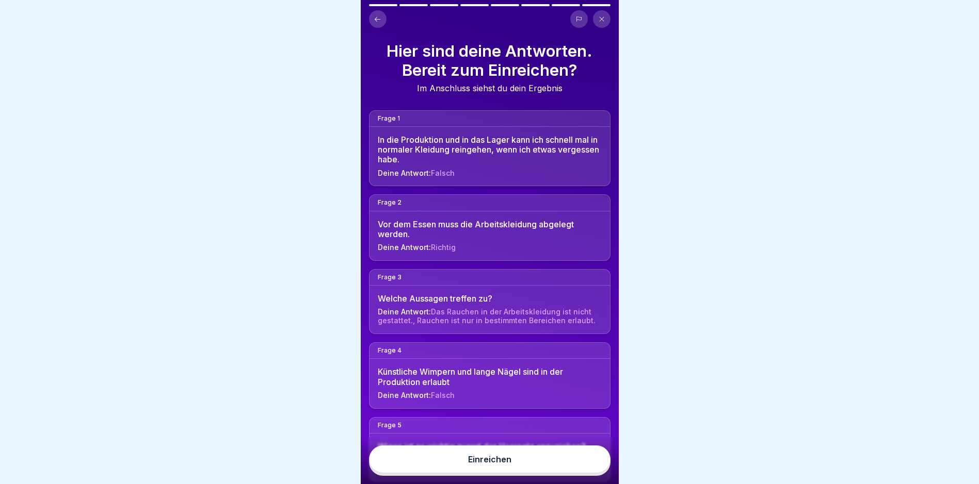
click at [492, 464] on div "Einreichen" at bounding box center [489, 459] width 43 height 9
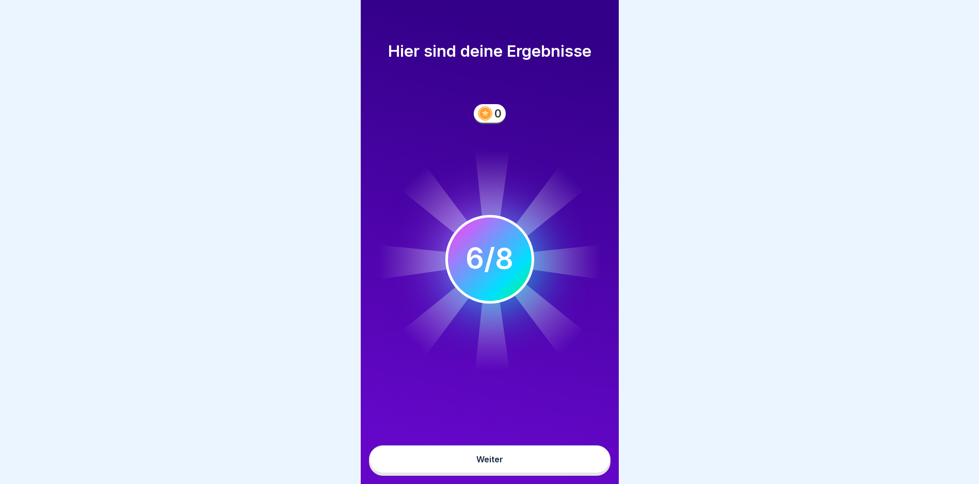
click at [494, 462] on button "Weiter" at bounding box center [489, 460] width 241 height 28
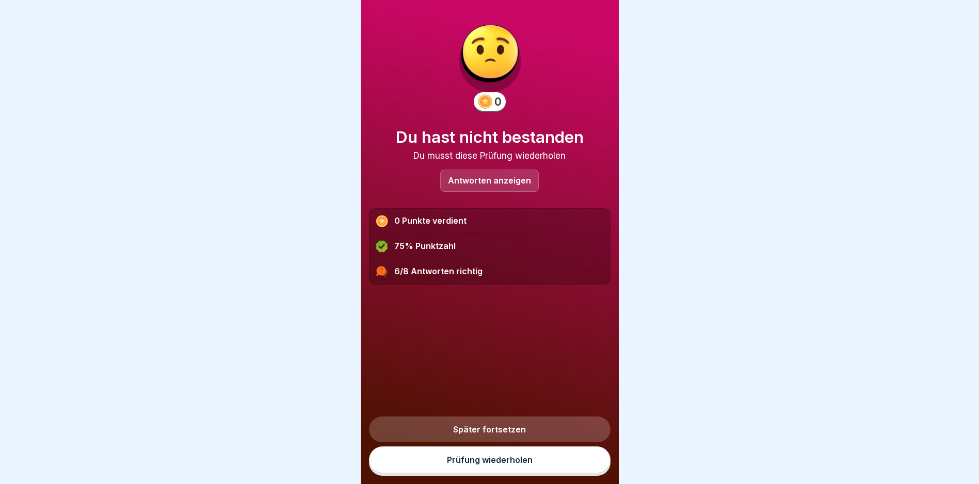
click at [489, 467] on link "Prüfung wiederholen" at bounding box center [489, 460] width 241 height 27
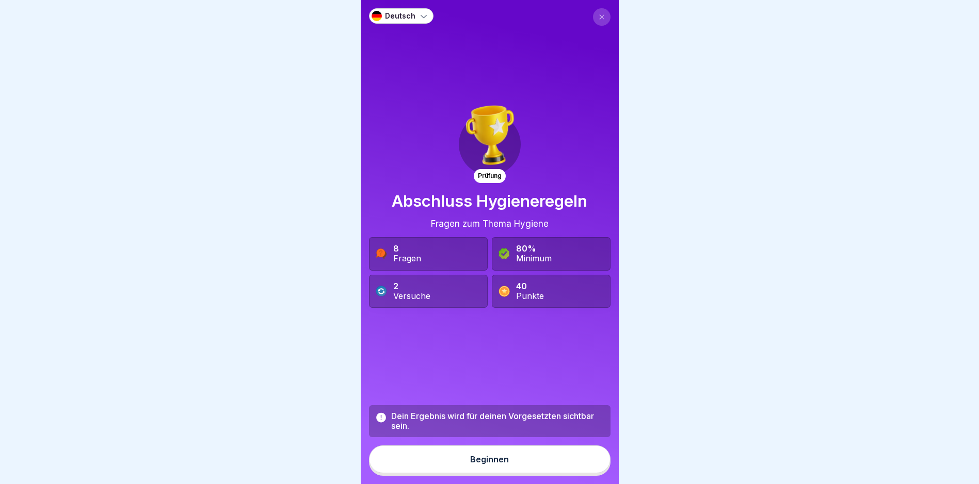
click at [594, 11] on button at bounding box center [602, 17] width 18 height 18
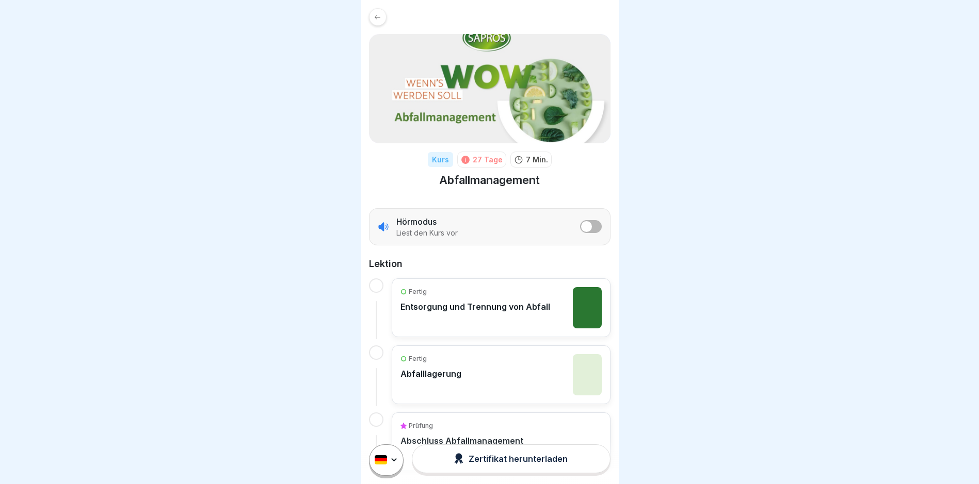
click at [467, 432] on div "Prüfung Abschluss Abfallmanagement" at bounding box center [461, 434] width 123 height 25
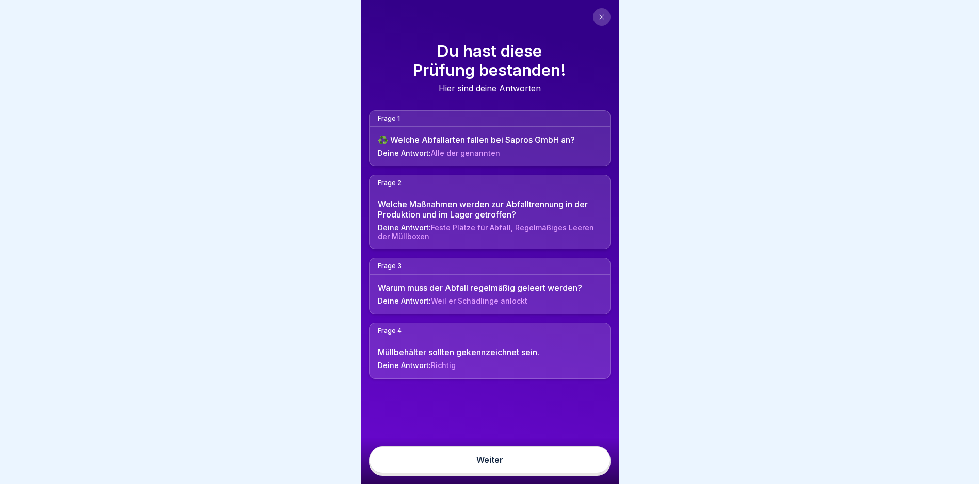
click at [485, 471] on link "Weiter" at bounding box center [489, 460] width 241 height 27
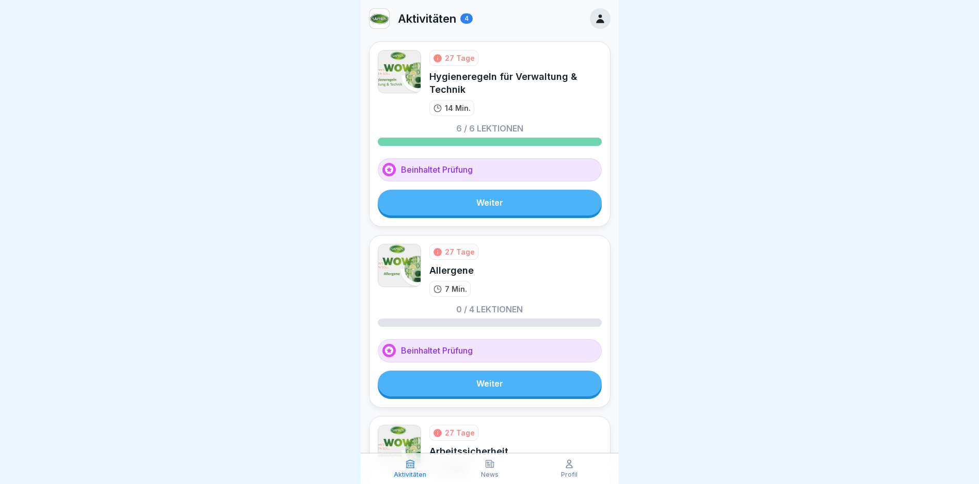
click at [478, 203] on link "Weiter" at bounding box center [490, 203] width 224 height 26
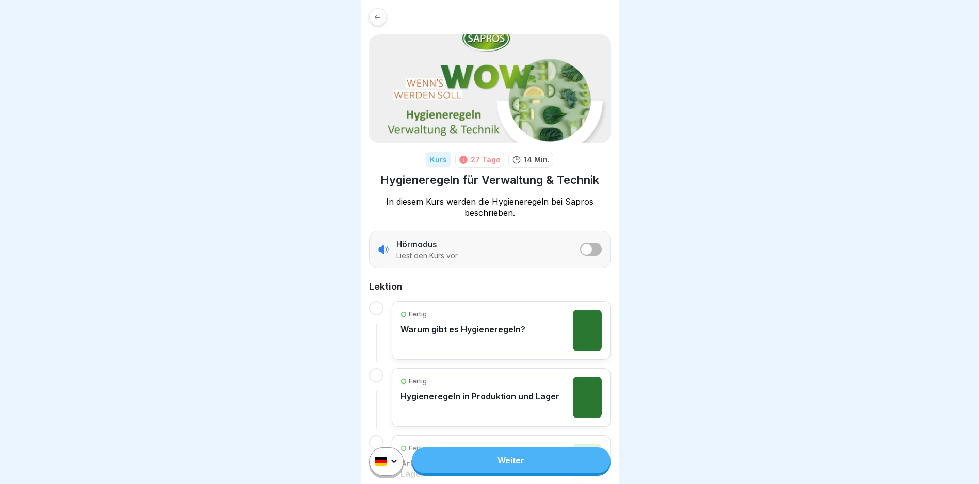
click at [501, 465] on link "Weiter" at bounding box center [511, 461] width 198 height 26
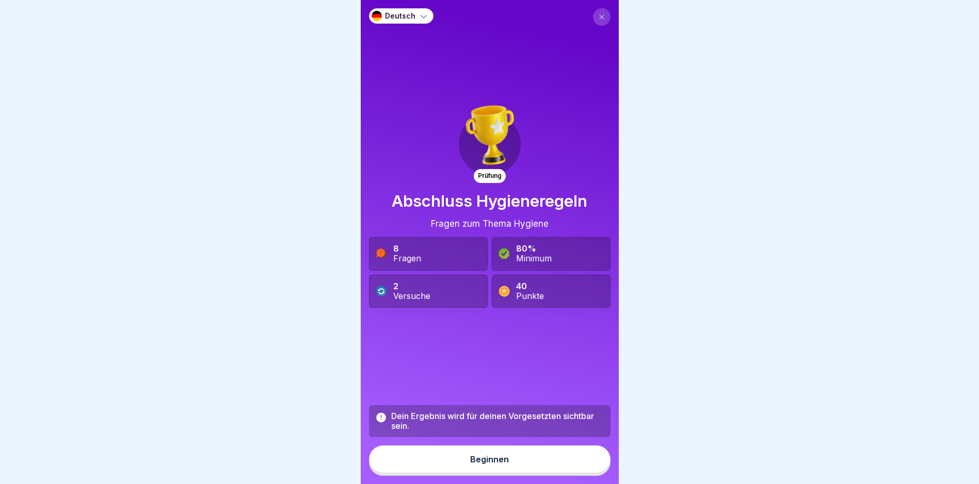
click at [486, 464] on div "Beginnen" at bounding box center [489, 459] width 39 height 9
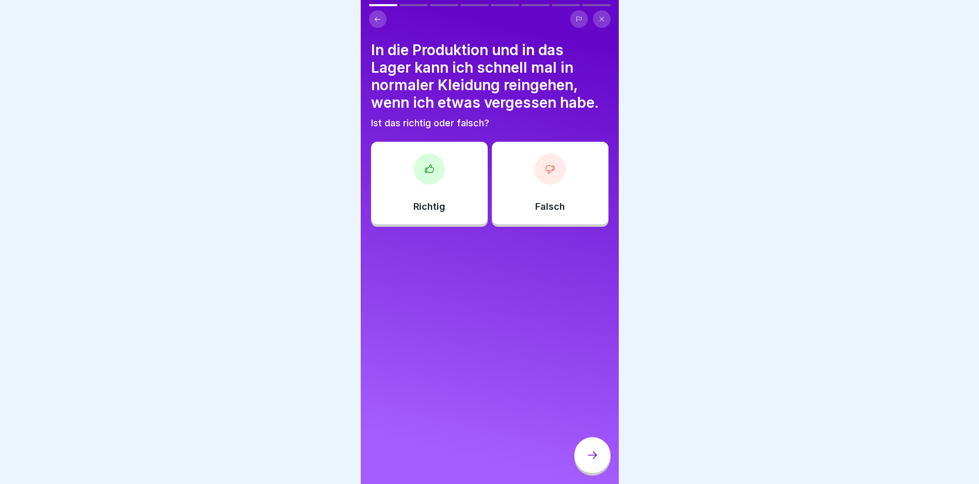
click at [545, 169] on icon at bounding box center [550, 169] width 10 height 10
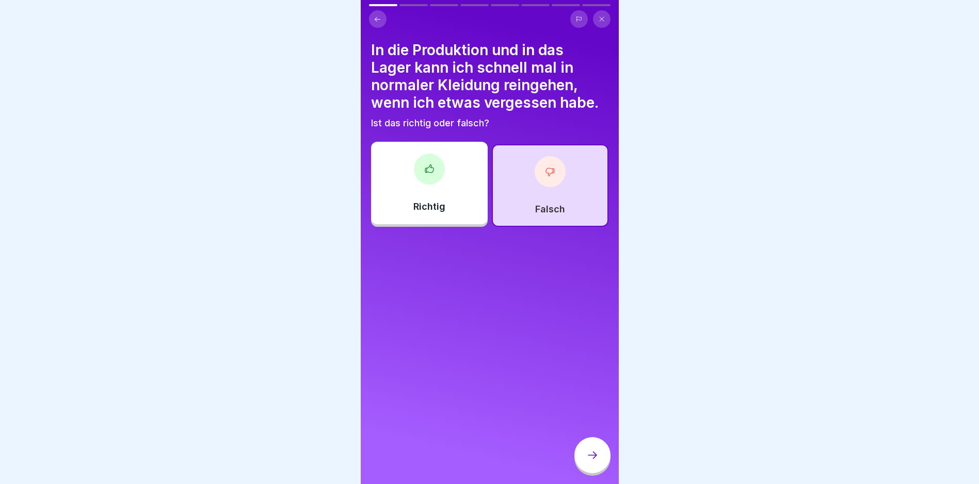
click at [588, 462] on icon at bounding box center [592, 455] width 12 height 12
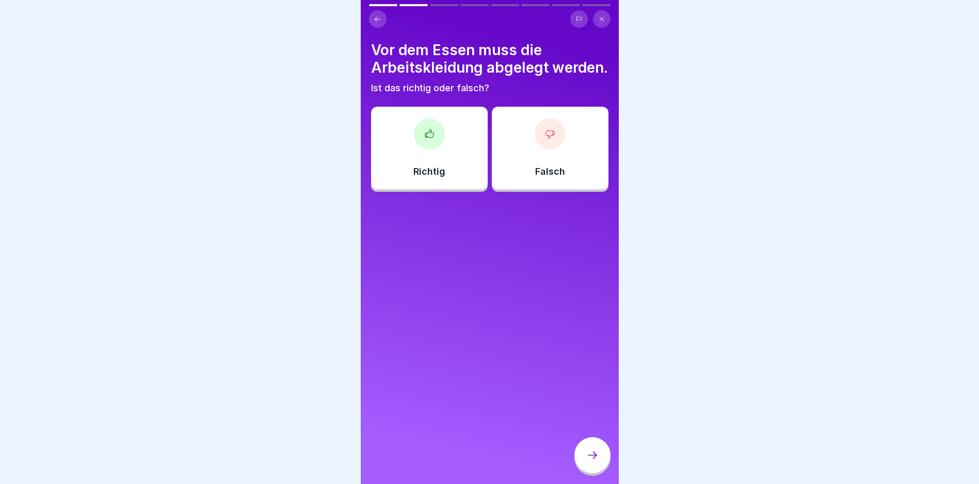
click at [426, 139] on icon at bounding box center [429, 134] width 10 height 10
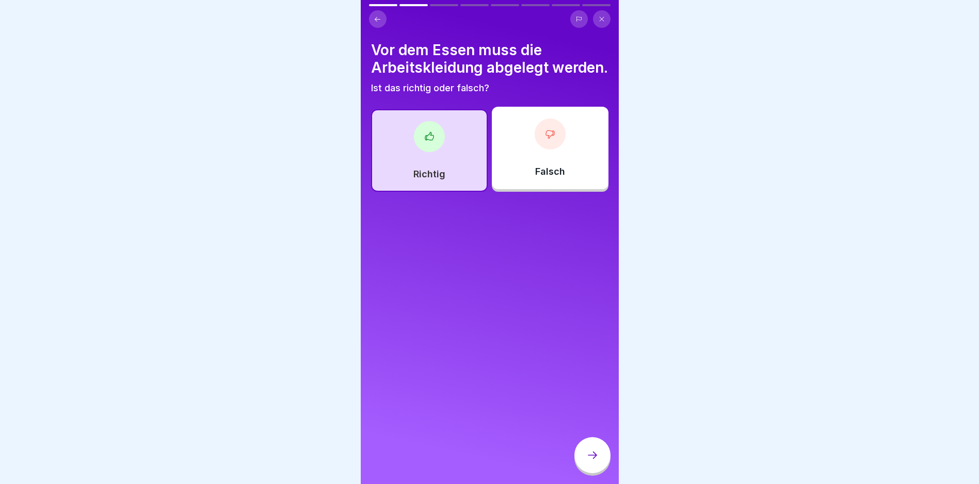
click at [582, 453] on div at bounding box center [592, 455] width 36 height 36
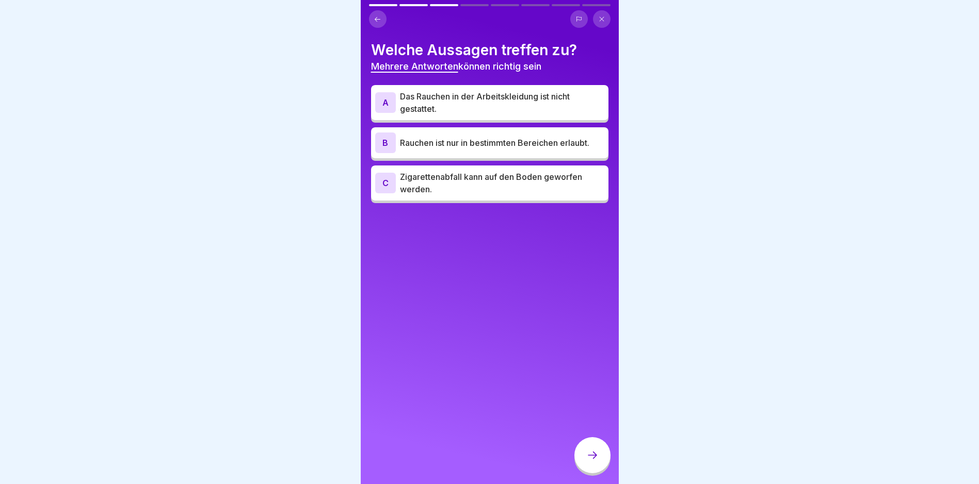
click at [382, 141] on div "B" at bounding box center [385, 143] width 21 height 21
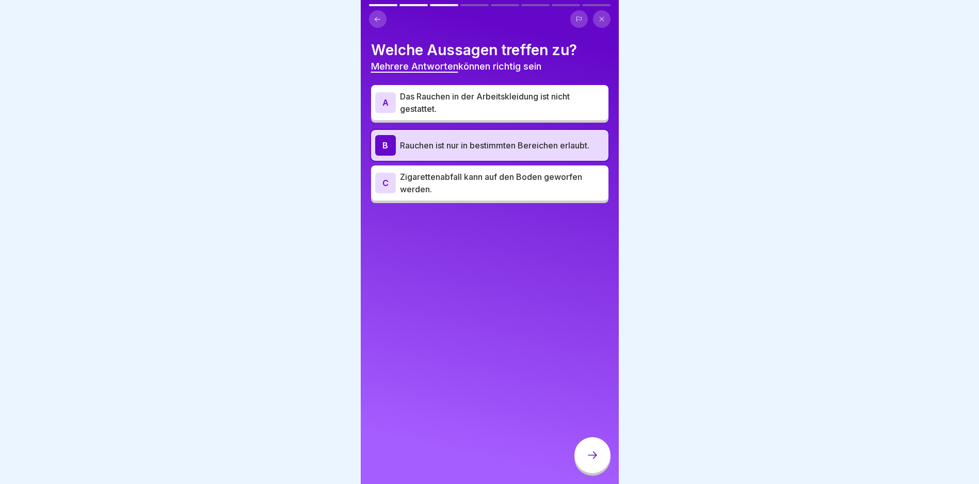
click at [387, 95] on div "A" at bounding box center [385, 102] width 21 height 21
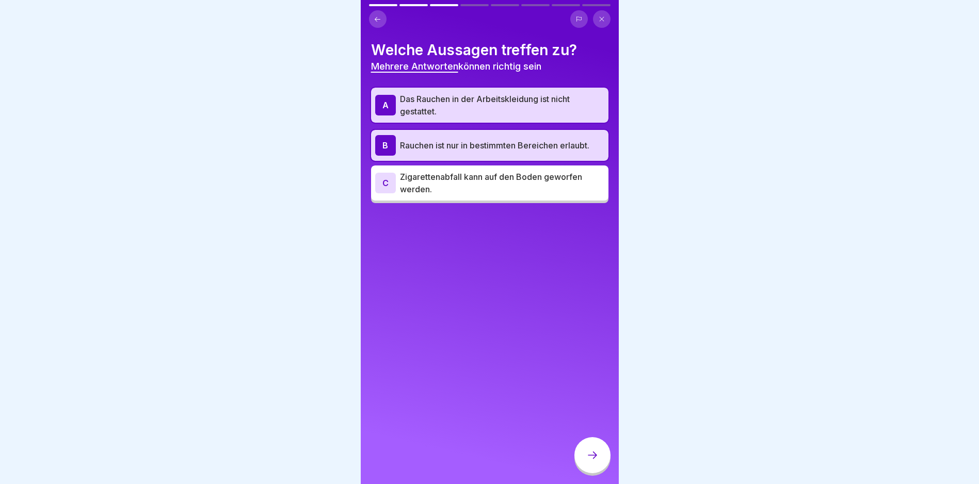
click at [586, 462] on icon at bounding box center [592, 455] width 12 height 12
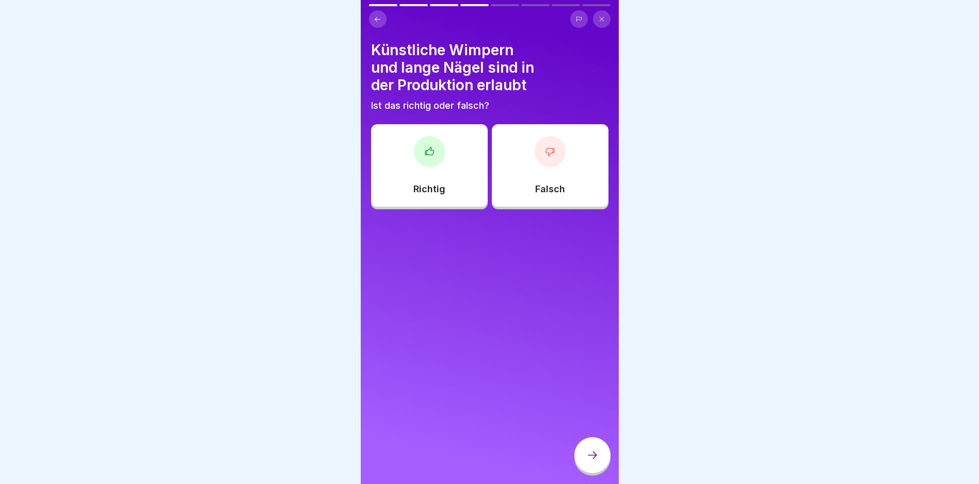
click at [539, 159] on div at bounding box center [549, 151] width 31 height 31
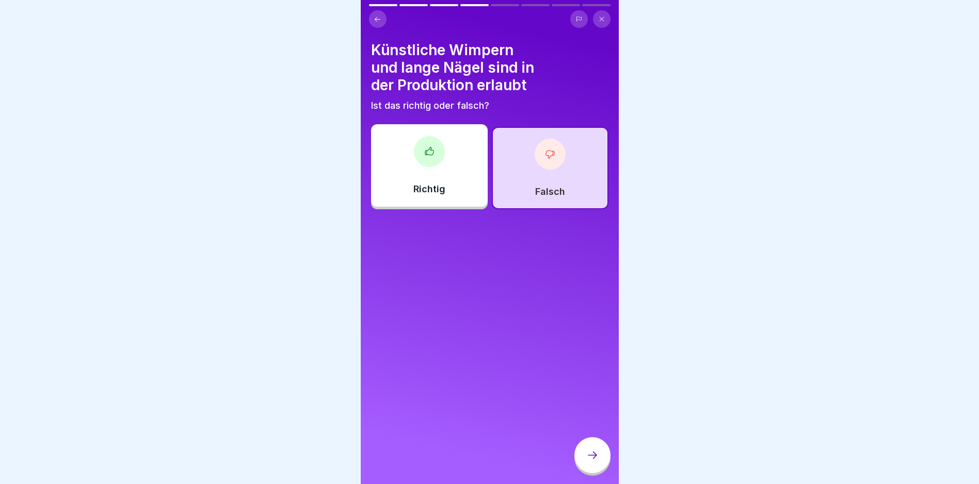
click at [598, 462] on div at bounding box center [592, 455] width 36 height 36
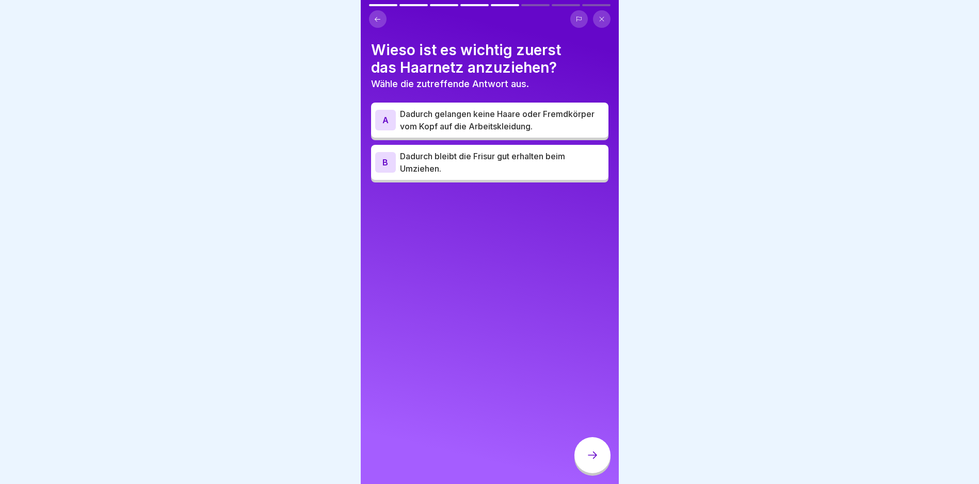
click at [382, 121] on div "A" at bounding box center [385, 120] width 21 height 21
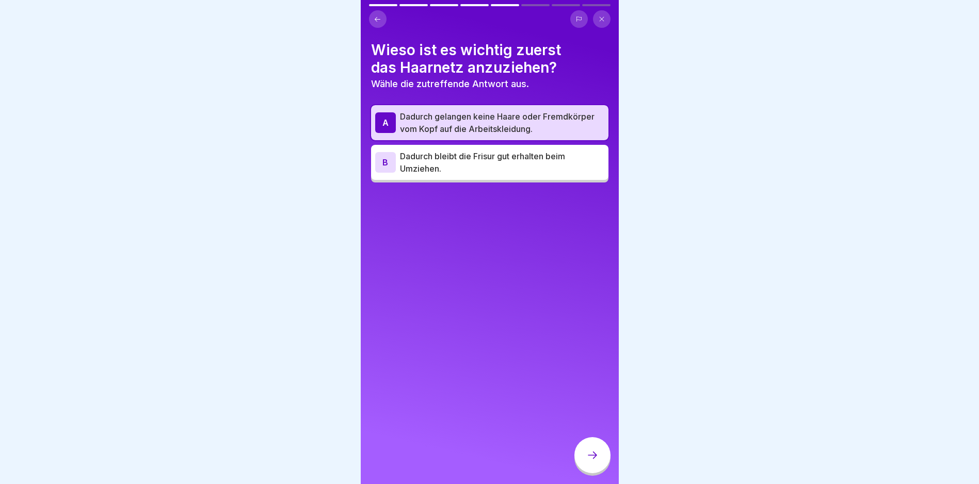
click at [590, 460] on icon at bounding box center [592, 455] width 12 height 12
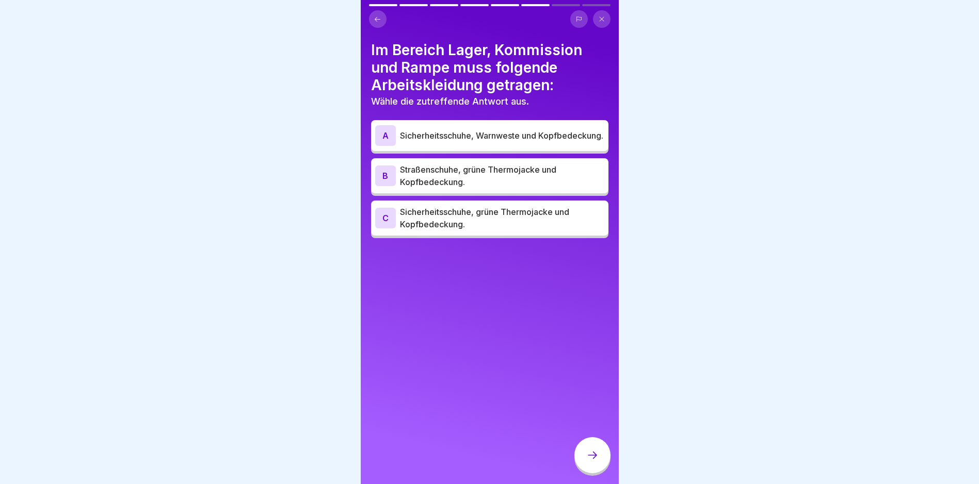
click at [383, 137] on div "A" at bounding box center [385, 135] width 21 height 21
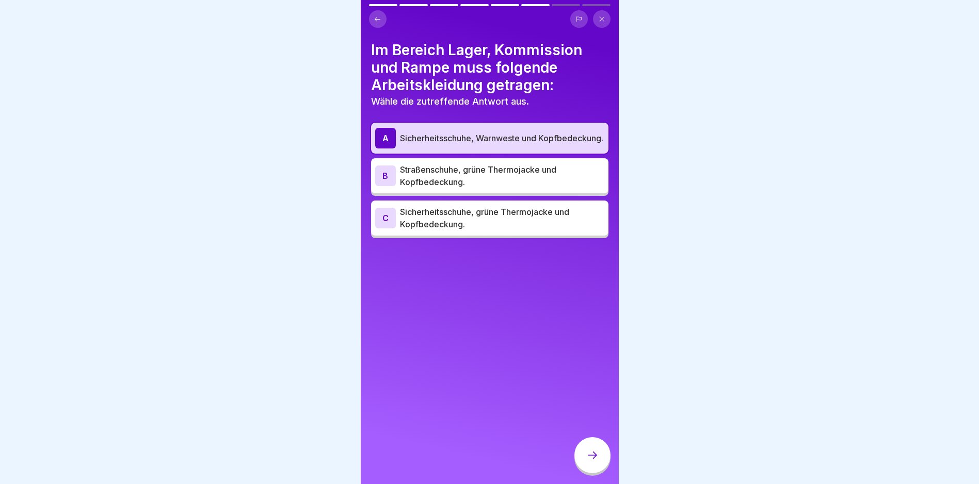
drag, startPoint x: 595, startPoint y: 467, endPoint x: 593, endPoint y: 447, distance: 20.7
click at [595, 462] on icon at bounding box center [592, 455] width 12 height 12
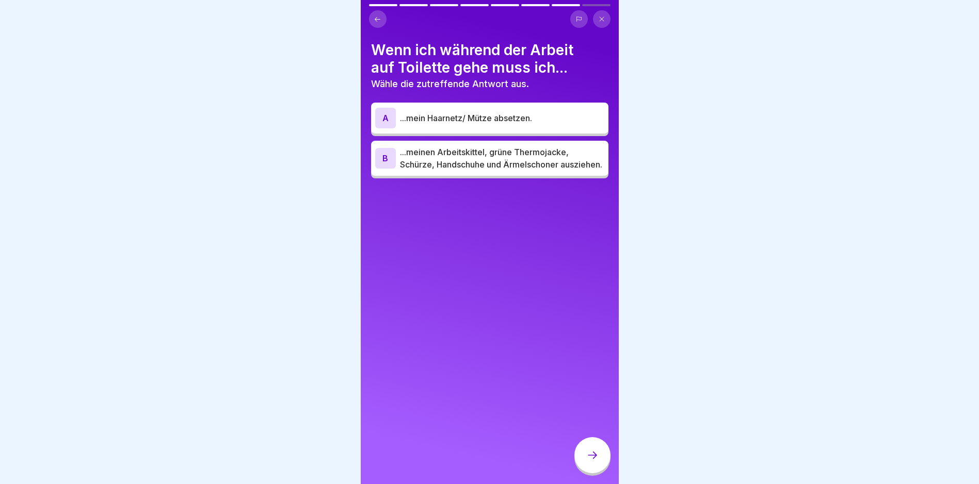
click at [424, 120] on p "...mein Haarnetz/ Mütze absetzen." at bounding box center [502, 118] width 204 height 12
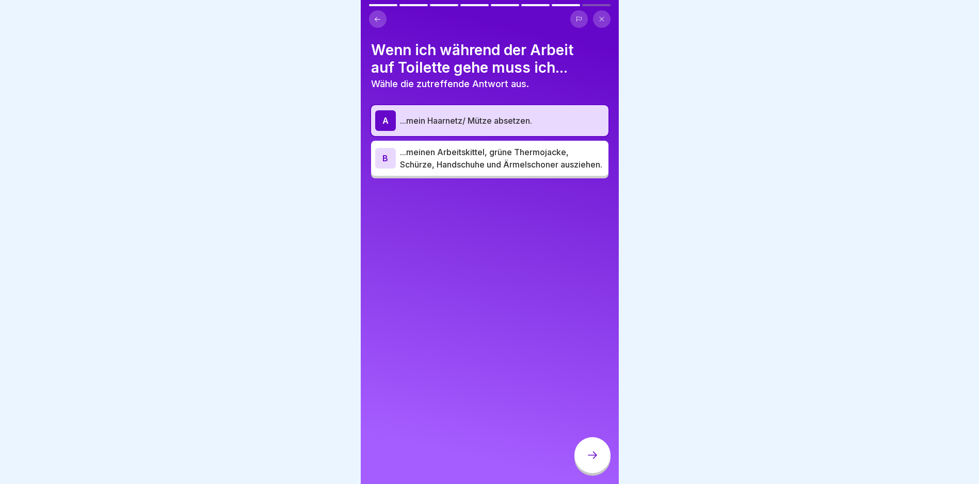
click at [390, 165] on div "B" at bounding box center [385, 158] width 21 height 21
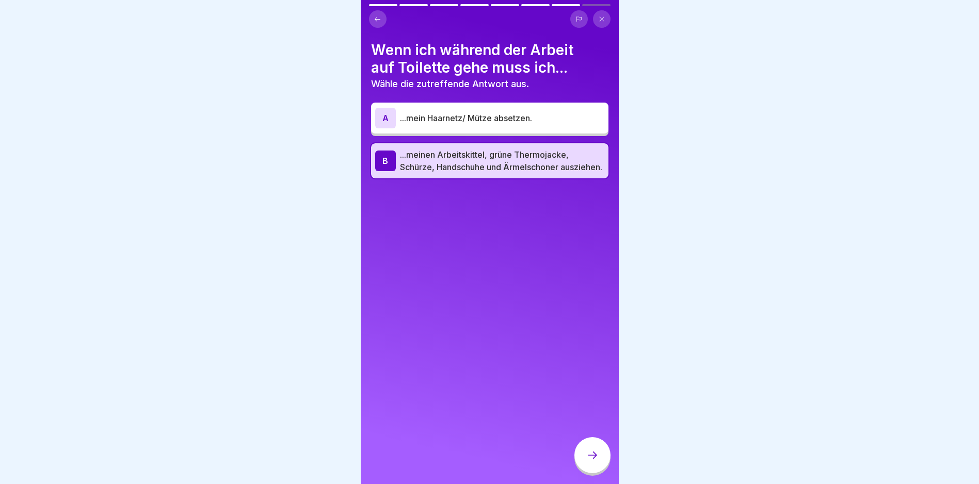
click at [590, 458] on div at bounding box center [592, 455] width 36 height 36
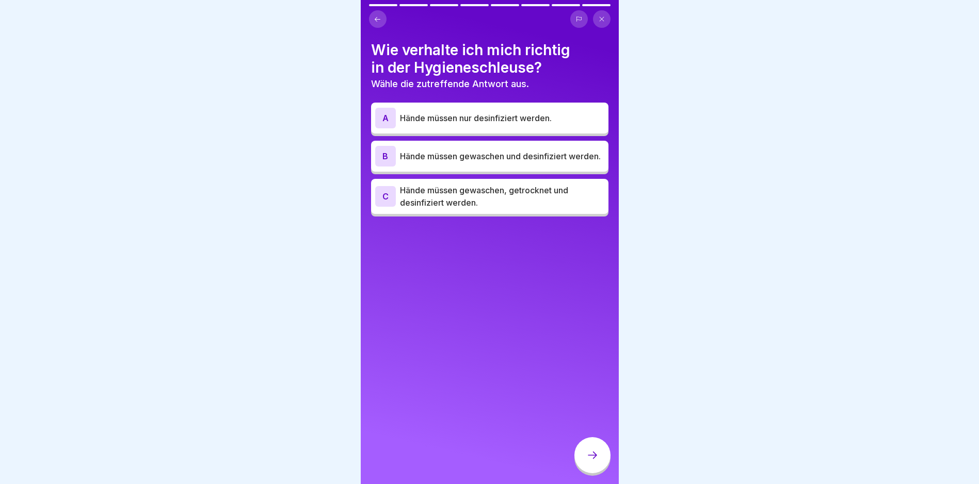
click at [375, 197] on div "C" at bounding box center [385, 196] width 21 height 21
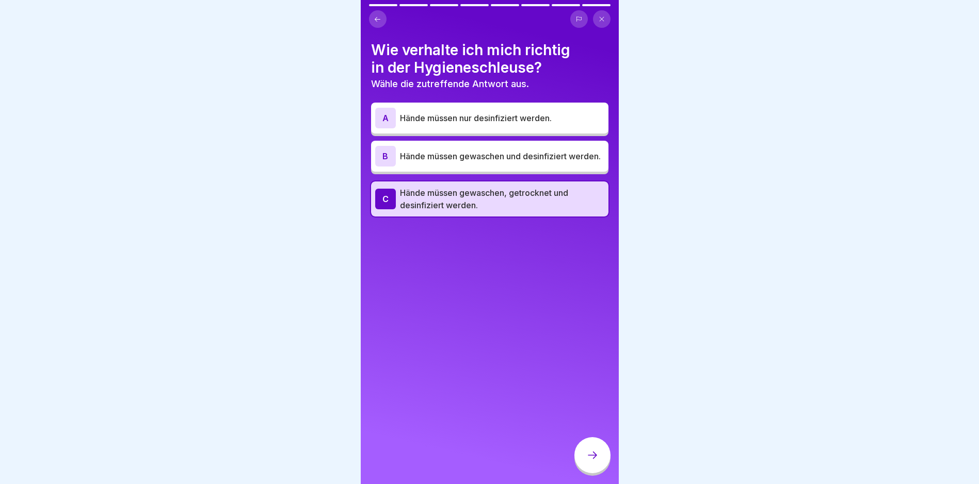
click at [593, 462] on icon at bounding box center [592, 455] width 12 height 12
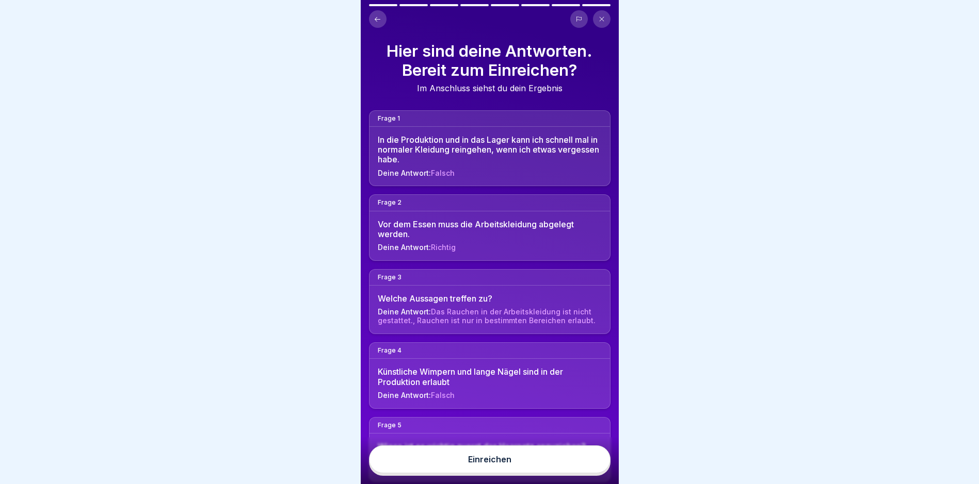
click at [431, 169] on span "Falsch" at bounding box center [443, 173] width 24 height 9
click at [412, 148] on div "In die Produktion und in das Lager kann ich schnell mal in normaler Kleidung re…" at bounding box center [490, 150] width 224 height 30
click at [471, 464] on div "Einreichen" at bounding box center [489, 459] width 43 height 9
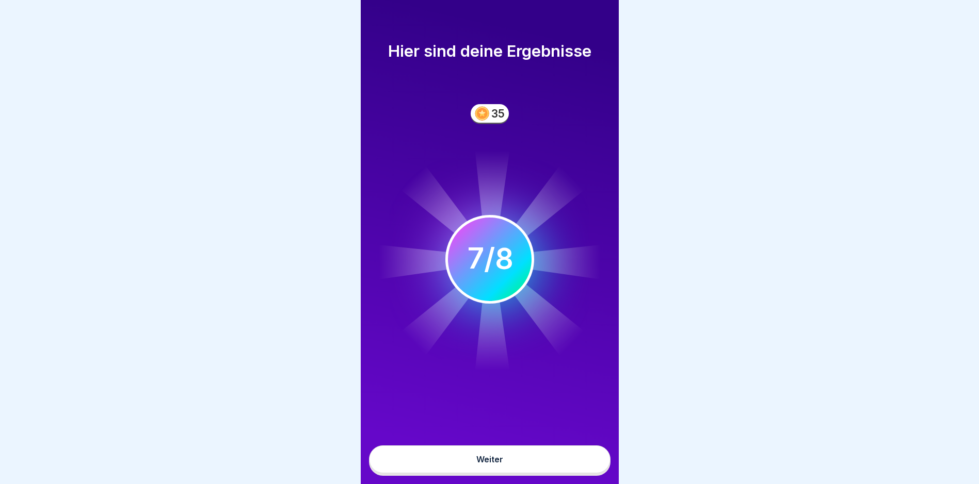
click at [493, 464] on div "Weiter" at bounding box center [489, 459] width 27 height 9
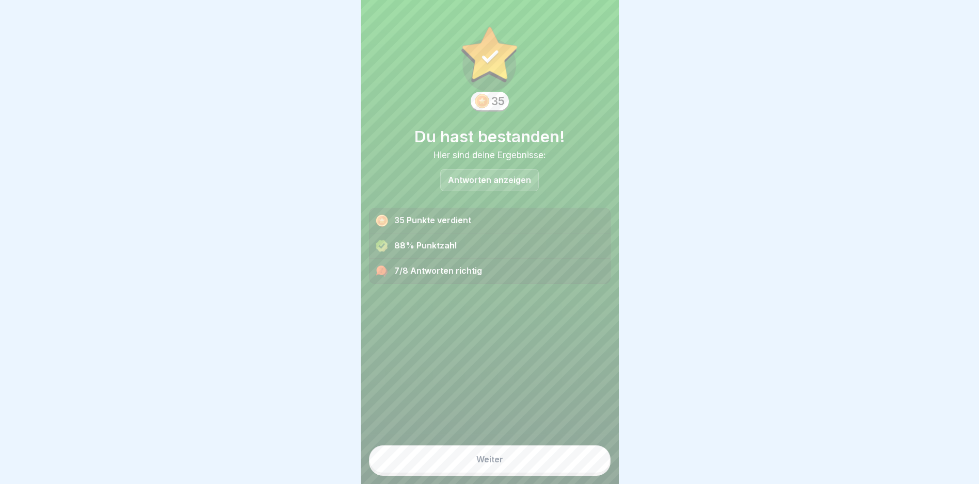
click at [476, 464] on div "Weiter" at bounding box center [489, 459] width 27 height 9
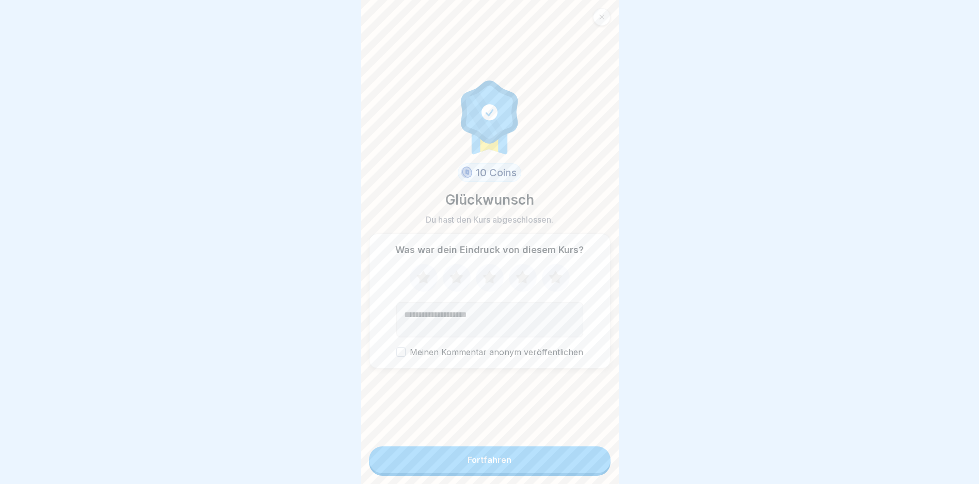
click at [474, 462] on button "Fortfahren" at bounding box center [489, 460] width 241 height 27
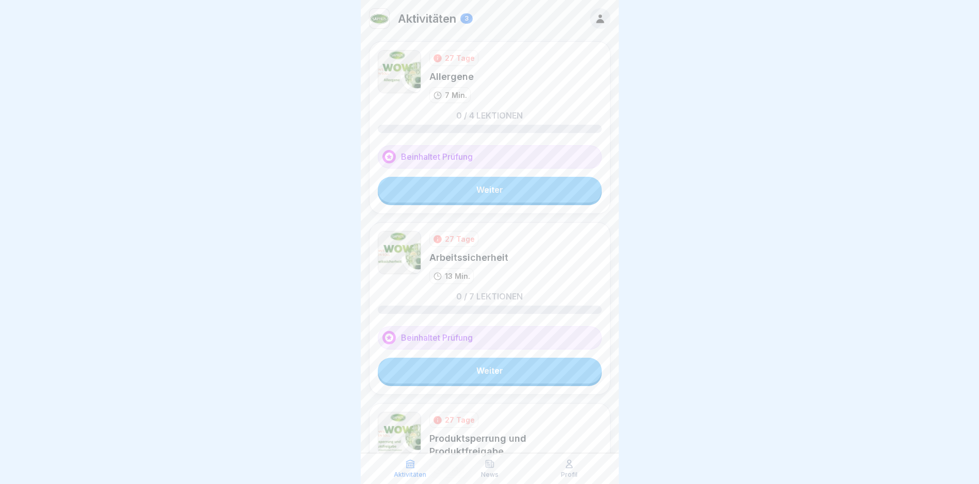
click at [473, 189] on link "Weiter" at bounding box center [490, 190] width 224 height 26
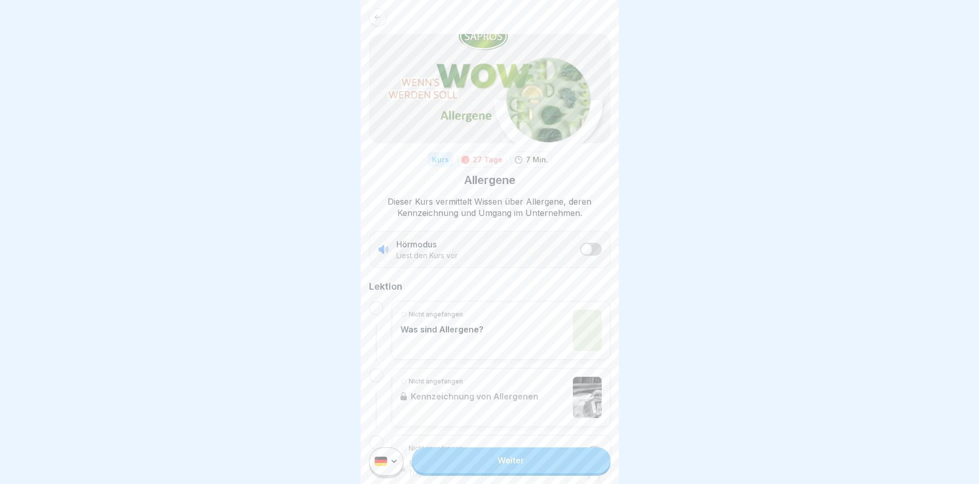
click at [494, 472] on link "Weiter" at bounding box center [511, 461] width 198 height 26
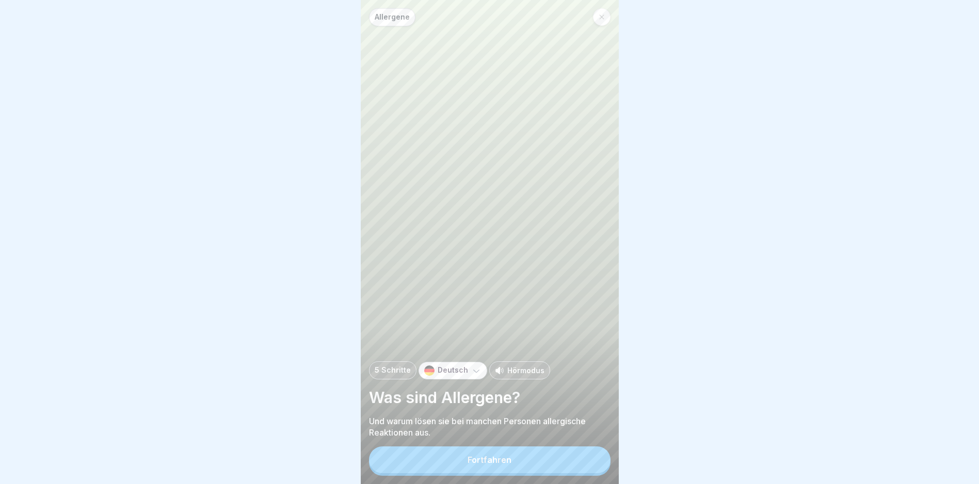
click at [488, 465] on div "Fortfahren" at bounding box center [489, 460] width 44 height 9
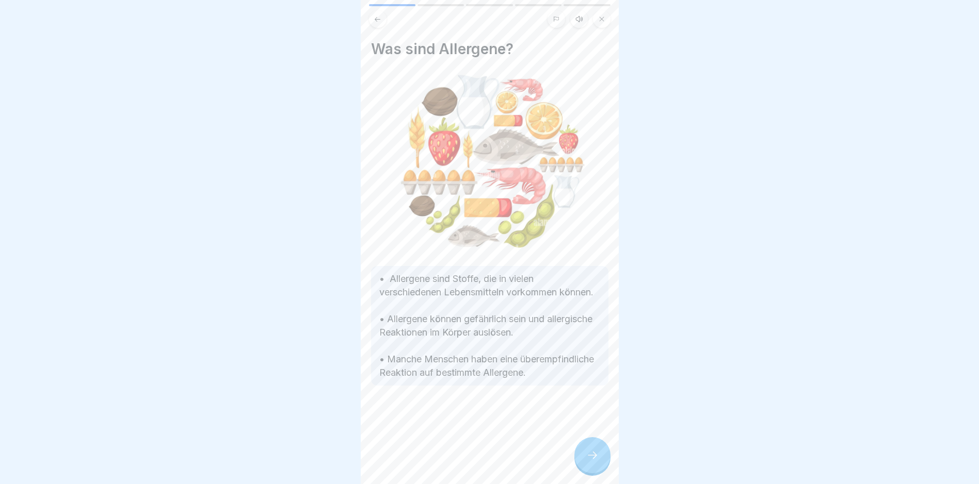
click at [599, 464] on div at bounding box center [592, 455] width 36 height 36
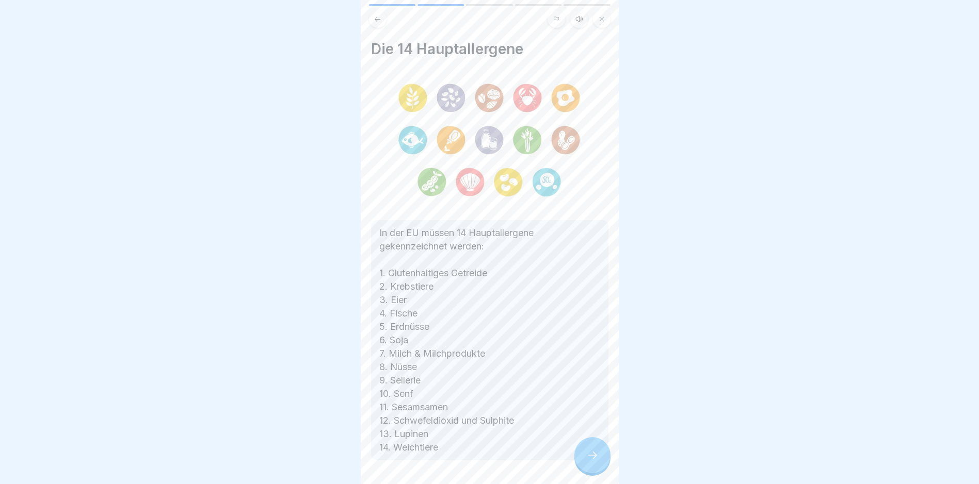
click at [592, 462] on icon at bounding box center [592, 455] width 12 height 12
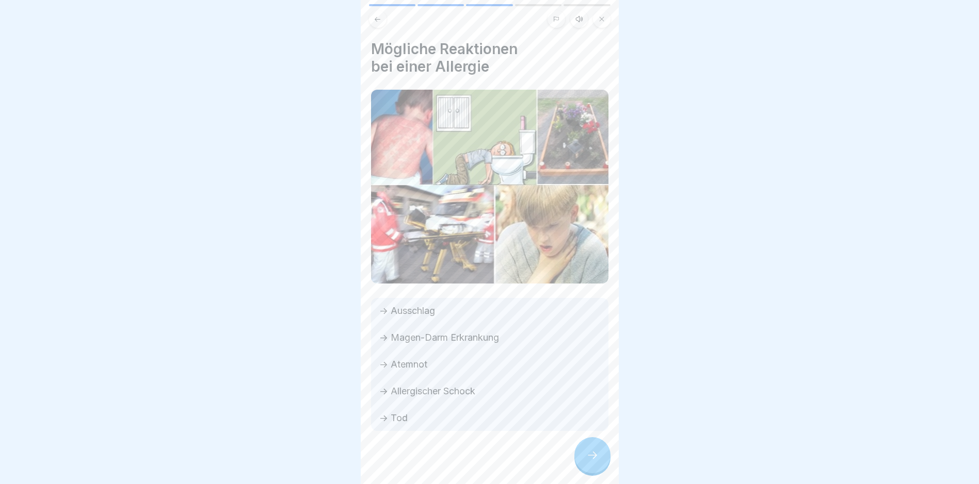
click at [592, 462] on icon at bounding box center [592, 455] width 12 height 12
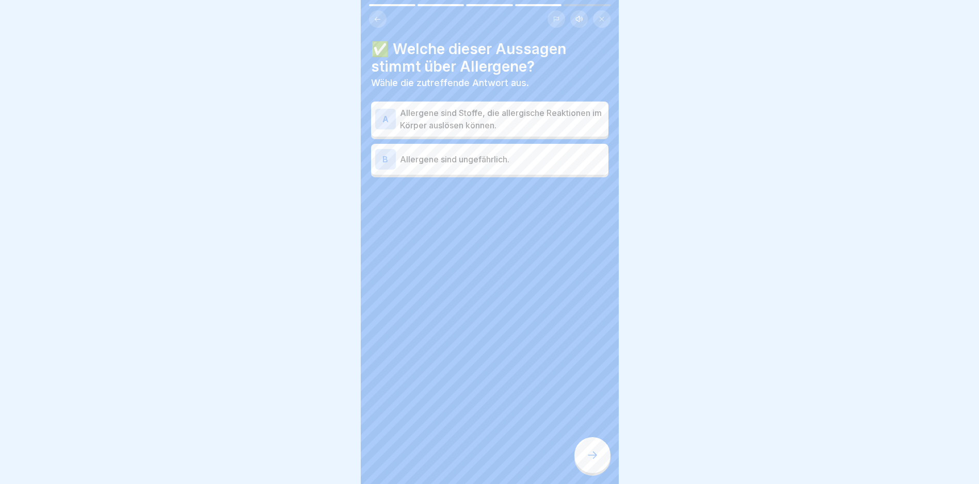
click at [592, 462] on icon at bounding box center [592, 455] width 12 height 12
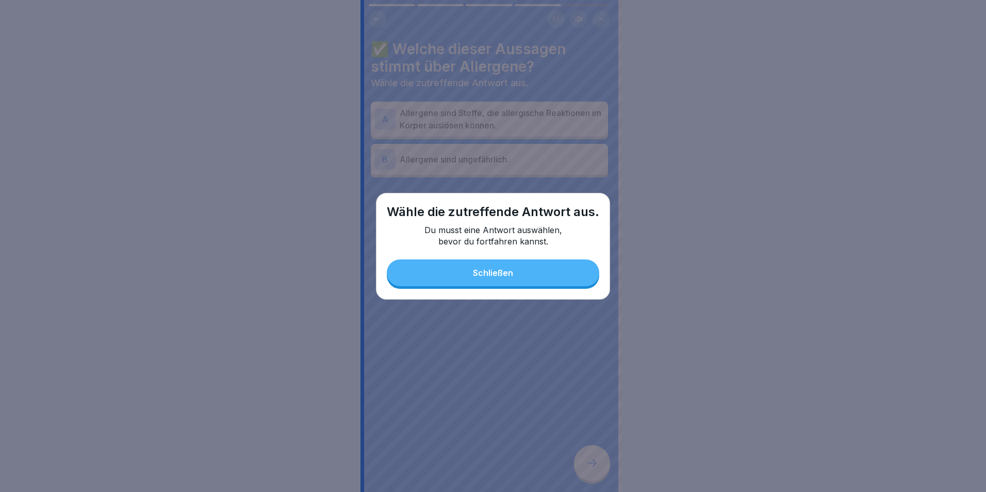
click at [486, 271] on div "Schließen" at bounding box center [493, 272] width 40 height 9
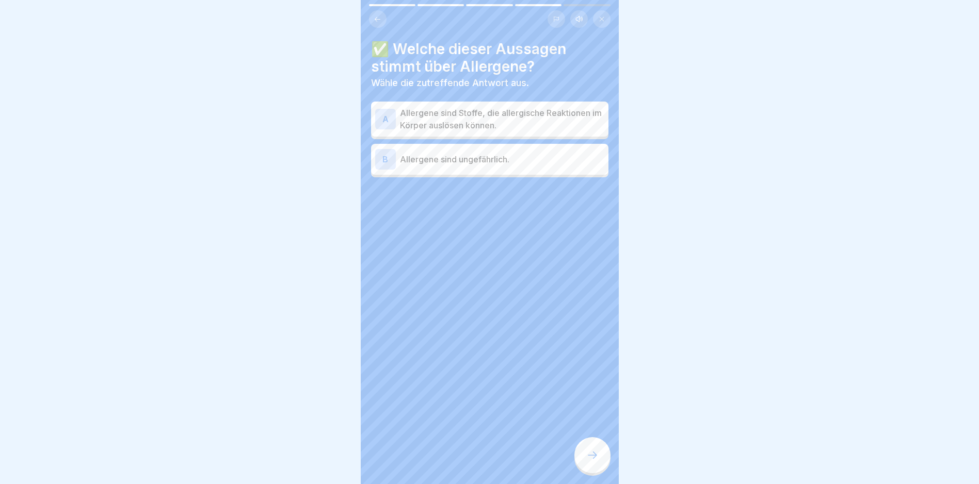
click at [399, 121] on div "A Allergene sind Stoffe, die allergische Reaktionen im Körper auslösen können." at bounding box center [489, 119] width 229 height 25
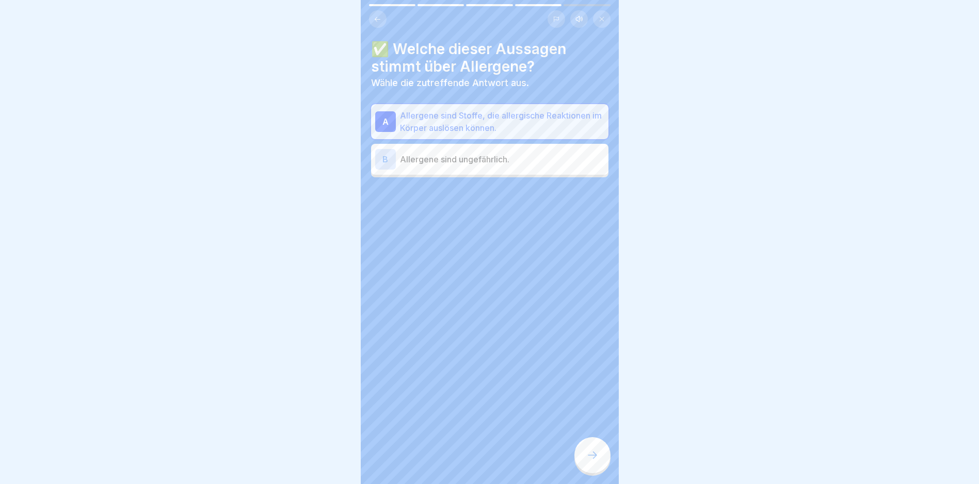
click at [592, 470] on div at bounding box center [592, 455] width 36 height 36
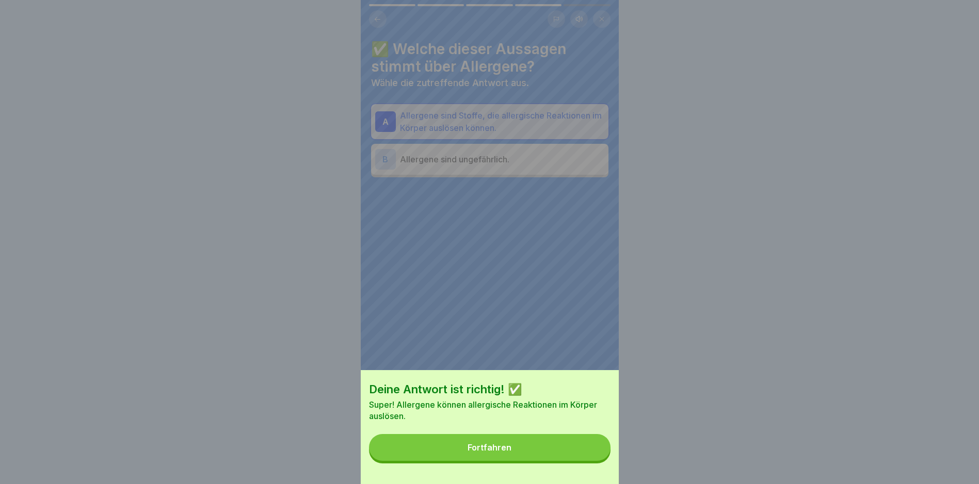
click at [487, 451] on button "Fortfahren" at bounding box center [489, 447] width 241 height 27
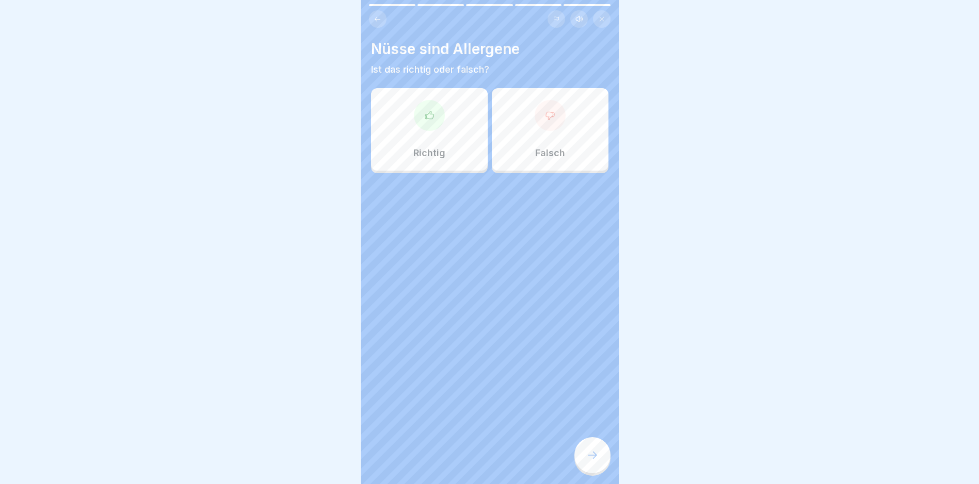
click at [427, 120] on icon at bounding box center [429, 115] width 10 height 10
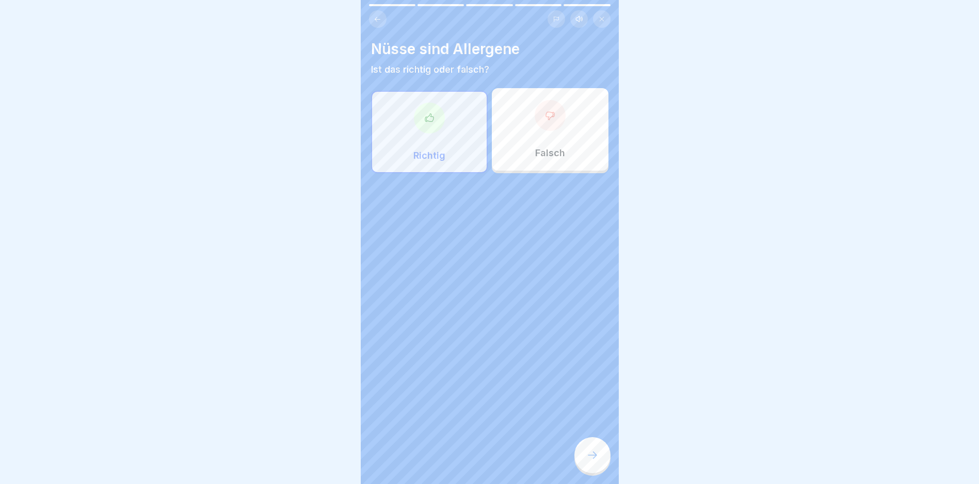
click at [591, 455] on div at bounding box center [592, 455] width 36 height 36
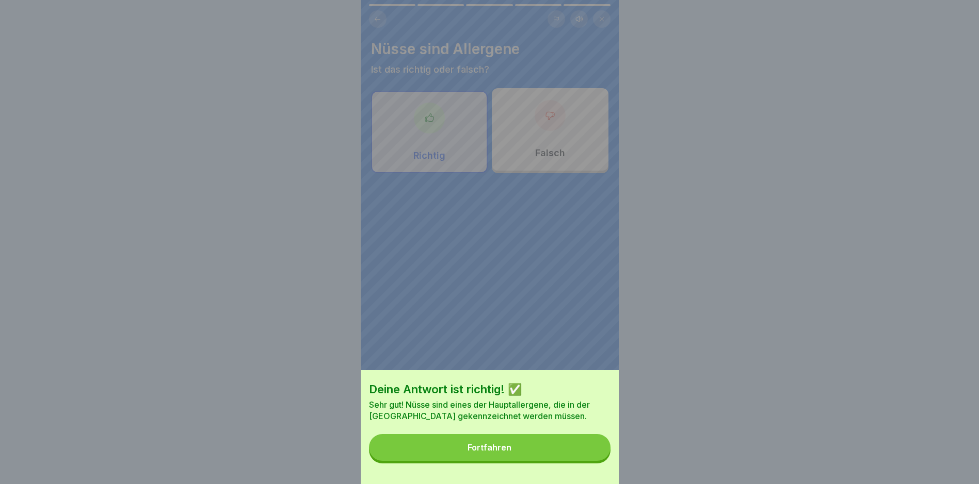
click at [491, 452] on div "Fortfahren" at bounding box center [489, 447] width 44 height 9
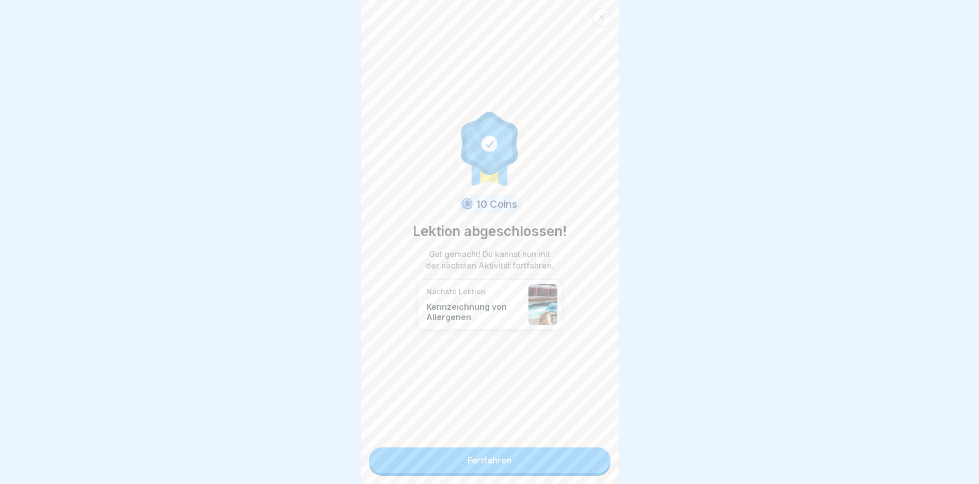
click at [479, 453] on link "Fortfahren" at bounding box center [489, 461] width 241 height 26
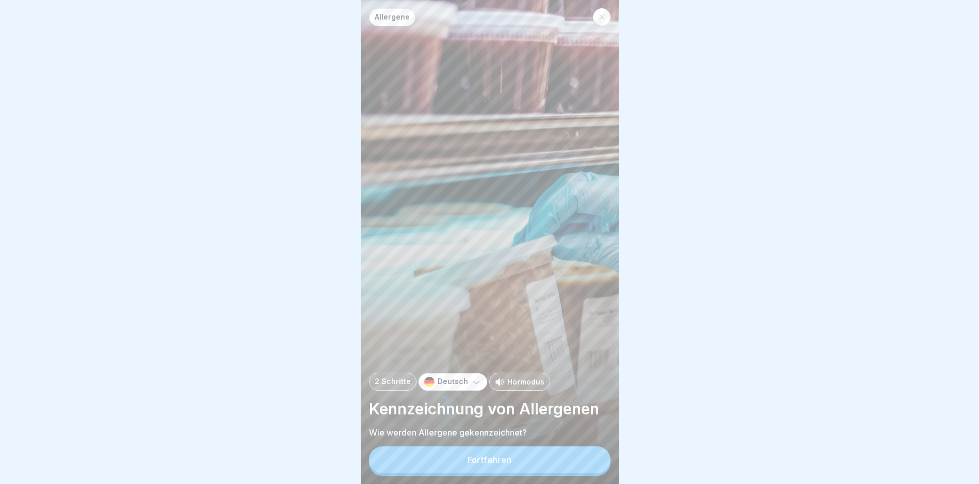
click at [484, 464] on div "Fortfahren" at bounding box center [489, 460] width 44 height 9
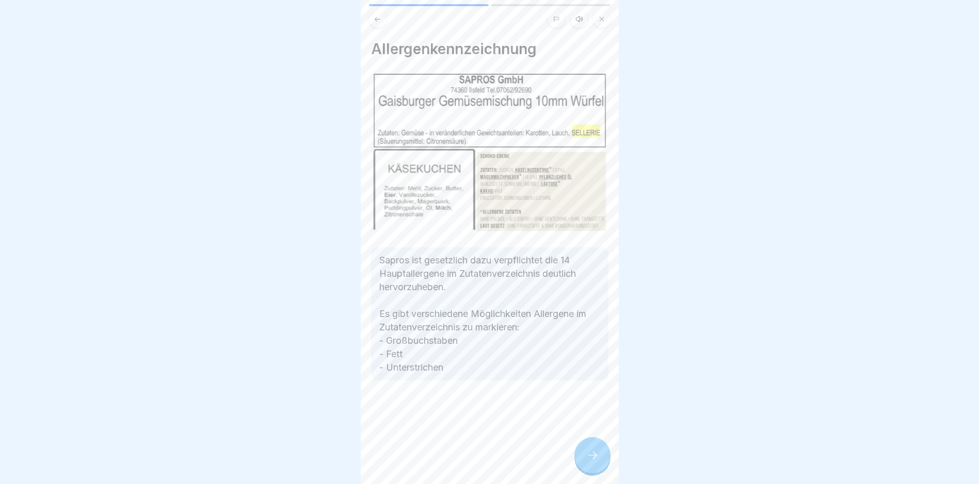
click at [584, 464] on div at bounding box center [592, 455] width 36 height 36
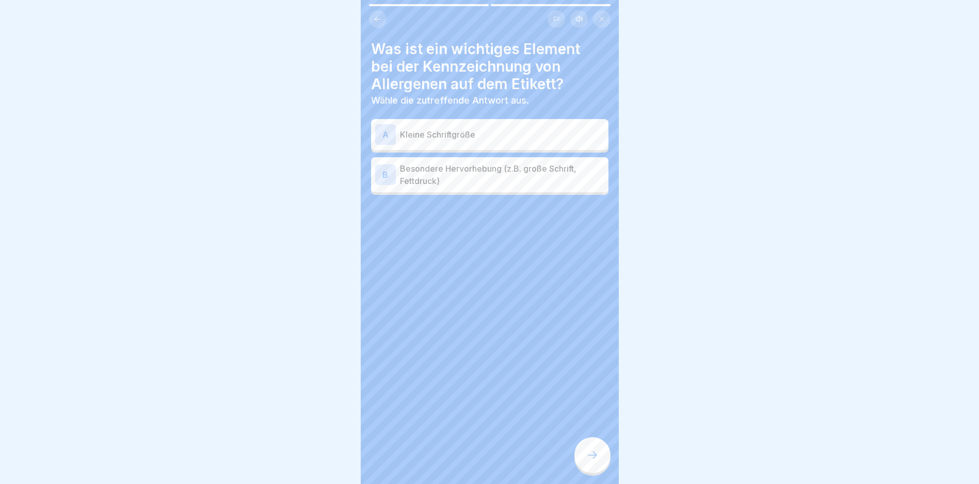
click at [581, 464] on div at bounding box center [592, 455] width 36 height 36
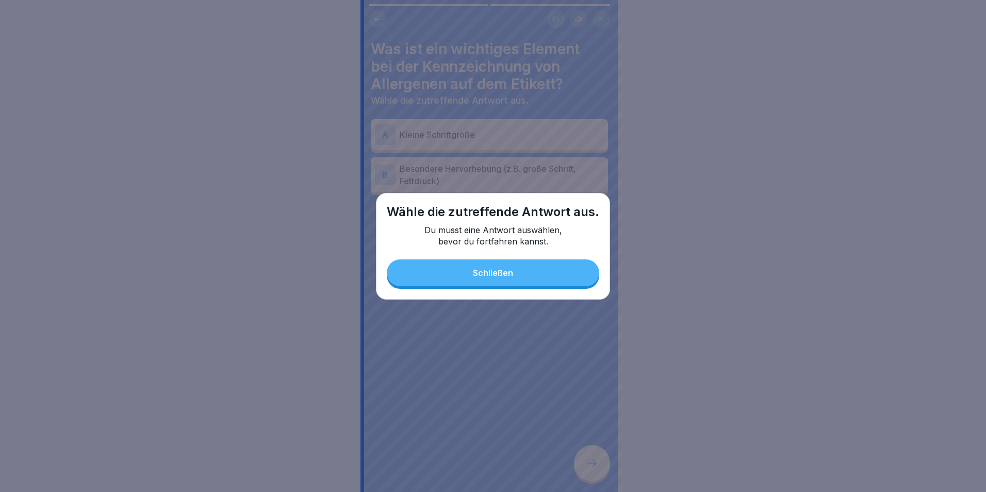
click at [490, 266] on button "Schließen" at bounding box center [493, 273] width 213 height 27
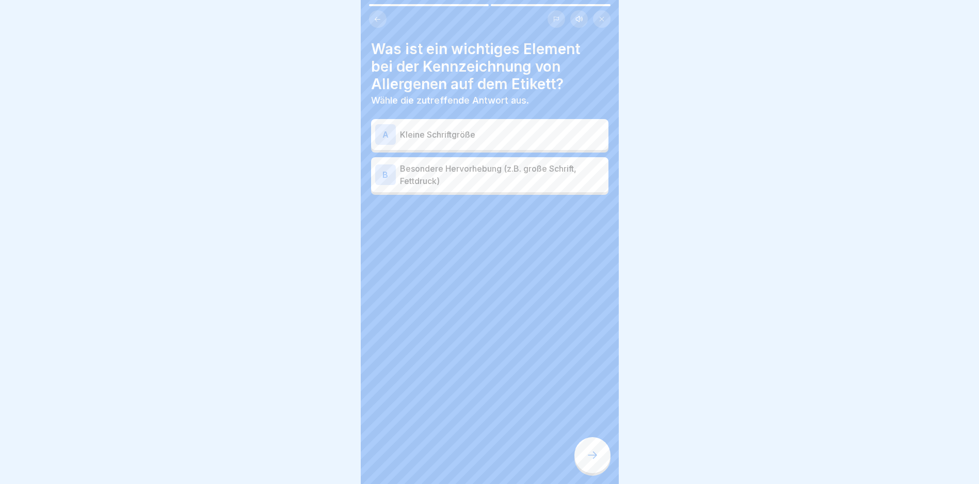
click at [388, 179] on div "B" at bounding box center [385, 175] width 21 height 21
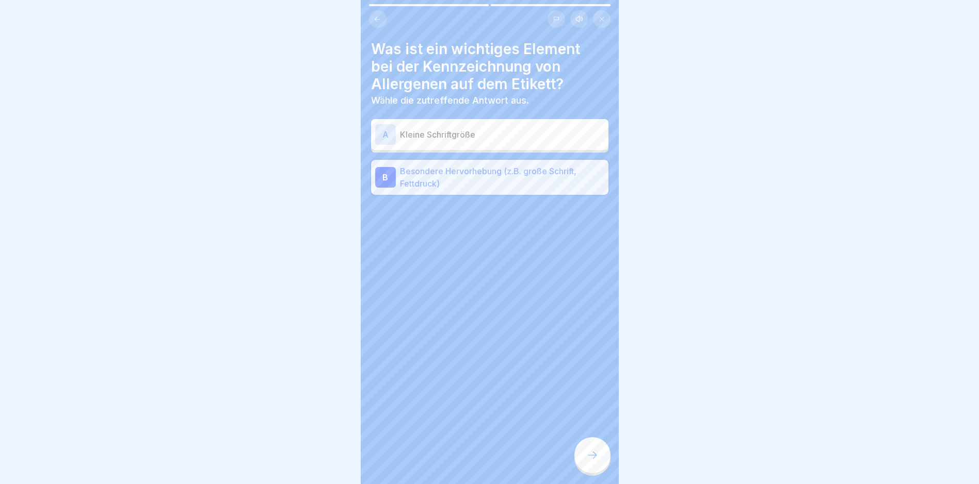
click at [589, 460] on icon at bounding box center [592, 455] width 12 height 12
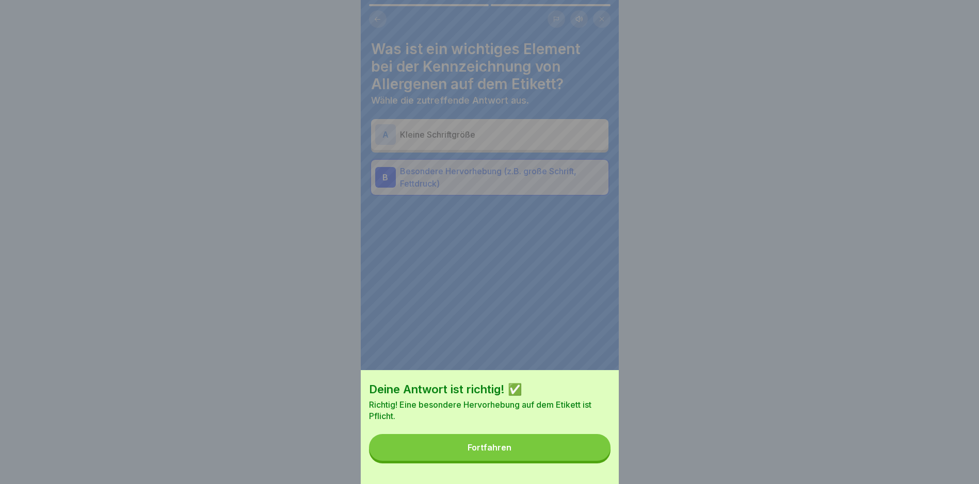
click at [476, 461] on button "Fortfahren" at bounding box center [489, 447] width 241 height 27
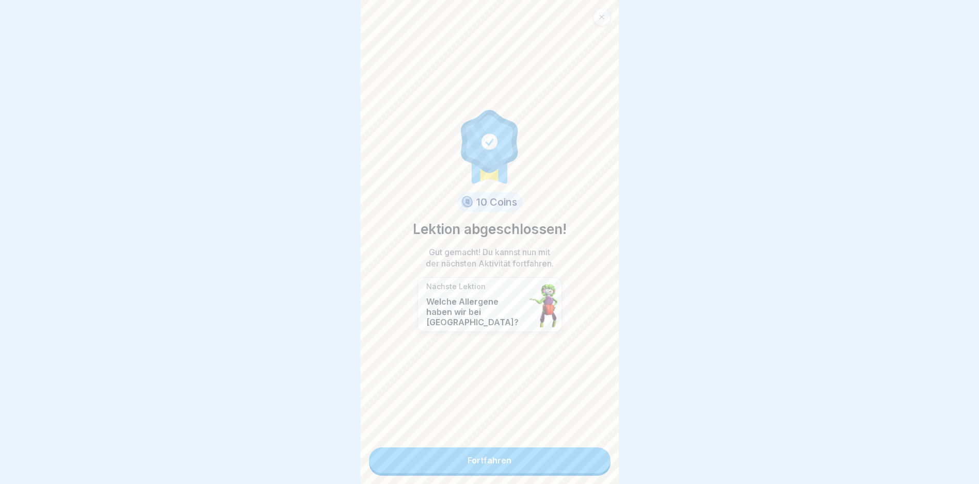
click at [477, 469] on link "Fortfahren" at bounding box center [489, 461] width 241 height 26
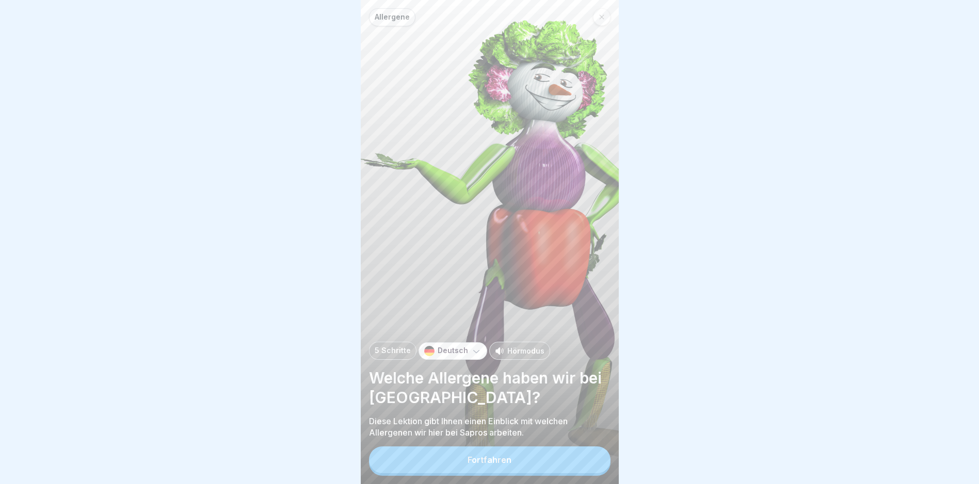
click at [472, 465] on div "Fortfahren" at bounding box center [489, 460] width 44 height 9
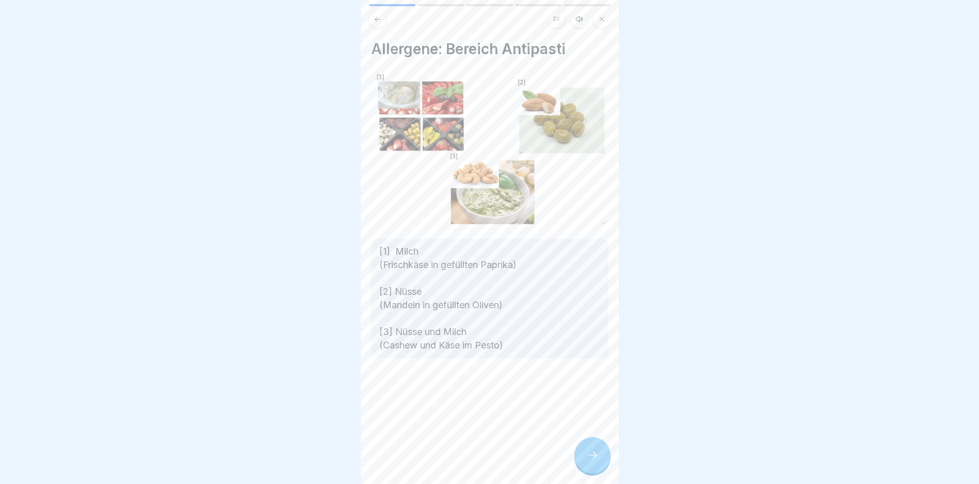
click at [582, 463] on div at bounding box center [592, 455] width 36 height 36
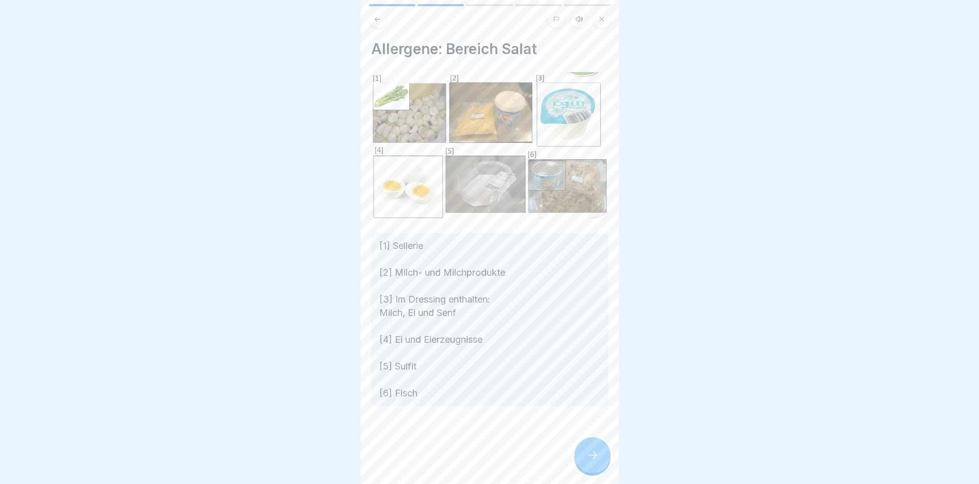
click at [583, 462] on div at bounding box center [592, 455] width 36 height 36
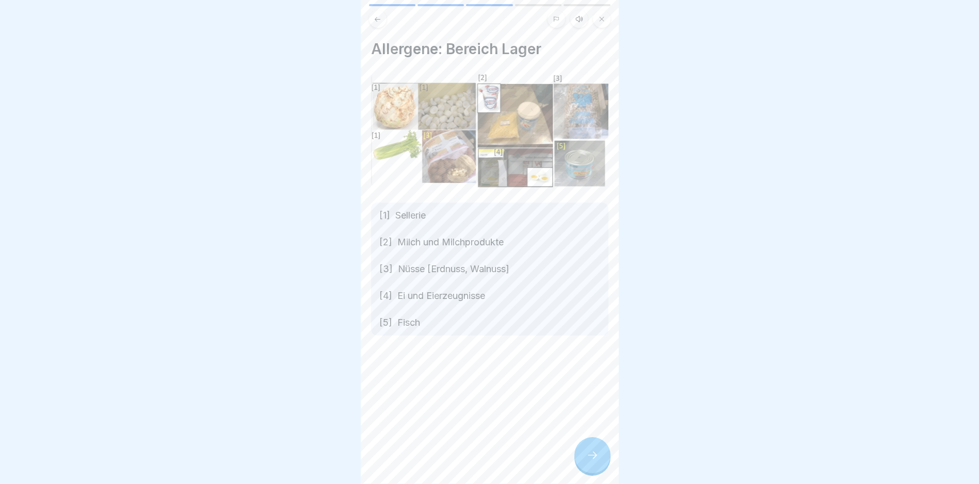
click at [583, 462] on div at bounding box center [592, 455] width 36 height 36
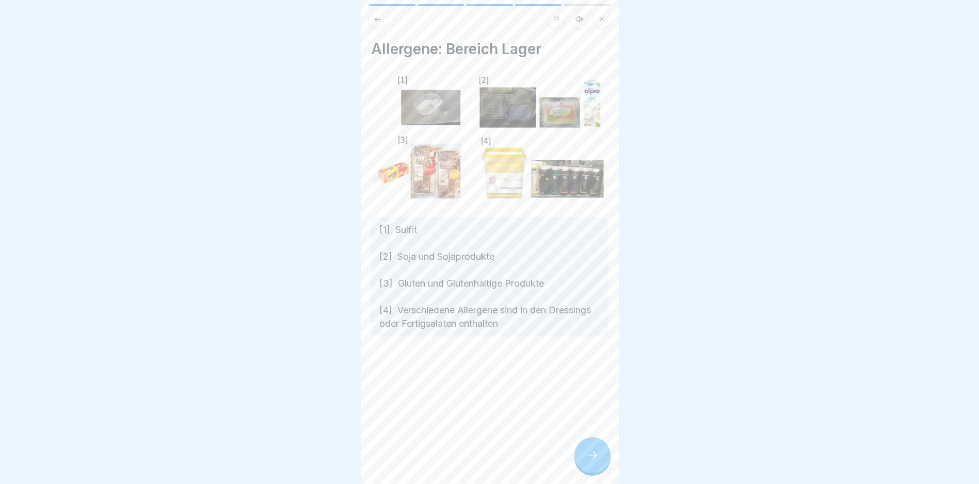
click at [583, 462] on div at bounding box center [592, 455] width 36 height 36
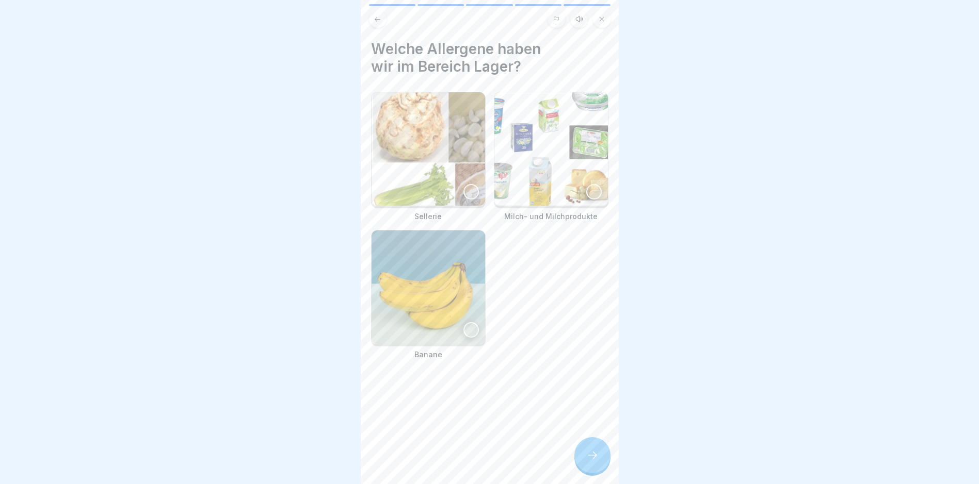
click at [586, 462] on icon at bounding box center [592, 455] width 12 height 12
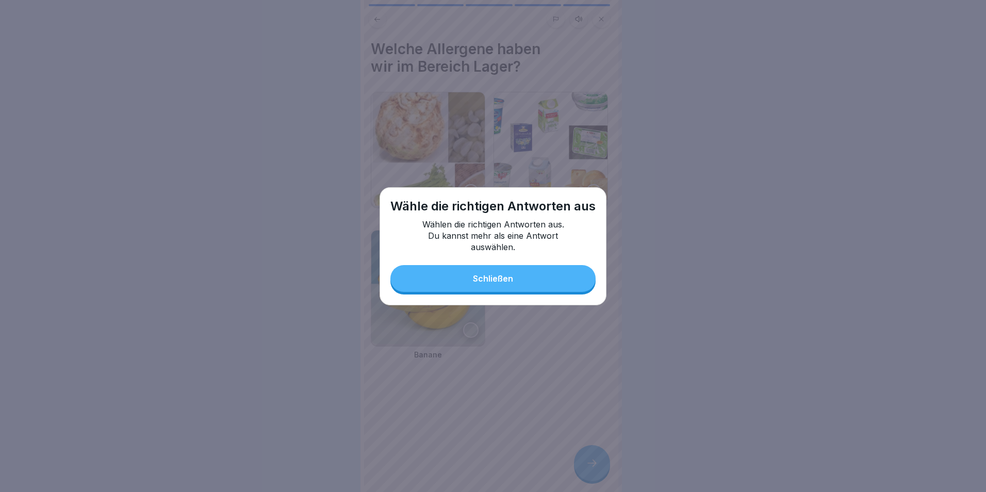
click at [490, 279] on div "Schließen" at bounding box center [493, 278] width 40 height 9
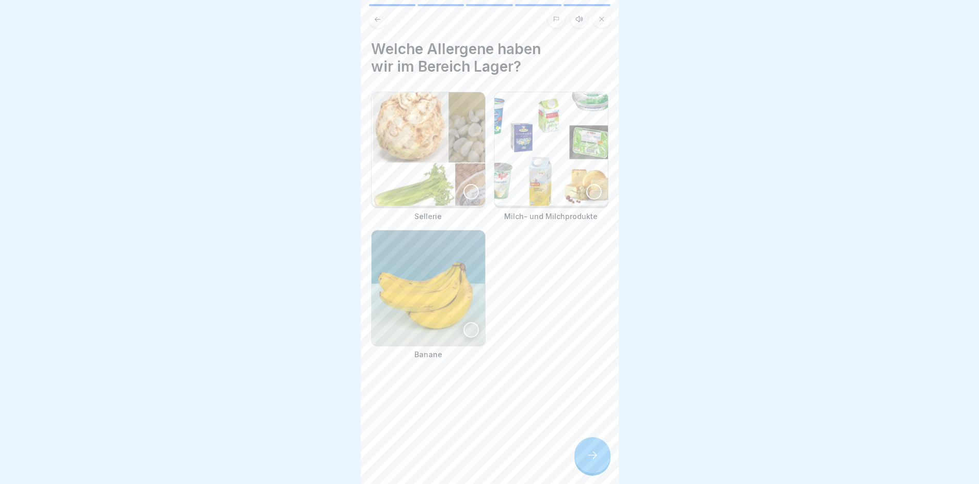
click at [537, 195] on img at bounding box center [551, 149] width 114 height 114
click at [587, 462] on icon at bounding box center [592, 455] width 12 height 12
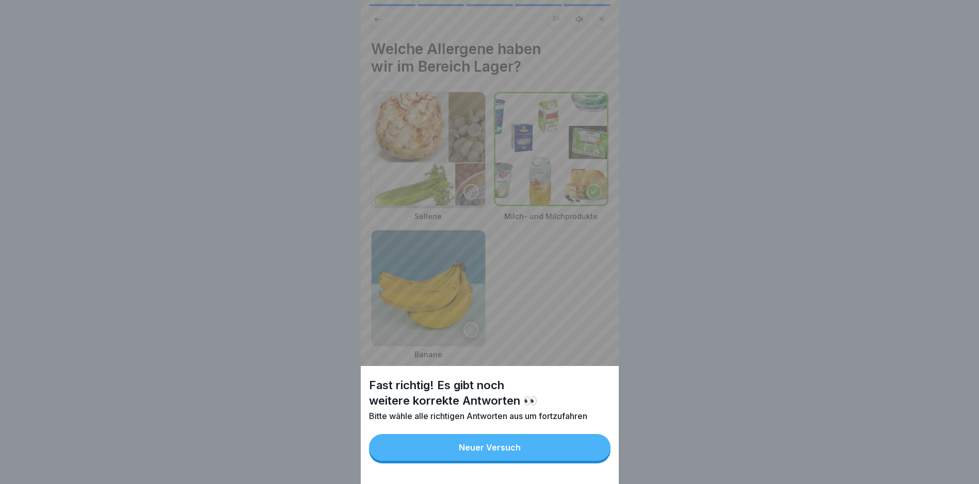
click at [478, 449] on button "Neuer Versuch" at bounding box center [489, 447] width 241 height 27
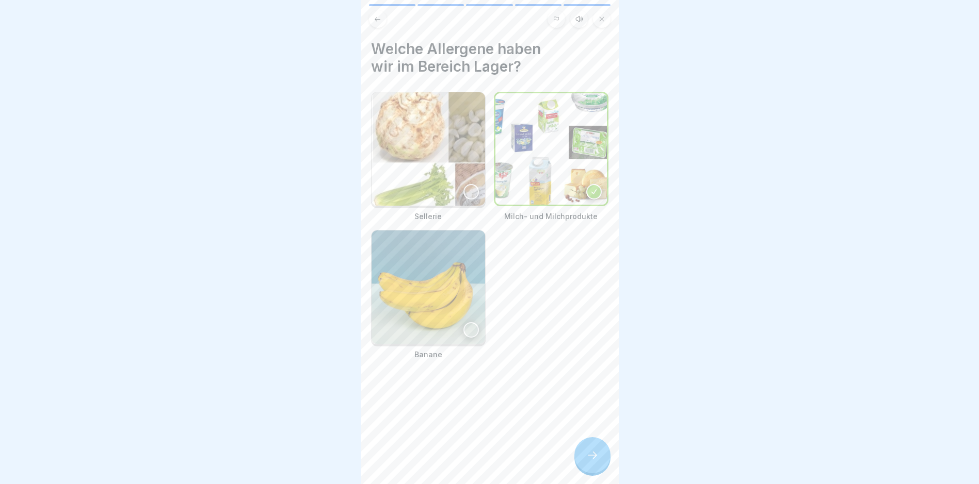
click at [465, 189] on div at bounding box center [470, 191] width 15 height 15
click at [587, 462] on icon at bounding box center [592, 455] width 12 height 12
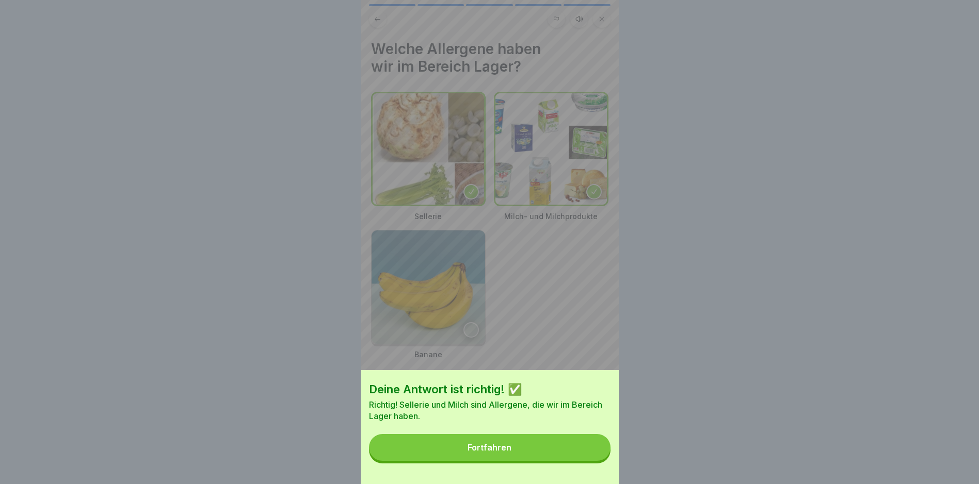
click at [492, 452] on div "Fortfahren" at bounding box center [489, 447] width 44 height 9
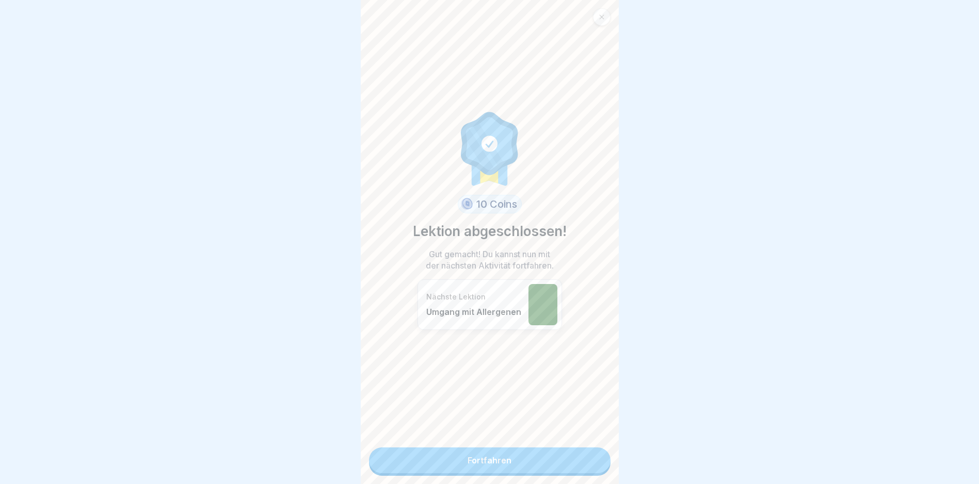
click at [487, 457] on link "Fortfahren" at bounding box center [489, 461] width 241 height 26
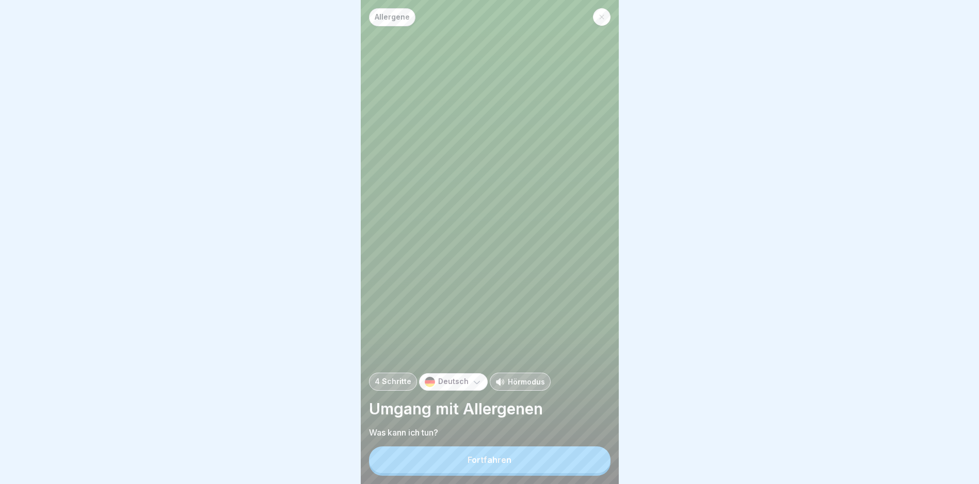
click at [478, 461] on button "Fortfahren" at bounding box center [489, 460] width 241 height 27
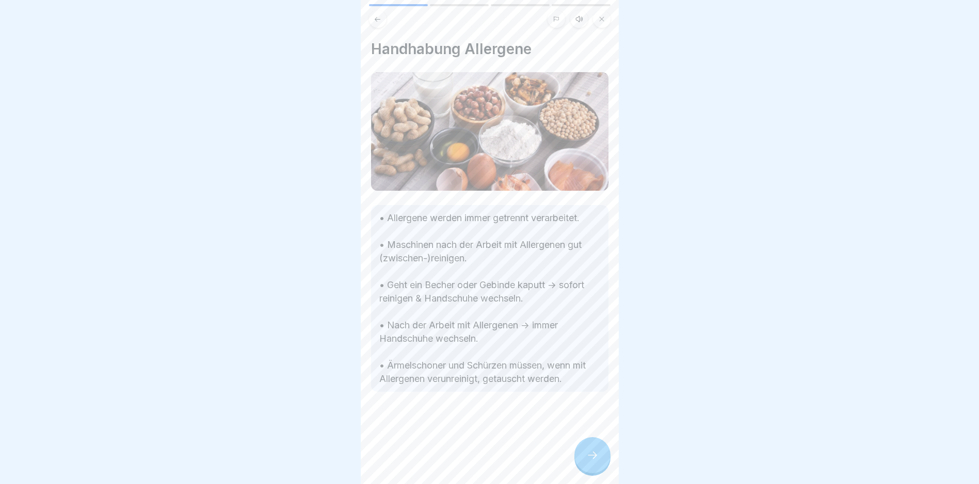
click at [577, 463] on div at bounding box center [592, 455] width 36 height 36
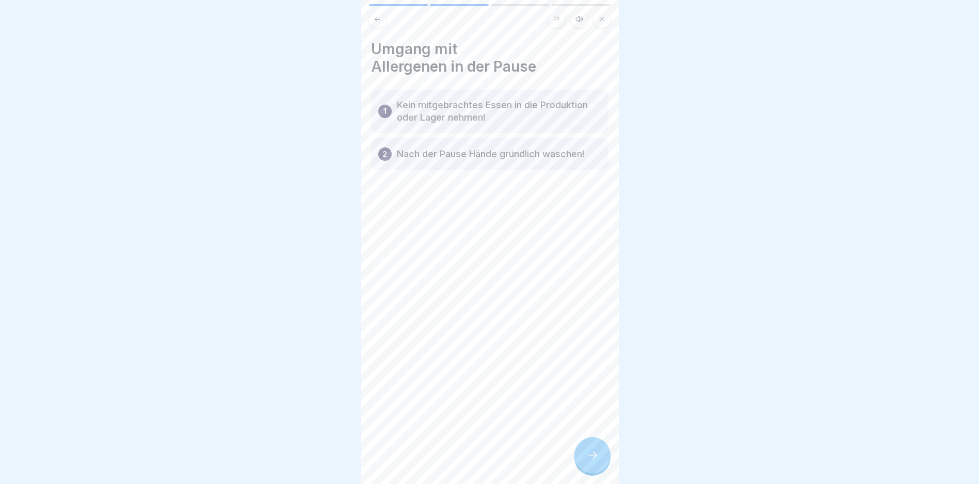
click at [580, 461] on div at bounding box center [592, 455] width 36 height 36
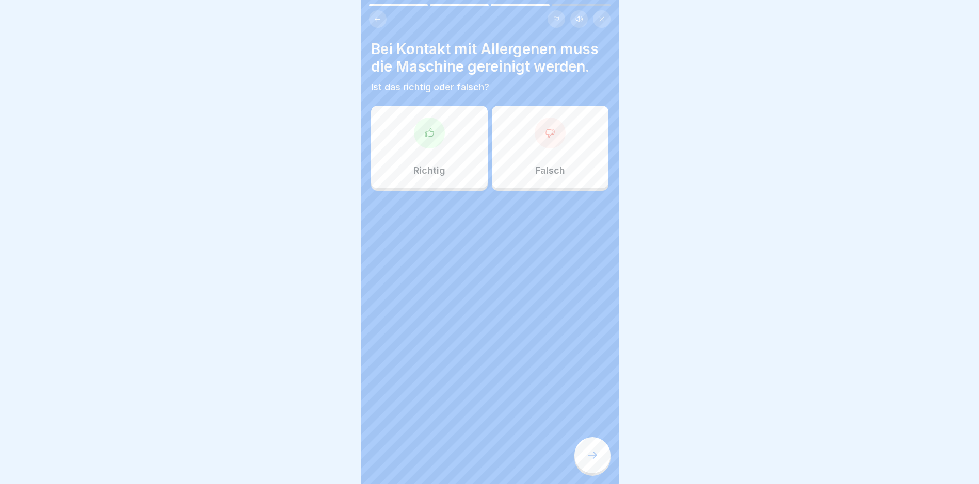
click at [424, 128] on icon at bounding box center [429, 133] width 10 height 10
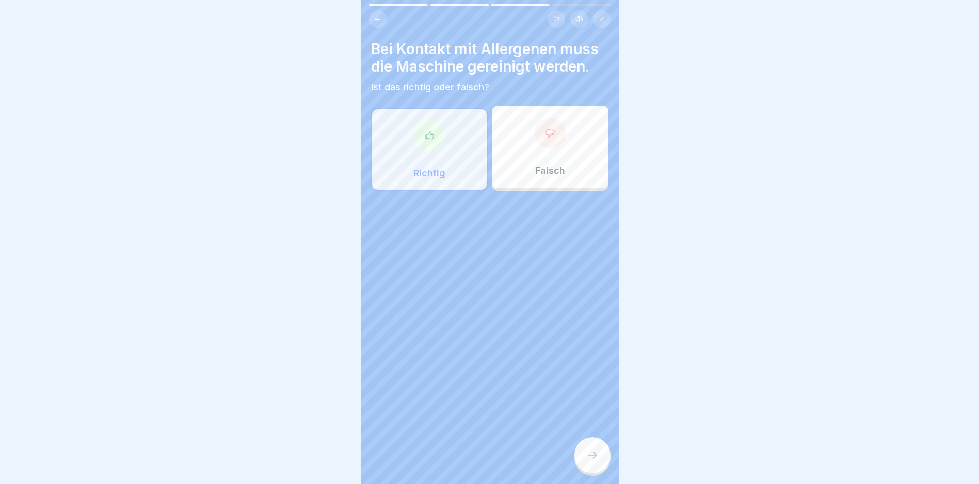
click at [591, 470] on div at bounding box center [592, 455] width 36 height 36
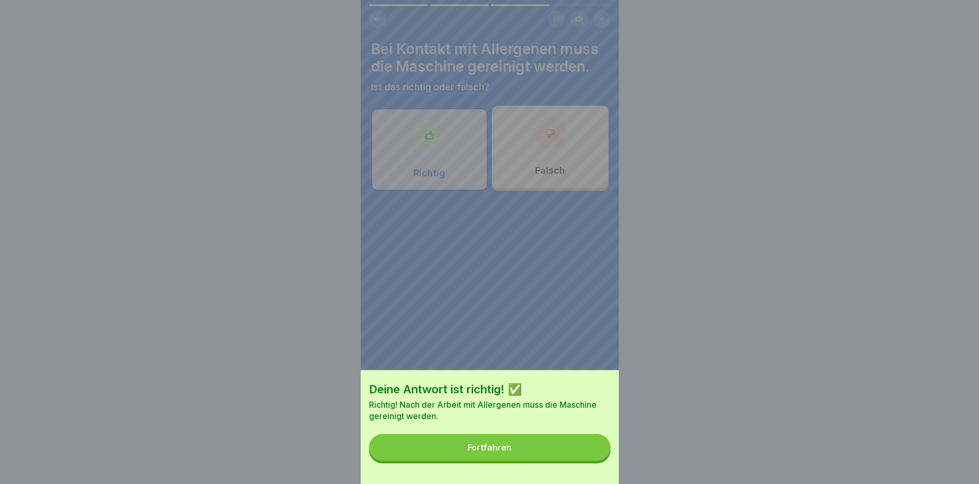
click at [490, 452] on div "Fortfahren" at bounding box center [489, 447] width 44 height 9
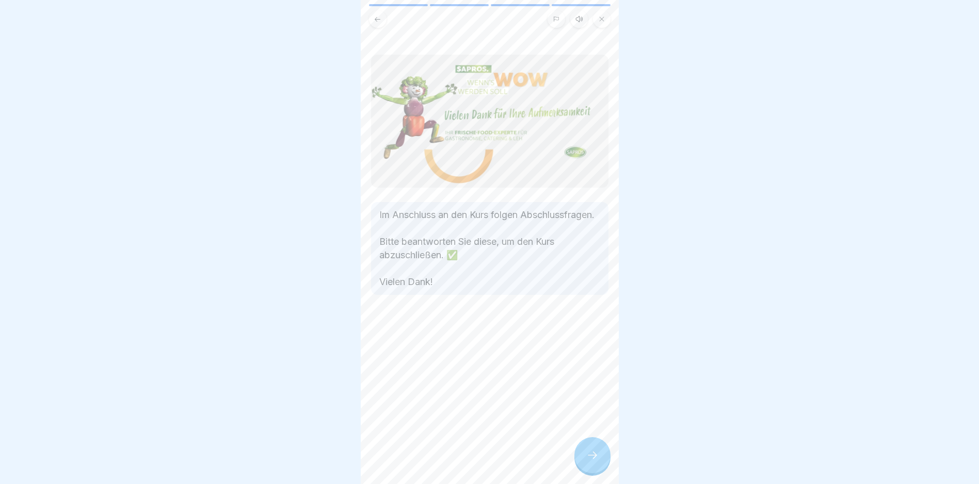
click at [588, 462] on icon at bounding box center [592, 455] width 12 height 12
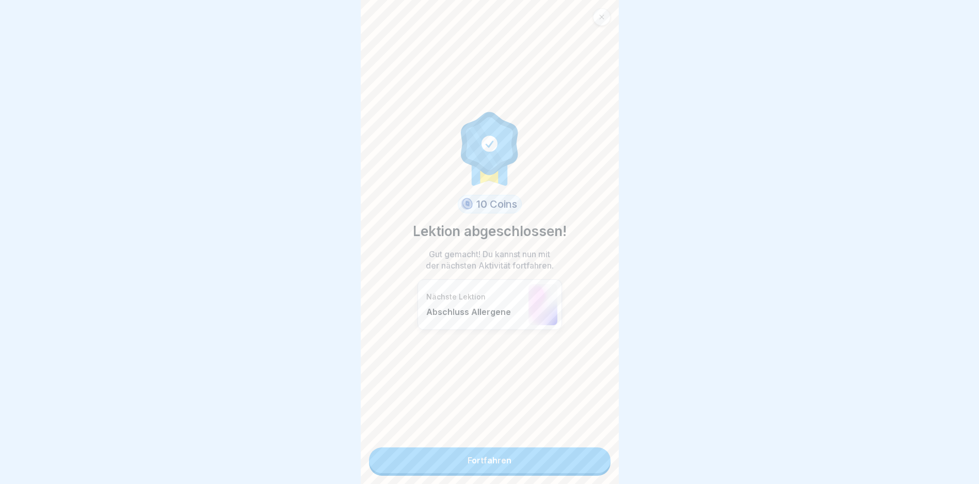
click at [578, 461] on link "Fortfahren" at bounding box center [489, 461] width 241 height 26
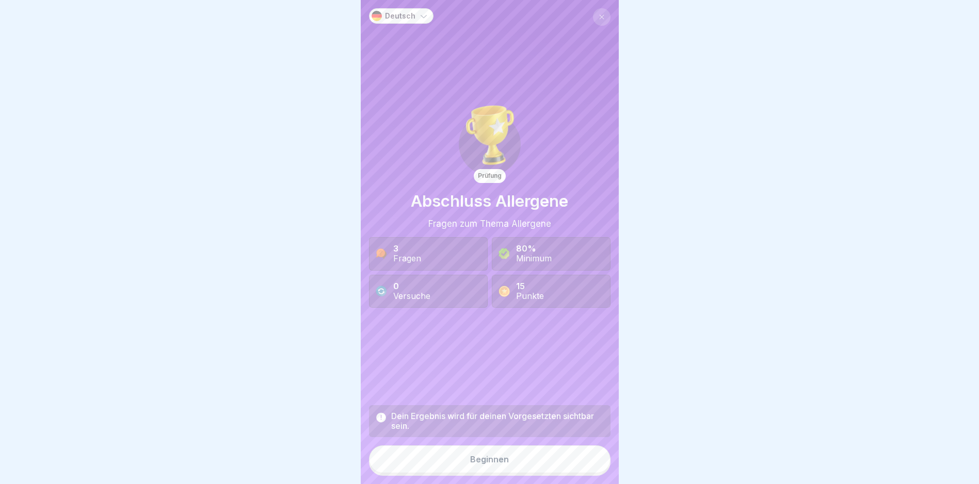
click at [516, 460] on button "Beginnen" at bounding box center [489, 460] width 241 height 28
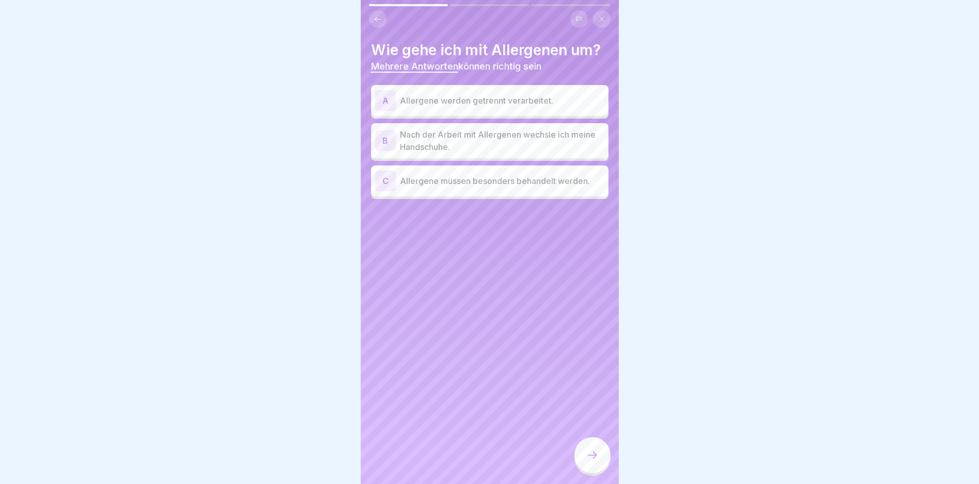
click at [391, 144] on div "B" at bounding box center [385, 141] width 21 height 21
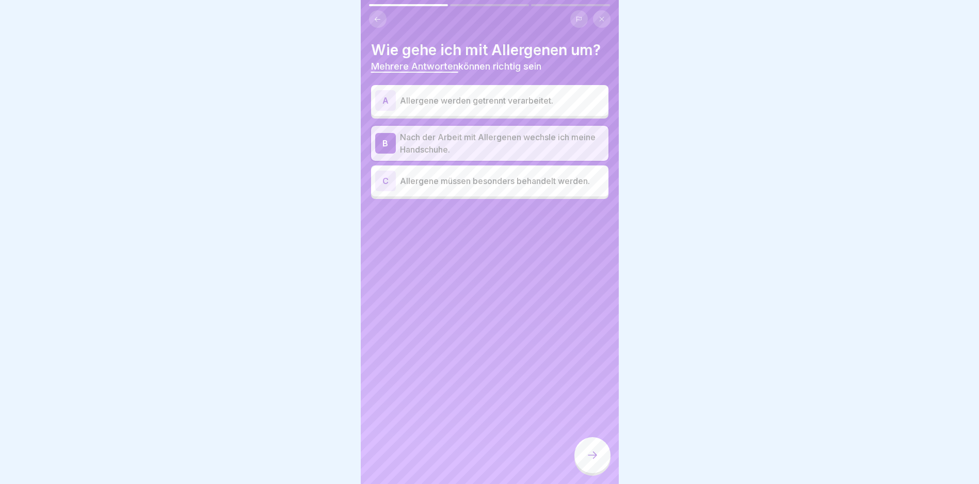
click at [388, 167] on div "C Allergene müssen besonders behandelt werden." at bounding box center [489, 181] width 237 height 31
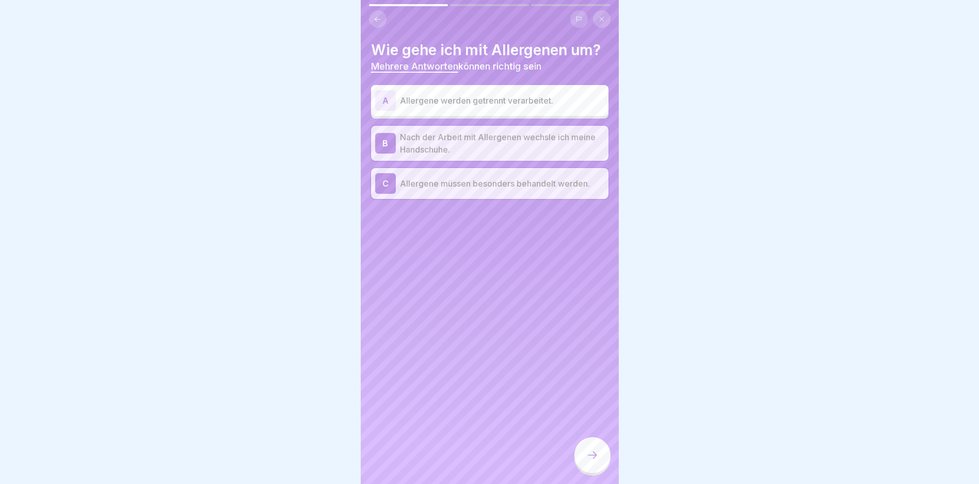
click at [384, 173] on div "C" at bounding box center [385, 183] width 21 height 21
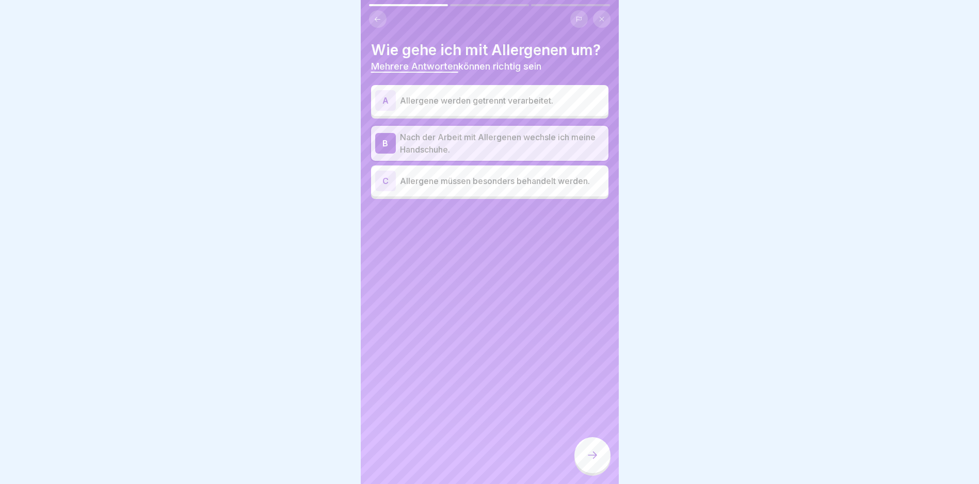
click at [384, 181] on div "C" at bounding box center [385, 181] width 21 height 21
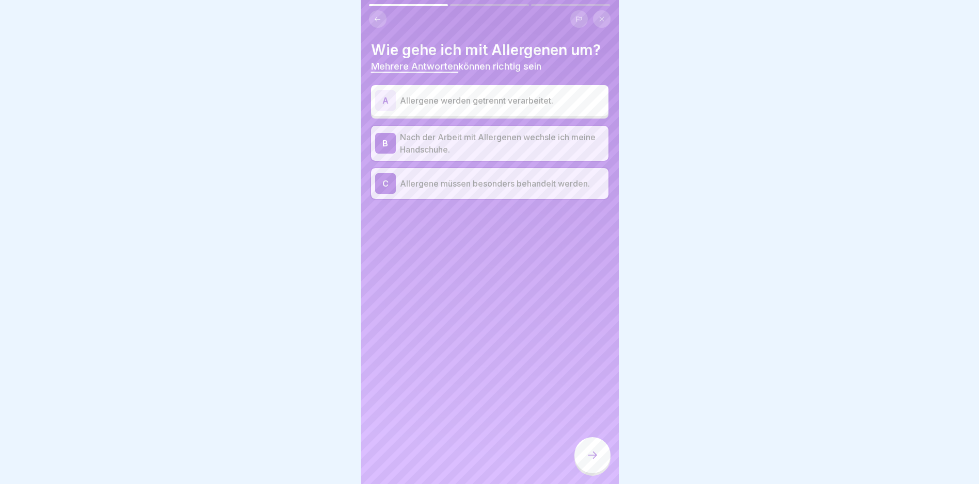
drag, startPoint x: 603, startPoint y: 460, endPoint x: 594, endPoint y: 460, distance: 8.8
click at [602, 460] on div at bounding box center [592, 455] width 36 height 36
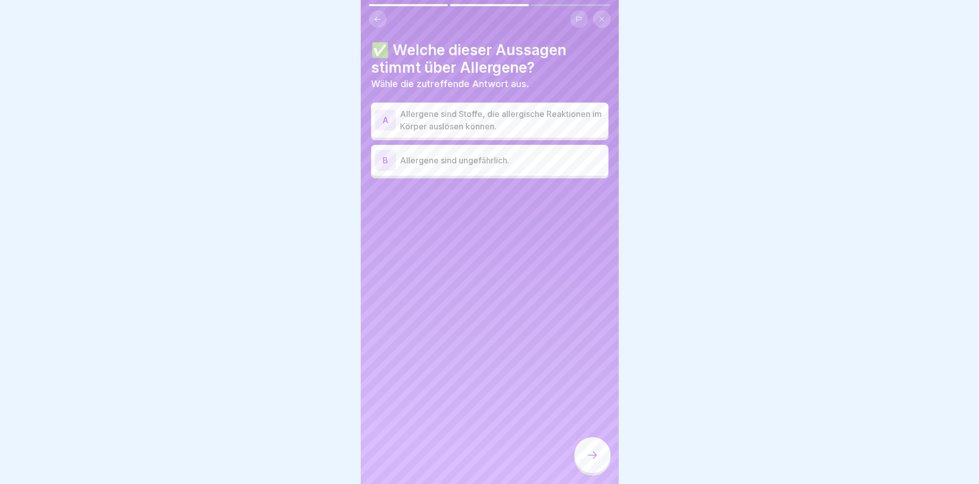
click at [396, 119] on div "A Allergene sind Stoffe, die allergische Reaktionen im Körper auslösen können." at bounding box center [489, 120] width 229 height 25
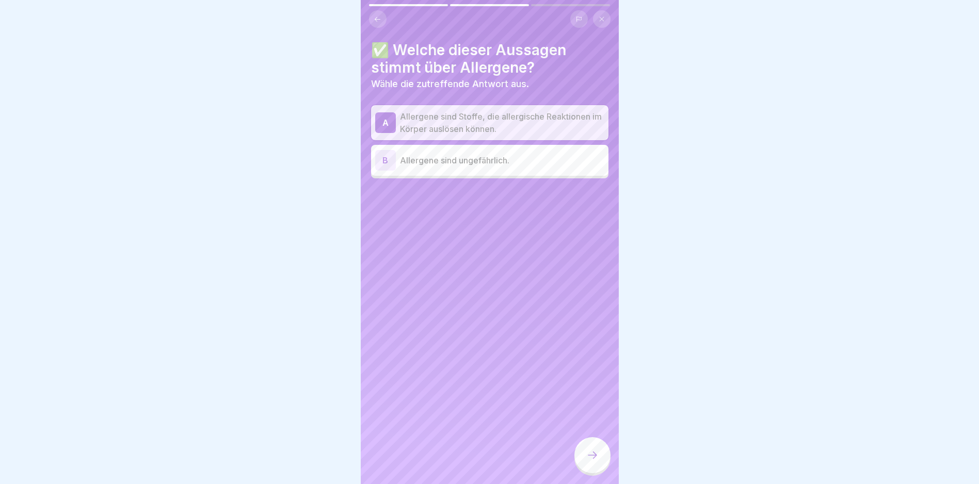
click at [597, 462] on icon at bounding box center [592, 455] width 12 height 12
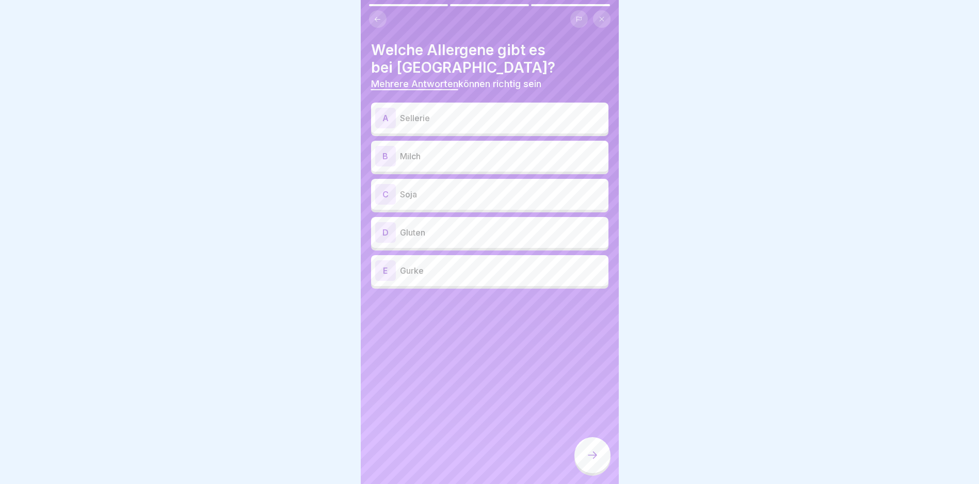
click at [429, 123] on p "Sellerie" at bounding box center [502, 118] width 204 height 12
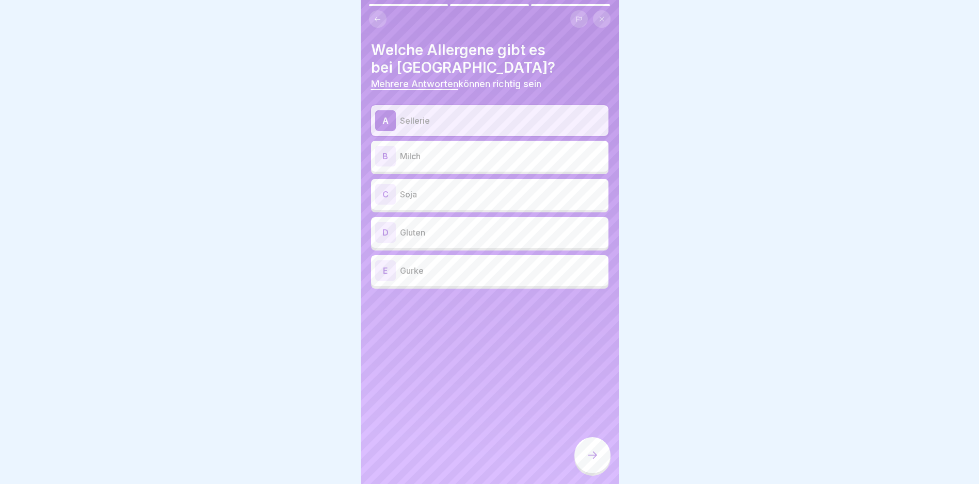
click at [419, 158] on p "Milch" at bounding box center [502, 156] width 204 height 12
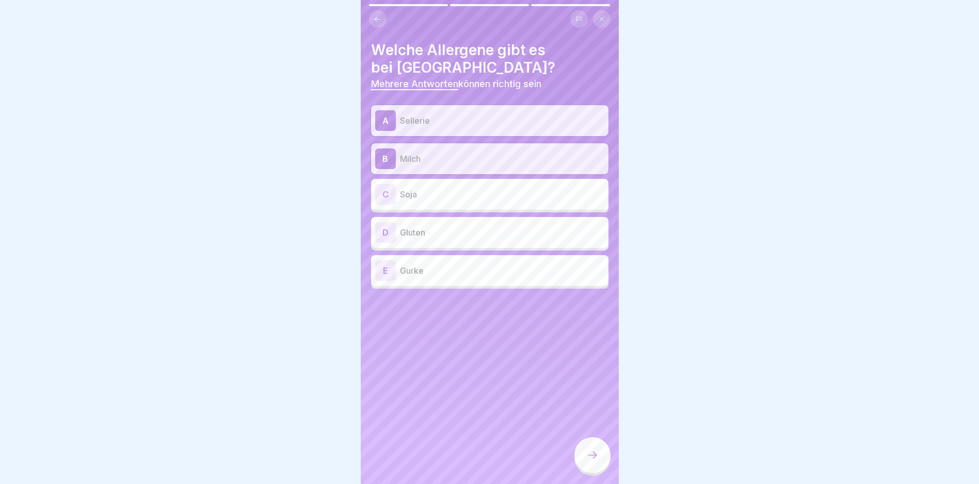
click at [428, 191] on p "Soja" at bounding box center [502, 194] width 204 height 12
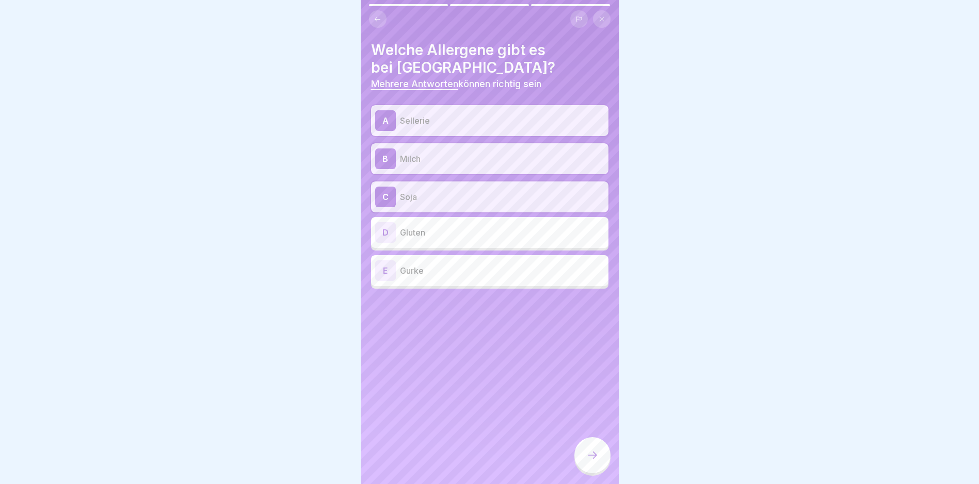
click at [434, 240] on div "D Gluten" at bounding box center [489, 232] width 229 height 21
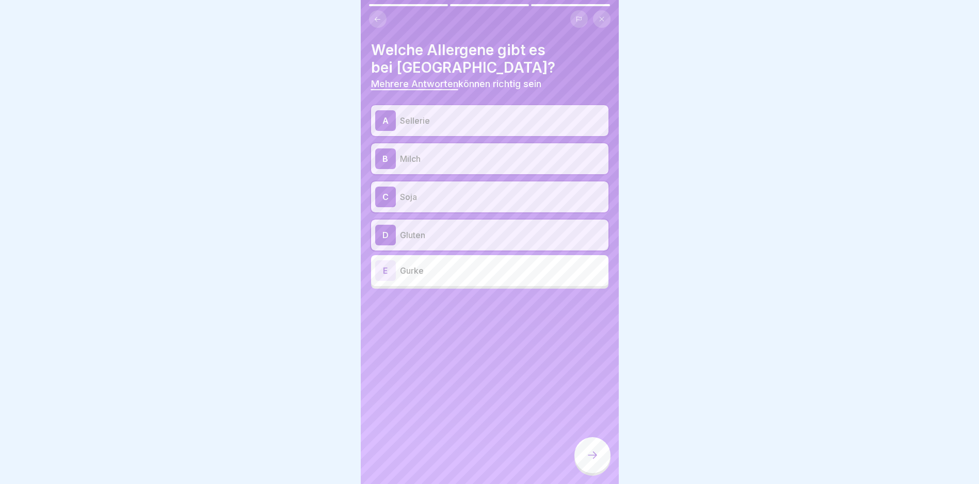
click at [428, 275] on p "Gurke" at bounding box center [502, 271] width 204 height 12
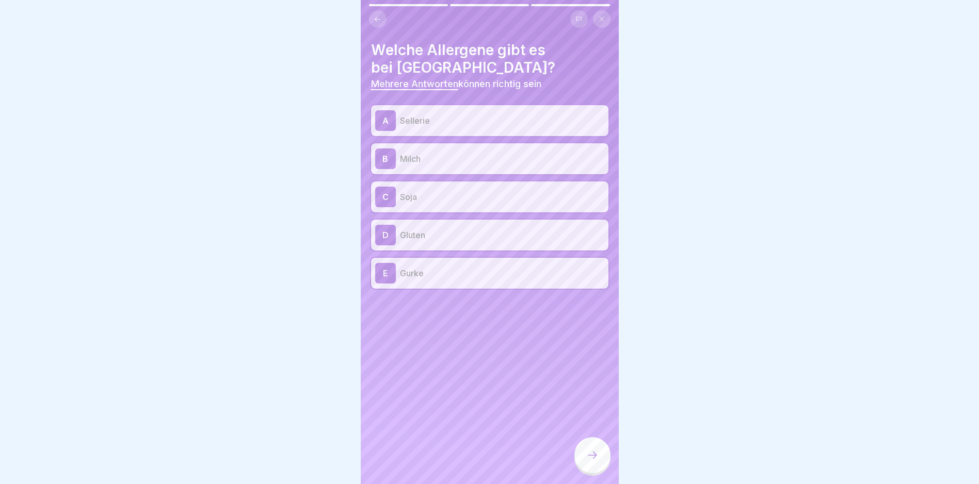
click at [420, 241] on p "Gluten" at bounding box center [502, 235] width 204 height 12
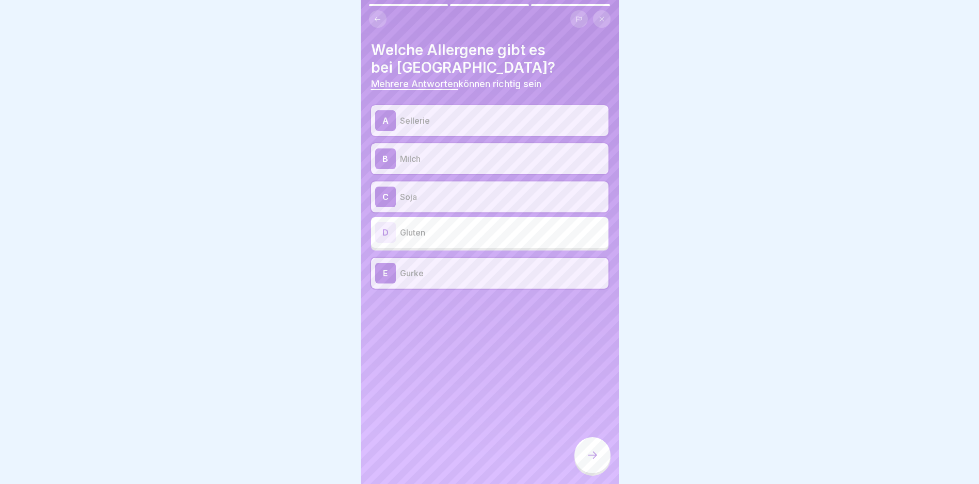
click at [432, 283] on div "E Gurke" at bounding box center [489, 273] width 229 height 21
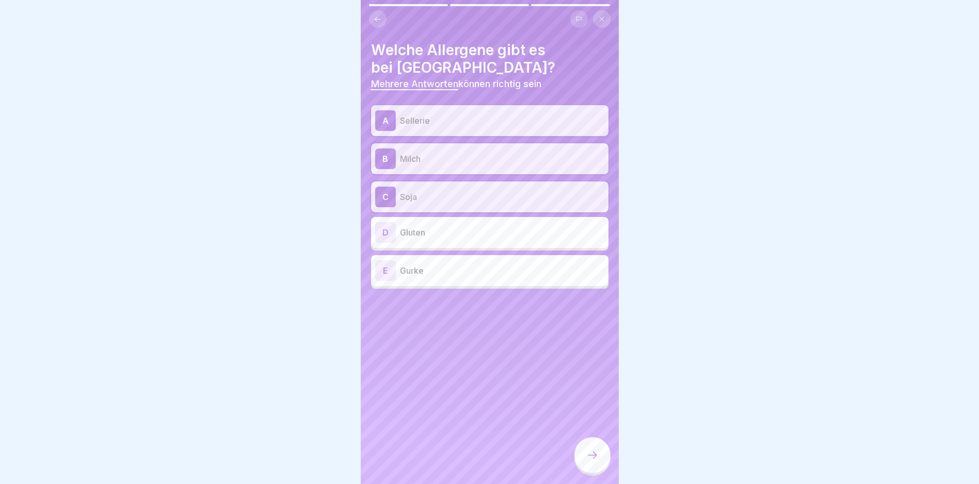
click at [598, 461] on div at bounding box center [592, 455] width 36 height 36
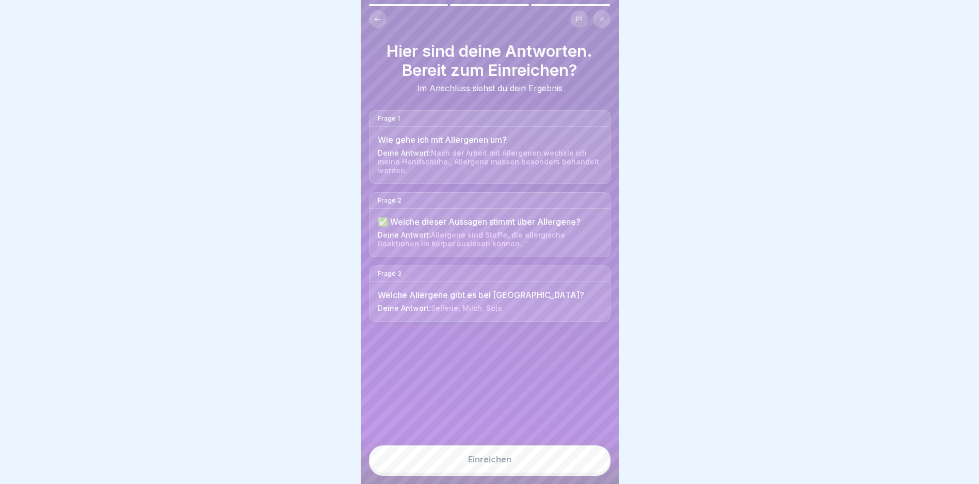
click at [479, 464] on div "Einreichen" at bounding box center [489, 459] width 43 height 9
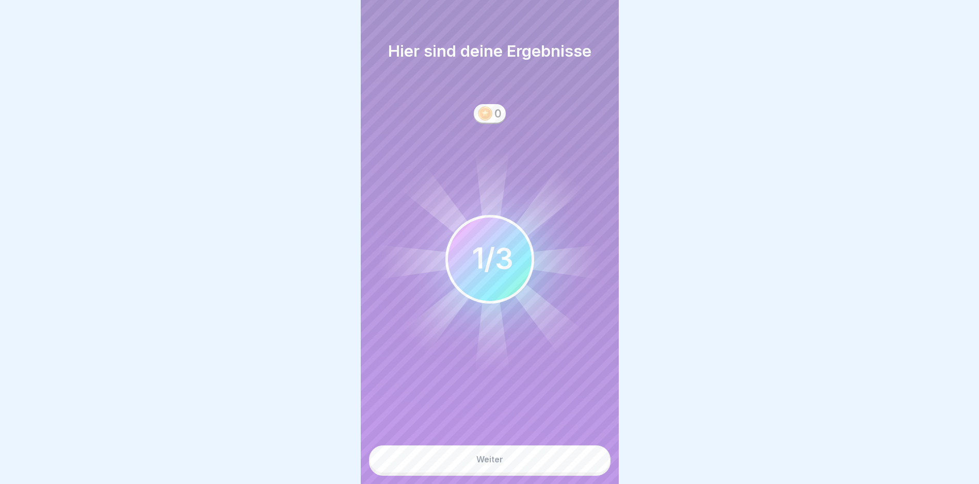
click at [497, 464] on div "Weiter" at bounding box center [489, 459] width 27 height 9
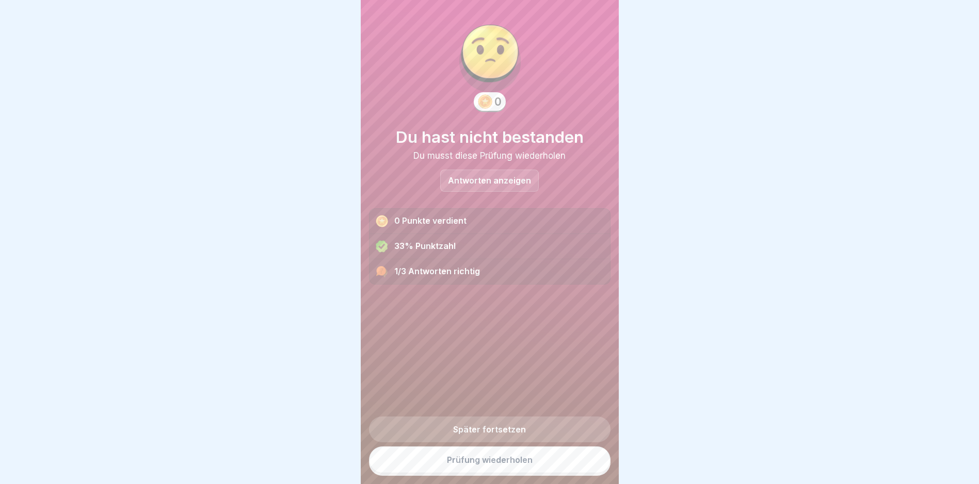
click at [468, 469] on link "Prüfung wiederholen" at bounding box center [489, 460] width 241 height 27
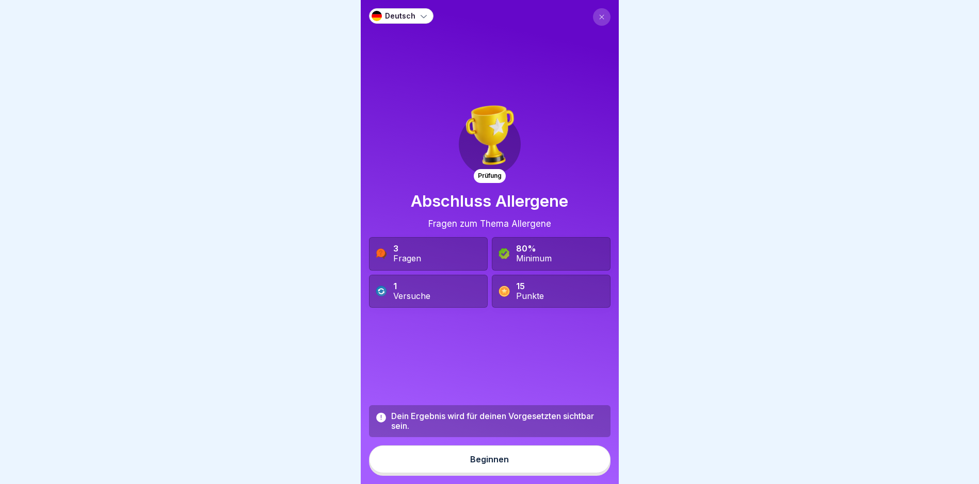
click at [472, 464] on div "Beginnen" at bounding box center [489, 459] width 39 height 9
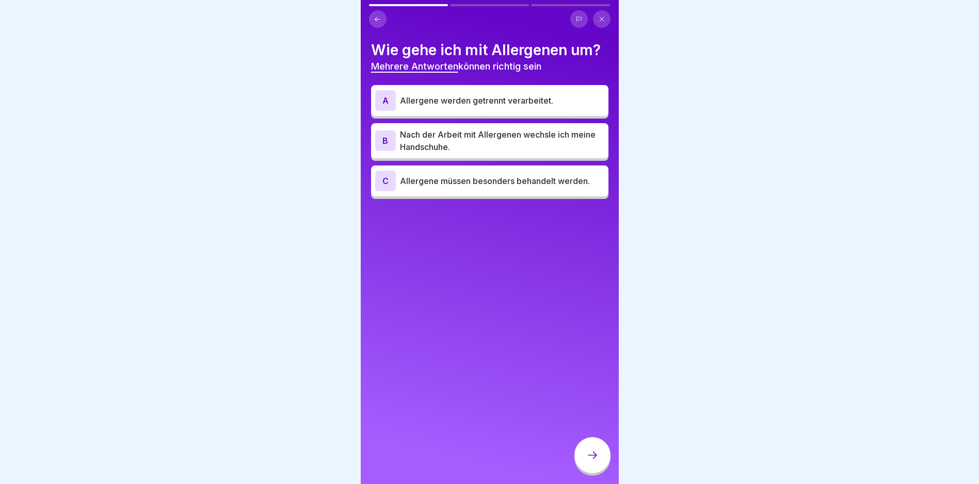
click at [416, 96] on p "Allergene werden getrennt verarbeitet." at bounding box center [502, 100] width 204 height 12
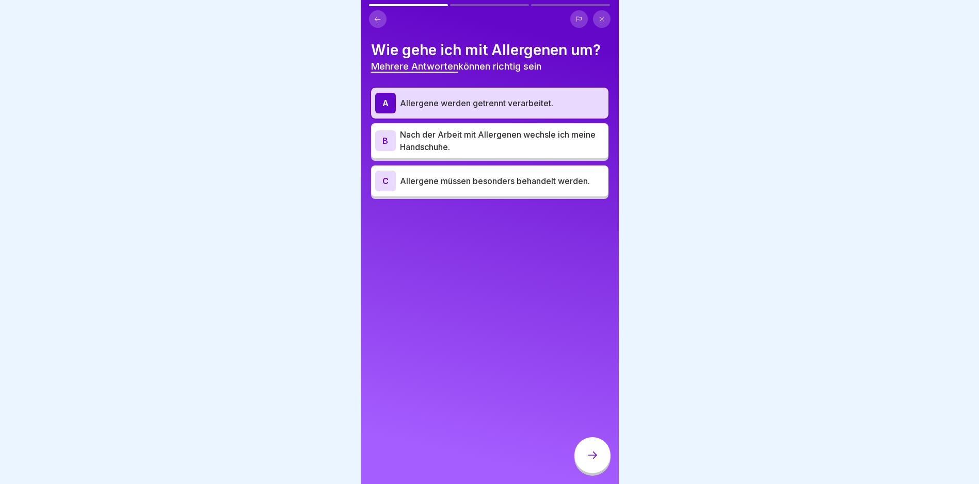
click at [415, 136] on p "Nach der Arbeit mit Allergenen wechsle ich meine Handschuhe." at bounding box center [502, 140] width 204 height 25
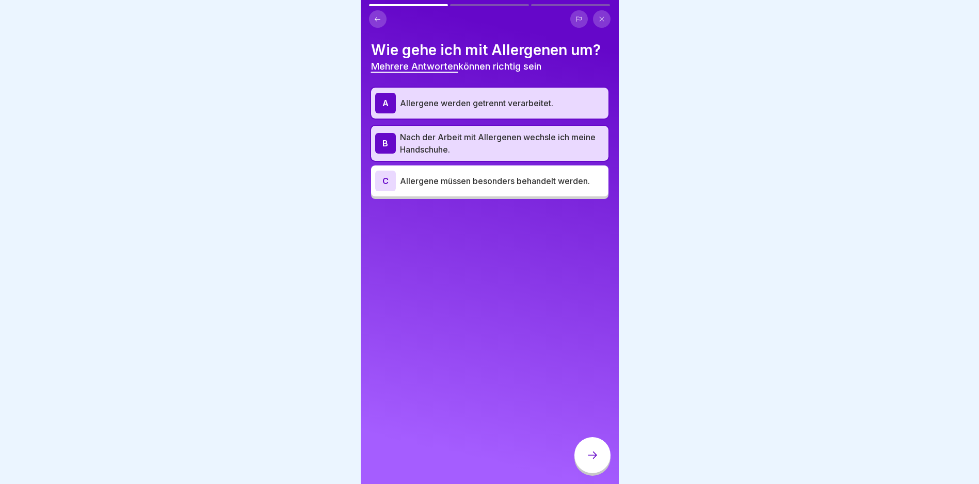
click at [436, 176] on p "Allergene müssen besonders behandelt werden." at bounding box center [502, 181] width 204 height 12
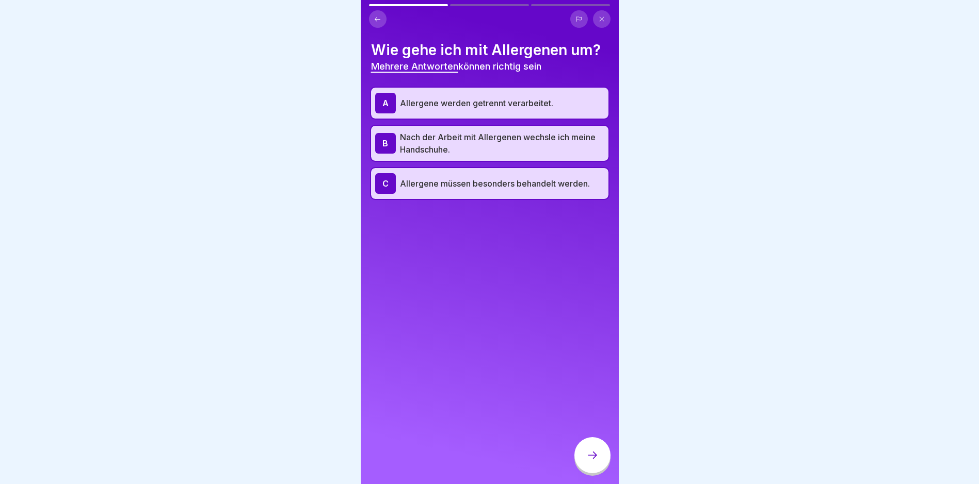
click at [588, 460] on icon at bounding box center [592, 455] width 12 height 12
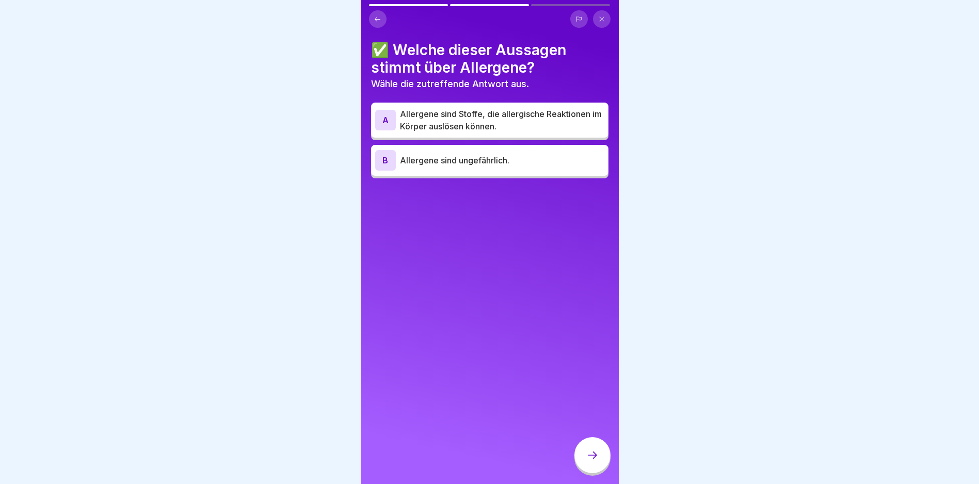
click at [419, 112] on p "Allergene sind Stoffe, die allergische Reaktionen im Körper auslösen können." at bounding box center [502, 120] width 204 height 25
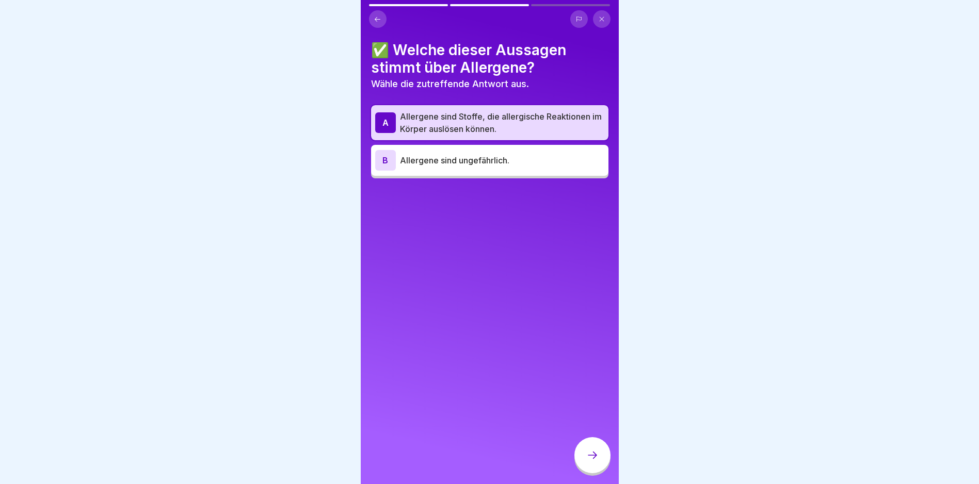
click at [595, 457] on div at bounding box center [592, 455] width 36 height 36
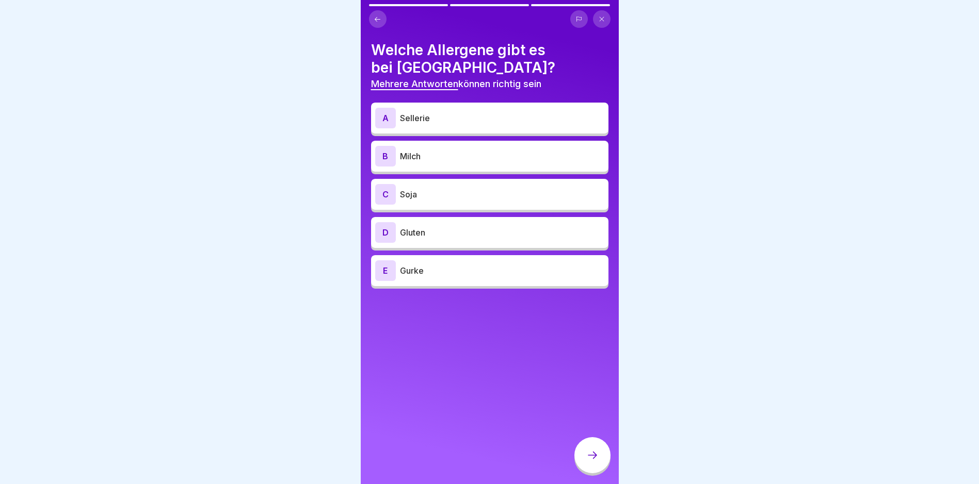
click at [417, 123] on p "Sellerie" at bounding box center [502, 118] width 204 height 12
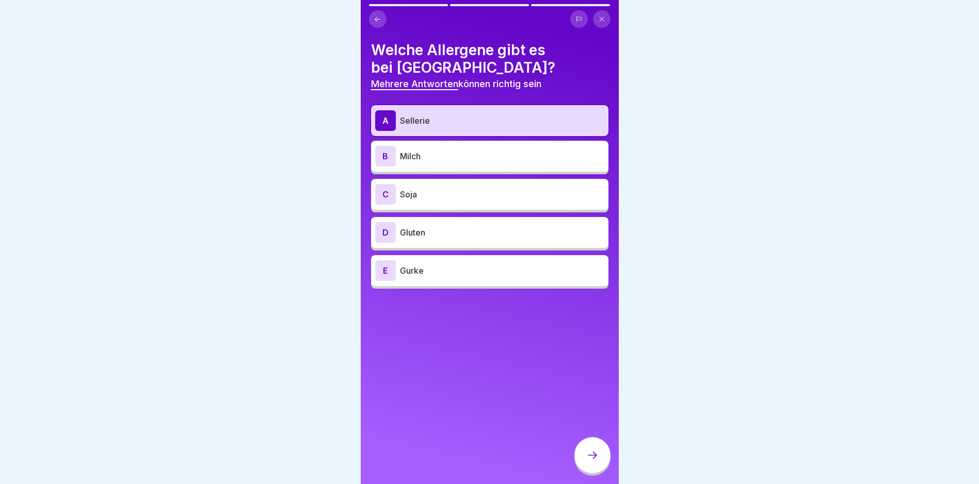
click at [419, 156] on p "Milch" at bounding box center [502, 156] width 204 height 12
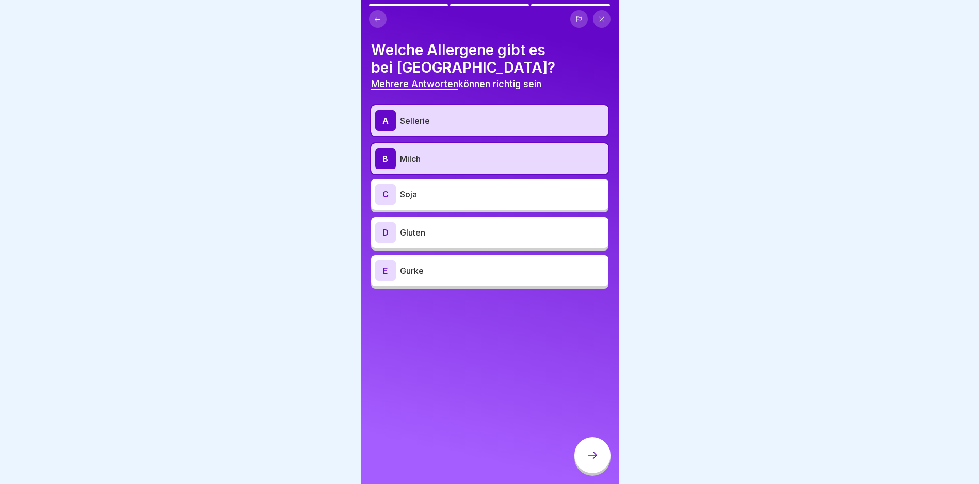
click at [596, 457] on div at bounding box center [592, 455] width 36 height 36
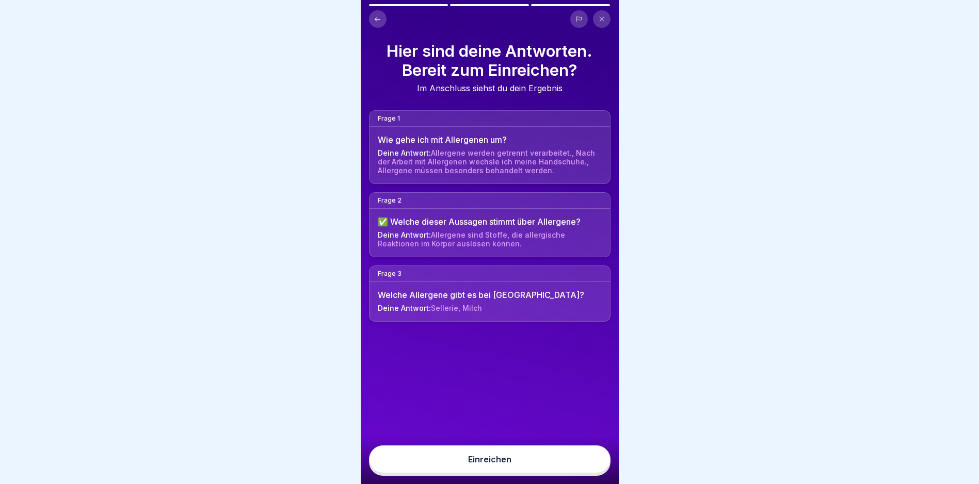
click at [480, 464] on div "Einreichen" at bounding box center [489, 459] width 43 height 9
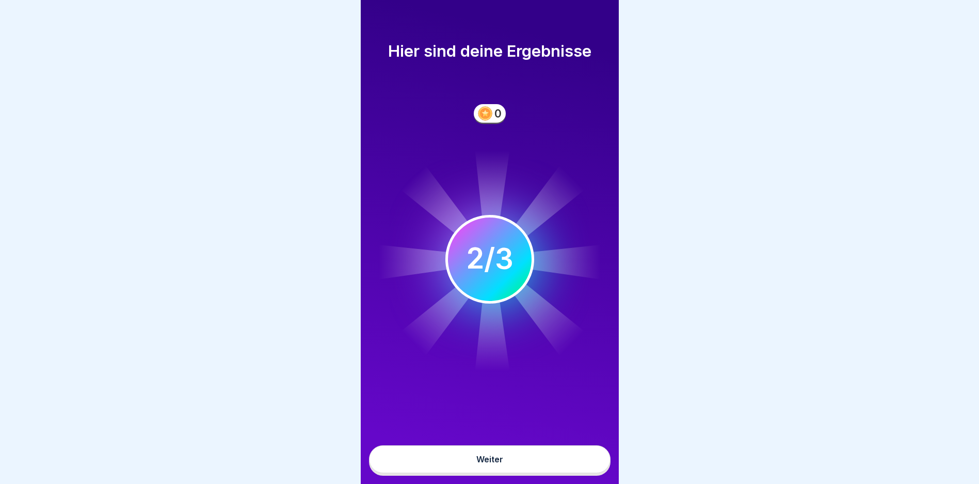
click at [480, 464] on div "Weiter" at bounding box center [489, 459] width 27 height 9
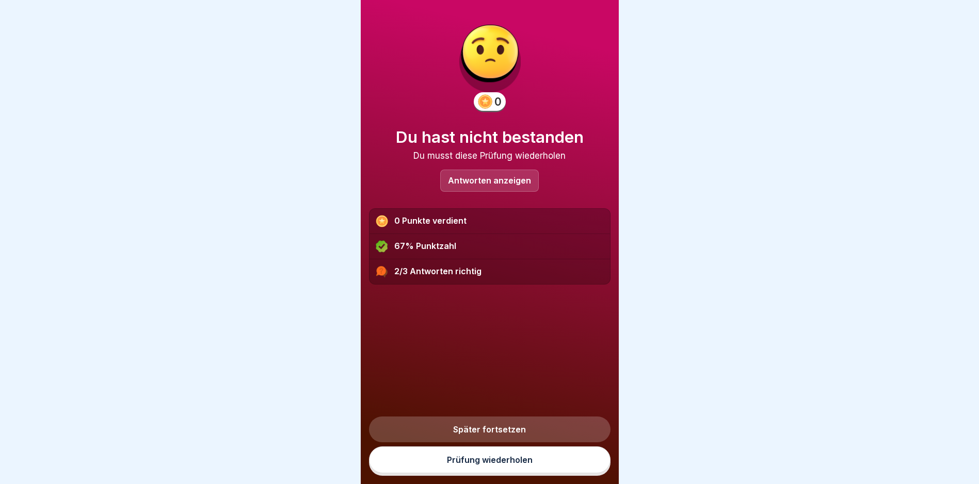
click at [483, 467] on link "Prüfung wiederholen" at bounding box center [489, 460] width 241 height 27
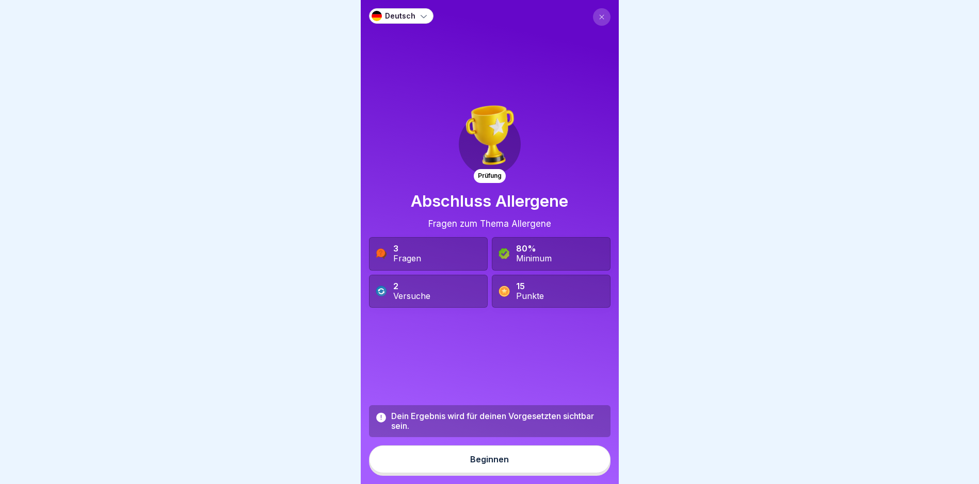
click at [487, 464] on div "Beginnen" at bounding box center [489, 459] width 39 height 9
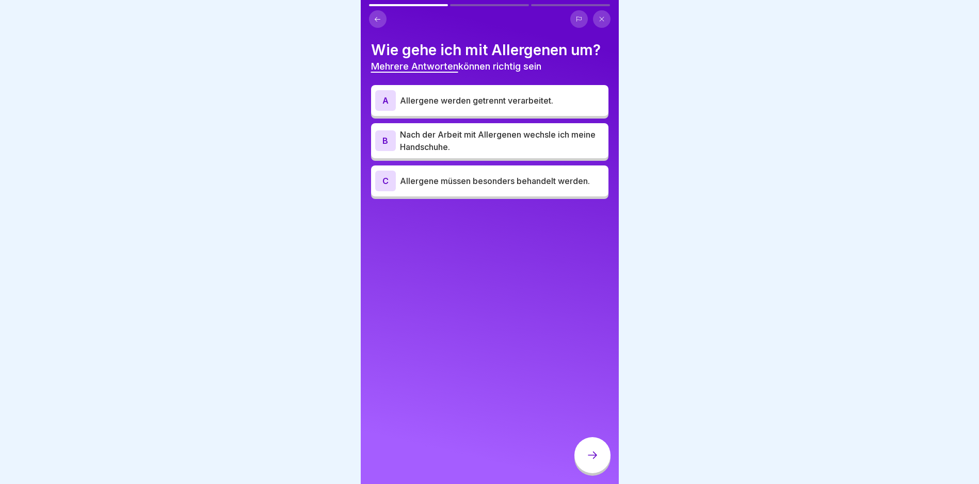
click at [423, 104] on p "Allergene werden getrennt verarbeitet." at bounding box center [502, 100] width 204 height 12
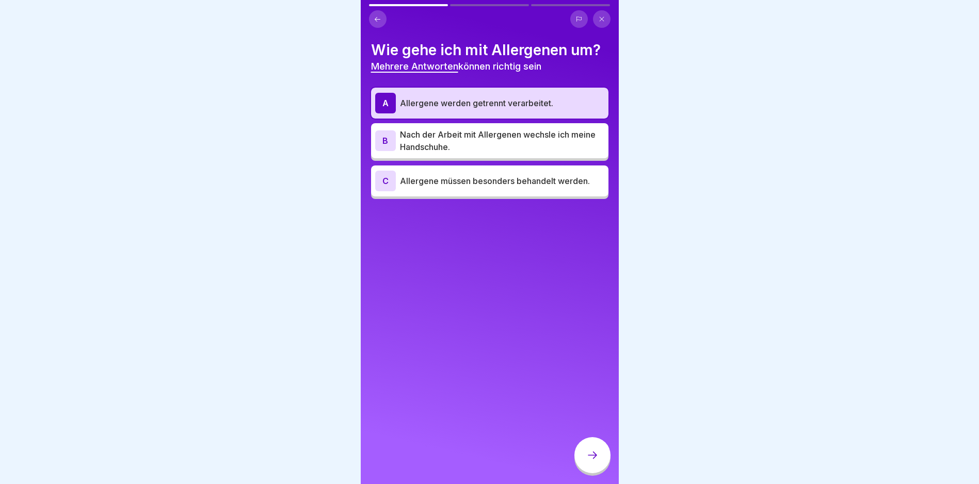
click at [417, 142] on p "Nach der Arbeit mit Allergenen wechsle ich meine Handschuhe." at bounding box center [502, 140] width 204 height 25
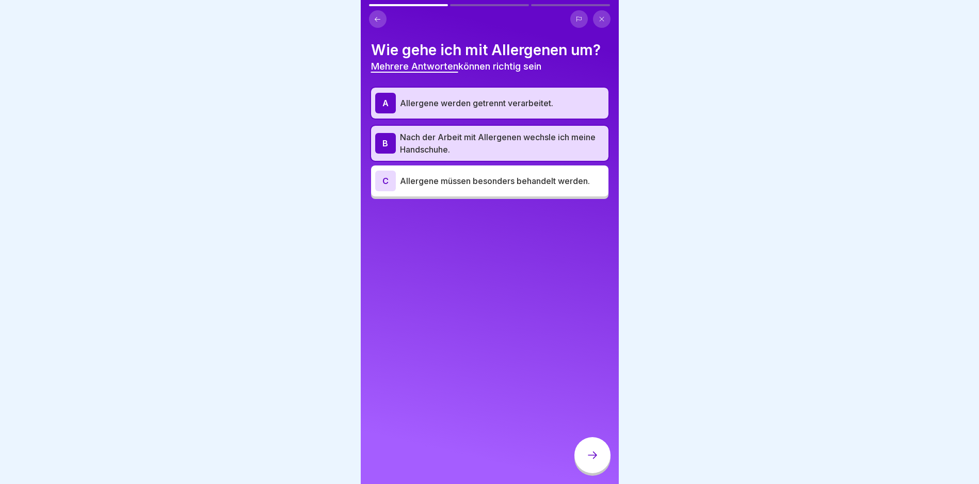
click at [403, 178] on p "Allergene müssen besonders behandelt werden." at bounding box center [502, 181] width 204 height 12
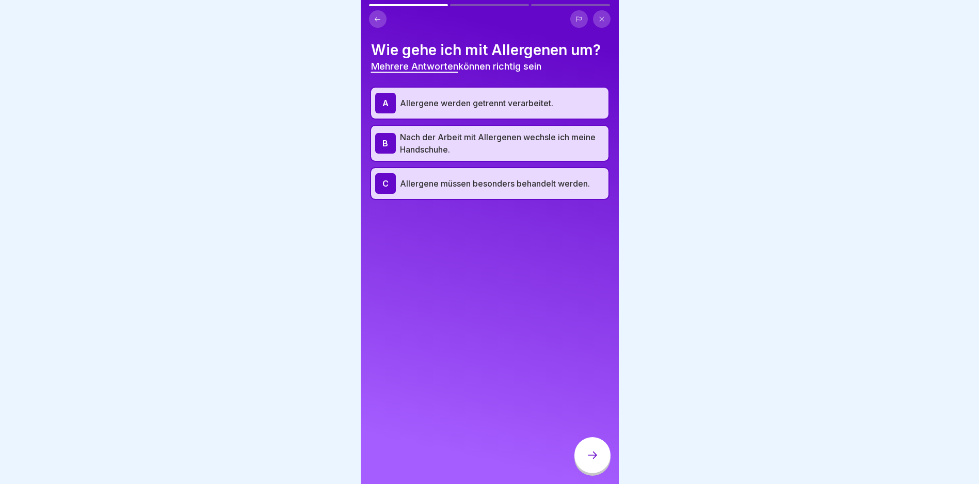
click at [387, 187] on div "C" at bounding box center [385, 183] width 21 height 21
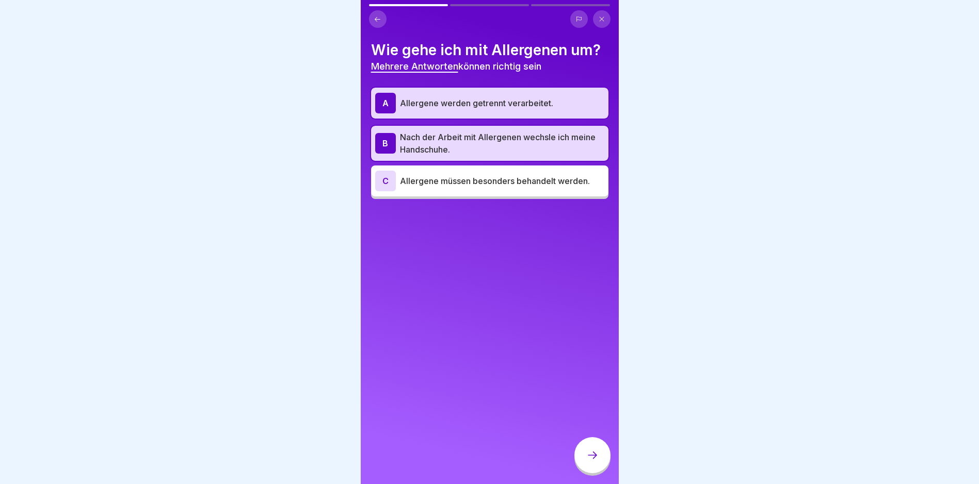
drag, startPoint x: 593, startPoint y: 462, endPoint x: 575, endPoint y: 442, distance: 27.4
click at [593, 461] on icon at bounding box center [592, 455] width 12 height 12
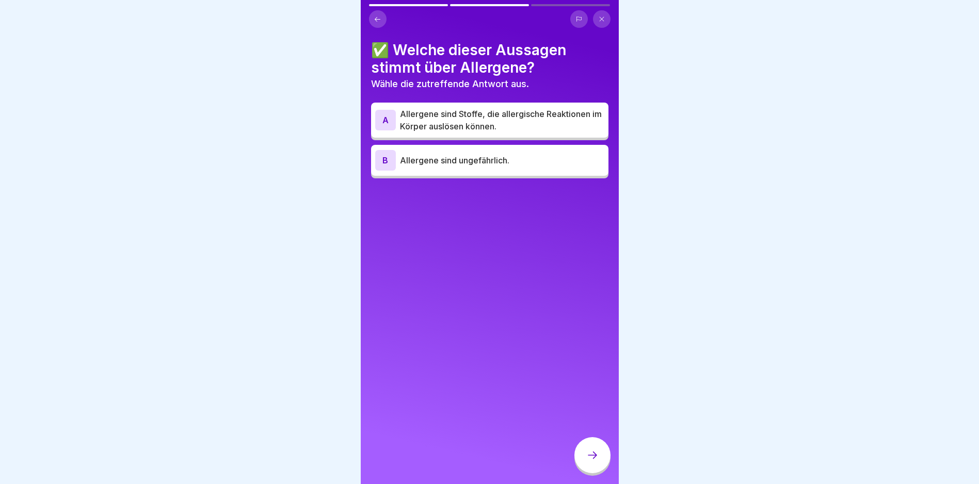
click at [436, 121] on p "Allergene sind Stoffe, die allergische Reaktionen im Körper auslösen können." at bounding box center [502, 120] width 204 height 25
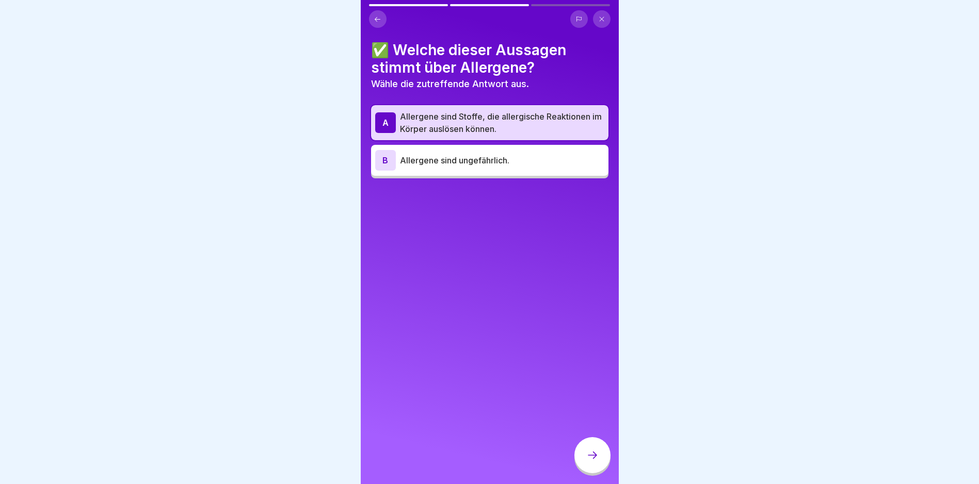
drag, startPoint x: 591, startPoint y: 460, endPoint x: 587, endPoint y: 448, distance: 11.9
click at [592, 460] on icon at bounding box center [592, 455] width 12 height 12
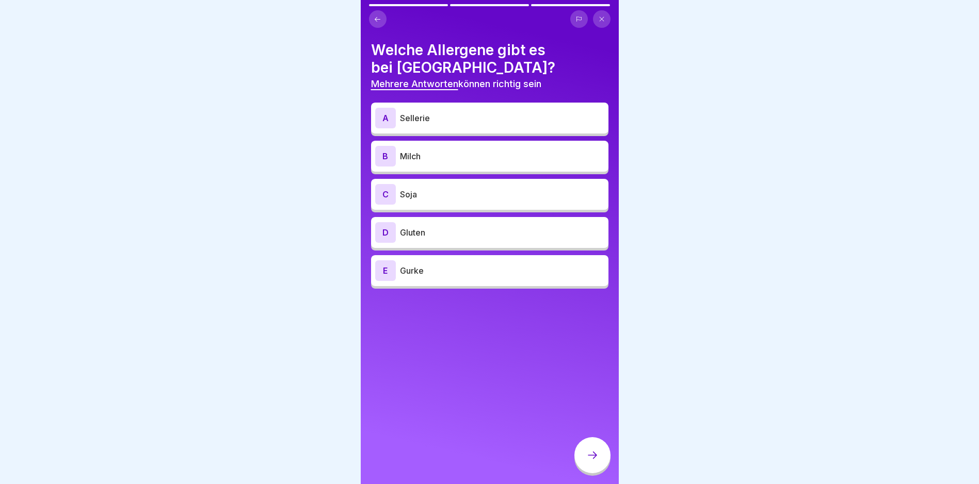
click at [427, 126] on div "A Sellerie" at bounding box center [489, 118] width 229 height 21
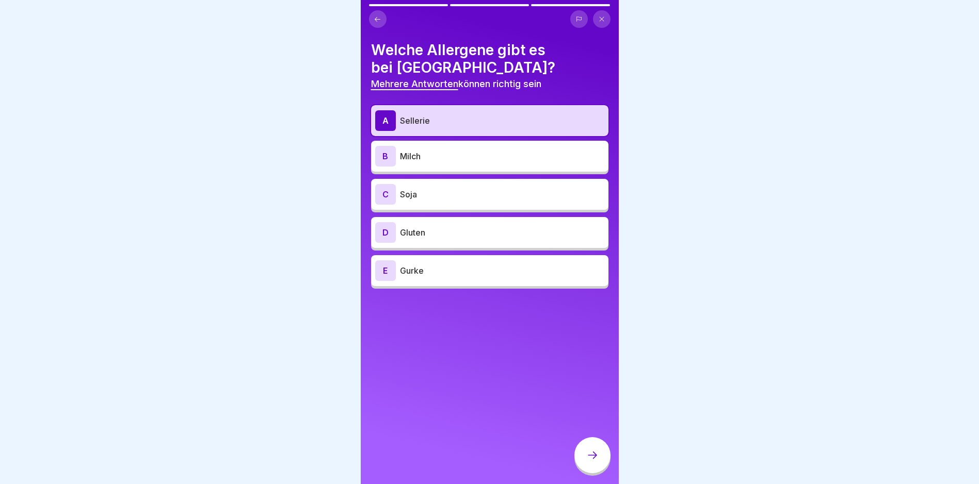
click at [595, 460] on icon at bounding box center [592, 455] width 12 height 12
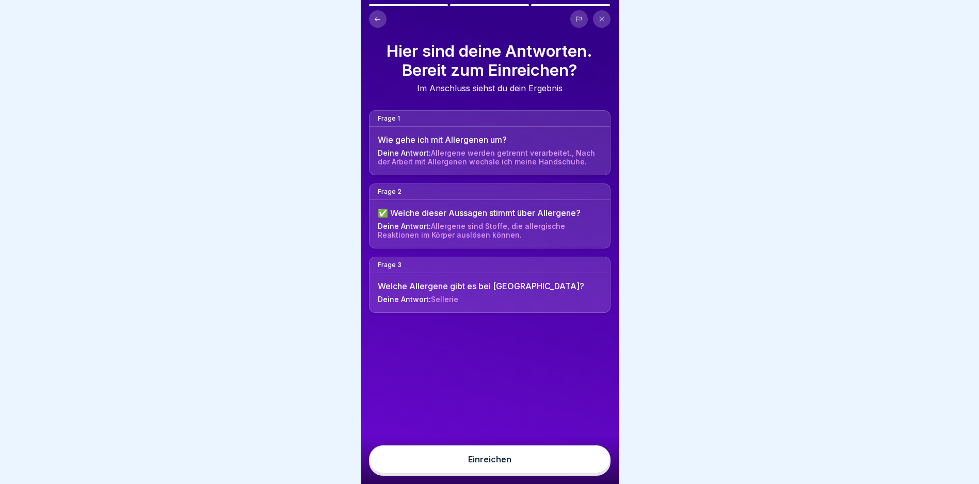
click at [488, 464] on div "Einreichen" at bounding box center [489, 459] width 43 height 9
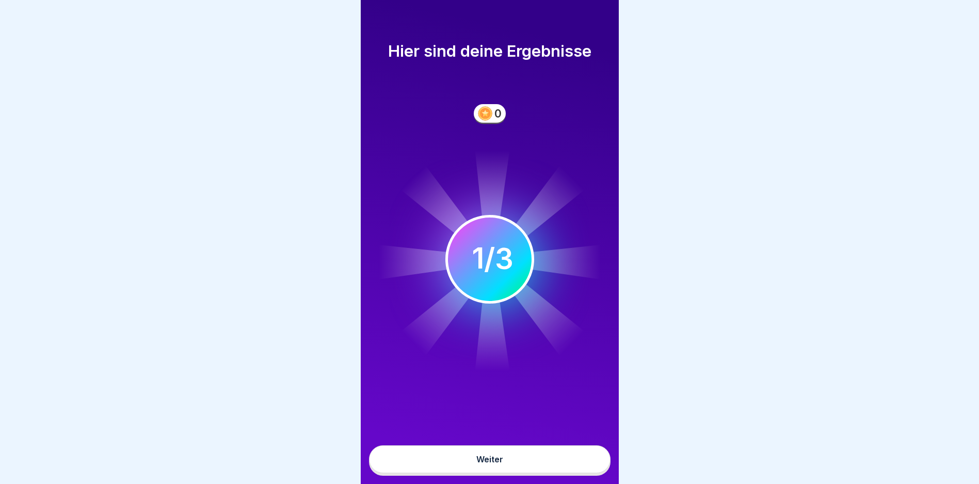
click at [489, 461] on button "Weiter" at bounding box center [489, 460] width 241 height 28
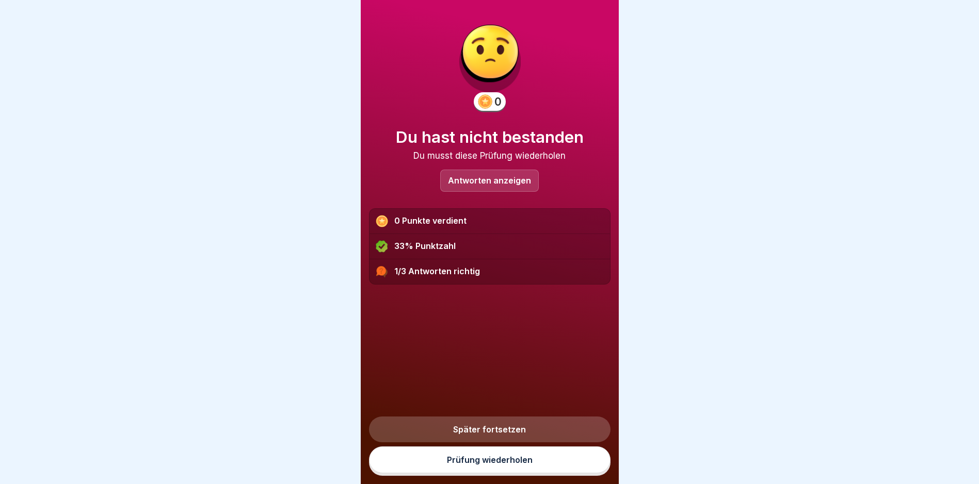
click at [475, 467] on link "Prüfung wiederholen" at bounding box center [489, 460] width 241 height 27
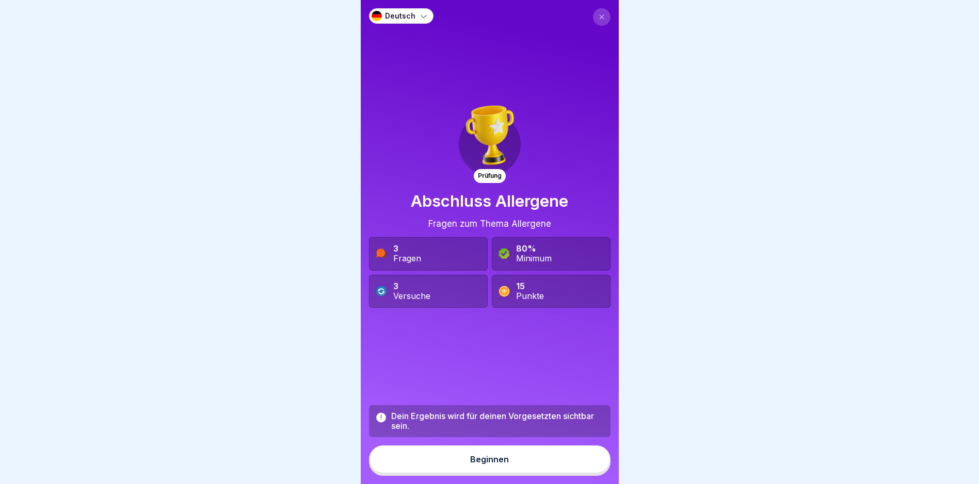
click at [475, 464] on div "Beginnen" at bounding box center [489, 459] width 39 height 9
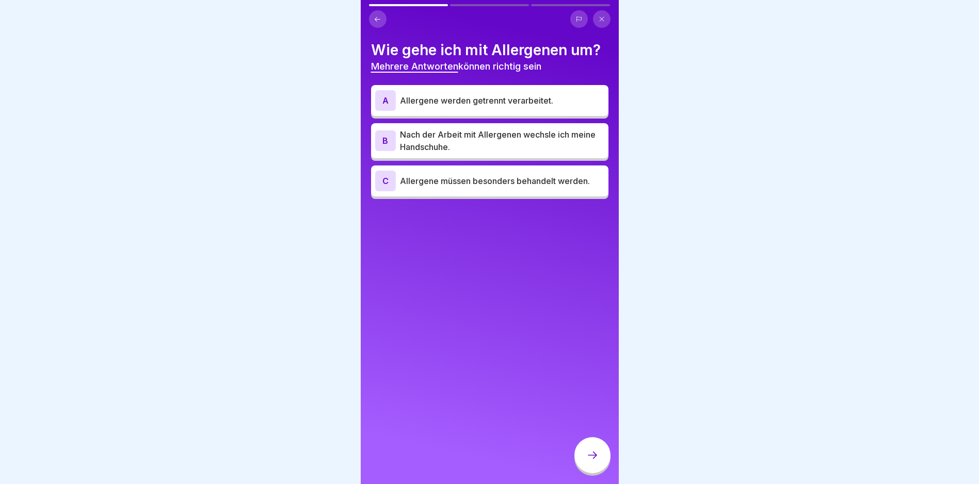
click at [398, 94] on div "A Allergene werden getrennt verarbeitet." at bounding box center [489, 100] width 229 height 21
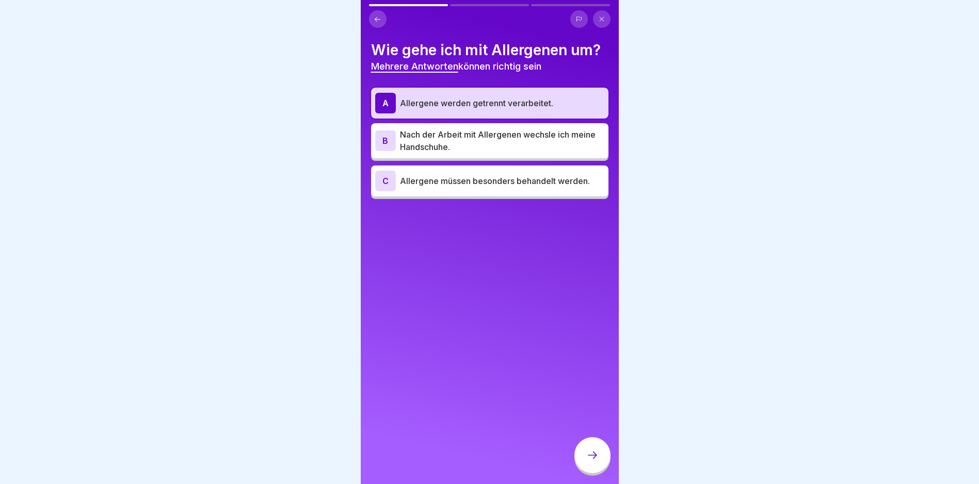
click at [402, 148] on p "Nach der Arbeit mit Allergenen wechsle ich meine Handschuhe." at bounding box center [502, 140] width 204 height 25
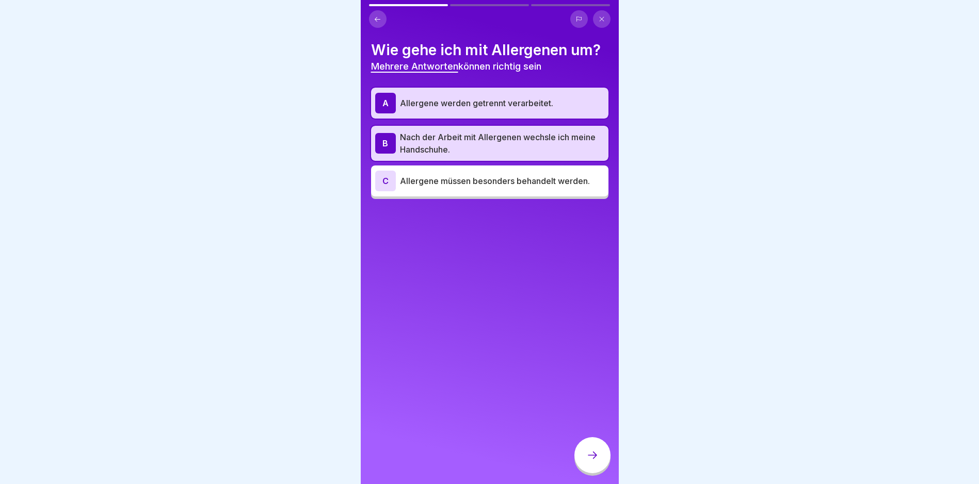
click at [398, 187] on div "C Allergene müssen besonders behandelt werden." at bounding box center [489, 181] width 229 height 21
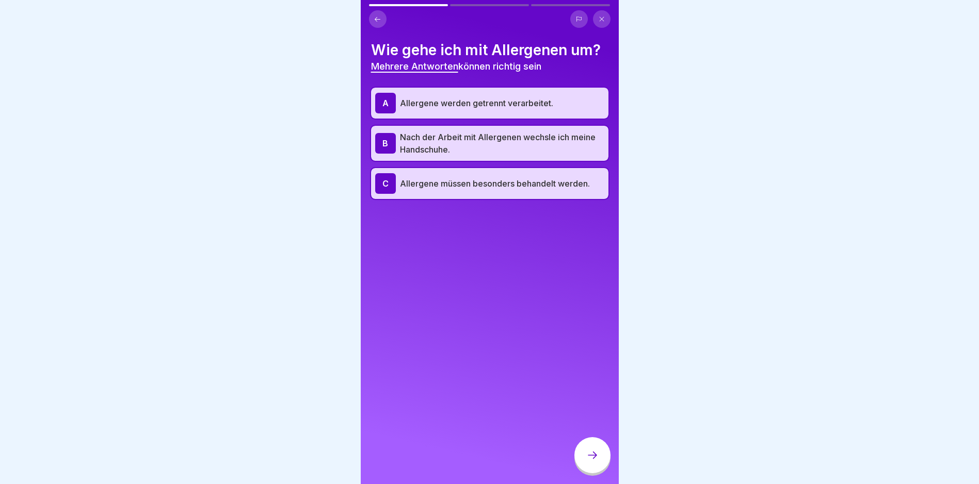
click at [586, 458] on div at bounding box center [592, 455] width 36 height 36
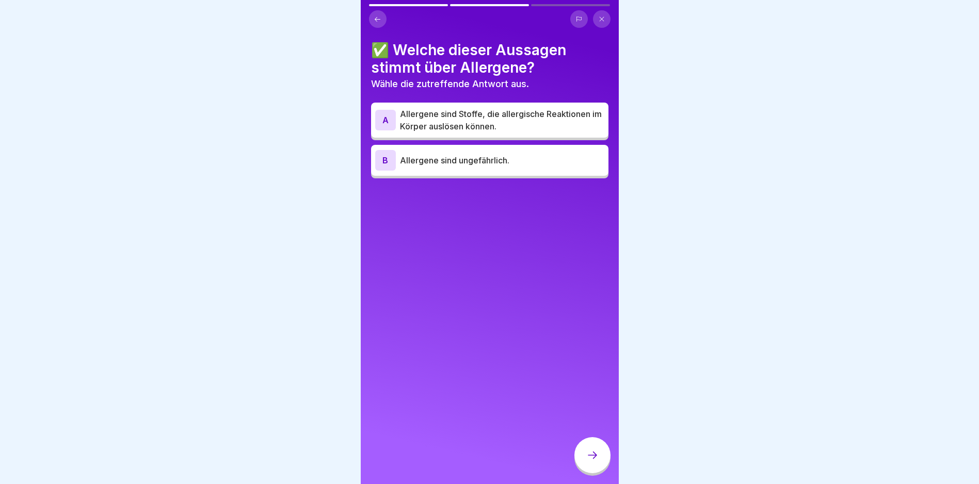
click at [435, 123] on p "Allergene sind Stoffe, die allergische Reaktionen im Körper auslösen können." at bounding box center [502, 120] width 204 height 25
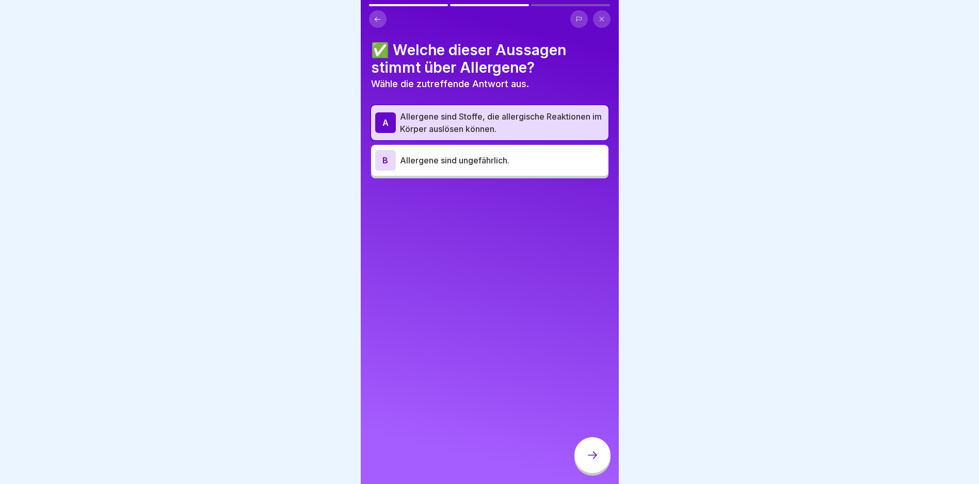
click at [412, 163] on p "Allergene sind ungefährlich." at bounding box center [502, 160] width 204 height 12
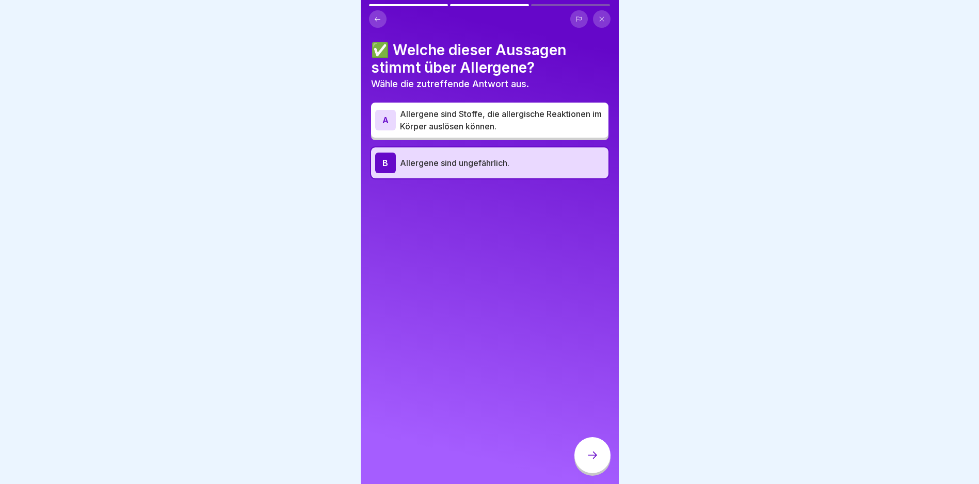
click at [420, 124] on p "Allergene sind Stoffe, die allergische Reaktionen im Körper auslösen können." at bounding box center [502, 120] width 204 height 25
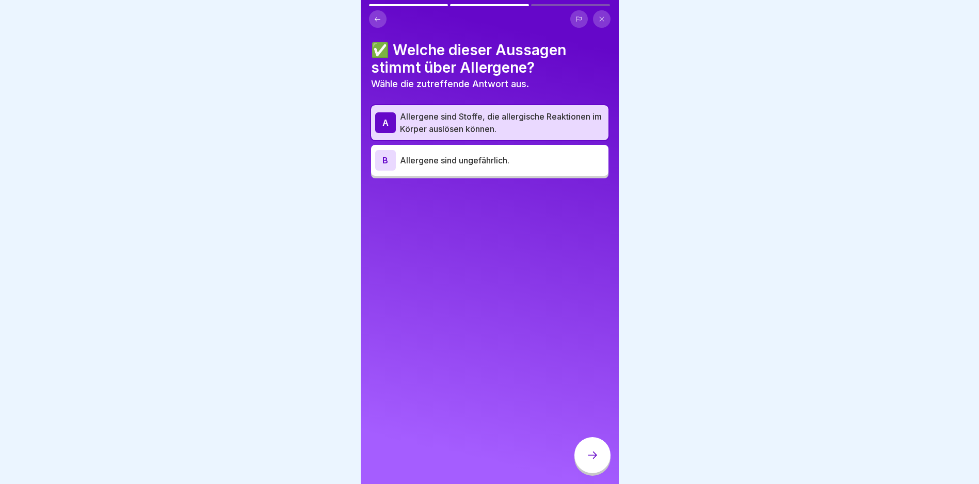
click at [588, 472] on div at bounding box center [592, 455] width 36 height 36
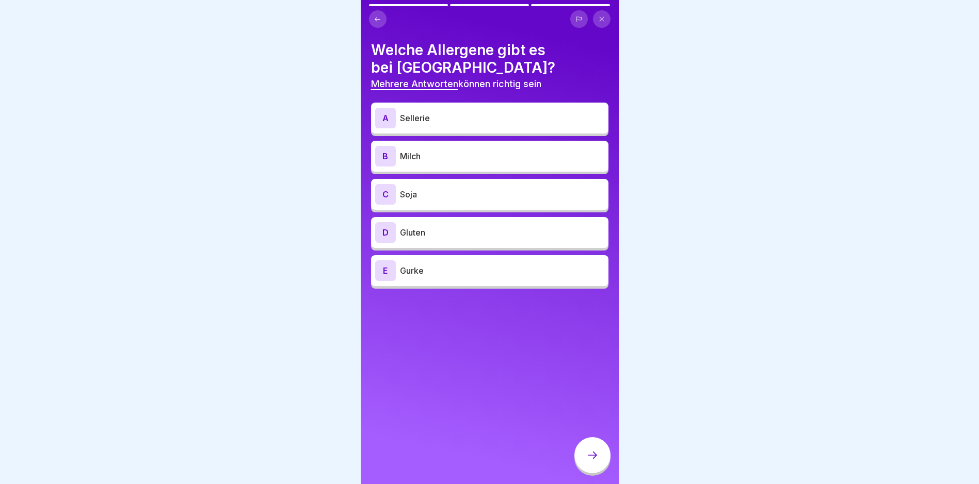
click at [436, 112] on p "Sellerie" at bounding box center [502, 118] width 204 height 12
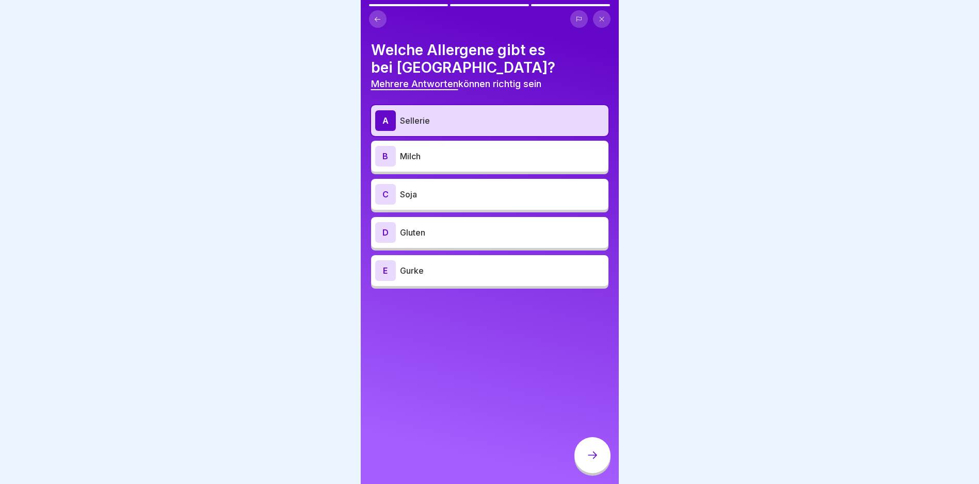
click at [417, 154] on p "Milch" at bounding box center [502, 156] width 204 height 12
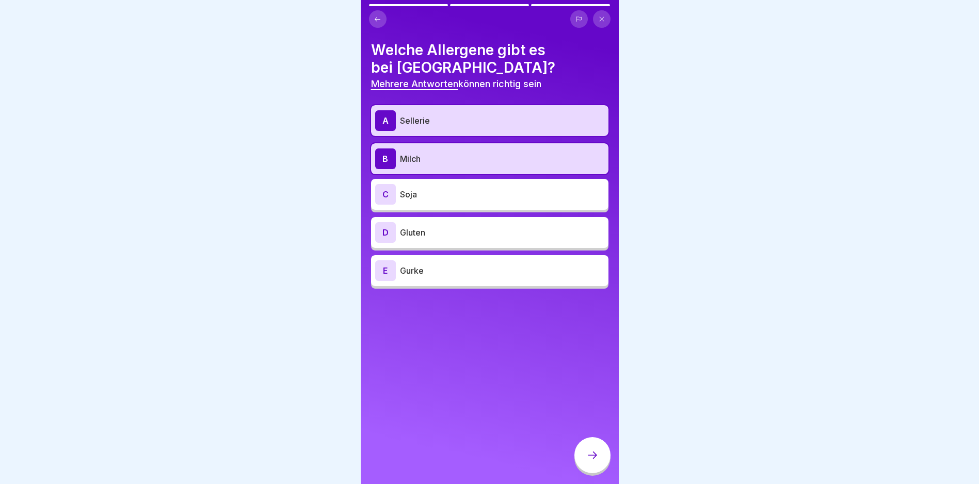
click at [417, 229] on p "Gluten" at bounding box center [502, 232] width 204 height 12
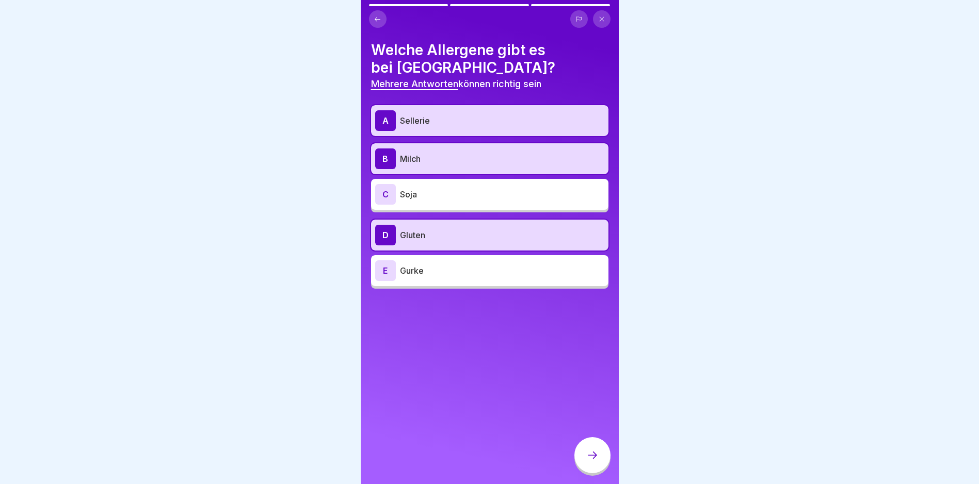
click at [589, 461] on icon at bounding box center [592, 455] width 12 height 12
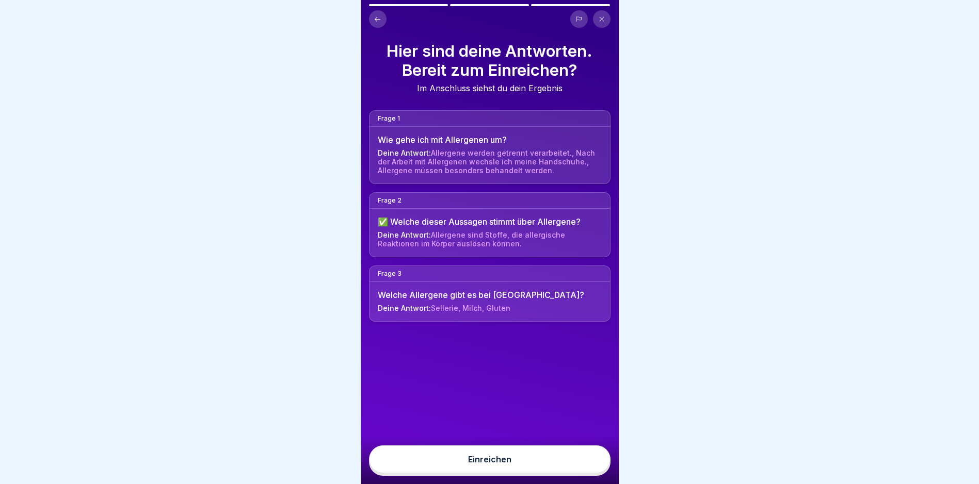
click at [465, 471] on button "Einreichen" at bounding box center [489, 460] width 241 height 28
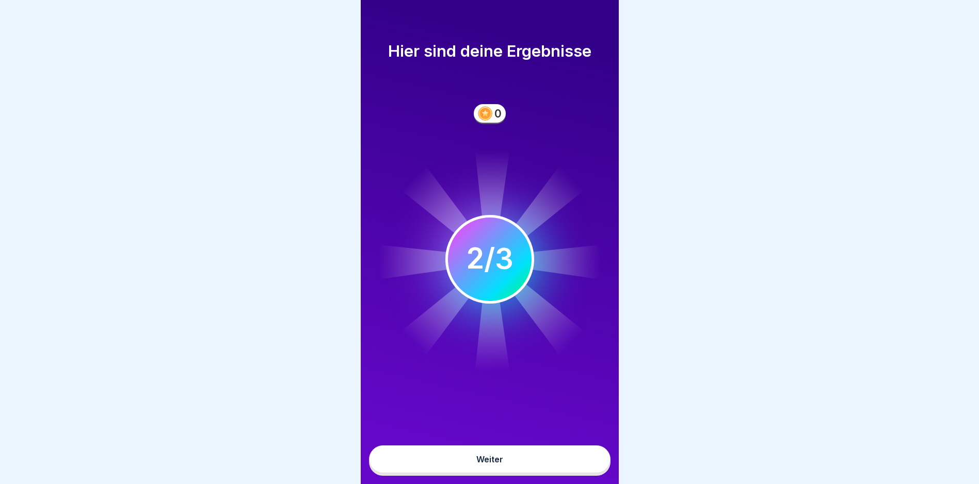
click at [468, 471] on button "Weiter" at bounding box center [489, 460] width 241 height 28
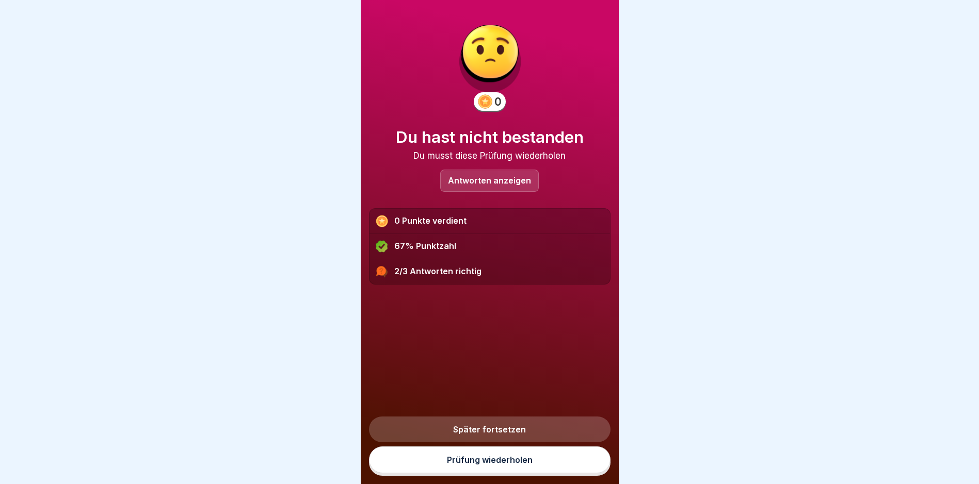
click at [470, 470] on link "Prüfung wiederholen" at bounding box center [489, 460] width 241 height 27
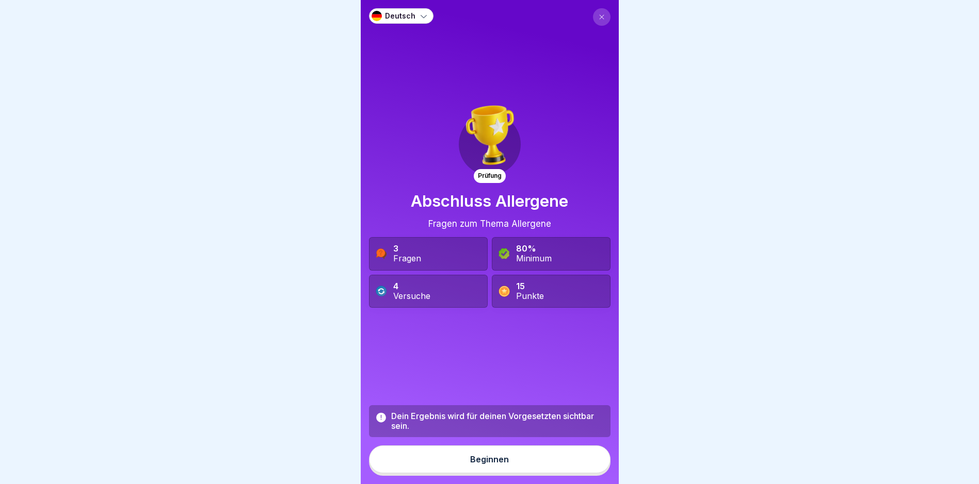
click at [470, 464] on div "Beginnen" at bounding box center [489, 459] width 39 height 9
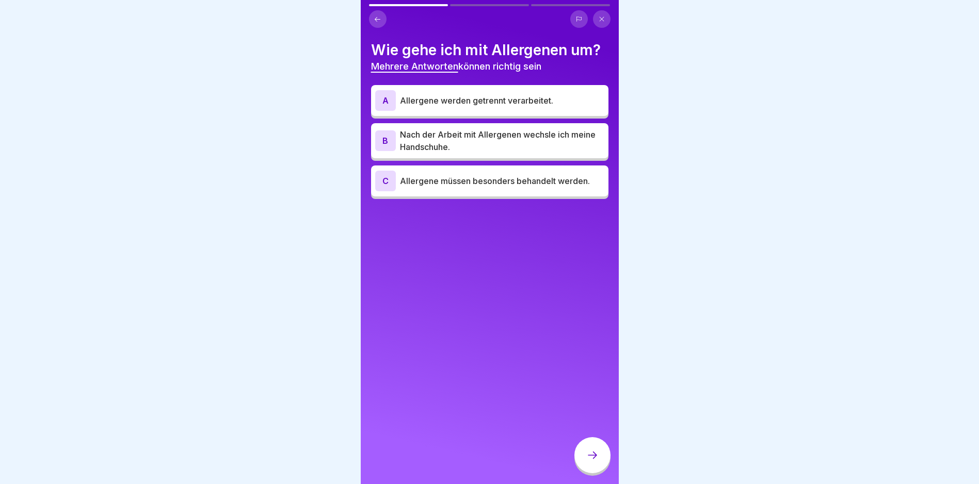
click at [434, 137] on p "Nach der Arbeit mit Allergenen wechsle ich meine Handschuhe." at bounding box center [502, 140] width 204 height 25
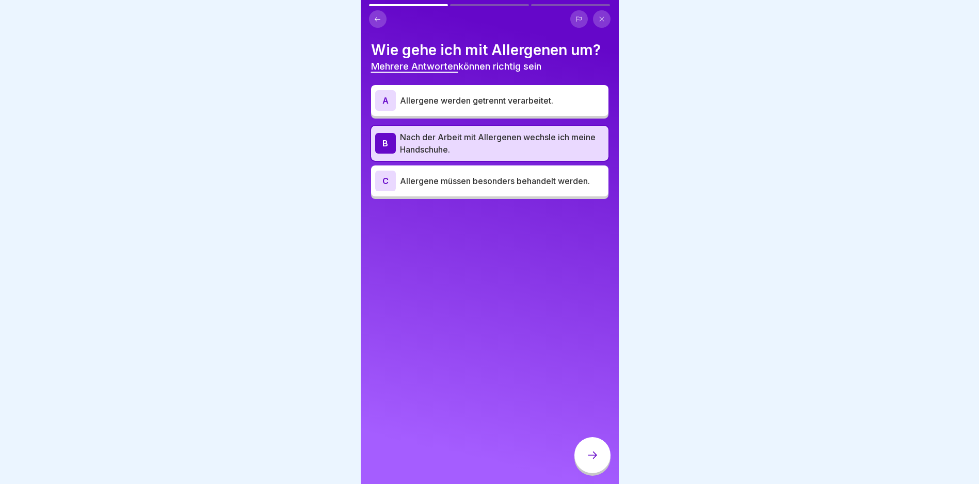
click at [420, 185] on p "Allergene müssen besonders behandelt werden." at bounding box center [502, 181] width 204 height 12
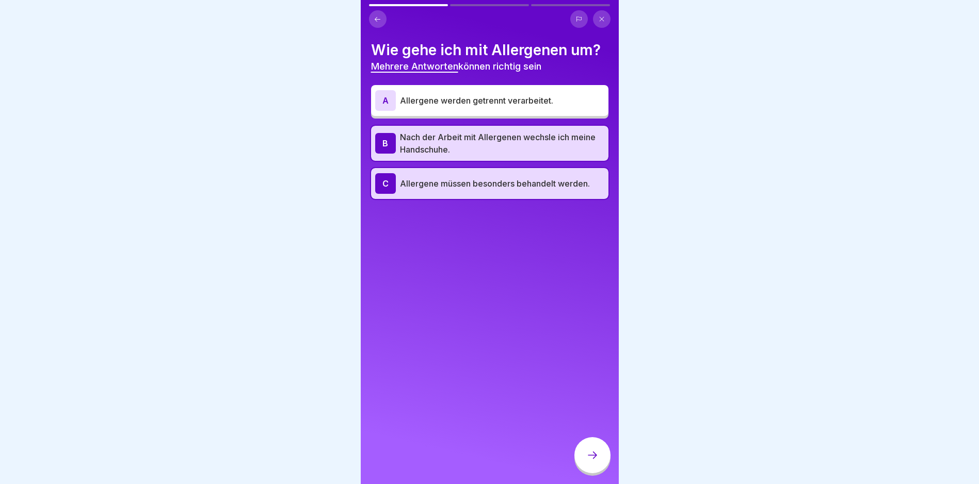
click at [580, 466] on div at bounding box center [592, 455] width 36 height 36
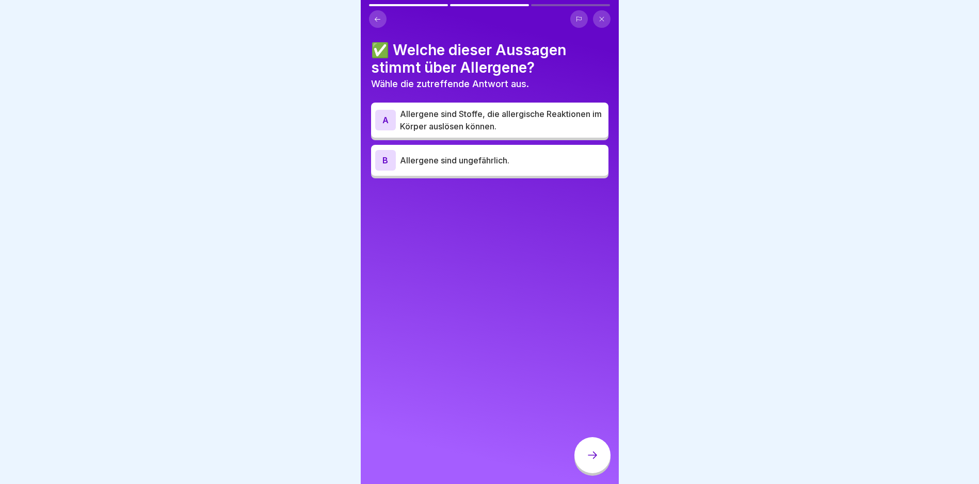
click at [422, 119] on p "Allergene sind Stoffe, die allergische Reaktionen im Körper auslösen können." at bounding box center [502, 120] width 204 height 25
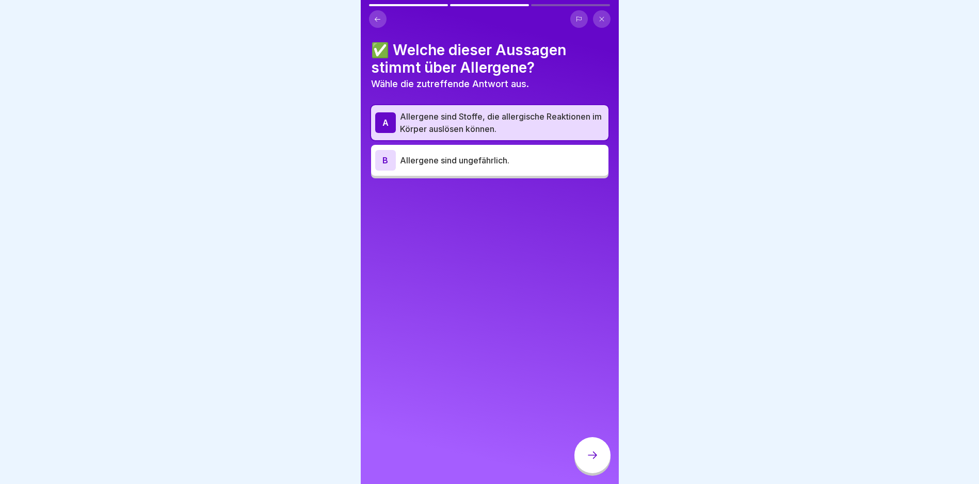
click at [598, 466] on div at bounding box center [592, 455] width 36 height 36
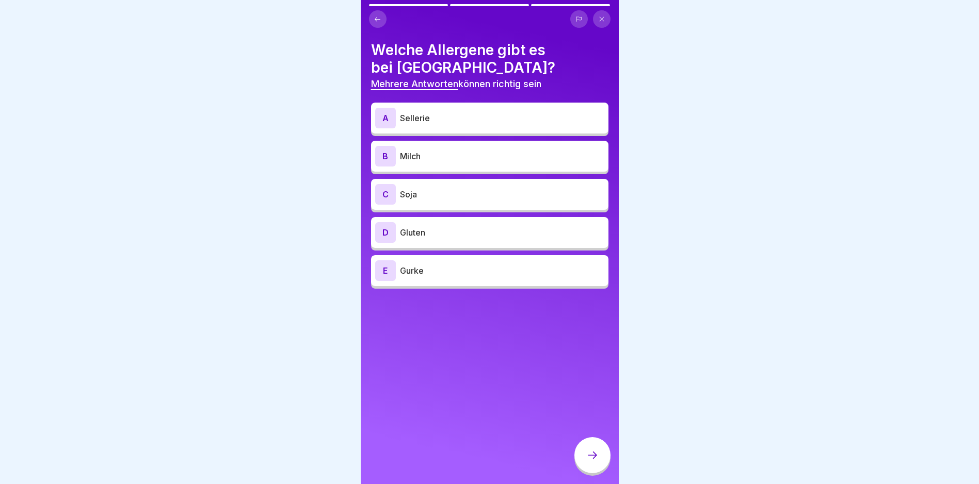
click at [408, 124] on p "Sellerie" at bounding box center [502, 118] width 204 height 12
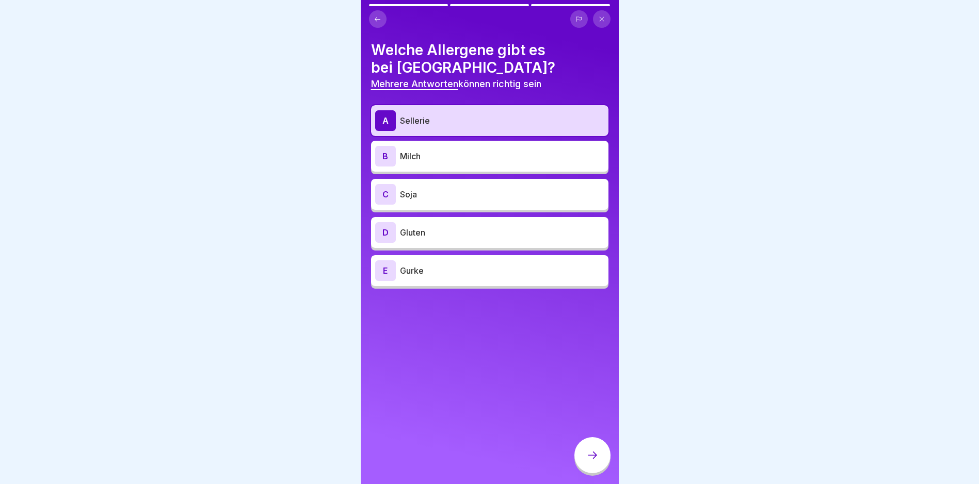
click at [591, 462] on icon at bounding box center [592, 455] width 12 height 12
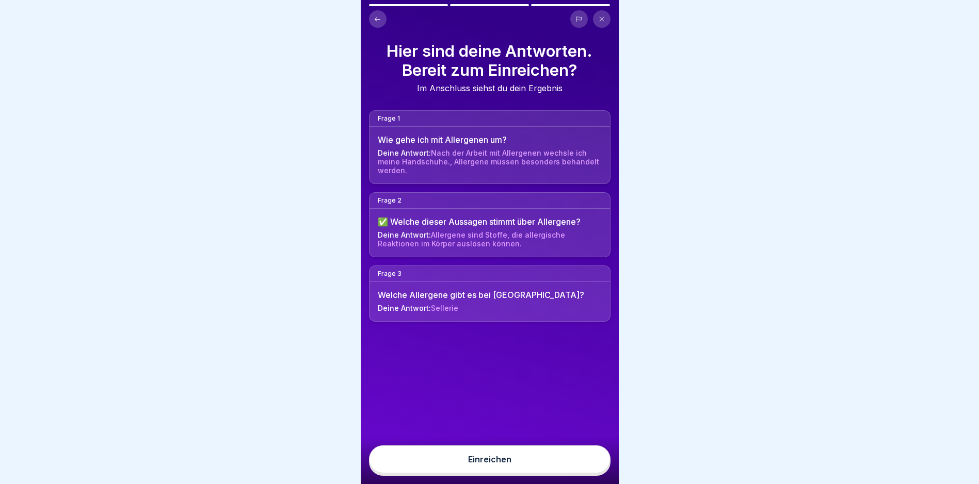
click at [435, 312] on span "Sellerie" at bounding box center [444, 308] width 27 height 9
click at [469, 474] on button "Einreichen" at bounding box center [489, 460] width 241 height 28
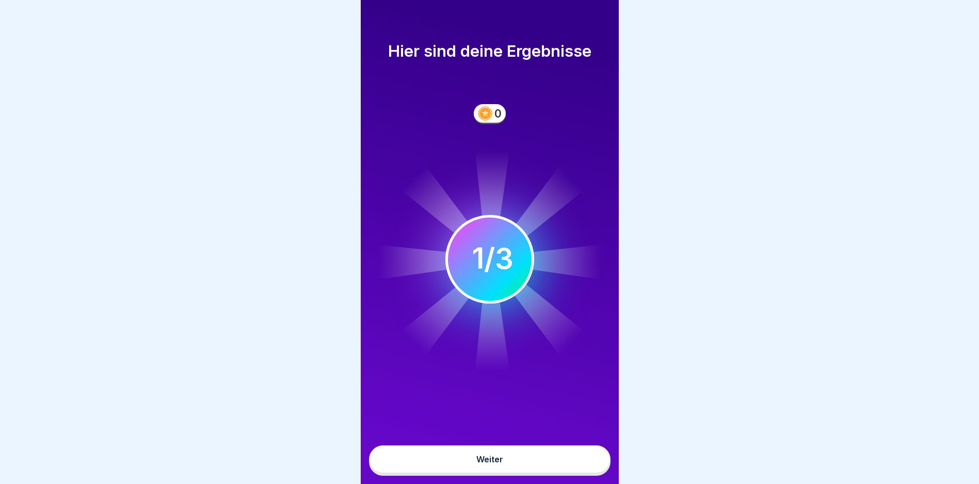
click at [467, 467] on button "Weiter" at bounding box center [489, 460] width 241 height 28
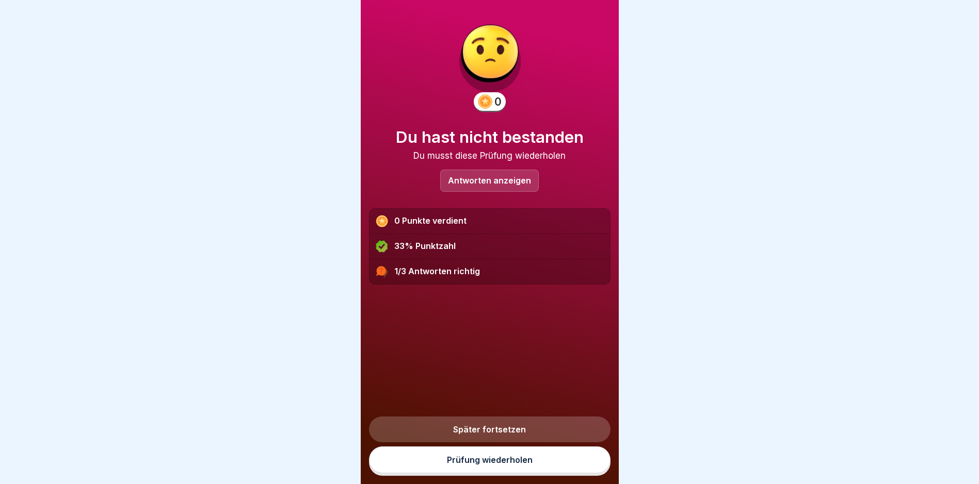
click at [464, 180] on p "Antworten anzeigen" at bounding box center [489, 180] width 83 height 9
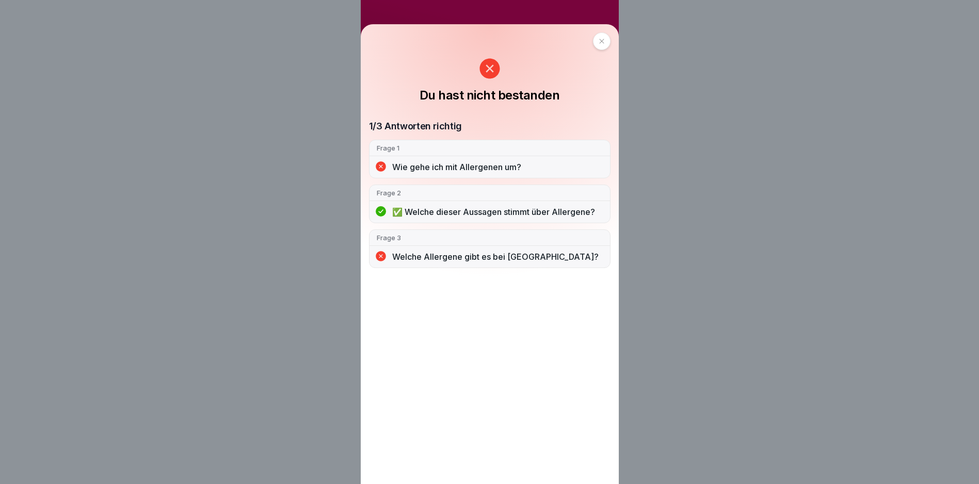
click at [494, 66] on icon at bounding box center [489, 68] width 20 height 20
drag, startPoint x: 605, startPoint y: 38, endPoint x: 555, endPoint y: 161, distance: 133.5
click at [605, 38] on div at bounding box center [602, 42] width 18 height 18
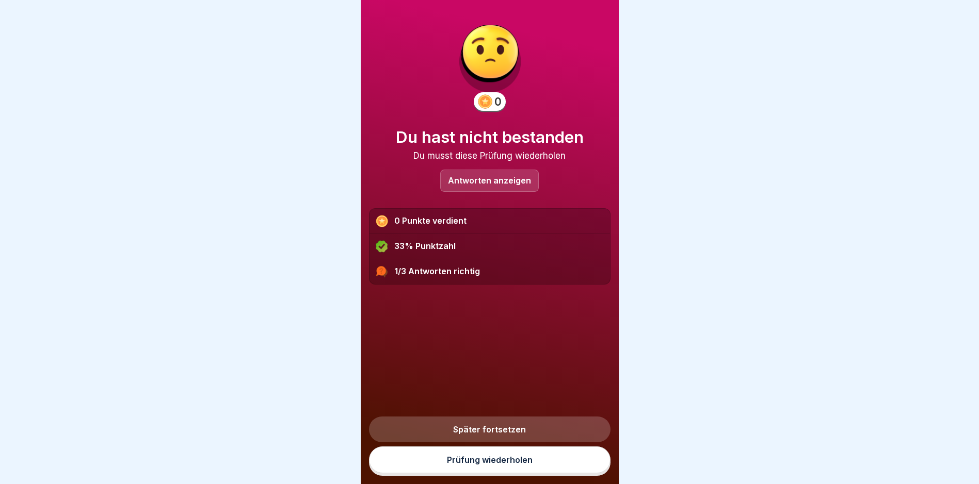
click at [471, 440] on link "Später fortsetzen" at bounding box center [489, 430] width 241 height 26
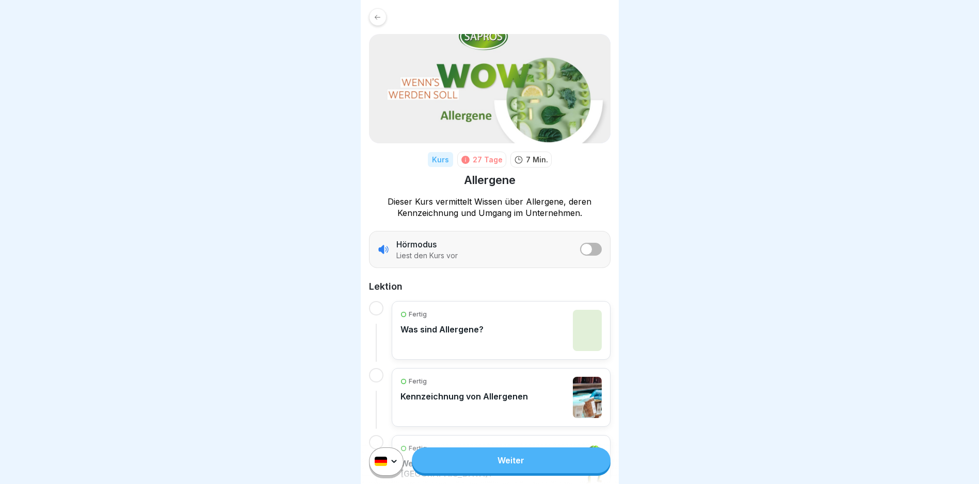
click at [469, 462] on link "Weiter" at bounding box center [511, 461] width 198 height 26
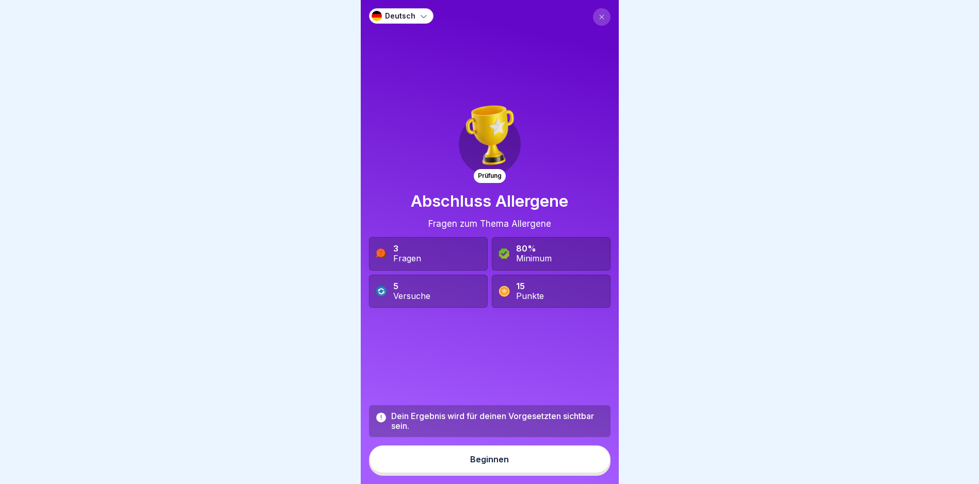
click at [464, 470] on button "Beginnen" at bounding box center [489, 460] width 241 height 28
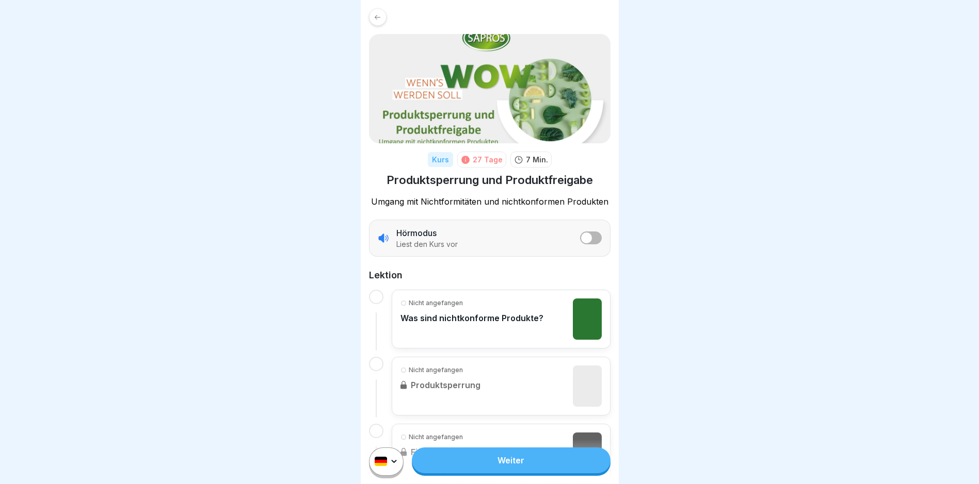
click at [477, 474] on link "Weiter" at bounding box center [511, 461] width 198 height 26
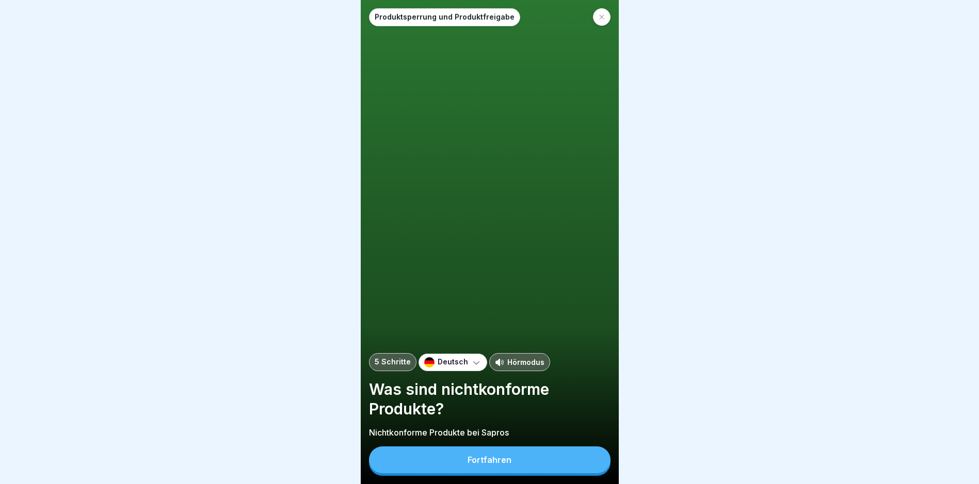
click at [495, 465] on div "Fortfahren" at bounding box center [489, 460] width 44 height 9
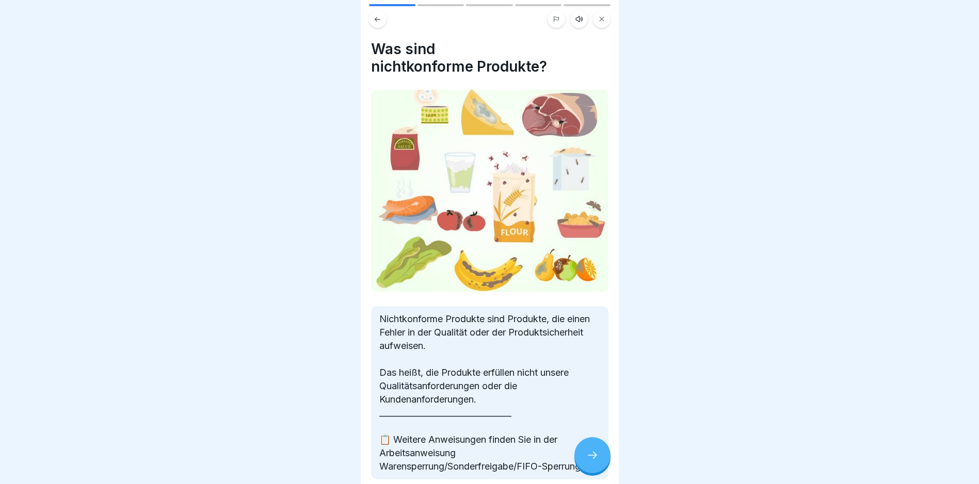
click at [580, 459] on div at bounding box center [592, 455] width 36 height 36
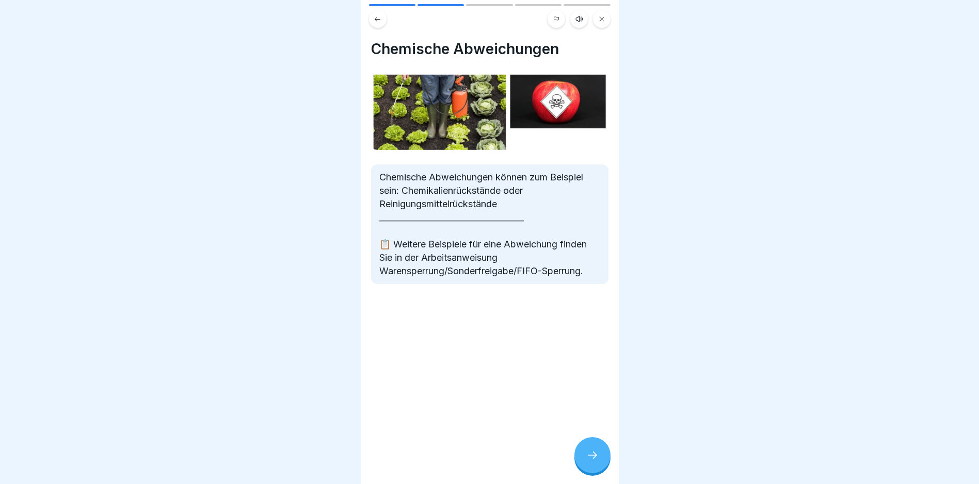
click at [586, 456] on div at bounding box center [592, 455] width 36 height 36
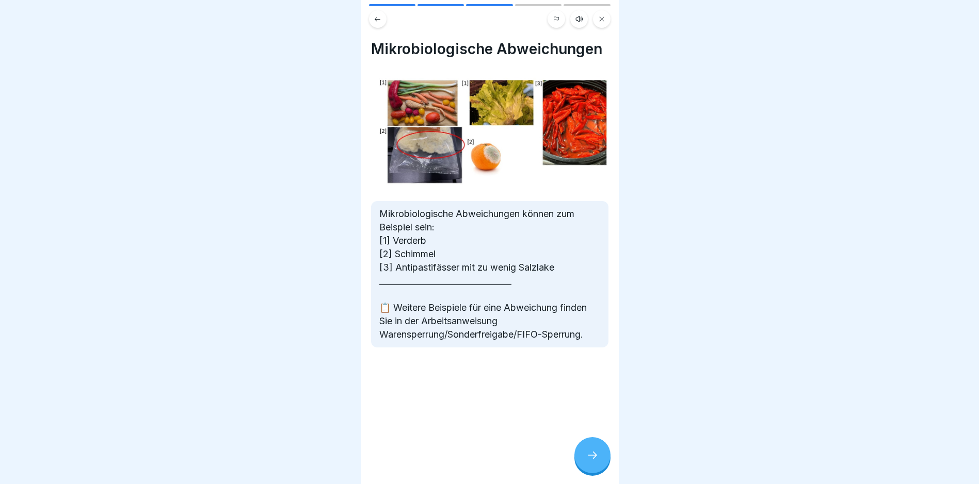
click at [586, 456] on div at bounding box center [592, 455] width 36 height 36
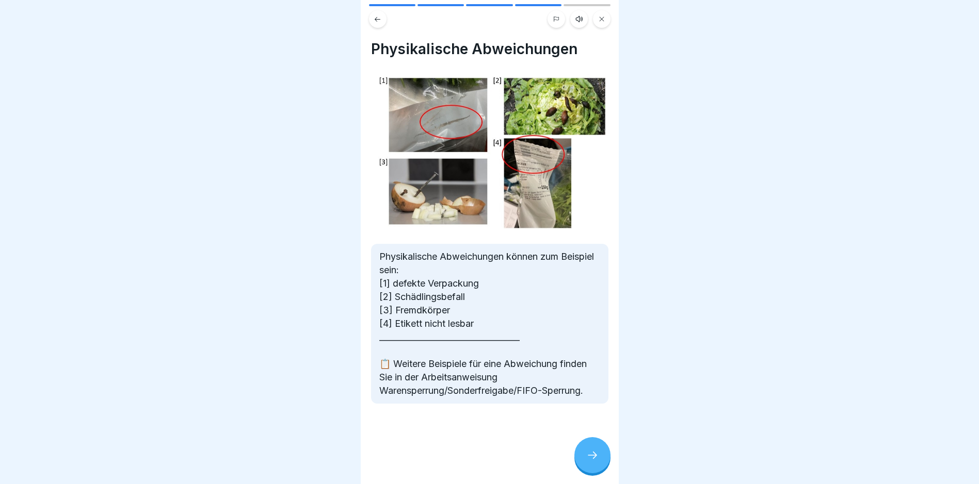
click at [586, 456] on div at bounding box center [592, 455] width 36 height 36
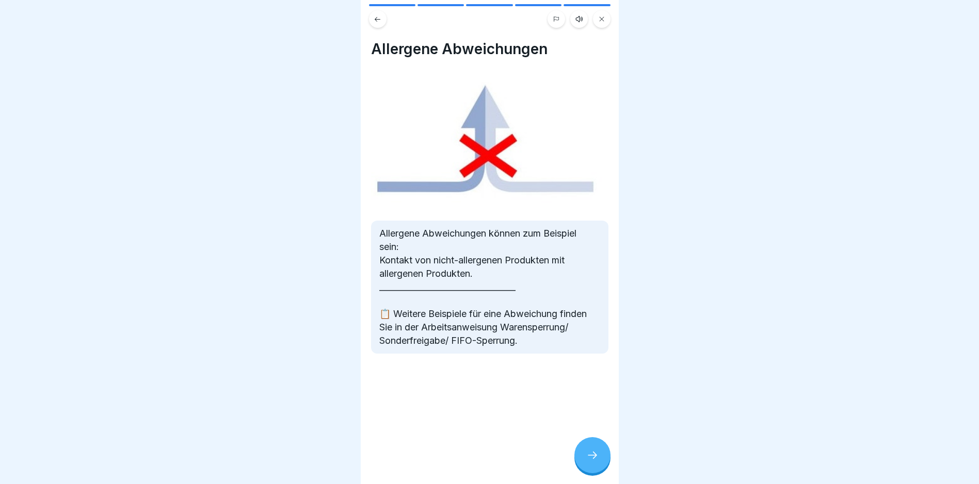
click at [586, 456] on div at bounding box center [592, 455] width 36 height 36
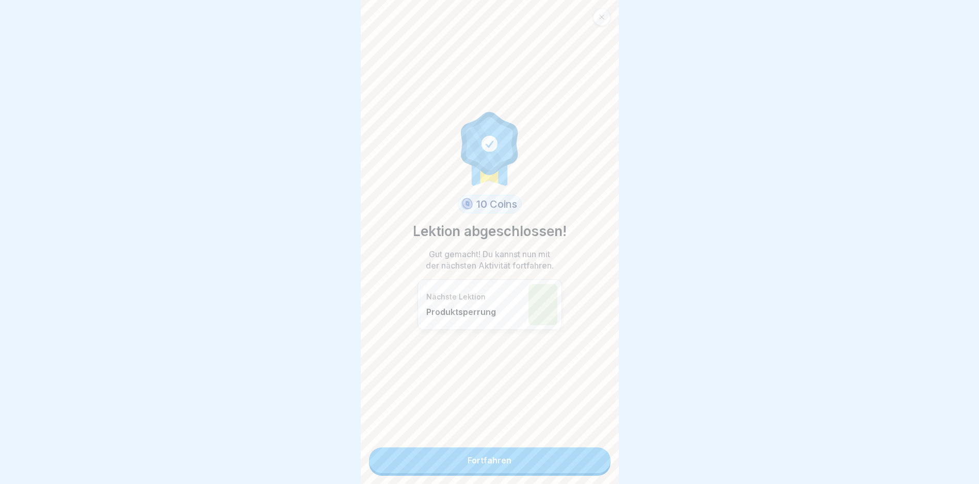
click at [586, 456] on link "Fortfahren" at bounding box center [489, 461] width 241 height 26
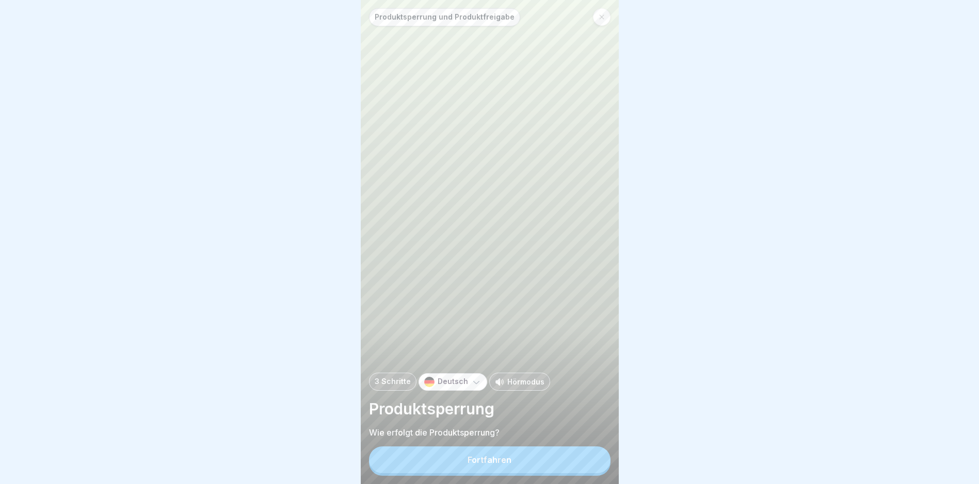
click at [499, 465] on div "Fortfahren" at bounding box center [489, 460] width 44 height 9
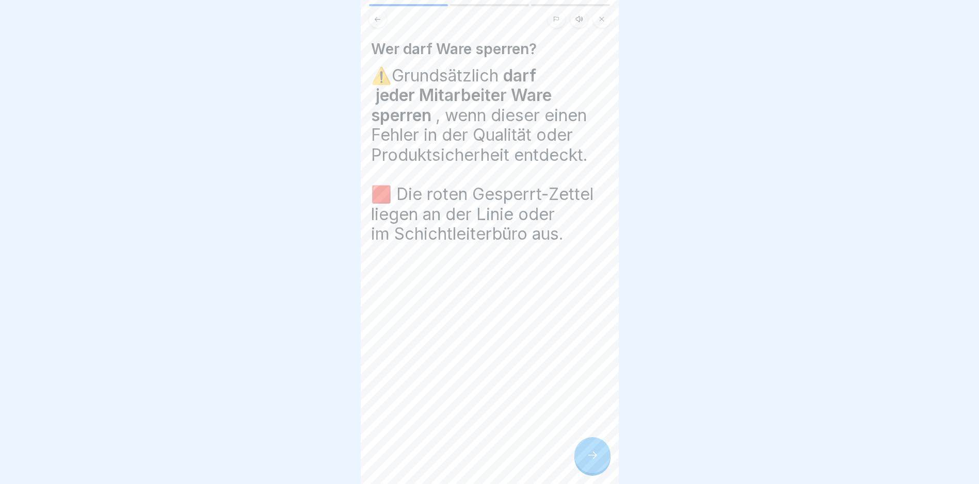
click at [587, 457] on div at bounding box center [592, 455] width 36 height 36
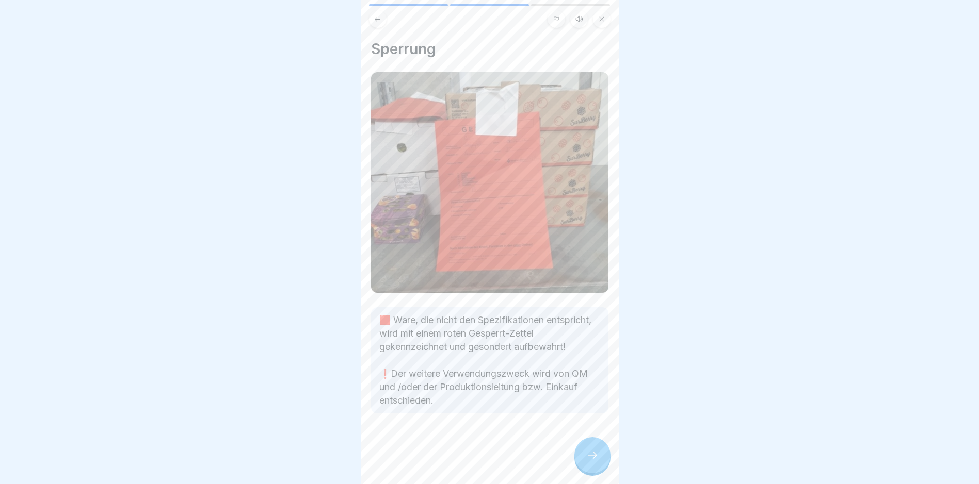
click at [588, 457] on div at bounding box center [592, 455] width 36 height 36
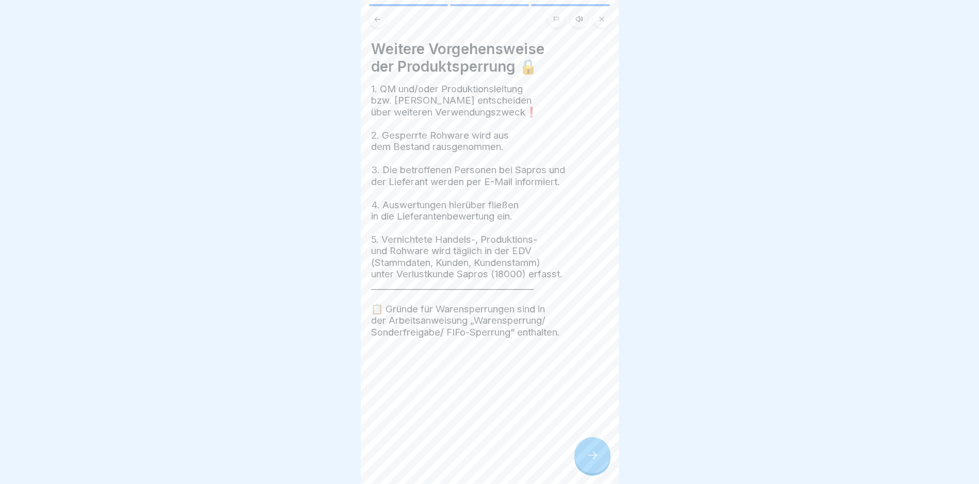
click at [588, 457] on div at bounding box center [592, 455] width 36 height 36
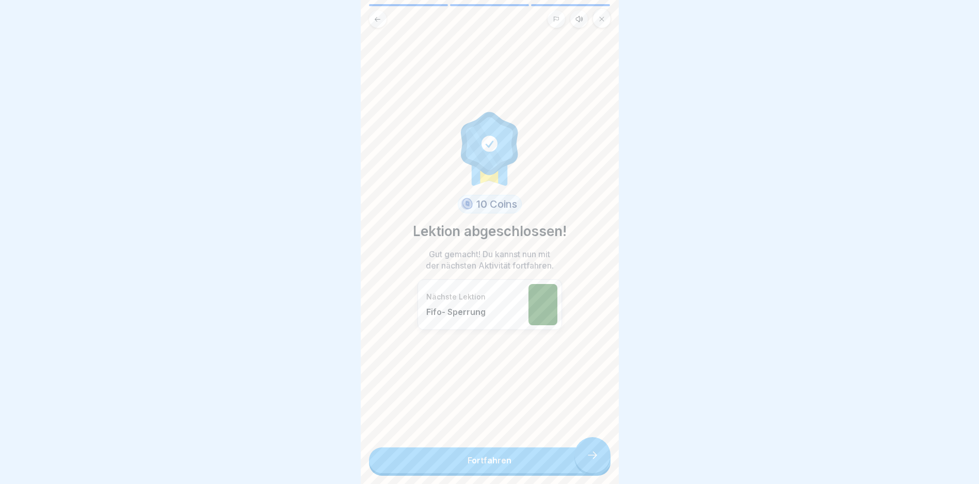
click at [588, 457] on link "Fortfahren" at bounding box center [489, 461] width 241 height 26
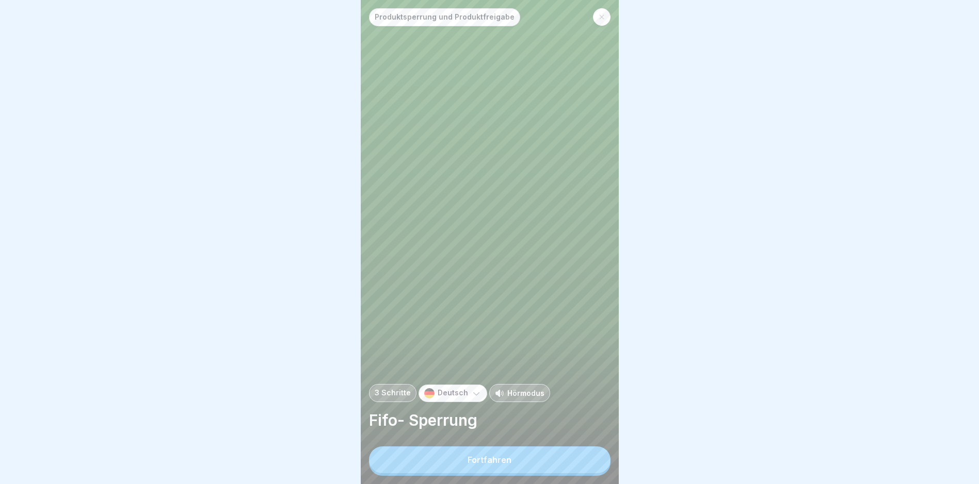
click at [477, 465] on div "Fortfahren" at bounding box center [489, 460] width 44 height 9
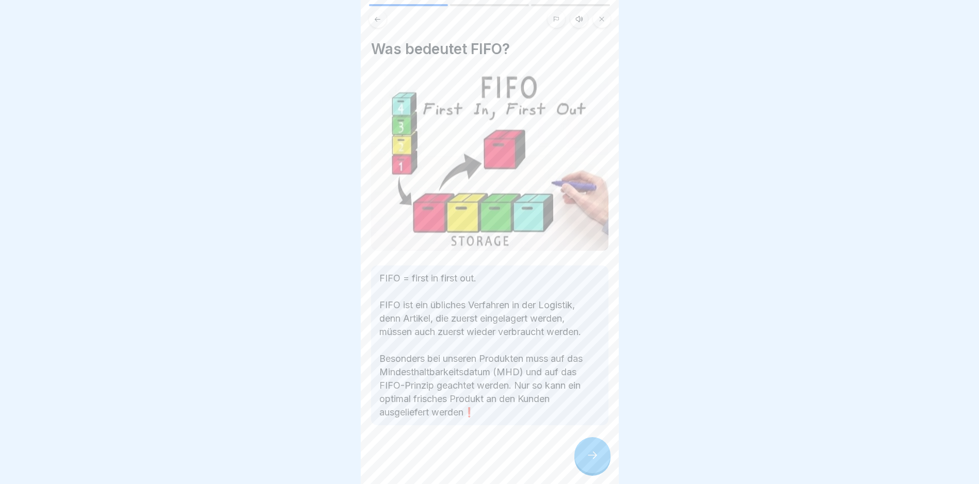
click at [592, 460] on icon at bounding box center [592, 455] width 12 height 12
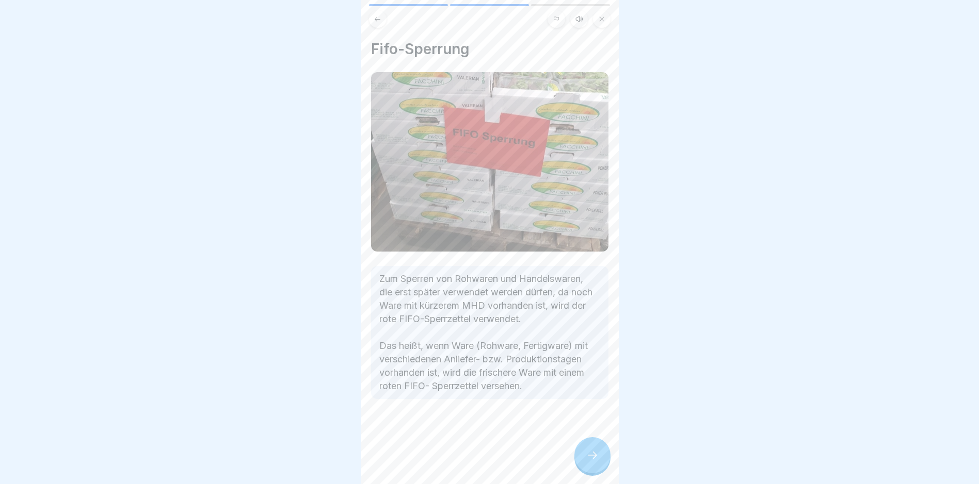
click at [592, 460] on icon at bounding box center [592, 455] width 12 height 12
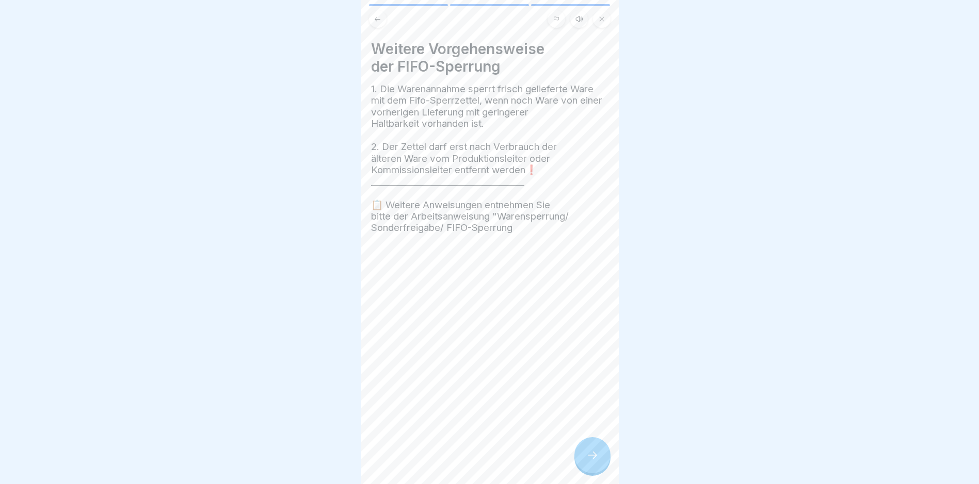
click at [592, 460] on icon at bounding box center [592, 455] width 12 height 12
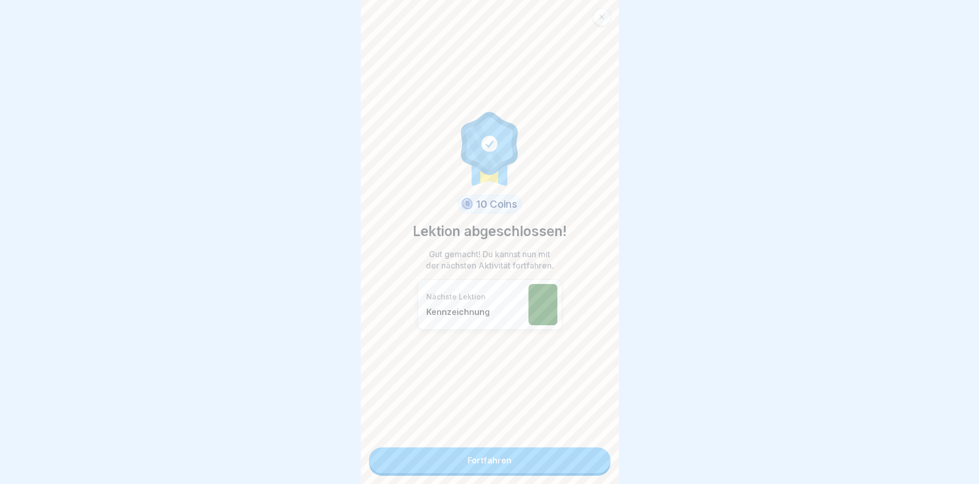
click at [471, 464] on link "Fortfahren" at bounding box center [489, 461] width 241 height 26
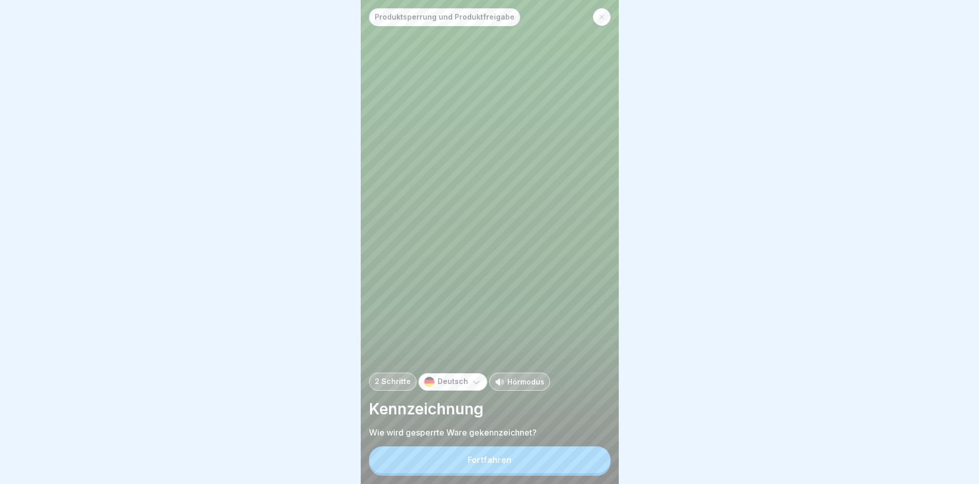
click at [486, 474] on button "Fortfahren" at bounding box center [489, 460] width 241 height 27
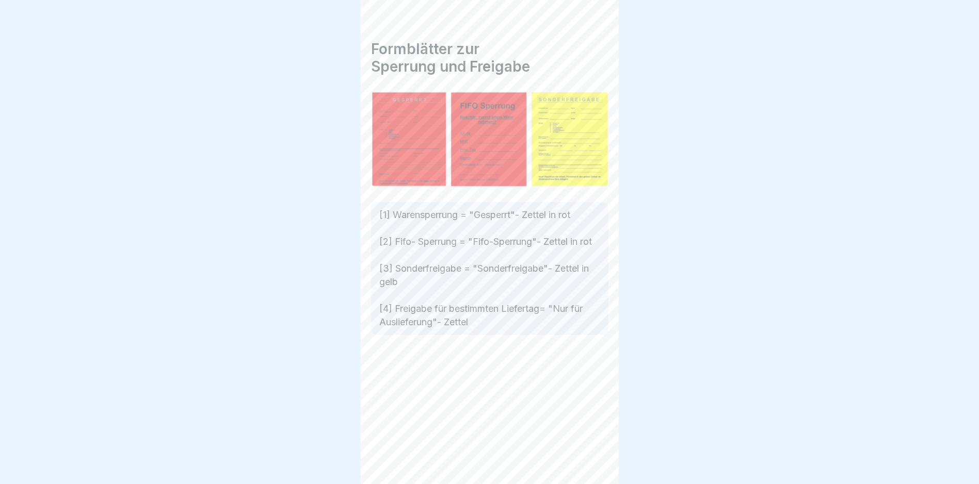
click at [485, 469] on div "Formblätter zur Sperrung und Freigabe [1] Warensperrung = "Gesperrt"- Zettel in…" at bounding box center [490, 242] width 258 height 484
click at [574, 460] on div at bounding box center [592, 455] width 36 height 36
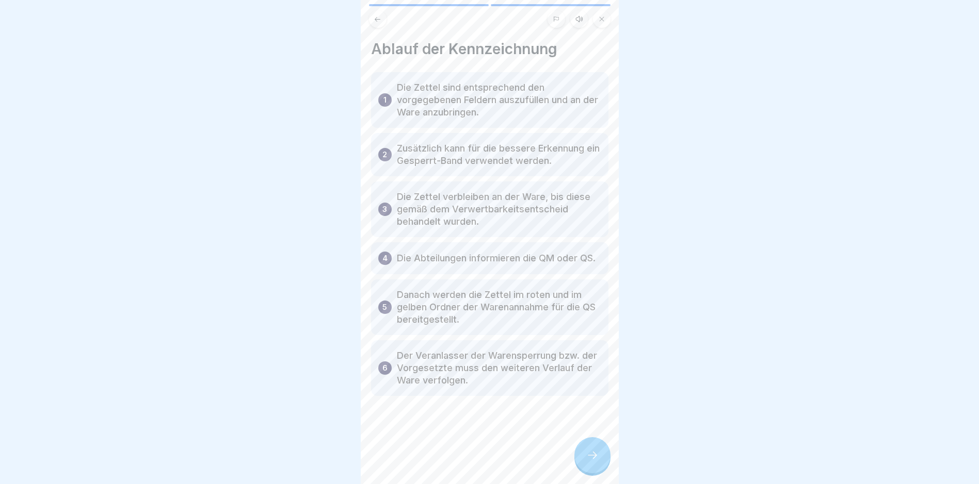
click at [595, 456] on div at bounding box center [592, 455] width 36 height 36
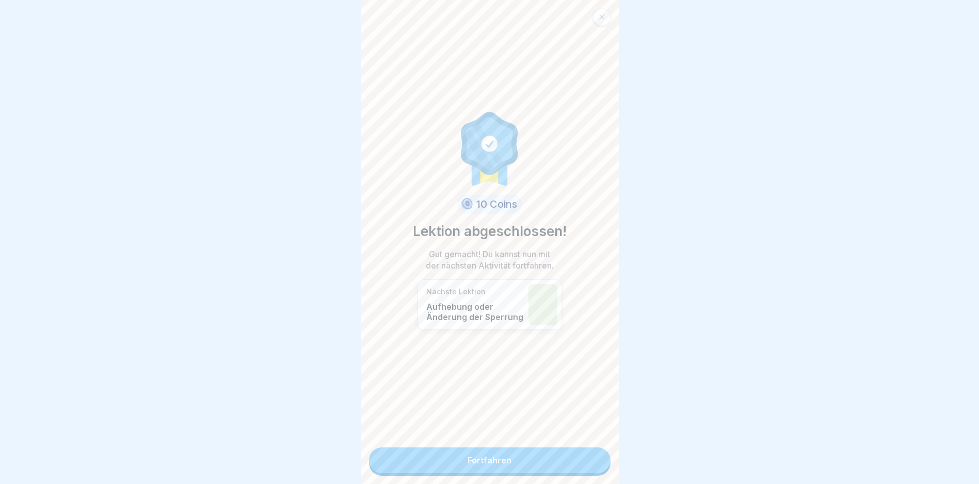
click at [485, 463] on link "Fortfahren" at bounding box center [489, 461] width 241 height 26
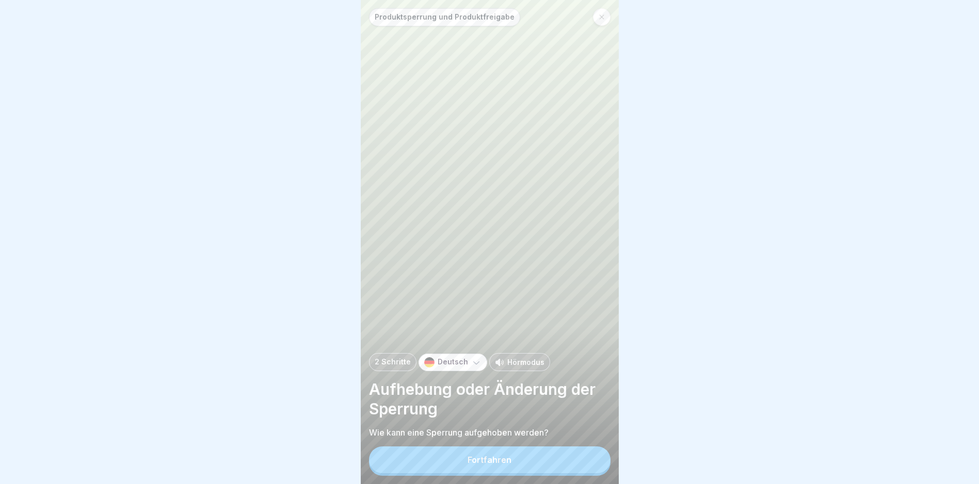
click at [488, 463] on button "Fortfahren" at bounding box center [489, 460] width 241 height 27
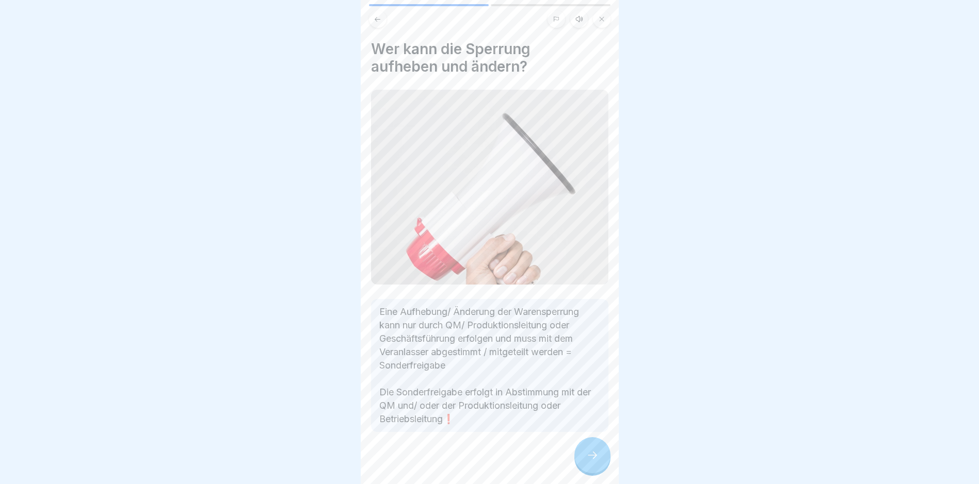
click at [587, 462] on icon at bounding box center [592, 455] width 12 height 12
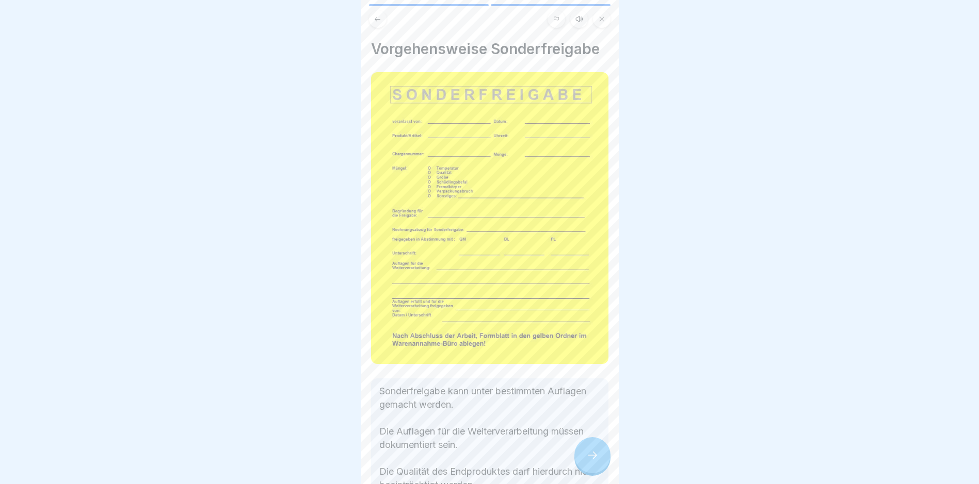
click at [584, 464] on div at bounding box center [592, 455] width 36 height 36
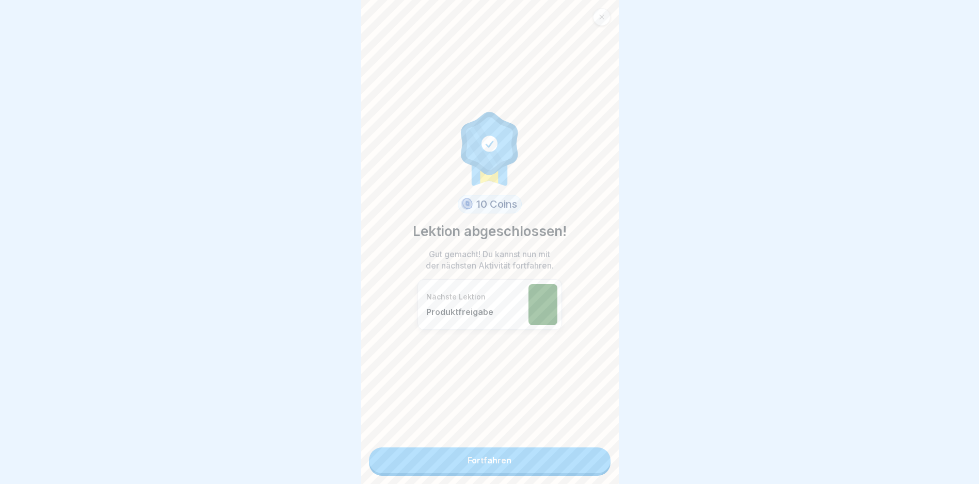
click at [583, 463] on link "Fortfahren" at bounding box center [489, 461] width 241 height 26
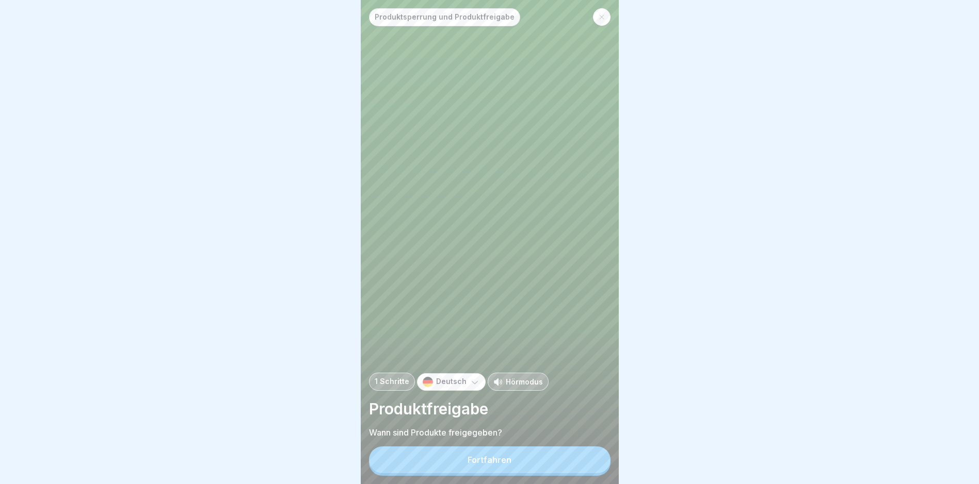
click at [577, 462] on button "Fortfahren" at bounding box center [489, 460] width 241 height 27
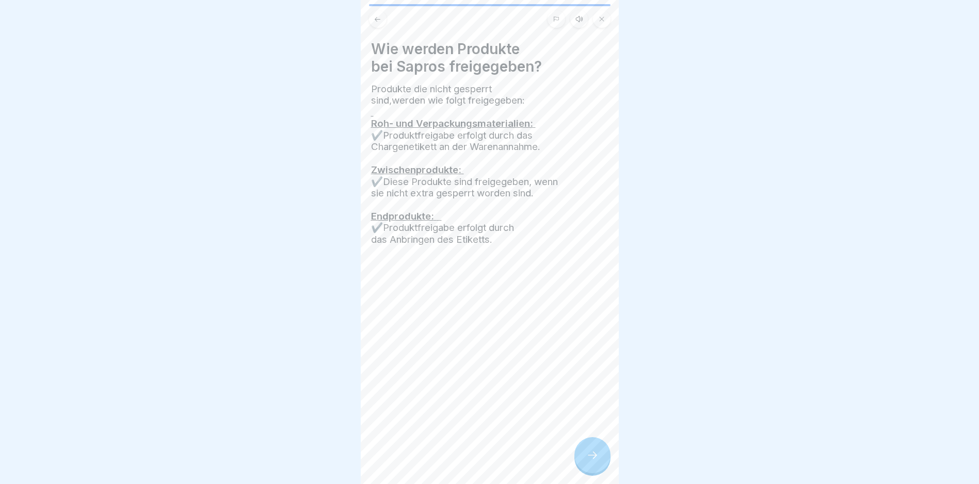
click at [588, 462] on icon at bounding box center [592, 455] width 12 height 12
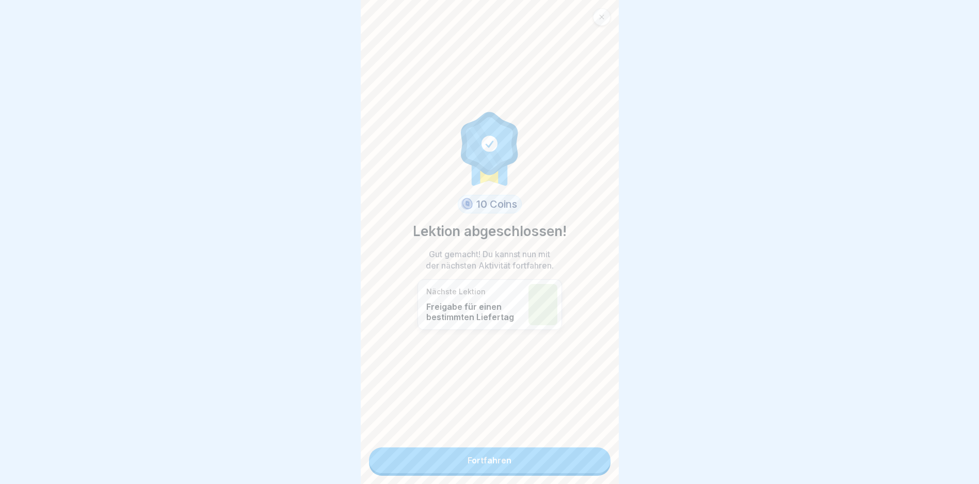
click at [520, 462] on link "Fortfahren" at bounding box center [489, 461] width 241 height 26
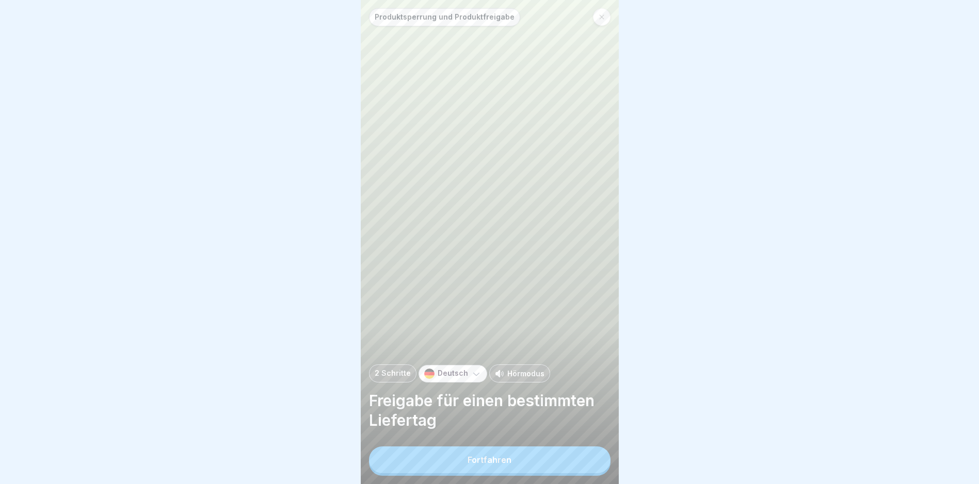
click at [489, 465] on div "Produktsperrung und Produktfreigabe 2 Schritte Deutsch Hörmodus Freigabe für ei…" at bounding box center [490, 242] width 258 height 484
click at [488, 465] on div "Fortfahren" at bounding box center [489, 460] width 44 height 9
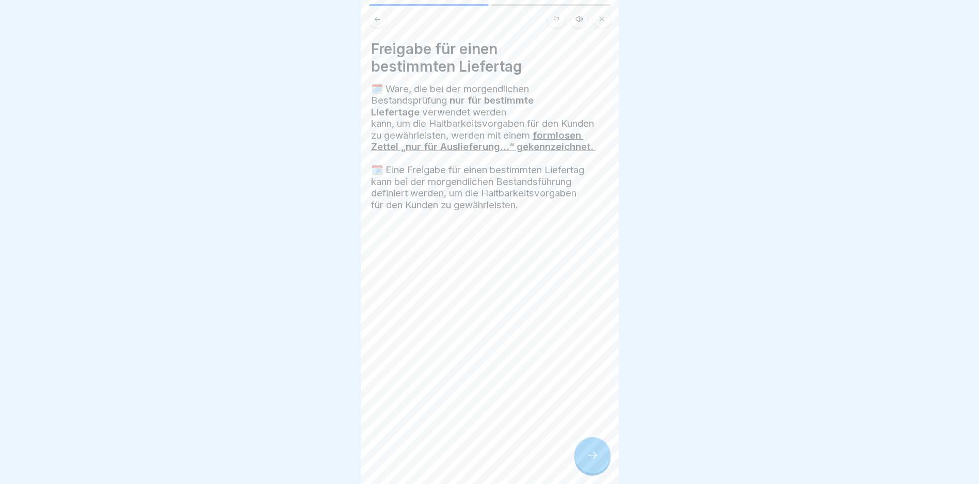
click at [582, 462] on div at bounding box center [592, 455] width 36 height 36
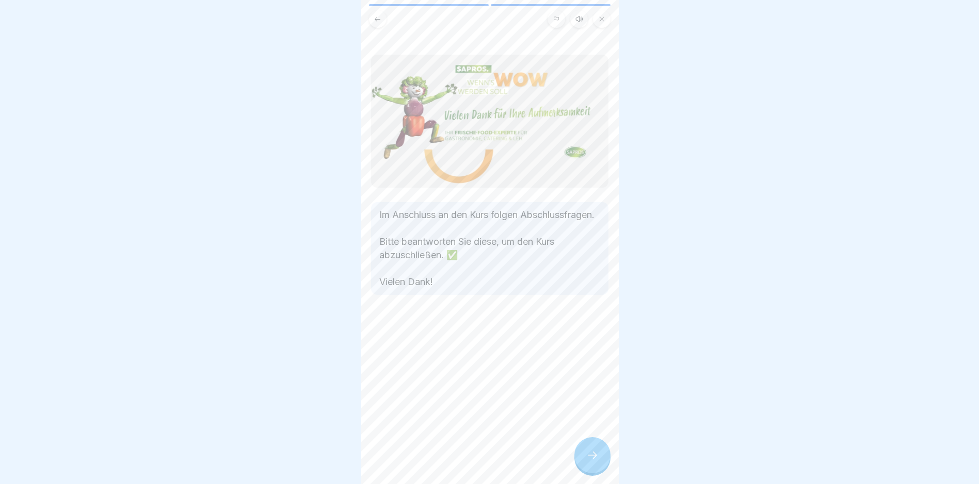
click at [583, 462] on div at bounding box center [592, 455] width 36 height 36
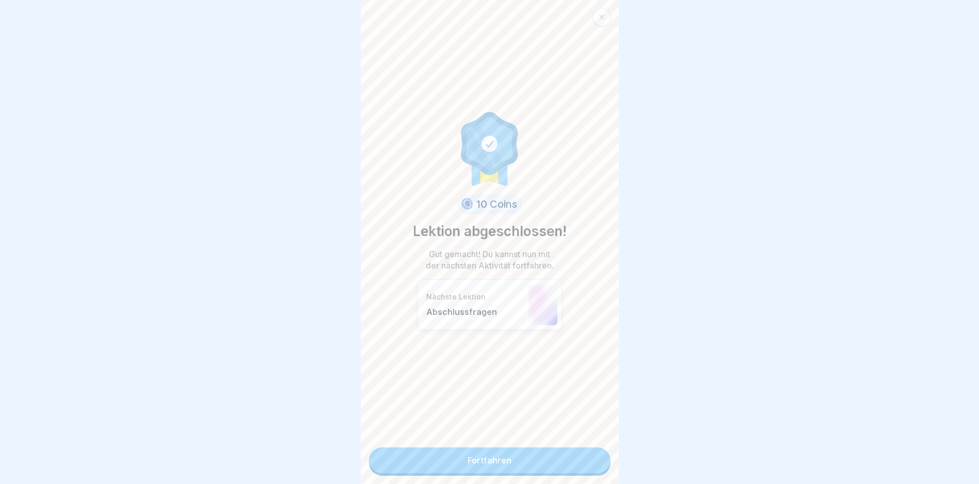
click at [509, 466] on link "Fortfahren" at bounding box center [489, 461] width 241 height 26
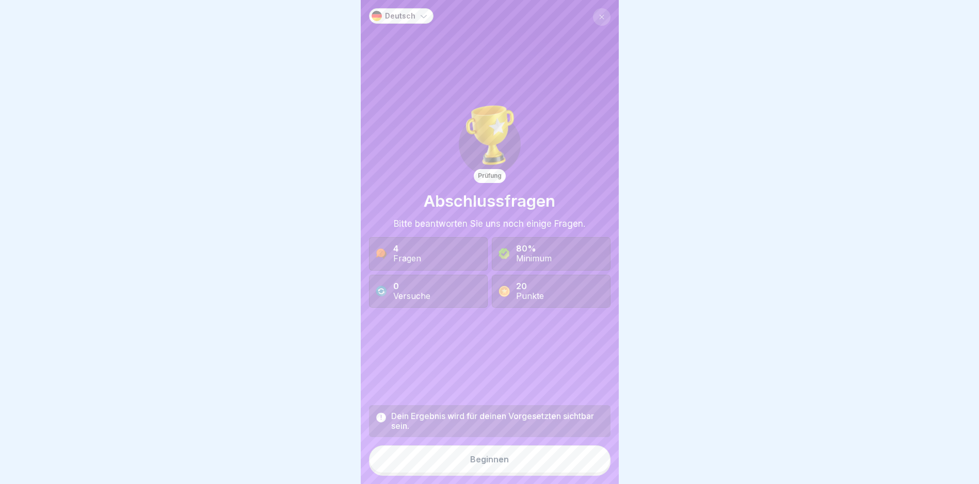
click at [479, 464] on div "Beginnen" at bounding box center [489, 459] width 39 height 9
